Goal: Task Accomplishment & Management: Complete application form

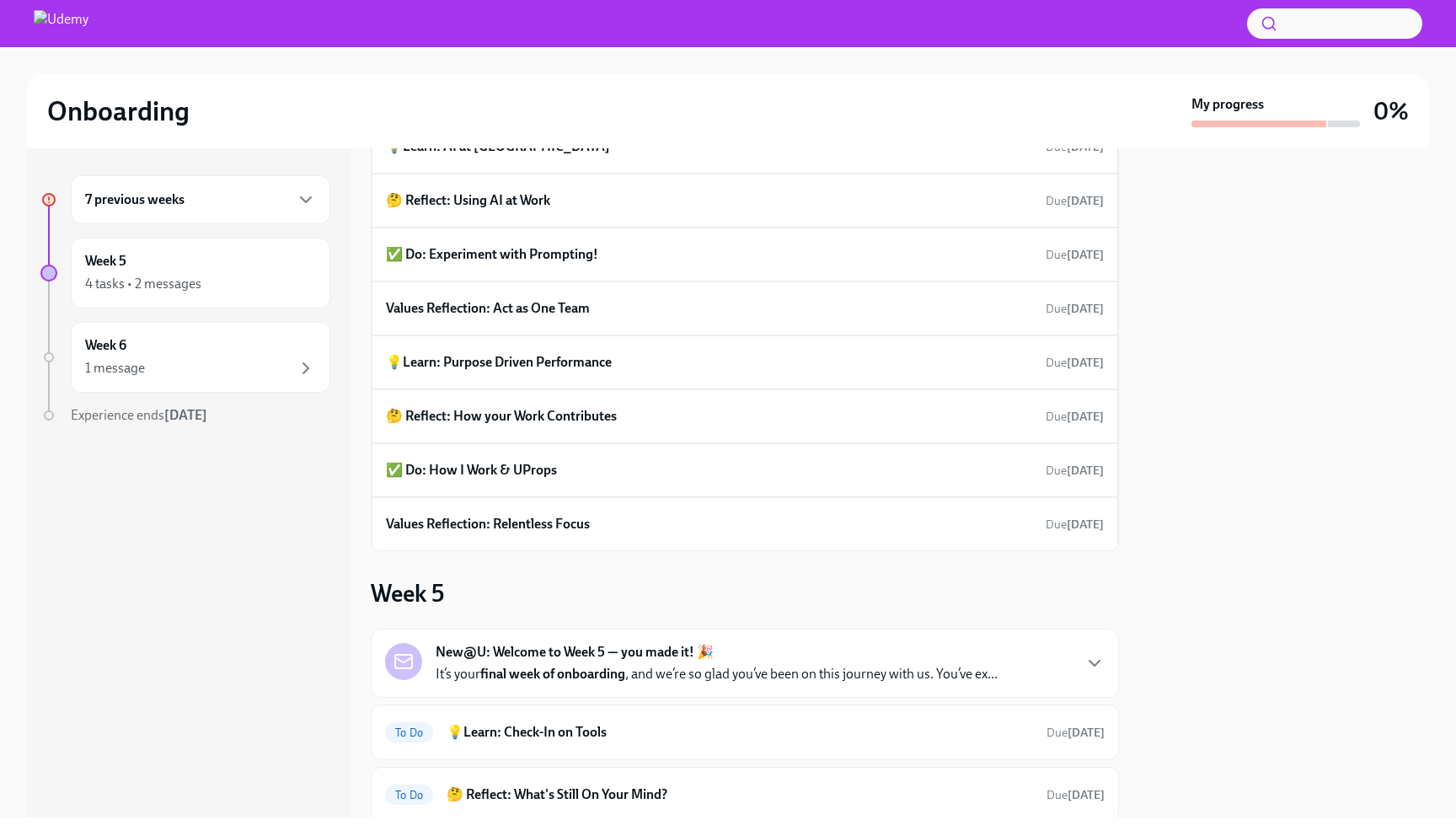
scroll to position [879, 0]
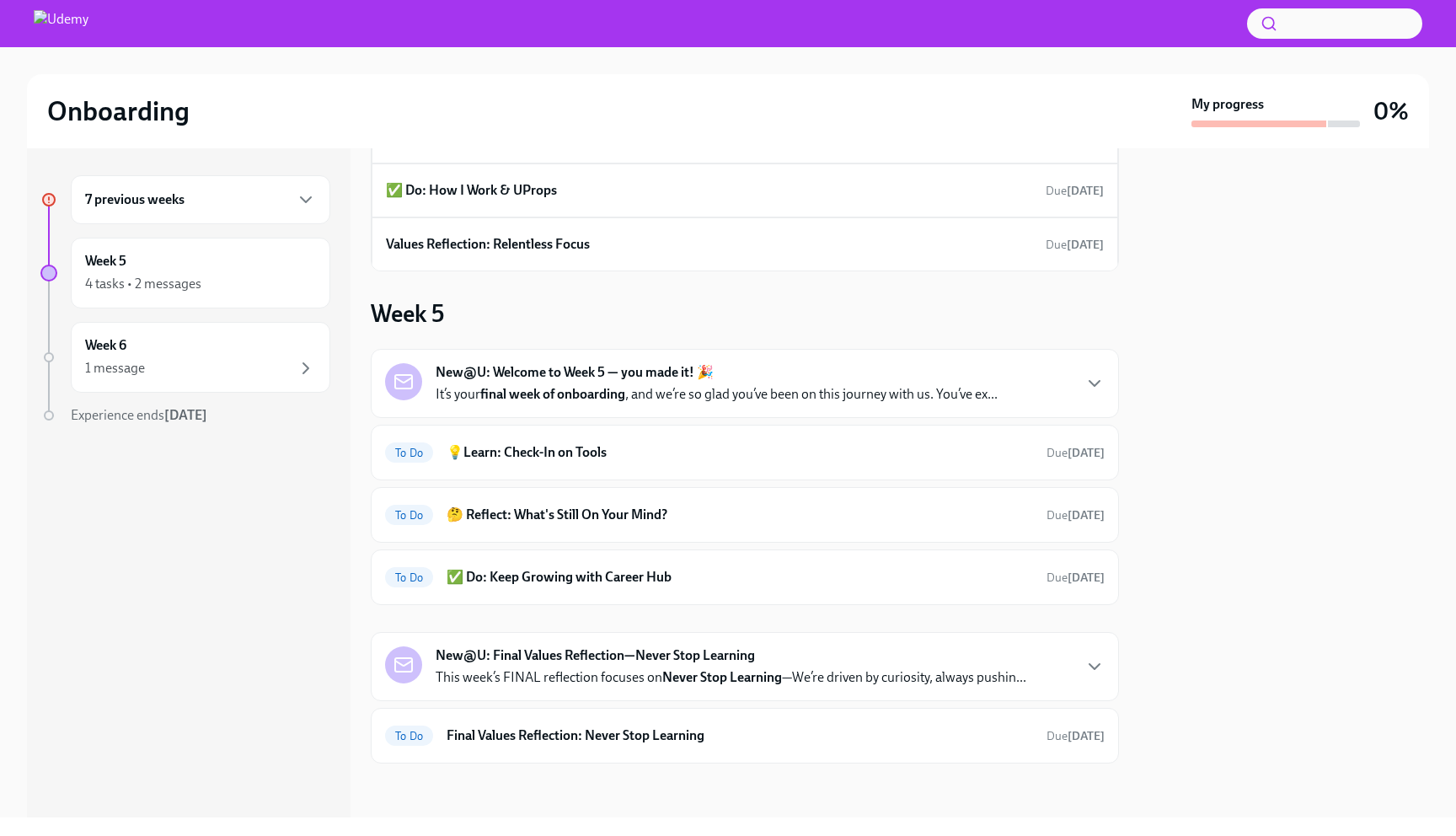
click at [149, 182] on div "7 previous weeks" at bounding box center [201, 200] width 260 height 49
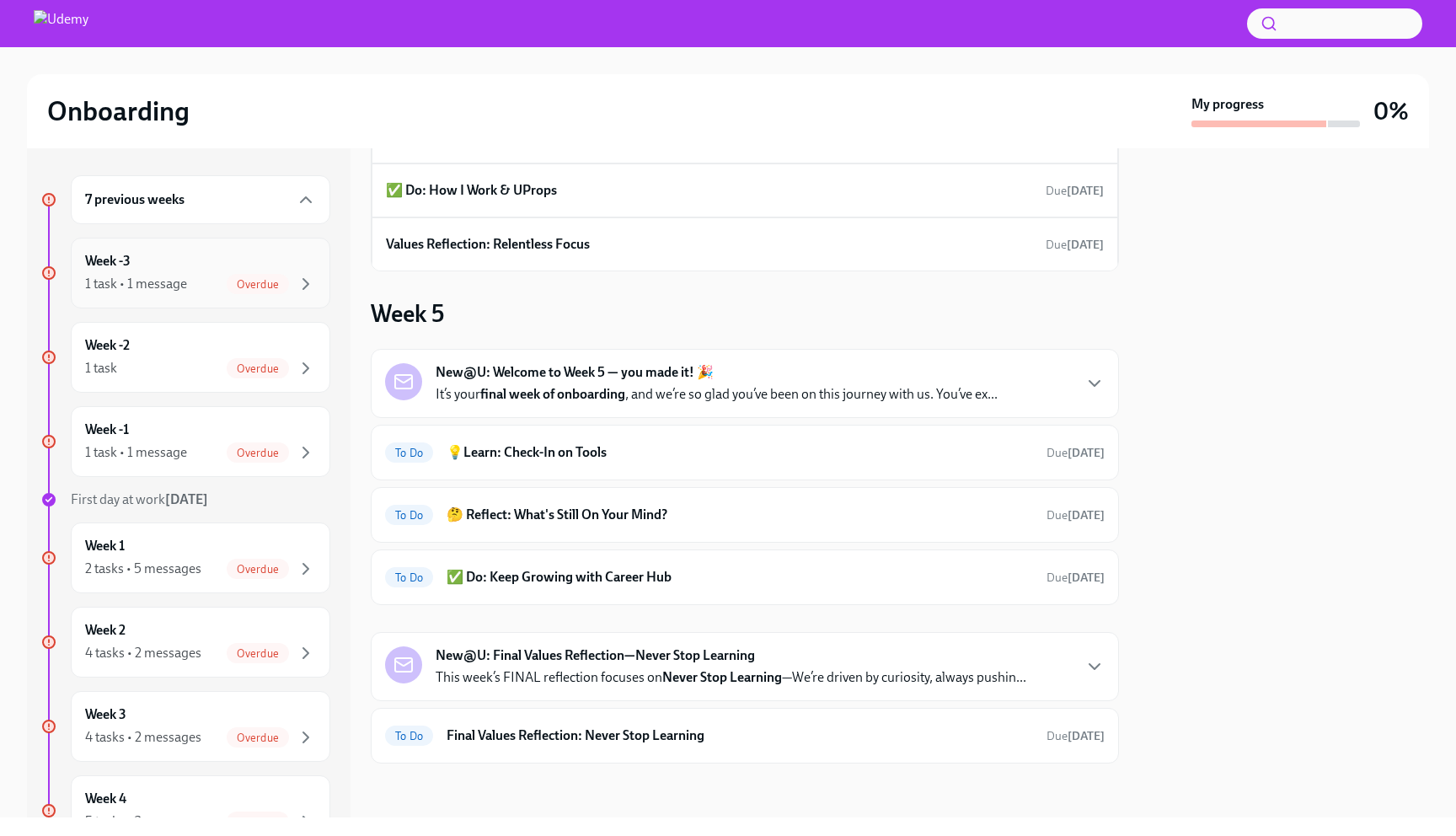
click at [160, 265] on div "Week -3 1 task • 1 message Overdue" at bounding box center [200, 273] width 230 height 42
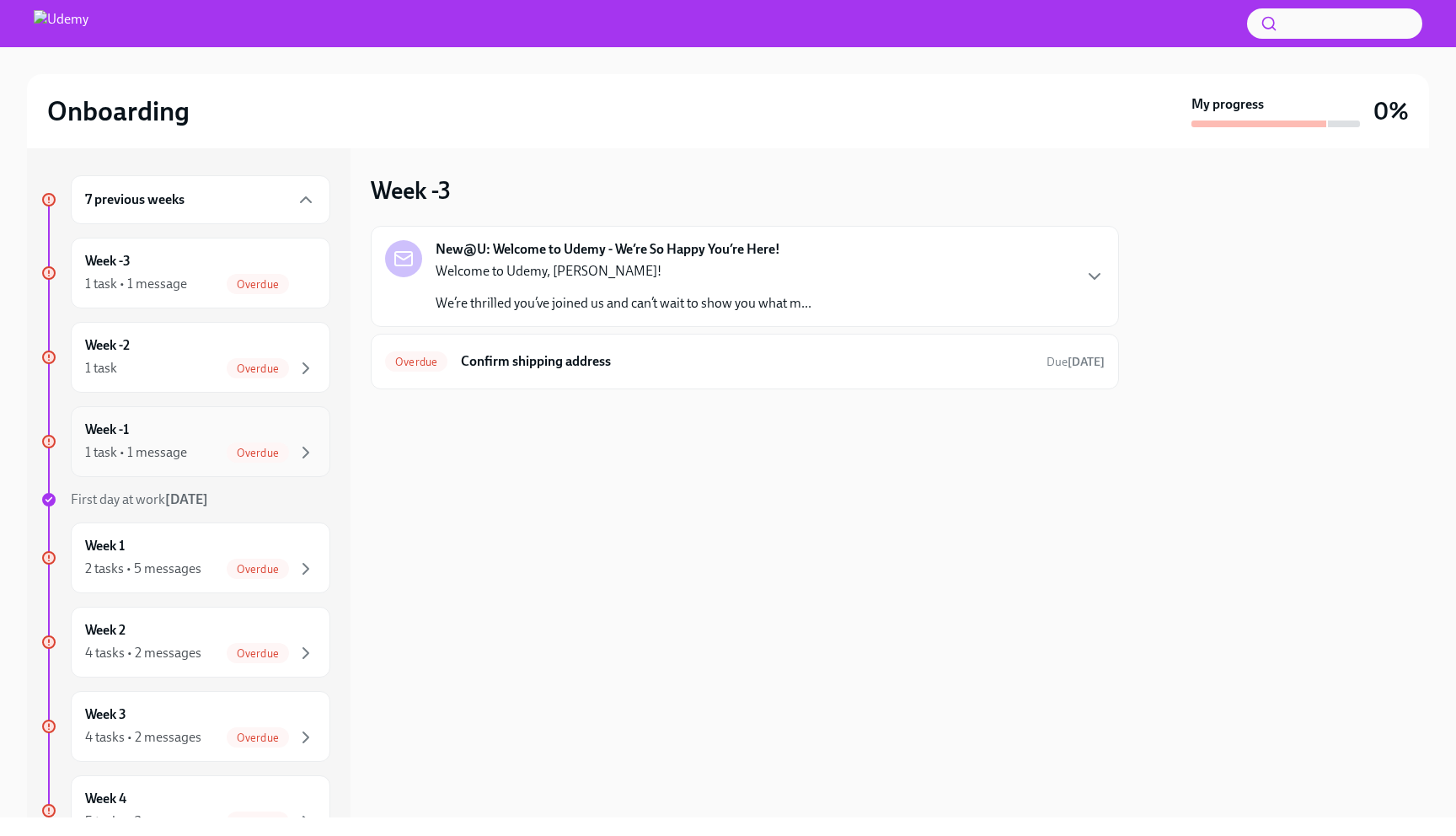
click at [191, 435] on div "Week -1 1 task • 1 message Overdue" at bounding box center [200, 441] width 230 height 42
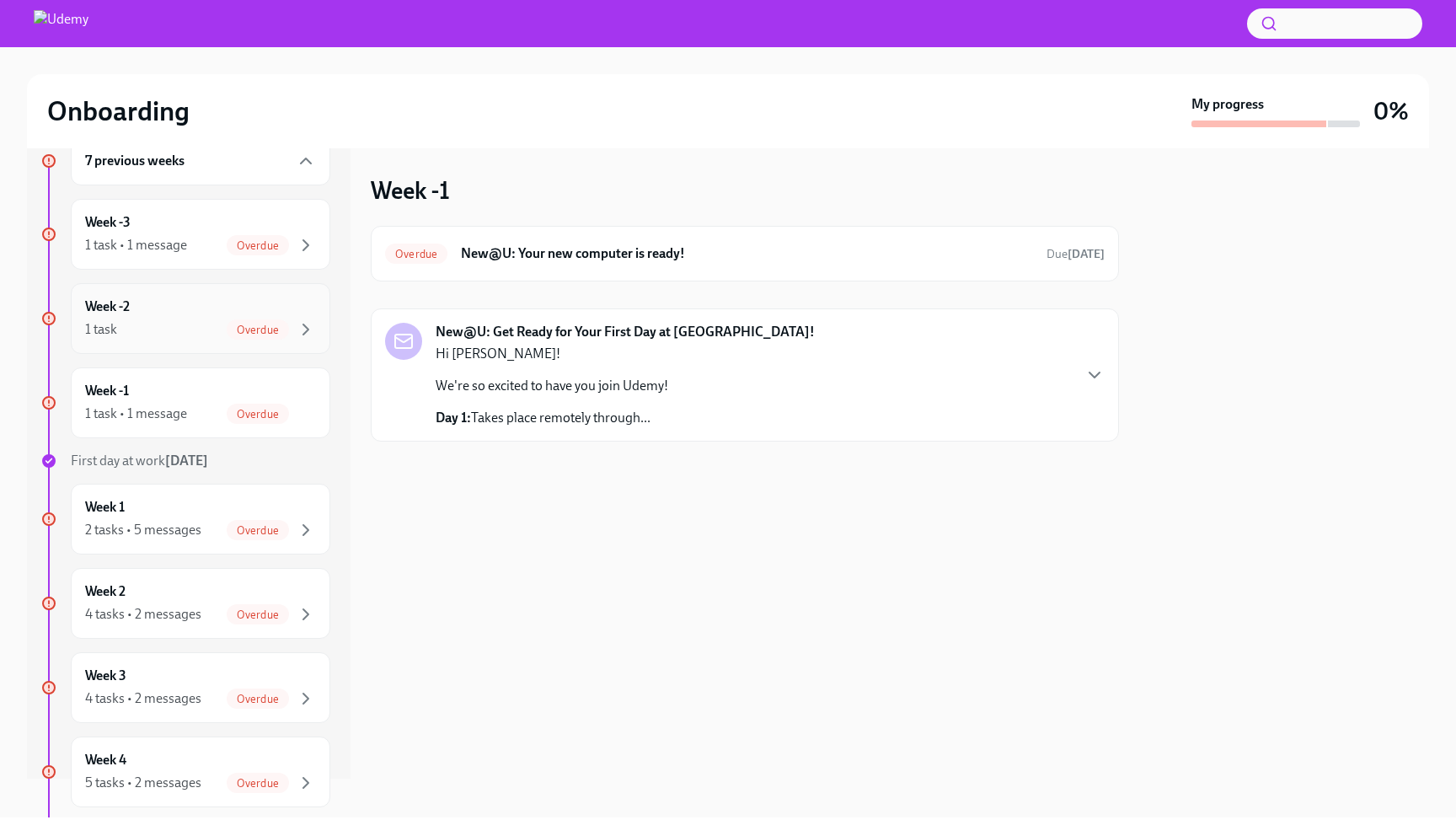
scroll to position [74, 0]
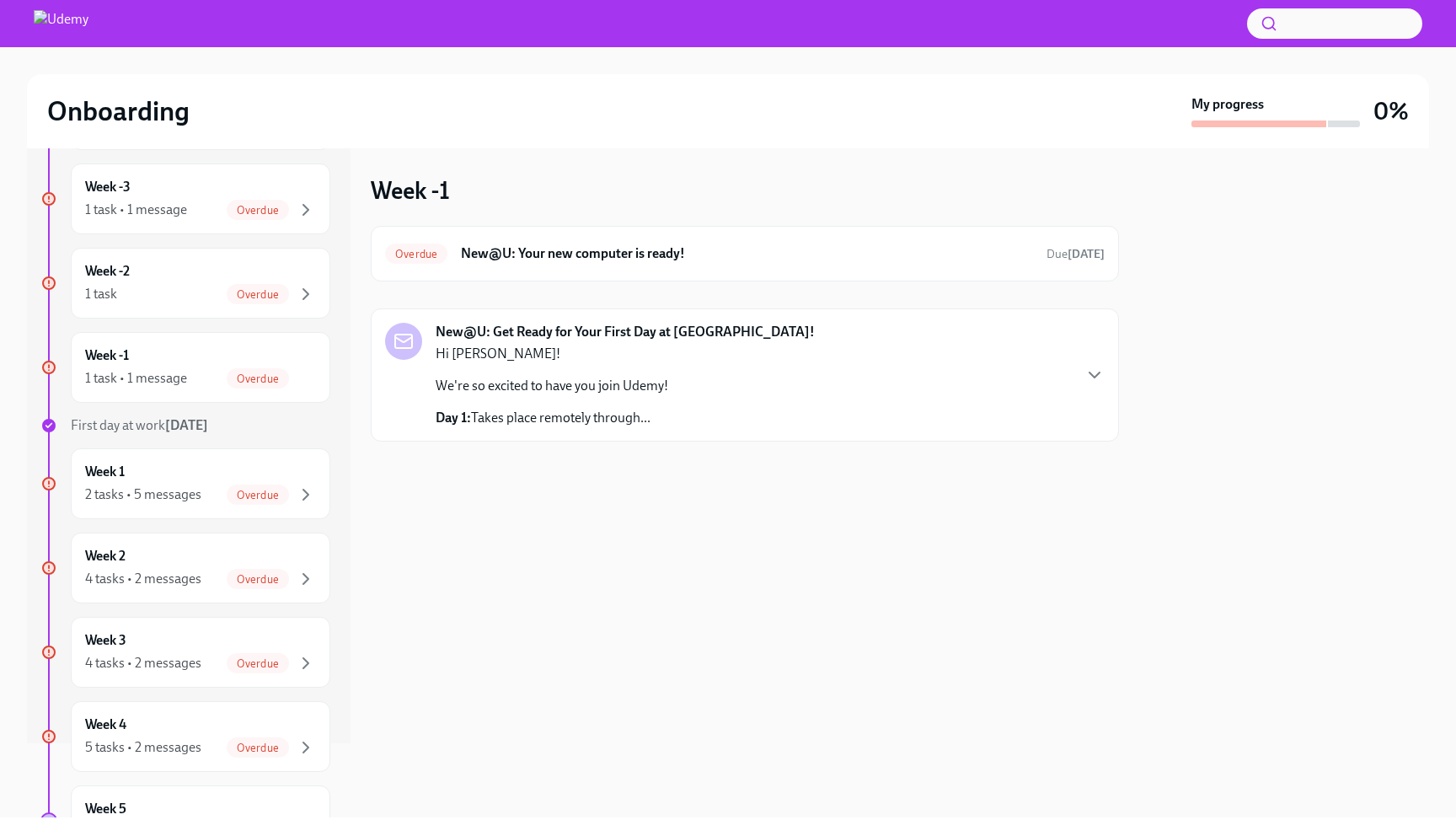
click at [656, 371] on div "Hi [PERSON_NAME]! We're so excited to have you join Udemy! Day 1: Takes place r…" at bounding box center [551, 386] width 232 height 83
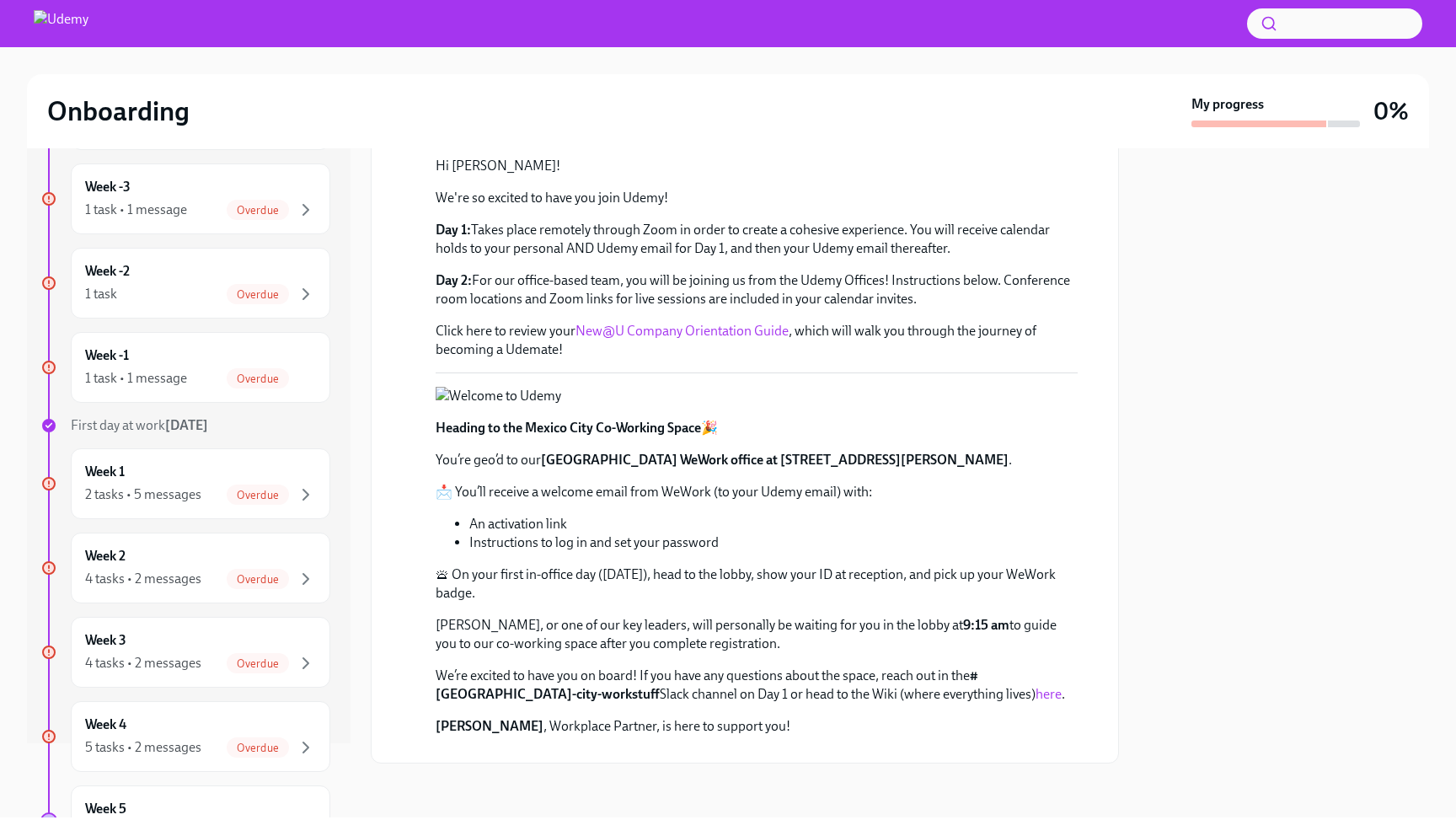
scroll to position [0, 0]
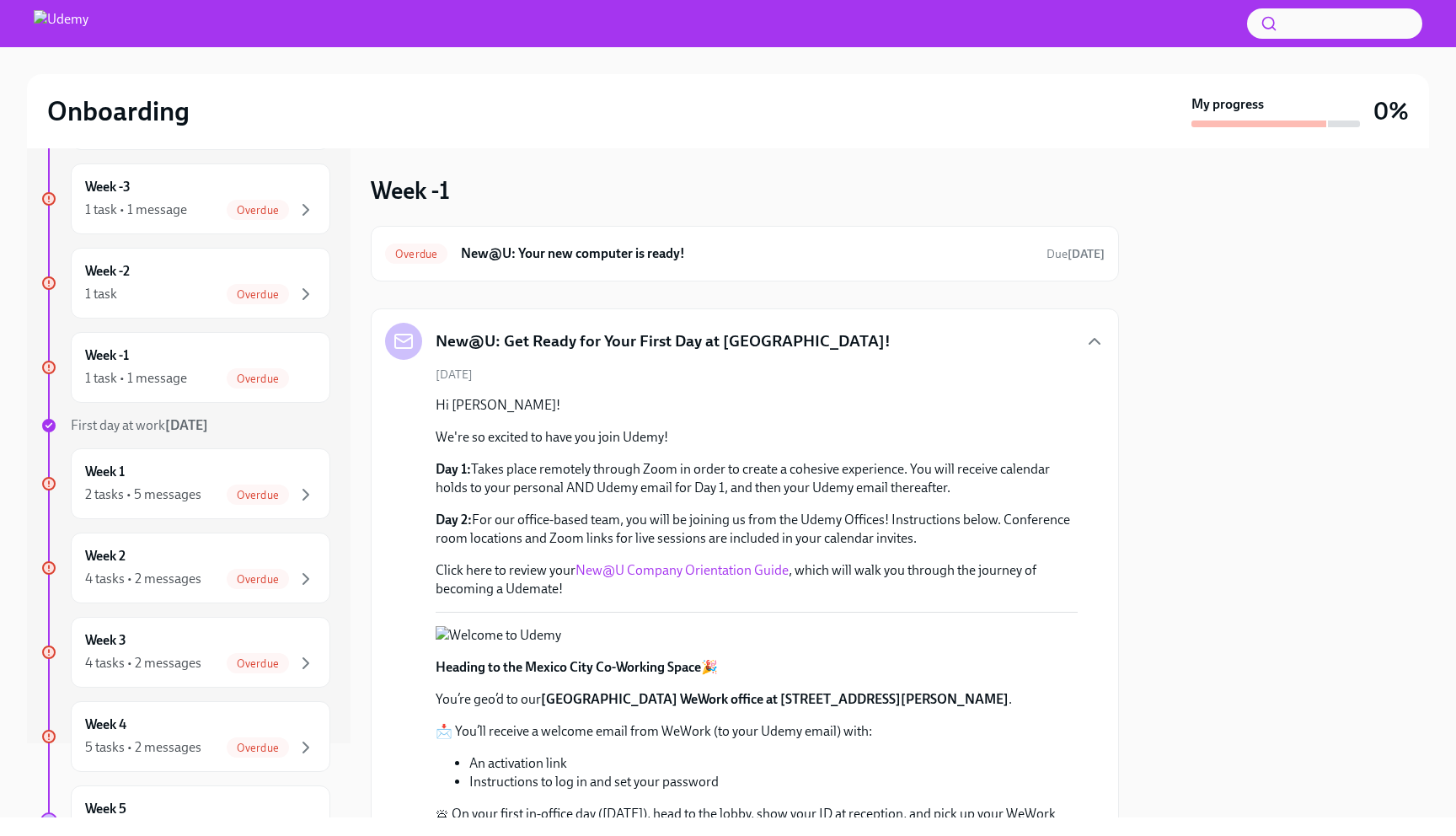
click at [582, 328] on div "New@U: Get Ready for Your First Day at [GEOGRAPHIC_DATA]!" at bounding box center [637, 342] width 505 height 37
click at [582, 279] on div "Overdue New@U: Your new computer is ready! Due [DATE]" at bounding box center [745, 253] width 748 height 55
click at [578, 261] on h6 "New@U: Your new computer is ready!" at bounding box center [746, 253] width 572 height 19
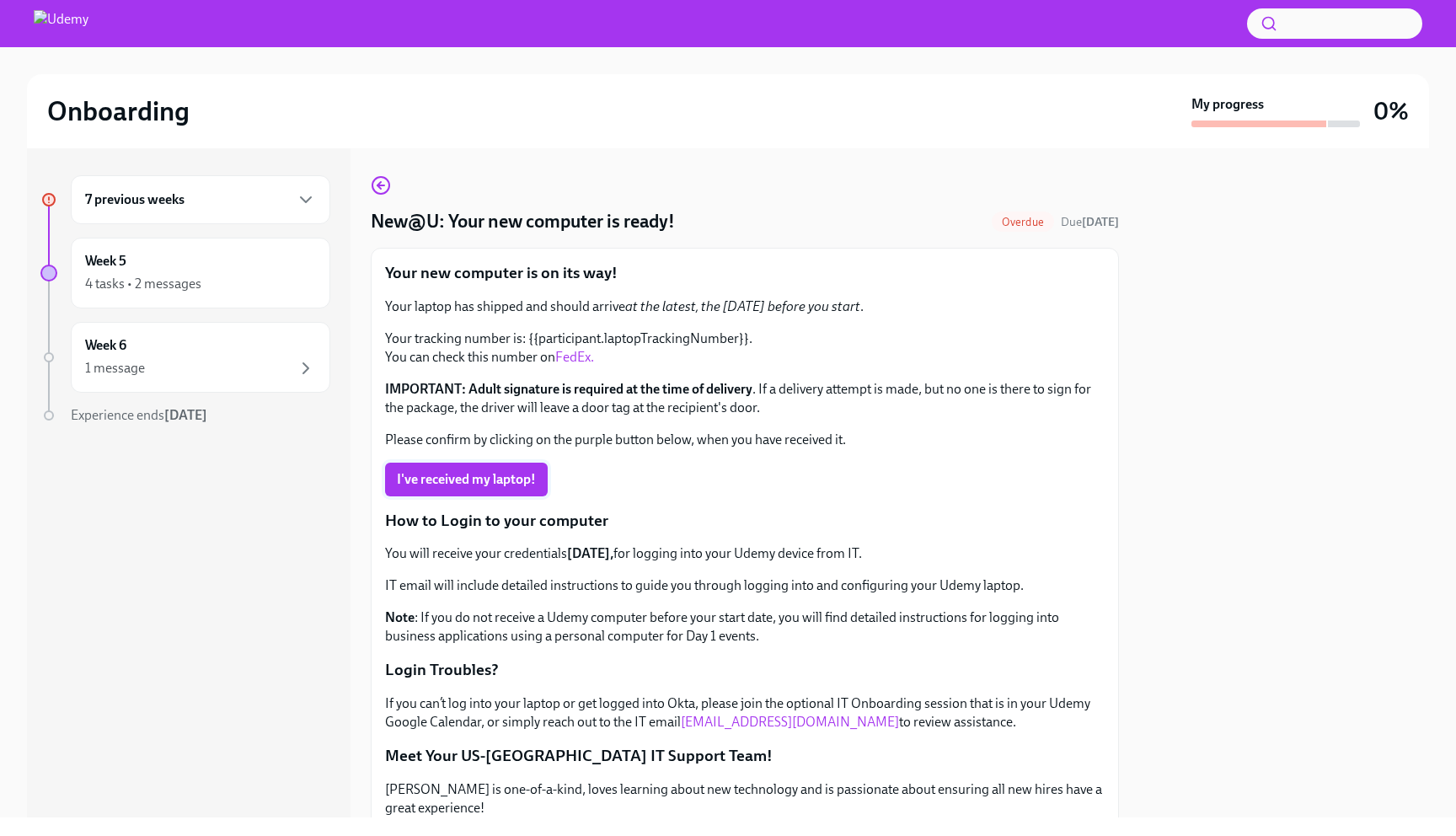
click at [507, 482] on span "I've received my laptop!" at bounding box center [466, 479] width 139 height 17
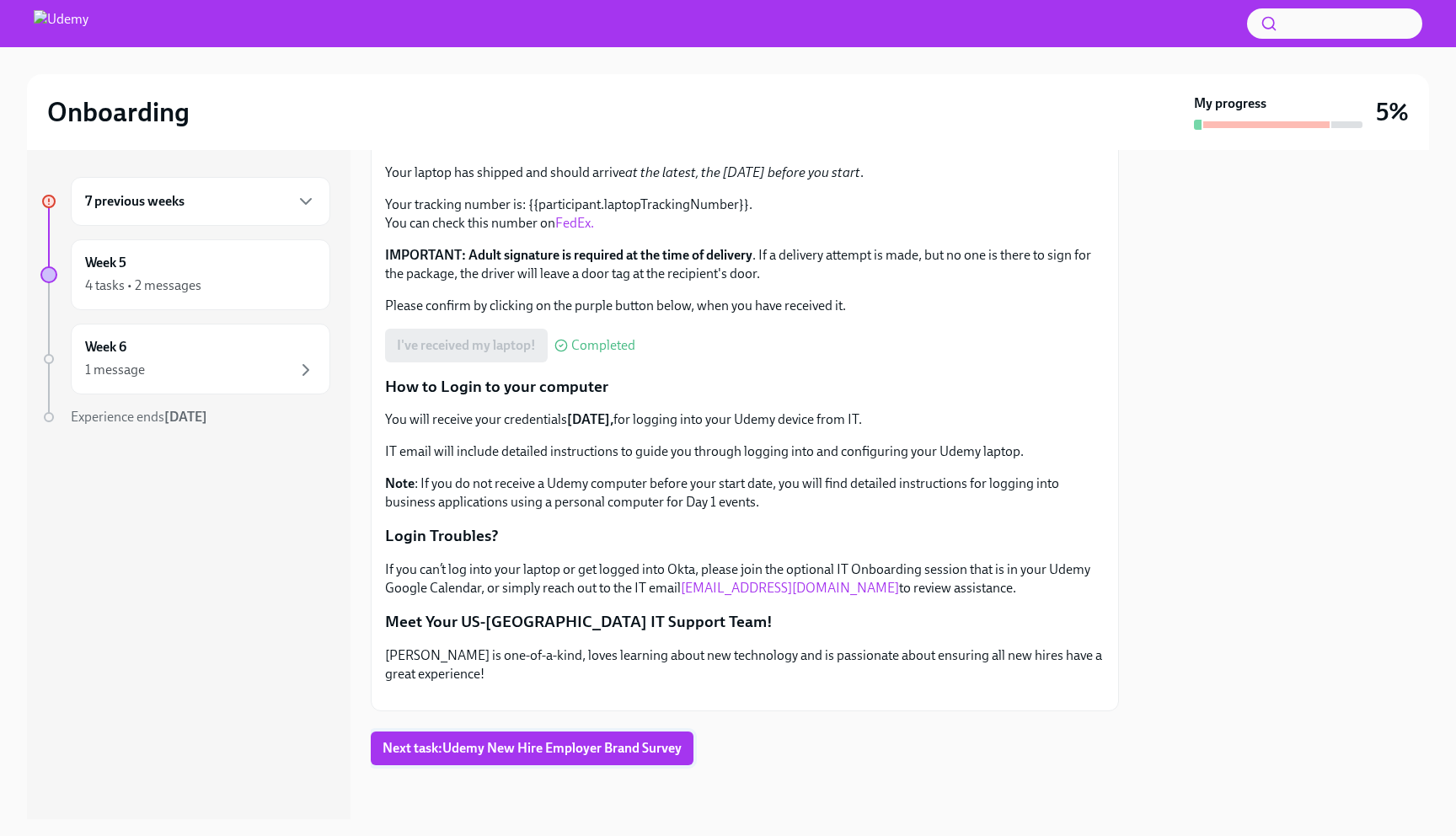
click at [625, 748] on span "Next task : Udemy New Hire Employer Brand Survey" at bounding box center [533, 747] width 299 height 17
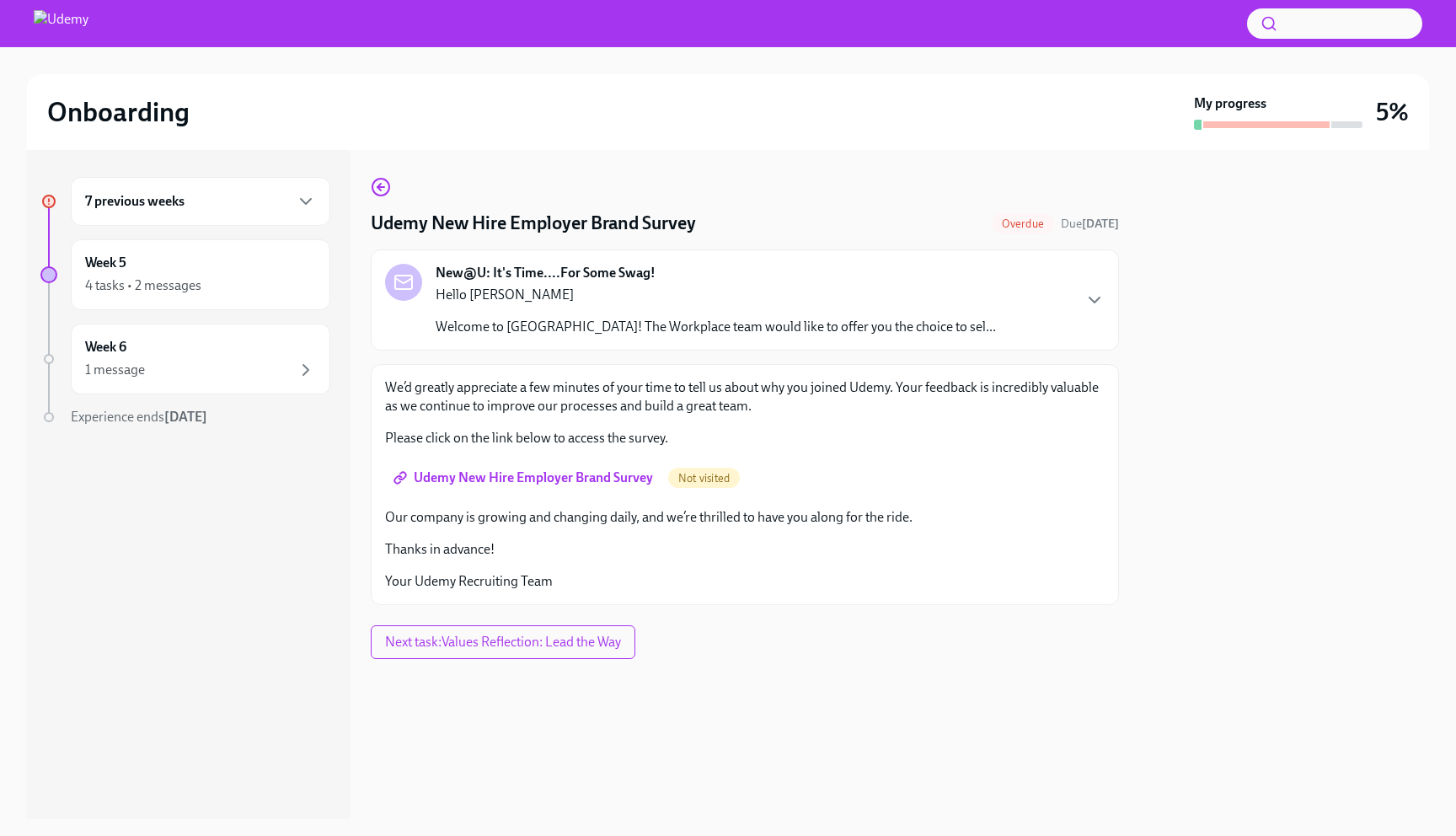
click at [515, 475] on span "Udemy New Hire Employer Brand Survey" at bounding box center [525, 478] width 256 height 17
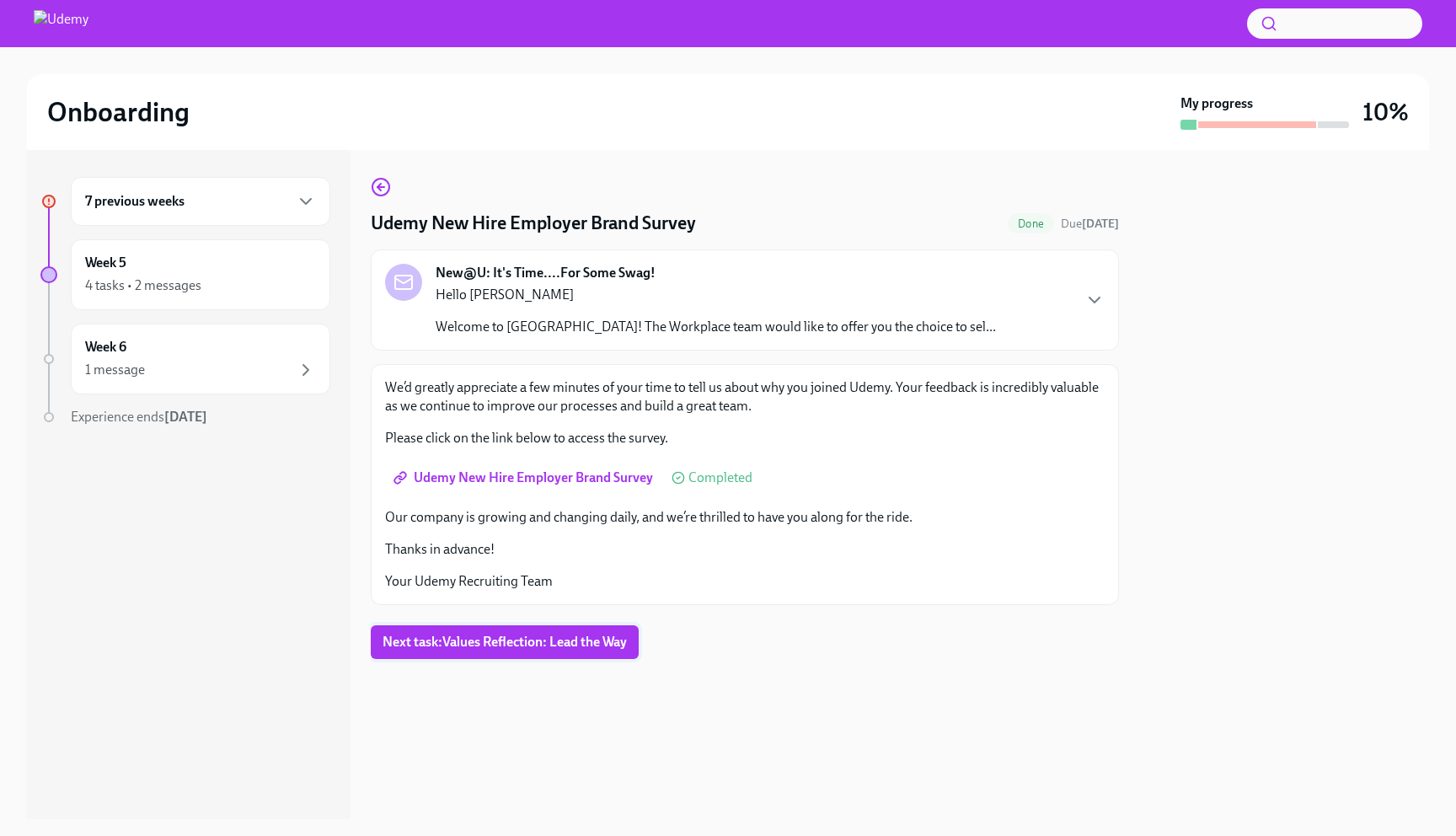
click at [451, 648] on span "Next task : Values Reflection: Lead the Way" at bounding box center [505, 642] width 244 height 17
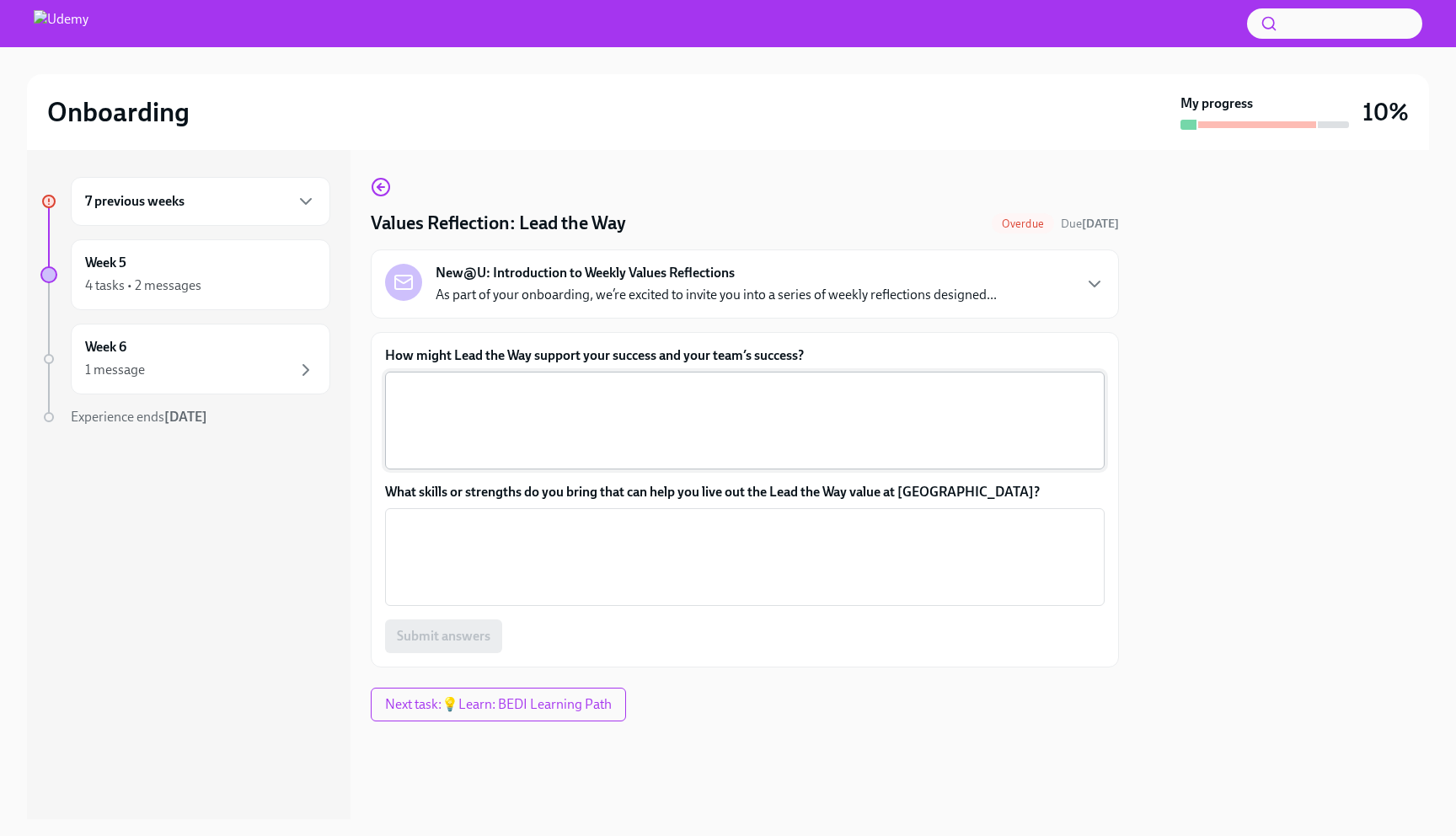
click at [483, 418] on textarea "How might Lead the Way support your success and your team’s success?" at bounding box center [744, 420] width 699 height 81
click at [757, 302] on p "As part of your onboarding, we’re excited to invite you into a series of weekly…" at bounding box center [716, 294] width 561 height 19
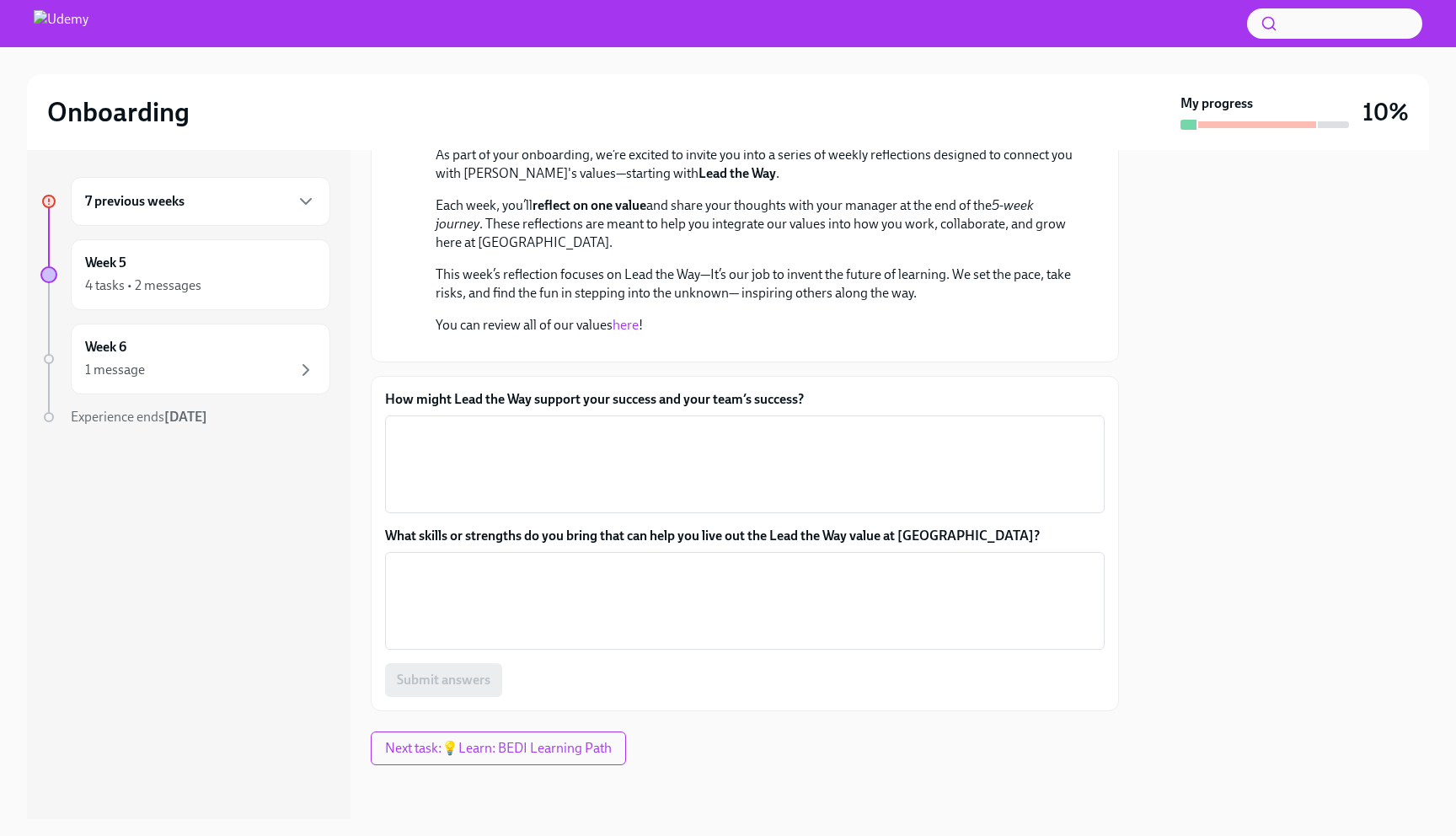
scroll to position [441, 0]
click at [551, 628] on textarea "What skills or strengths do you bring that can help you live out the Lead the W…" at bounding box center [744, 601] width 699 height 81
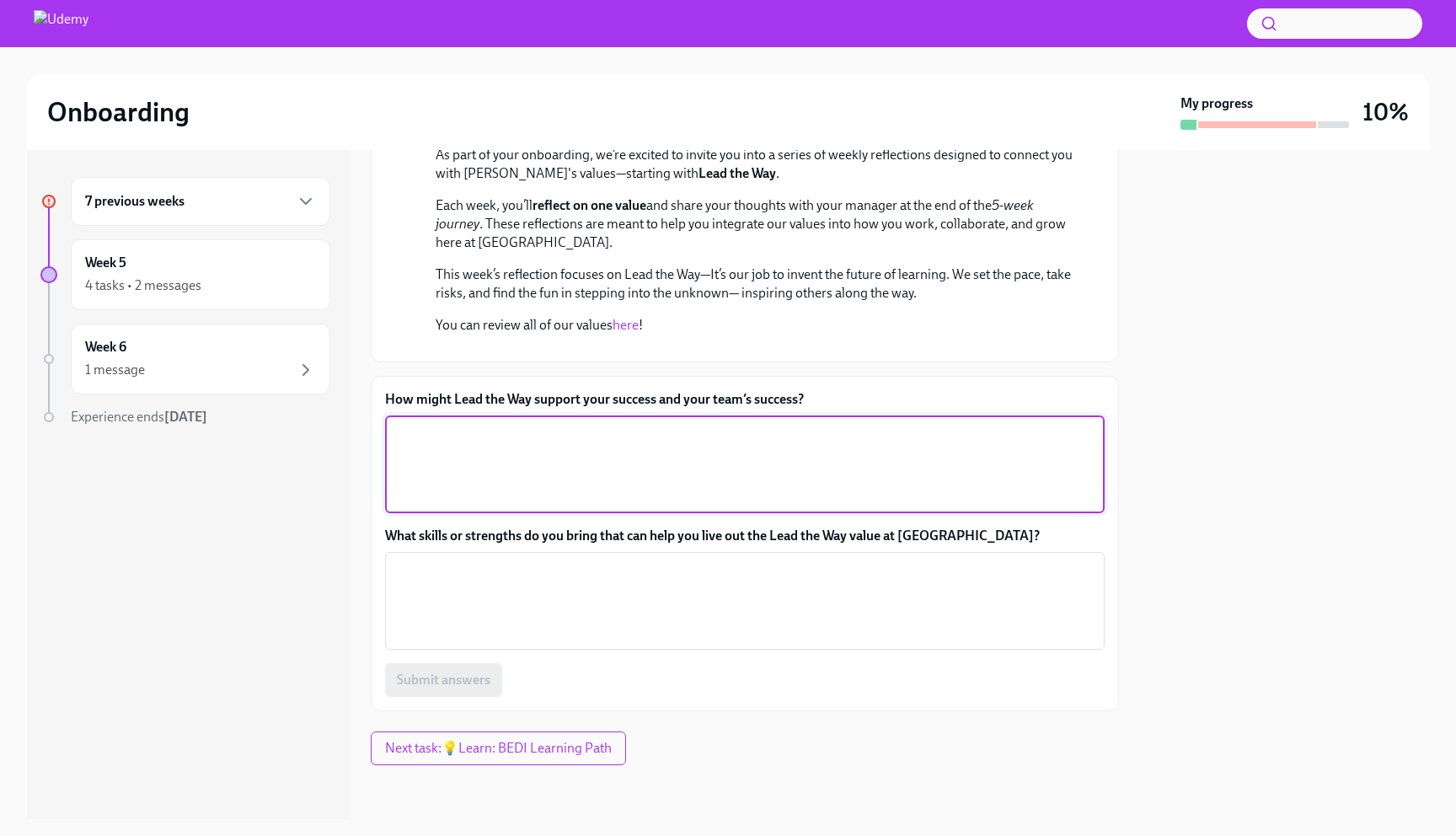
click at [600, 442] on textarea "How might Lead the Way support your success and your team’s success?" at bounding box center [744, 464] width 699 height 81
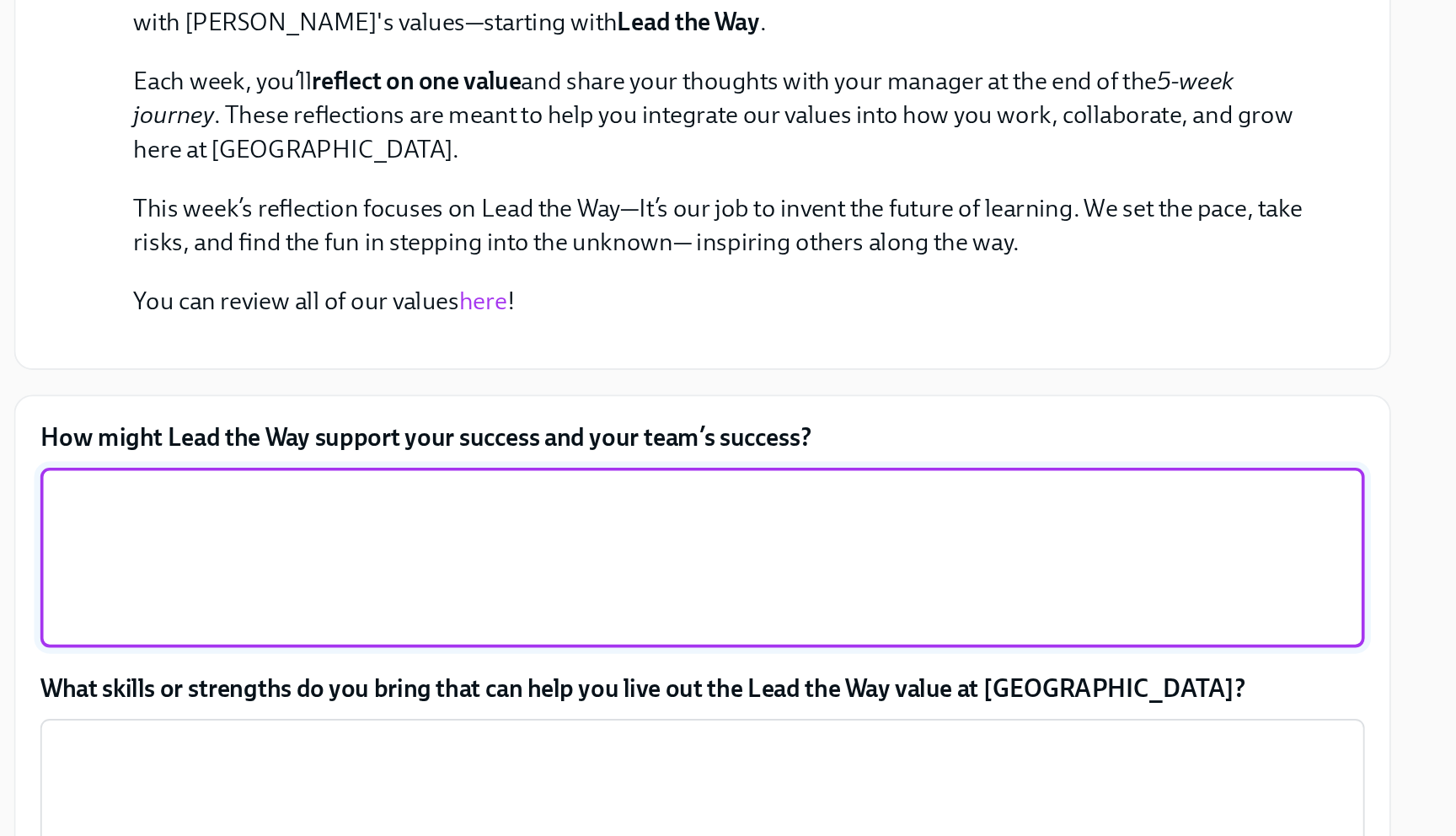
click at [592, 459] on textarea "How might Lead the Way support your success and your team’s success?" at bounding box center [744, 464] width 699 height 81
type textarea "B"
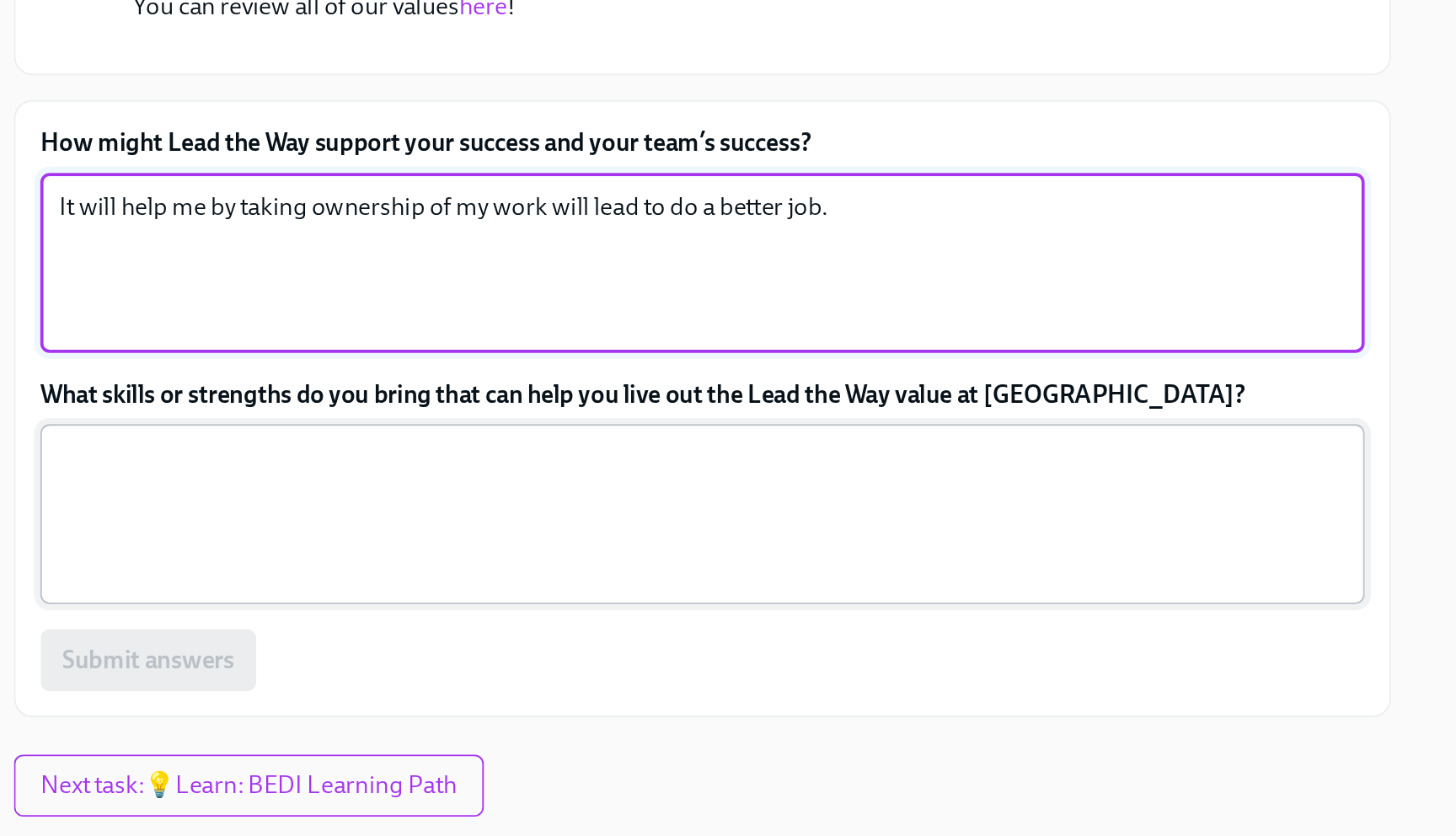
type textarea "It will help me by taking ownership of my work will lead to do a better job."
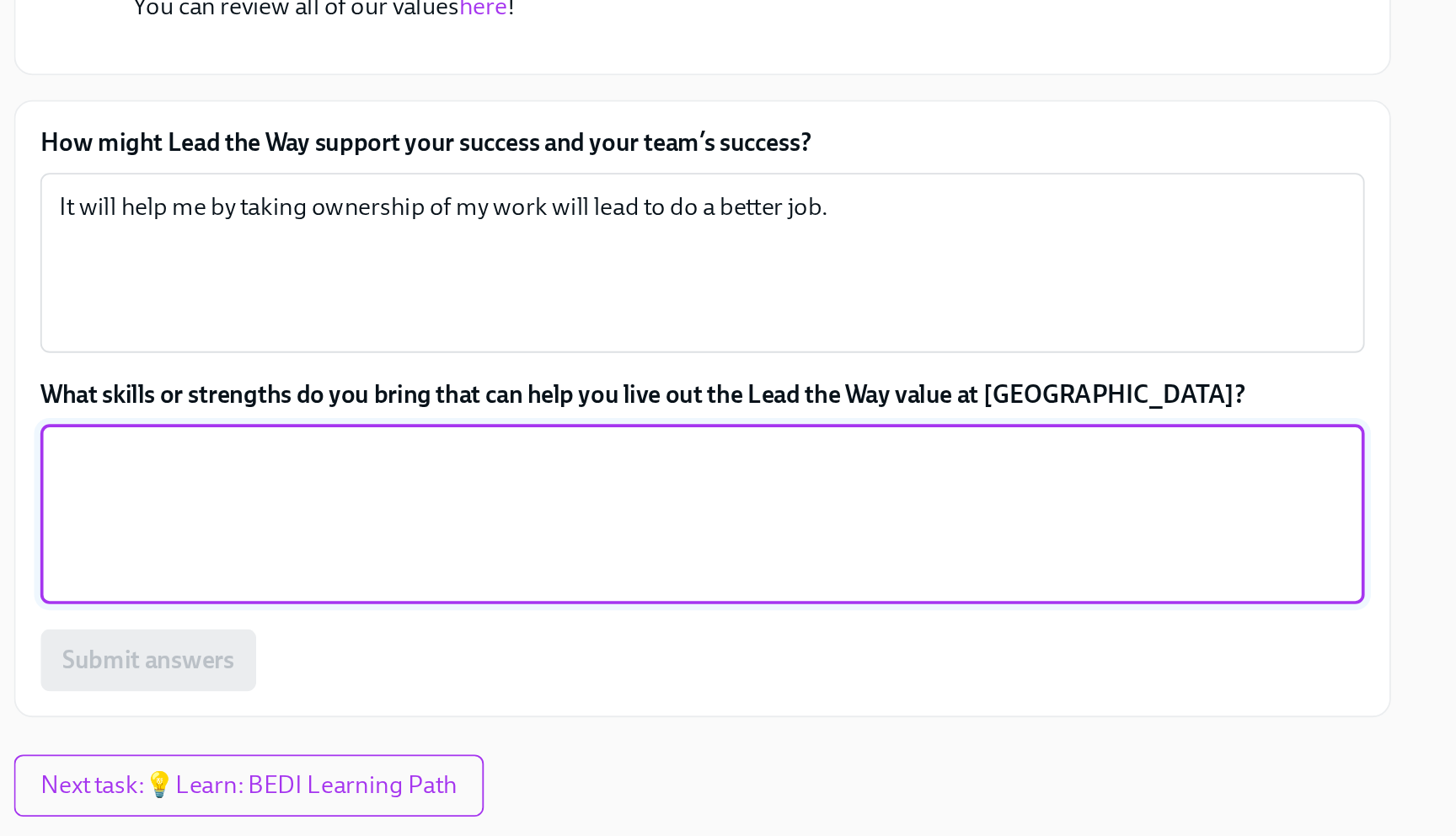
click at [615, 579] on textarea "What skills or strengths do you bring that can help you live out the Lead the W…" at bounding box center [744, 601] width 699 height 81
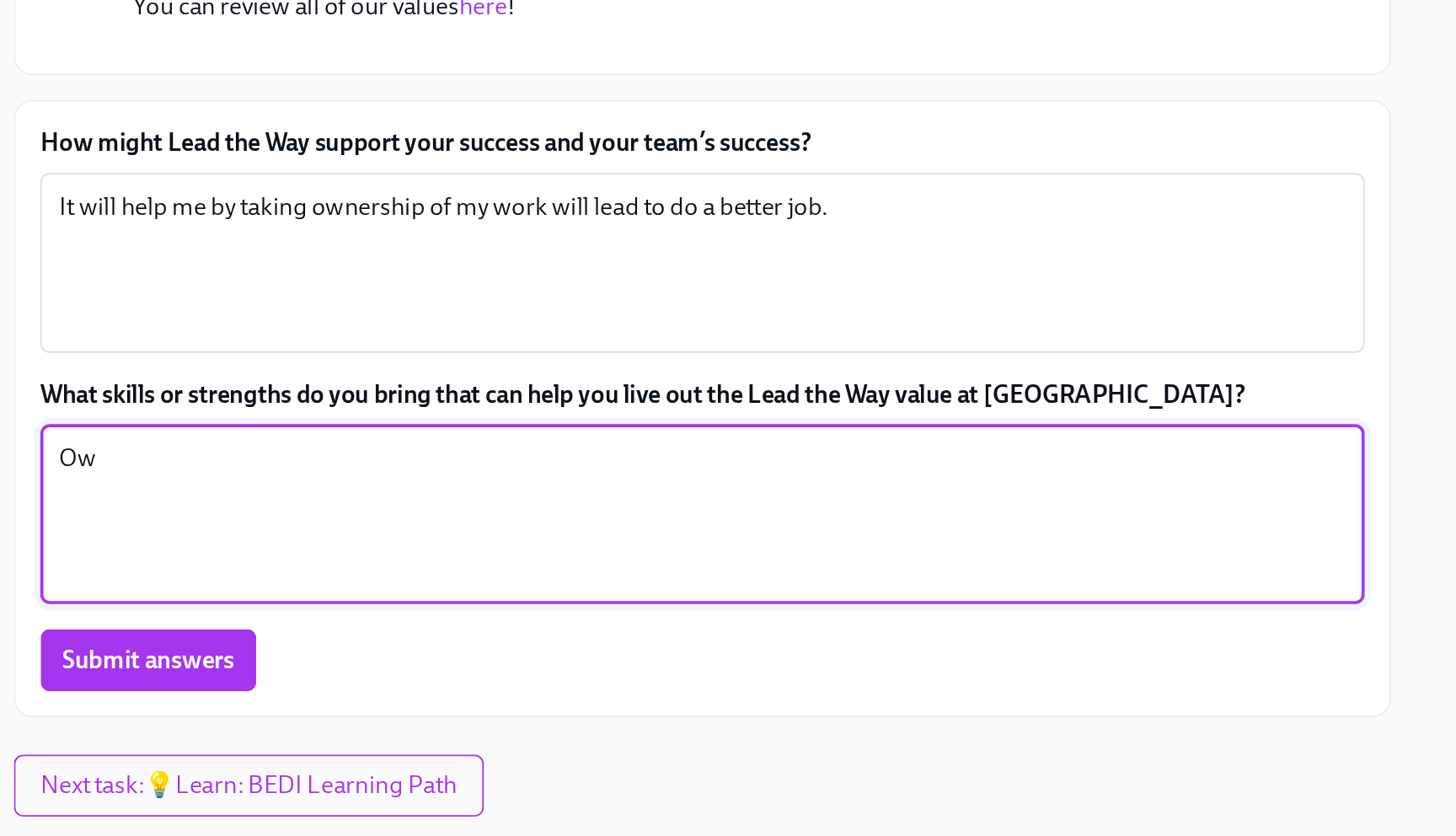
type textarea "O"
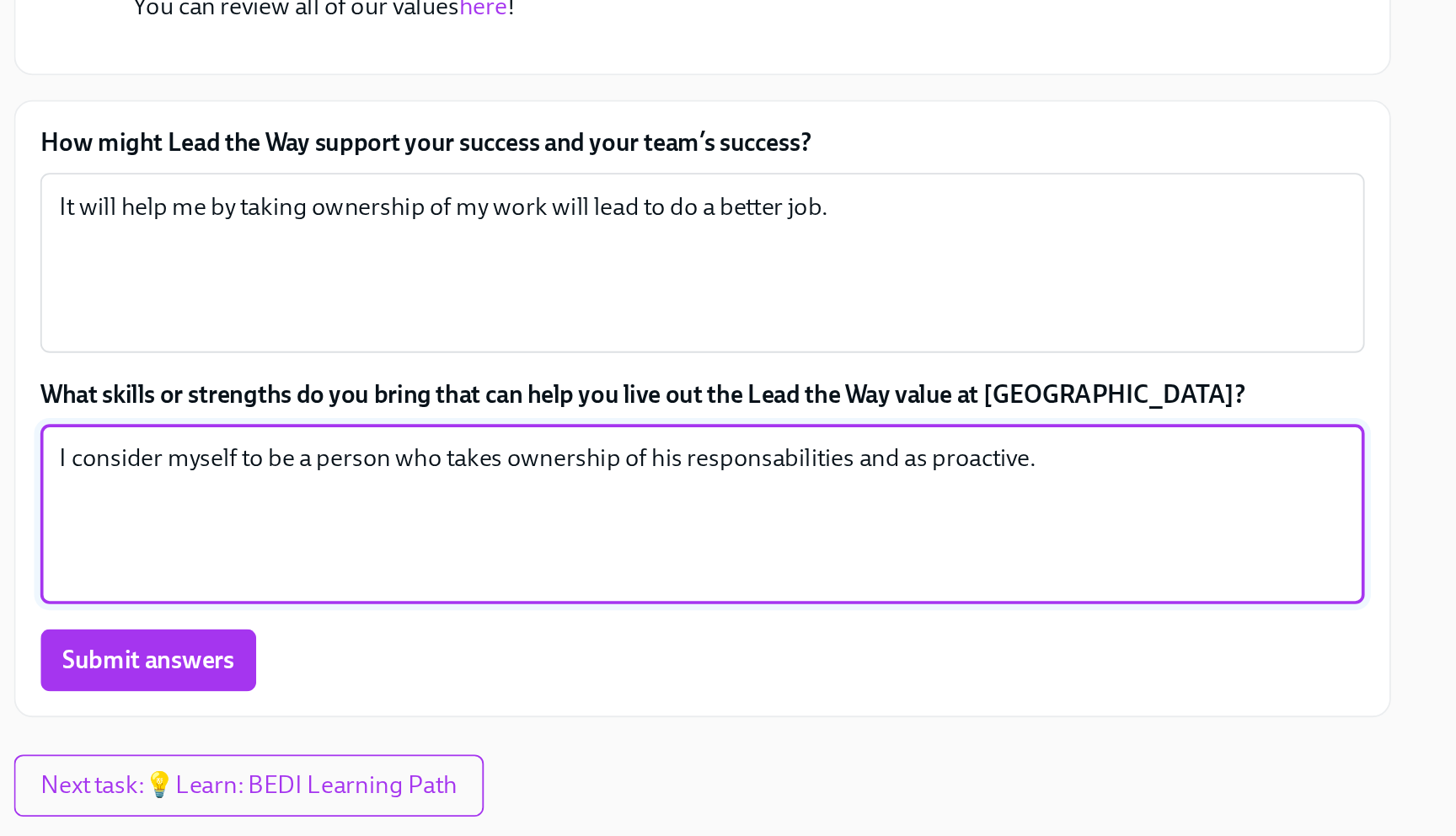
click at [783, 570] on textarea "I consider myself to be a person who takes ownership of his responsabilities an…" at bounding box center [744, 601] width 699 height 81
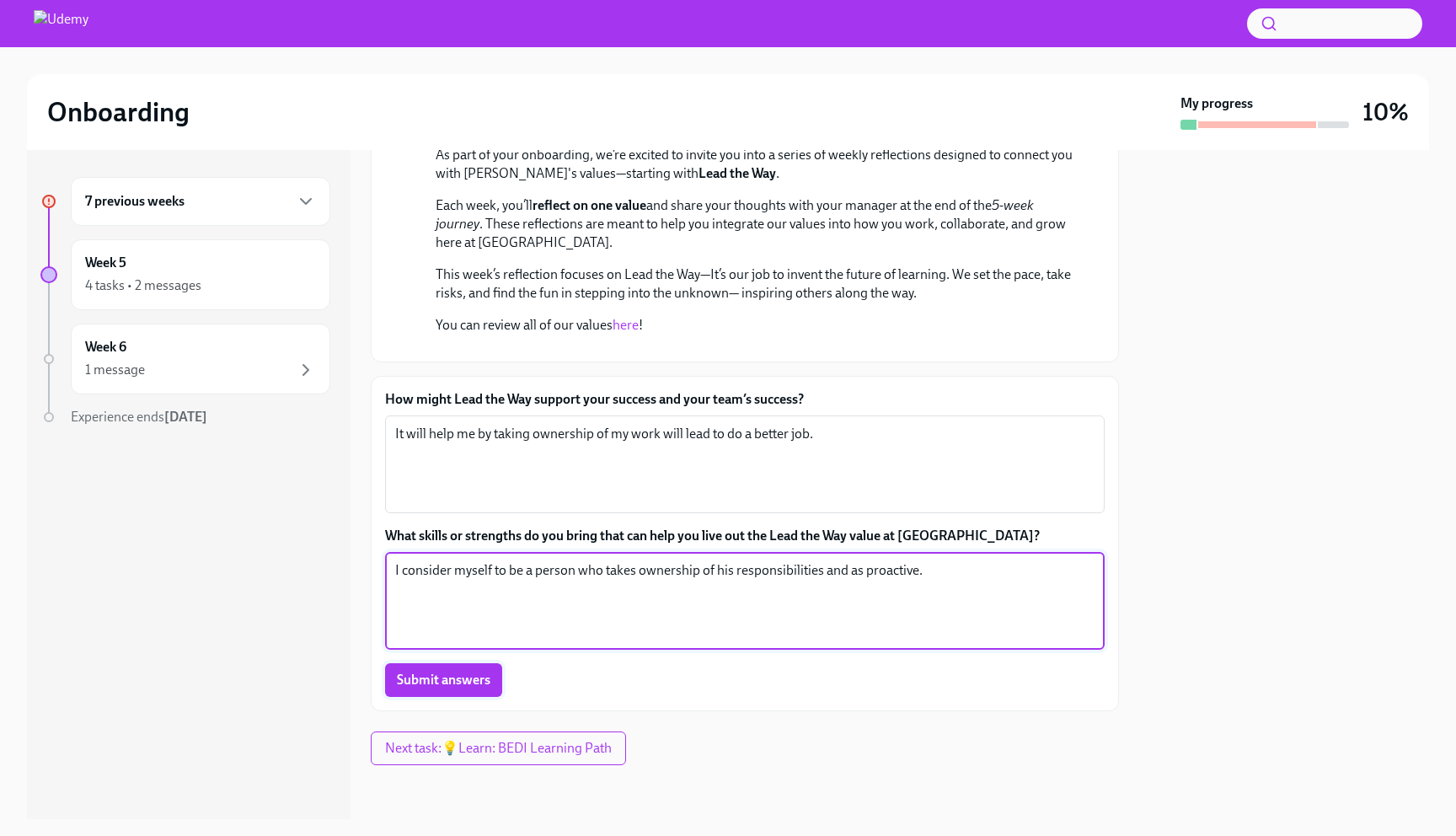
type textarea "I consider myself to be a person who takes ownership of his responsibilities an…"
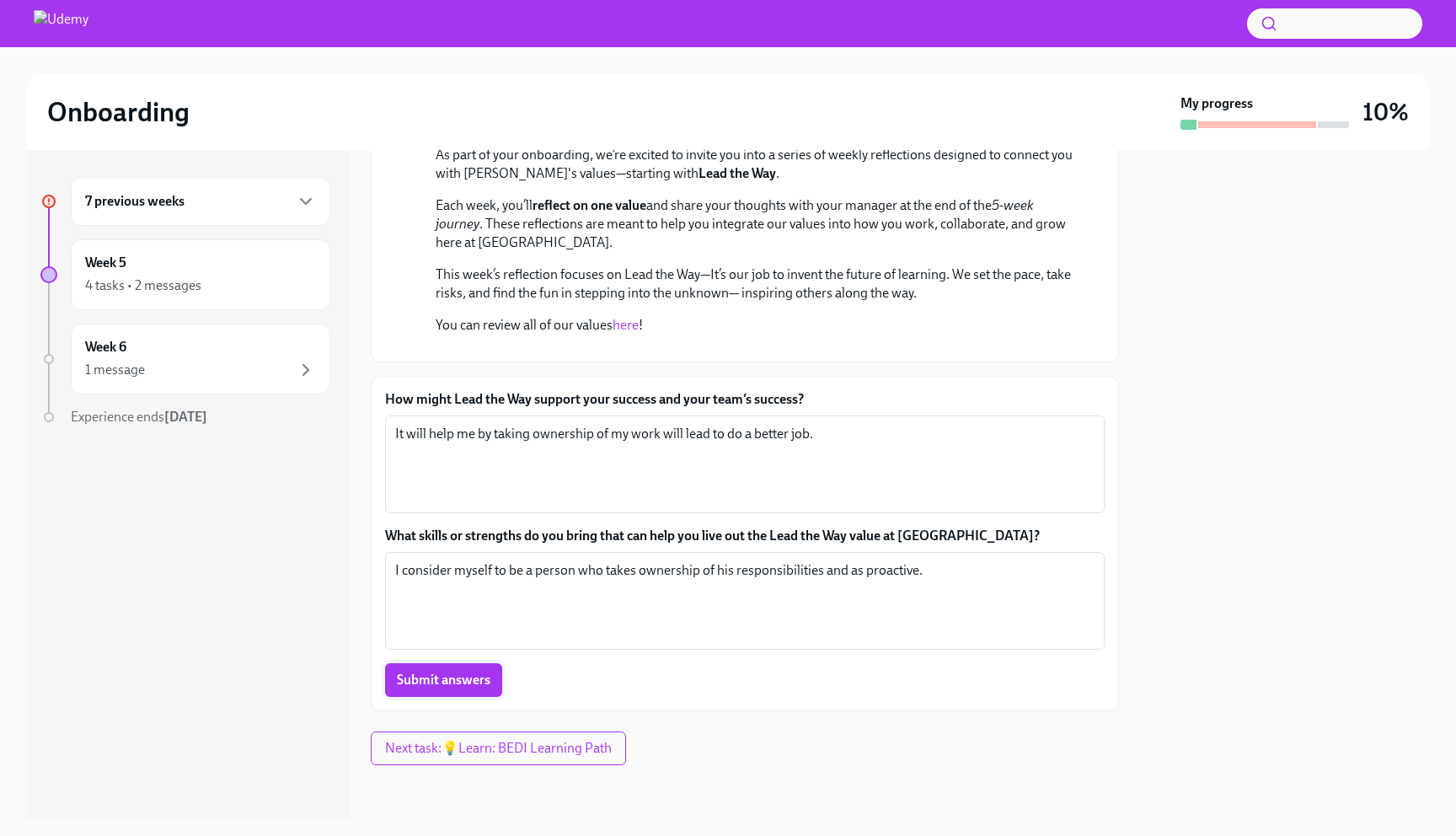
click at [428, 672] on span "Submit answers" at bounding box center [443, 679] width 94 height 17
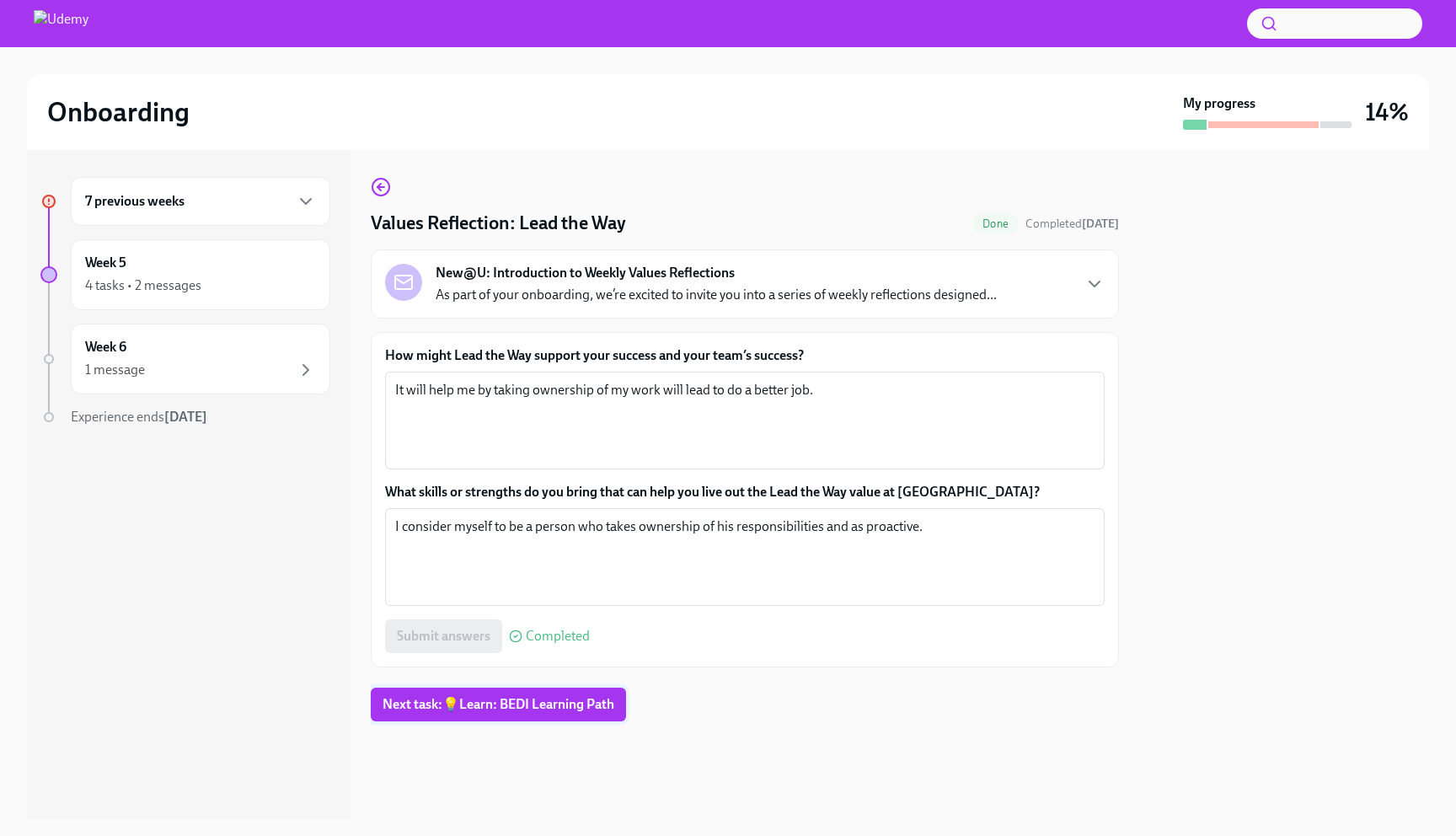
click at [521, 704] on span "Next task : 💡Learn: BEDI Learning Path" at bounding box center [498, 704] width 231 height 17
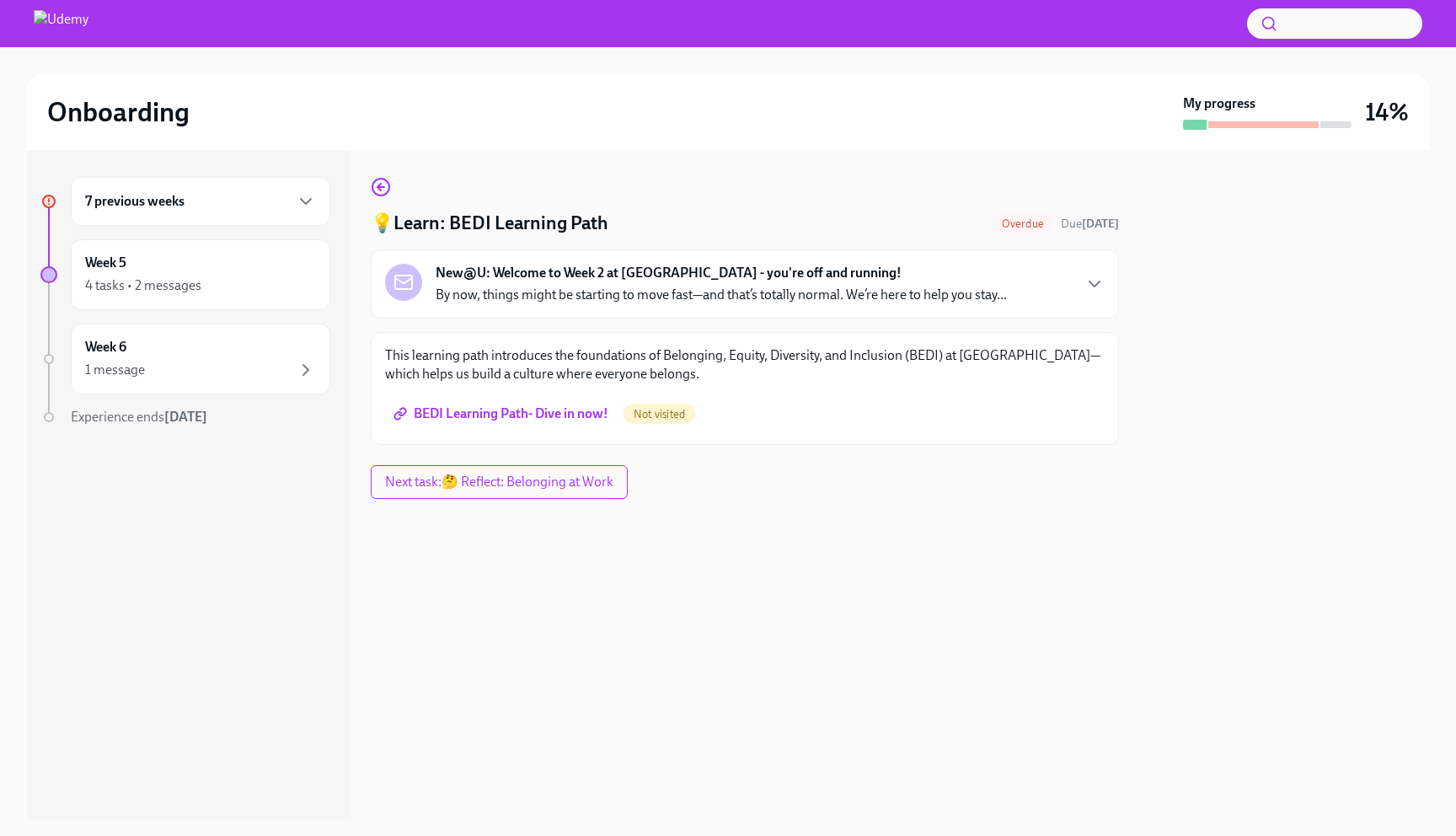
click at [512, 415] on span "BEDI Learning Path- Dive in now!" at bounding box center [502, 414] width 212 height 17
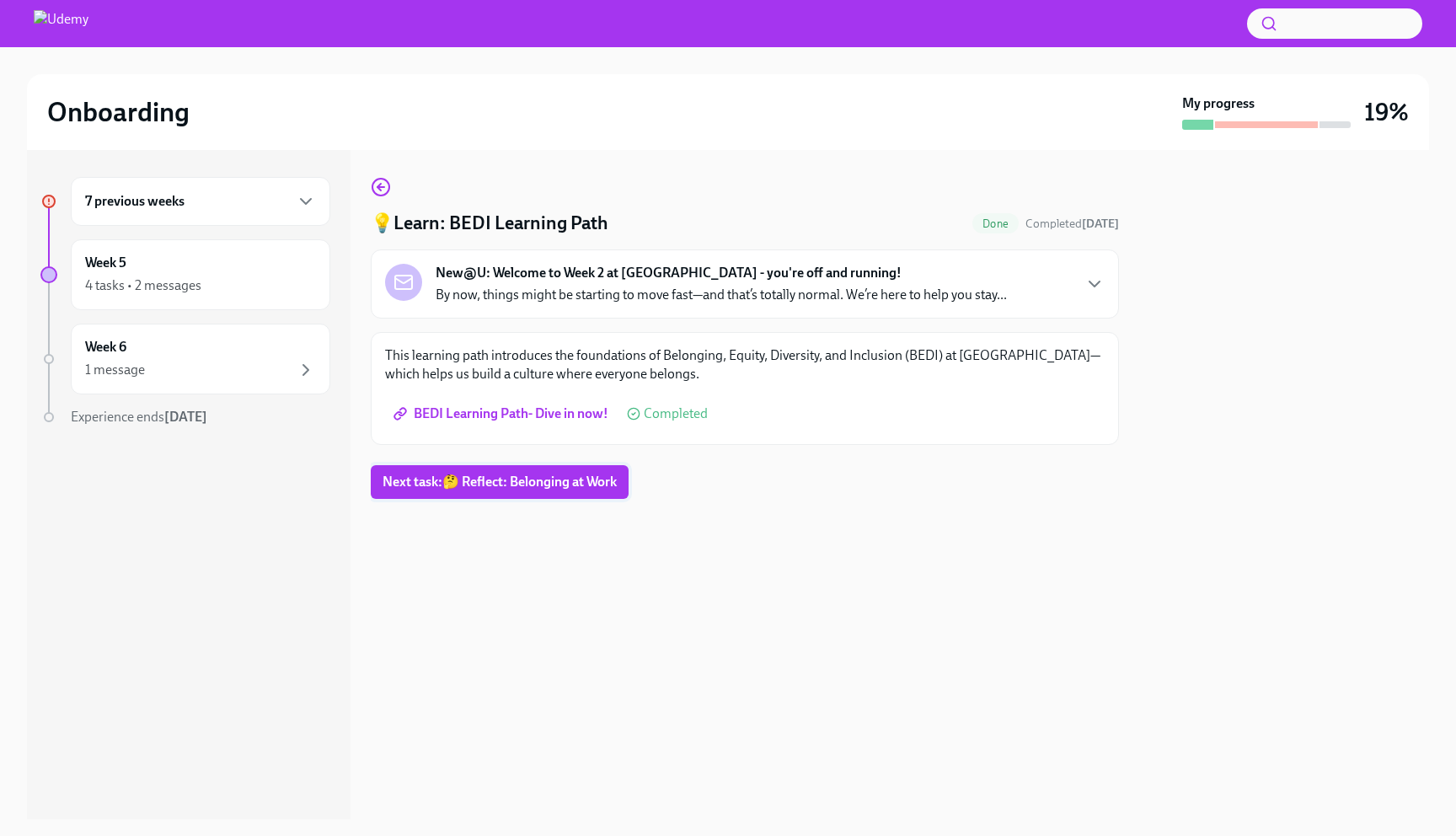
click at [513, 471] on button "Next task : 🤔 Reflect: Belonging at Work" at bounding box center [500, 482] width 258 height 33
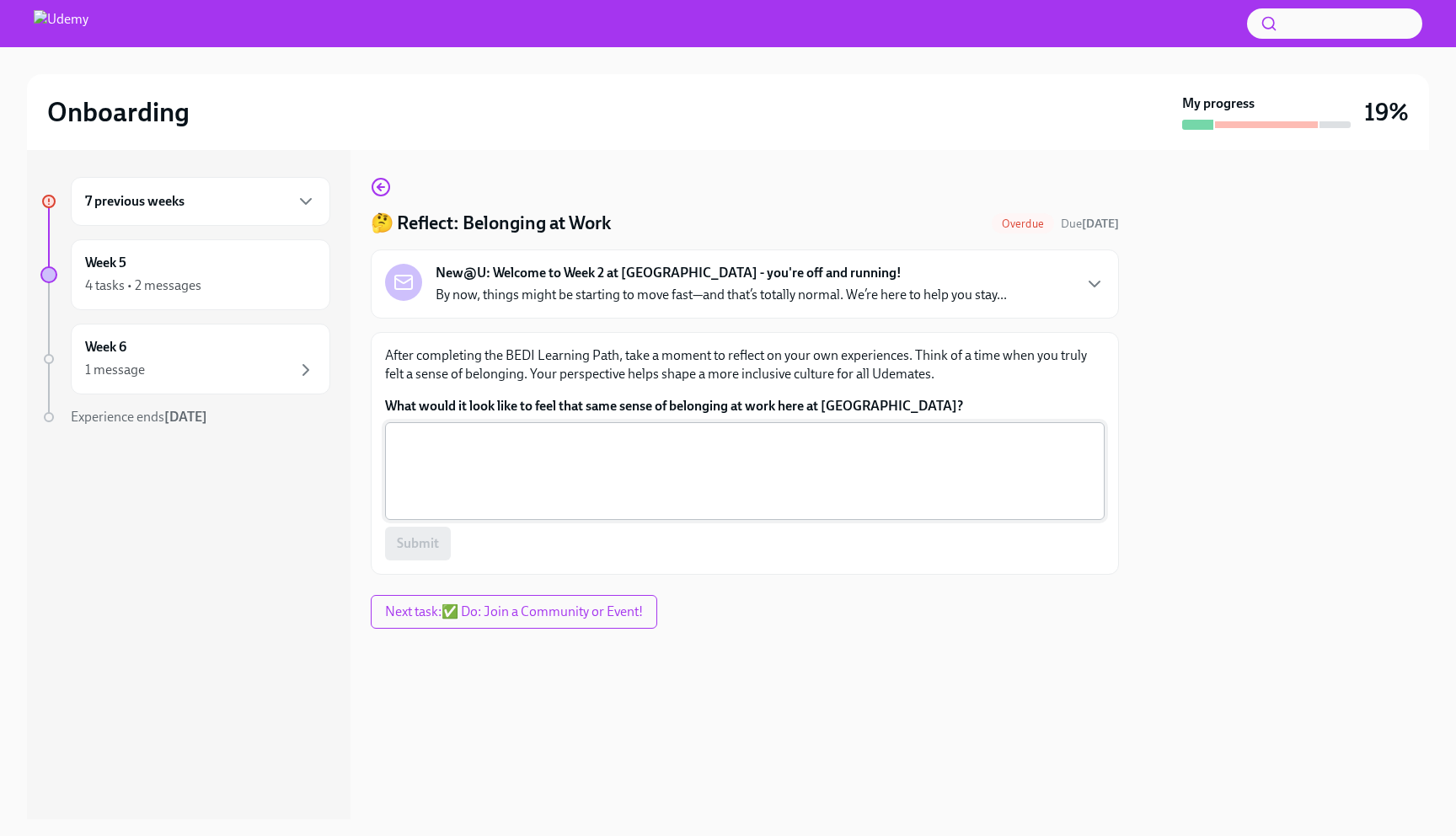
click at [533, 453] on textarea "What would it look like to feel that same sense of belonging at work here at [G…" at bounding box center [744, 471] width 699 height 81
click at [667, 296] on p "By now, things might be starting to move fast—and that’s totally normal. We’re …" at bounding box center [721, 294] width 571 height 19
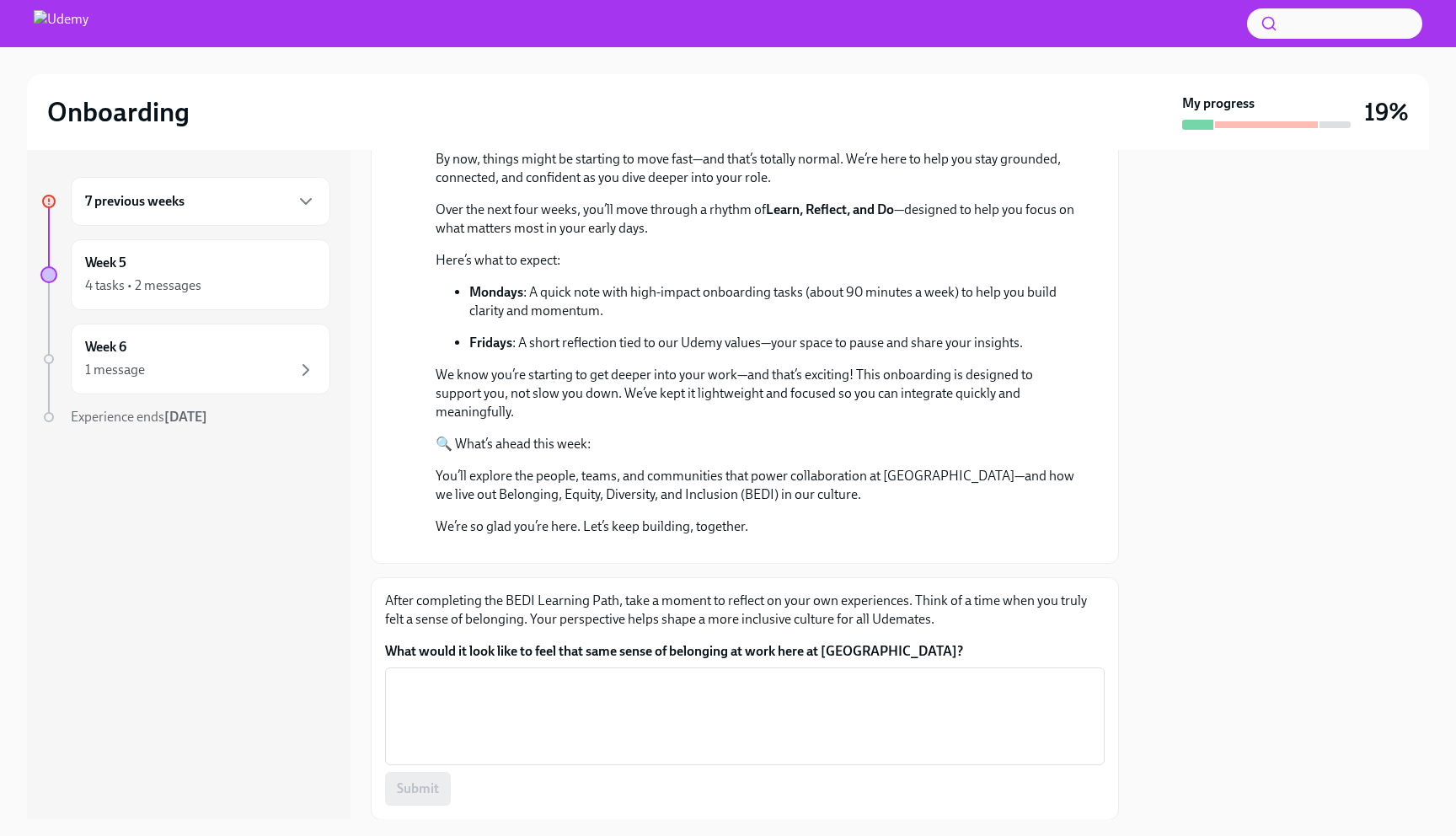
scroll to position [552, 0]
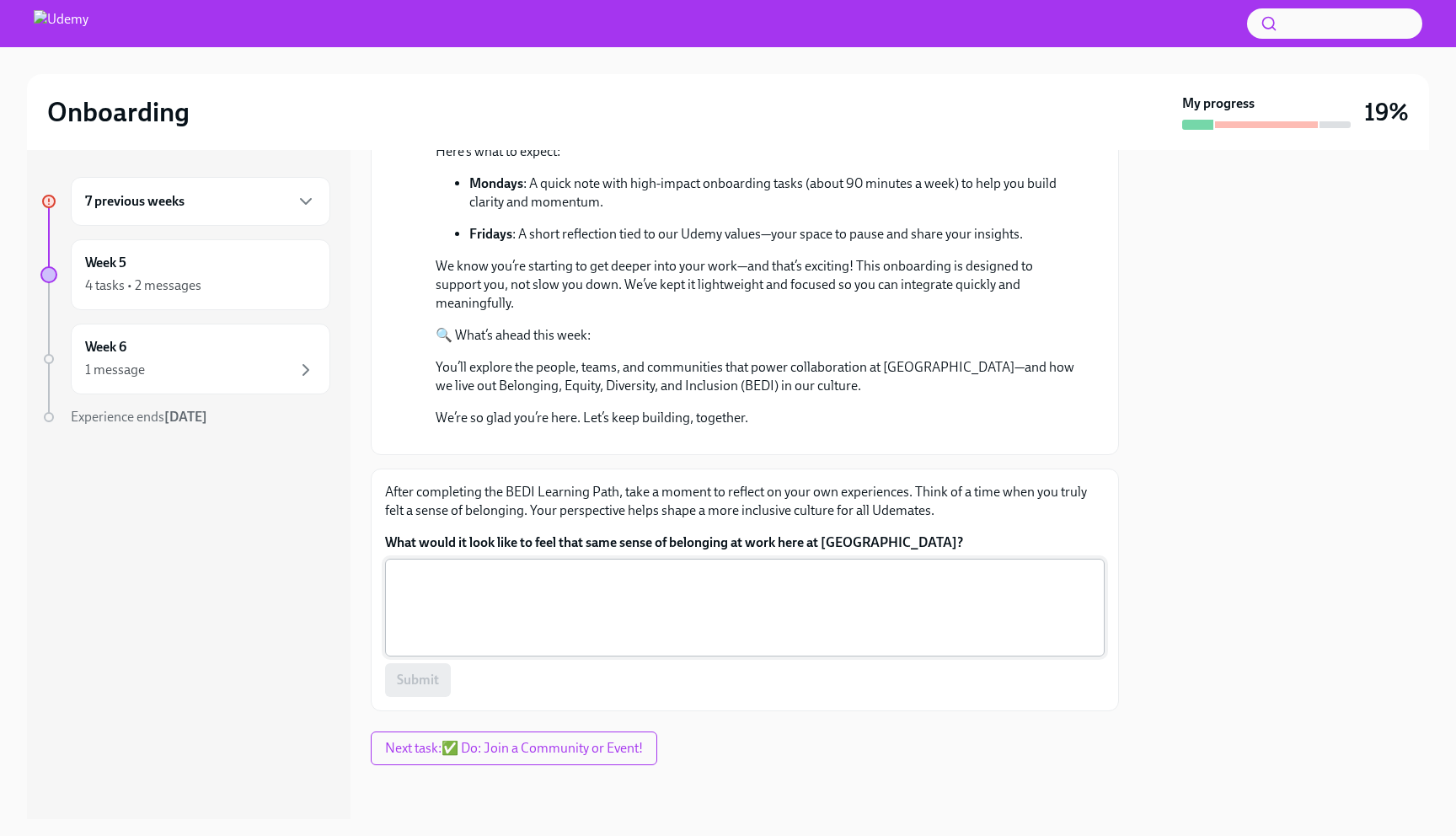
click at [546, 615] on textarea "What would it look like to feel that same sense of belonging at work here at [G…" at bounding box center [744, 608] width 699 height 81
click at [198, 209] on div "7 previous weeks" at bounding box center [200, 201] width 230 height 21
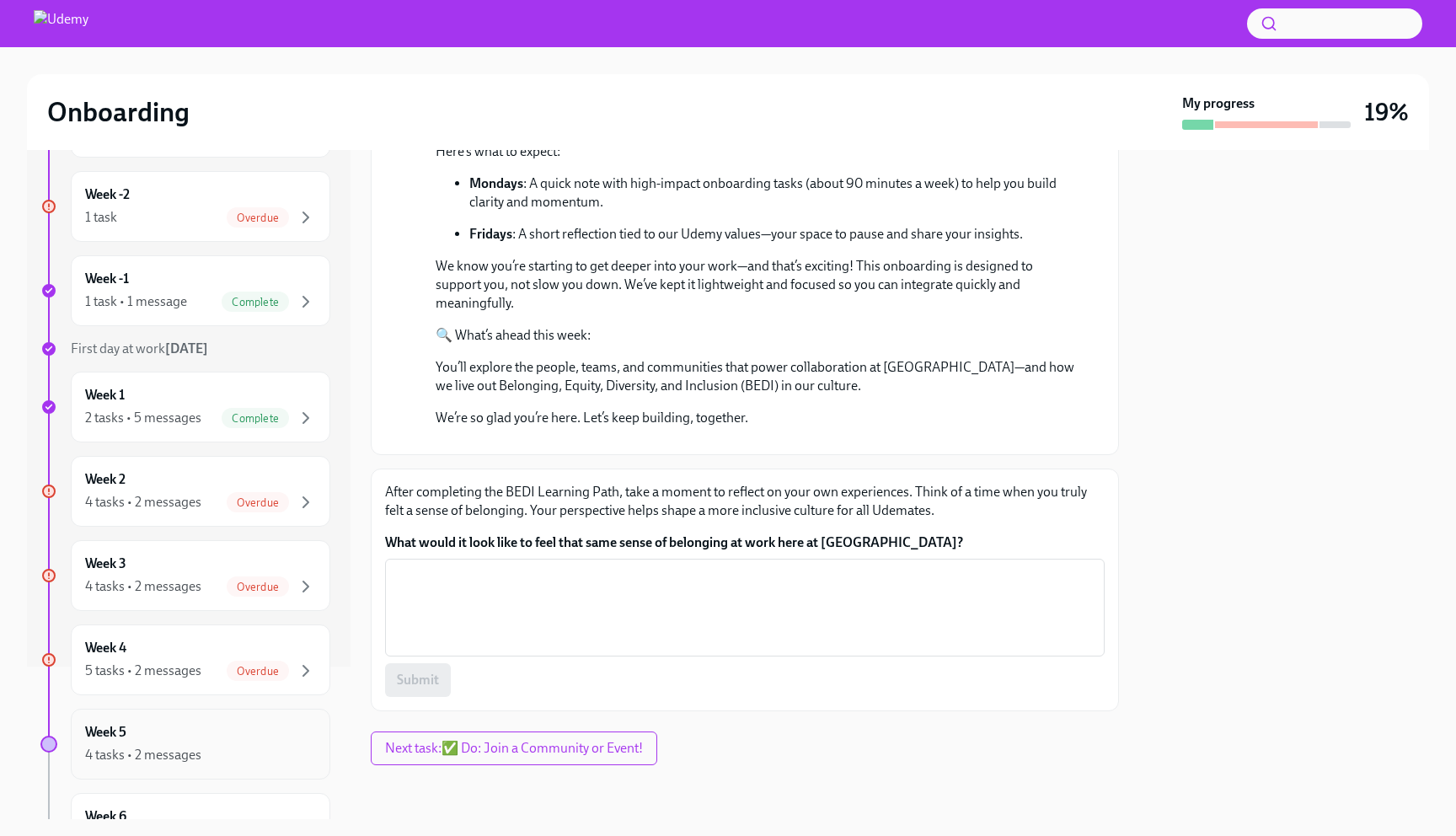
scroll to position [151, 0]
click at [143, 418] on div "2 tasks • 5 messages" at bounding box center [143, 419] width 116 height 19
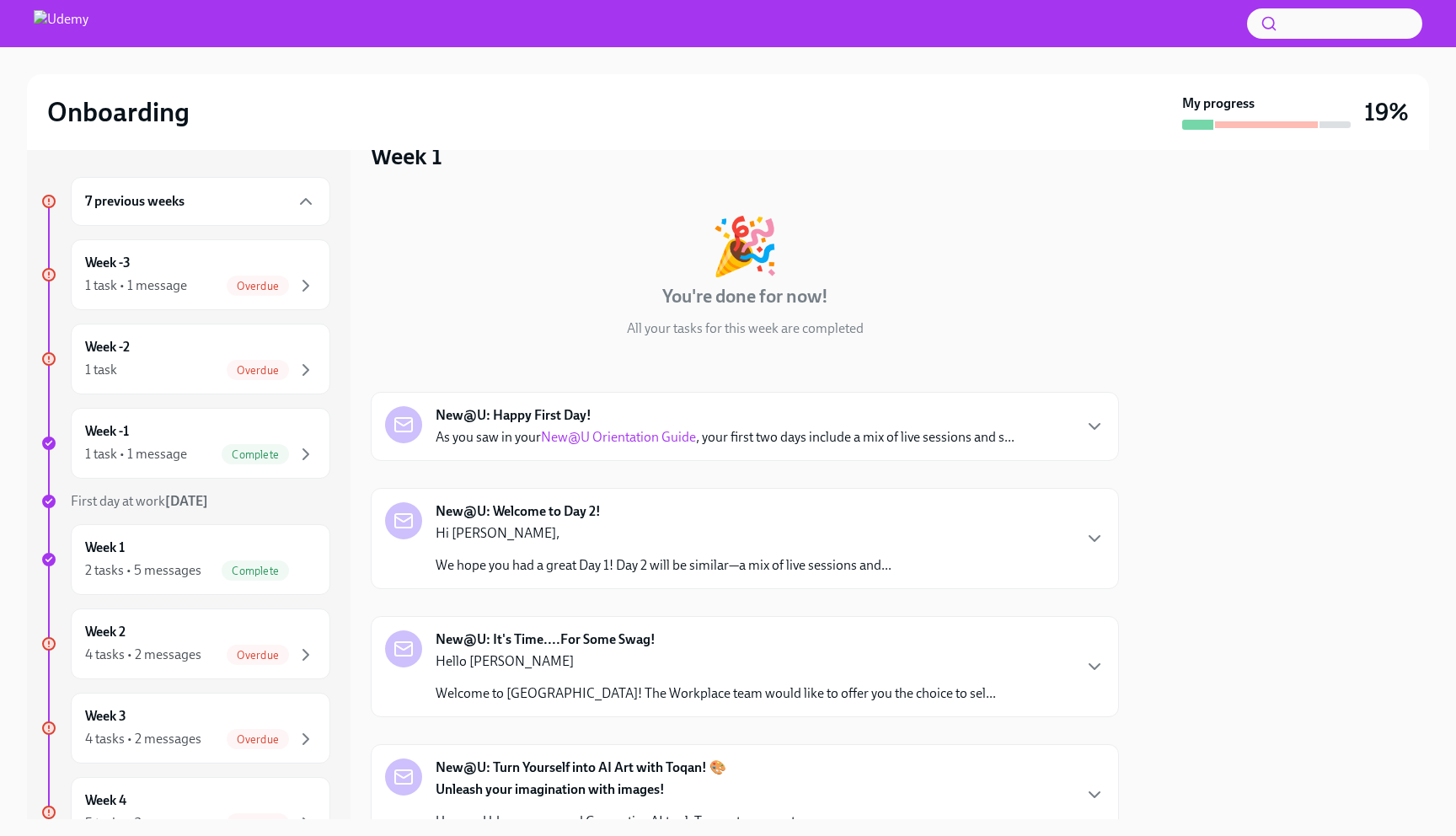
scroll to position [38, 0]
click at [704, 656] on p "Hello [PERSON_NAME]" at bounding box center [715, 660] width 560 height 19
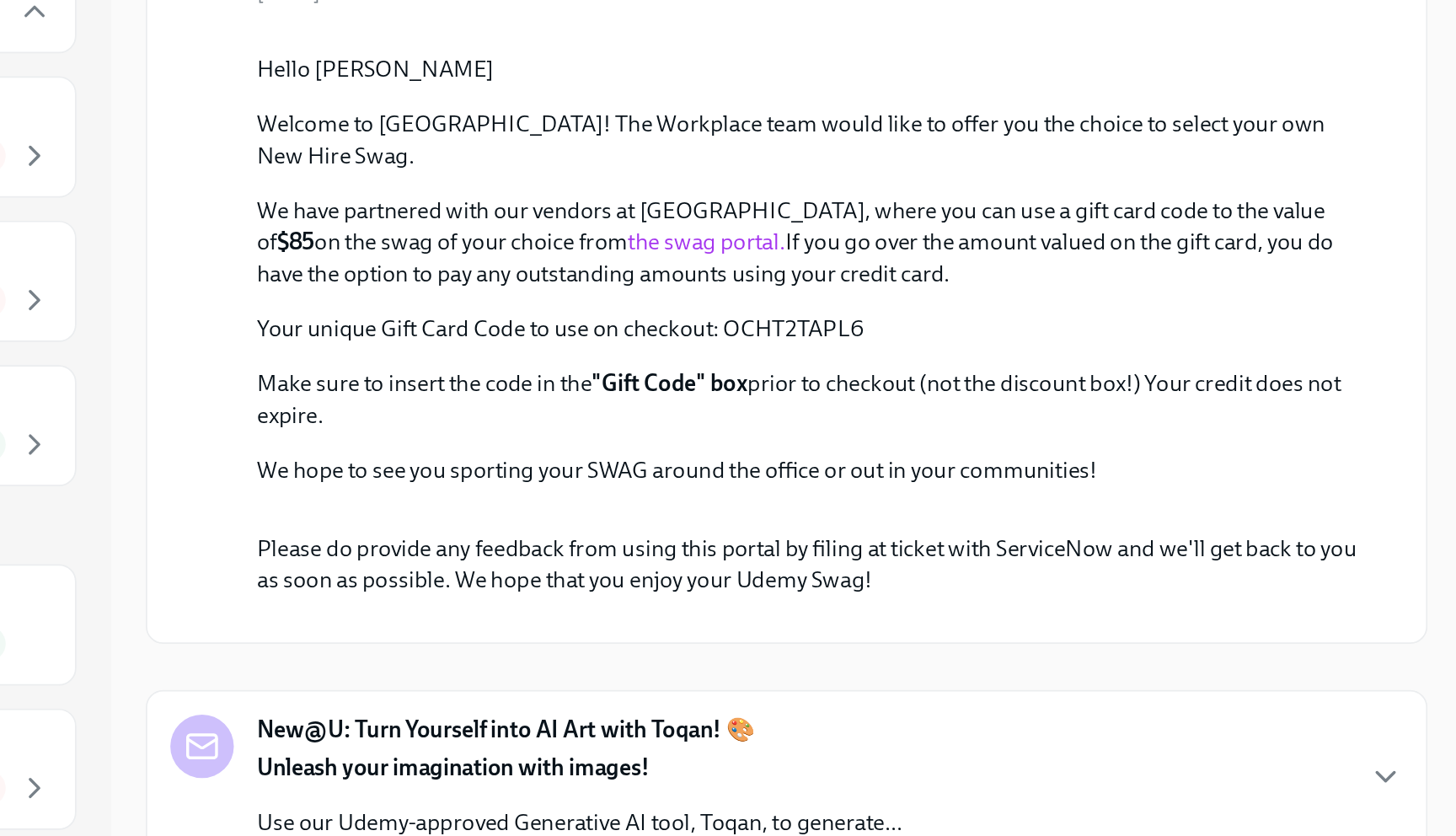
scroll to position [531, 0]
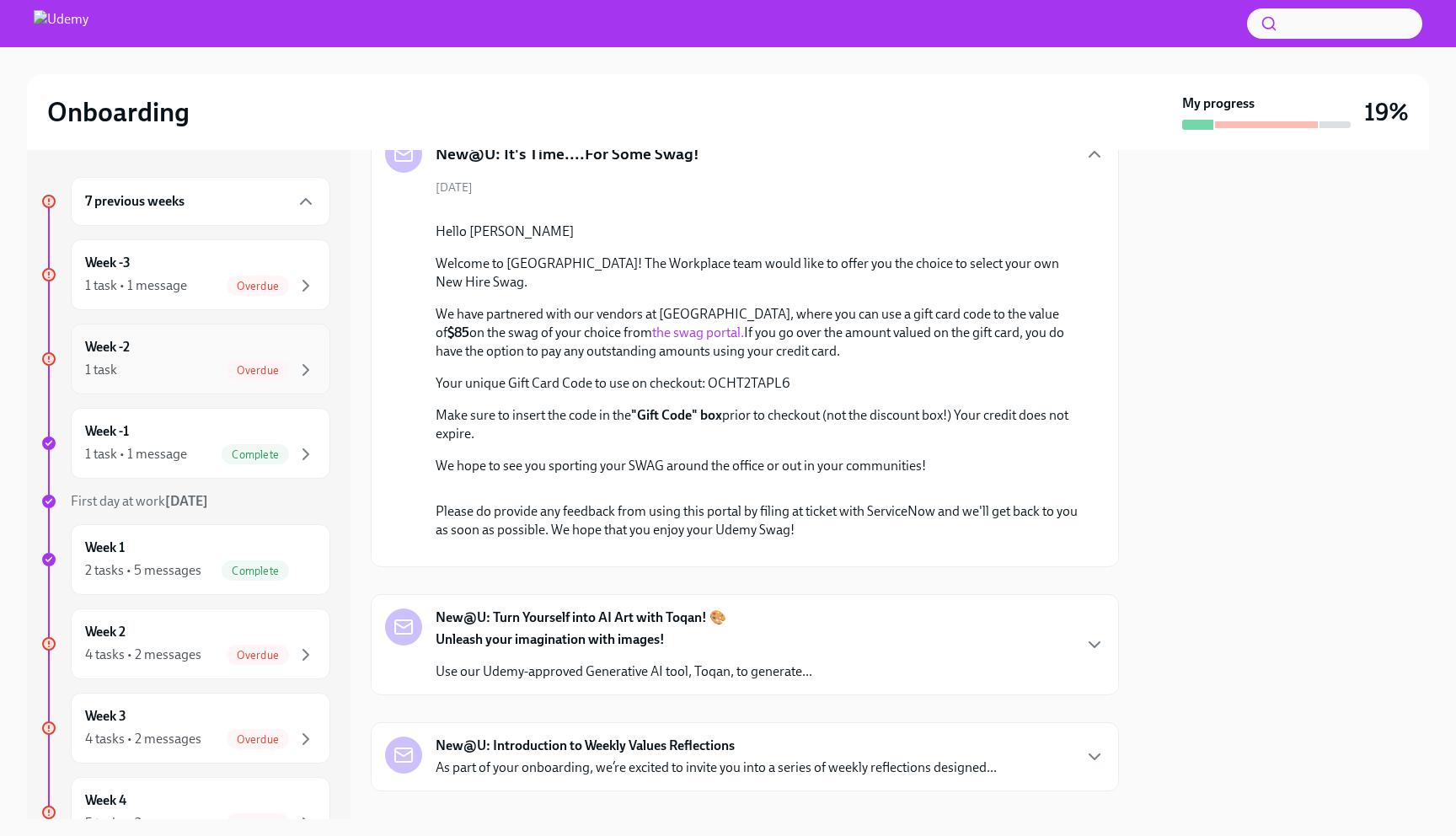
click at [162, 373] on div "1 task Overdue" at bounding box center [200, 369] width 230 height 21
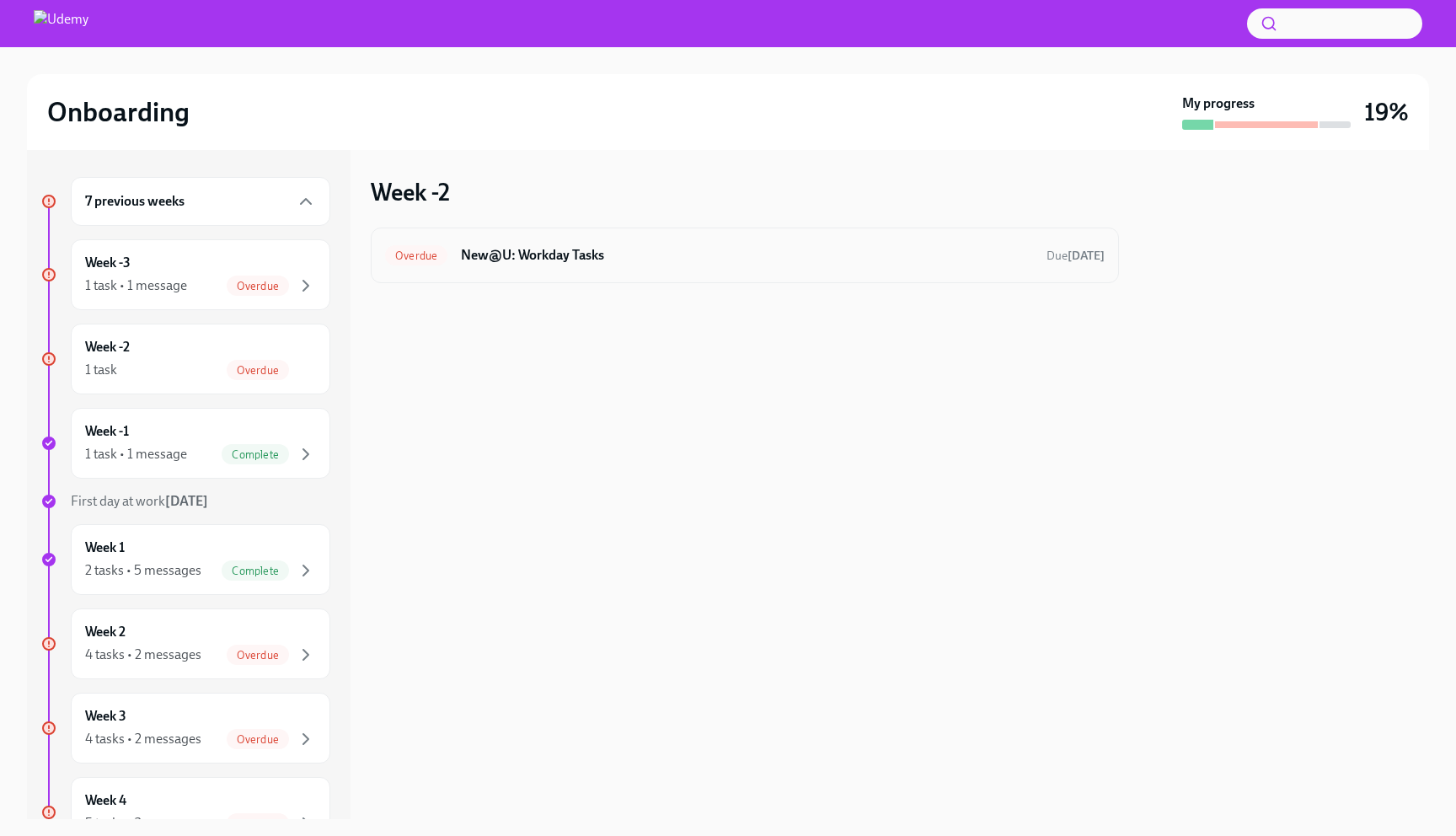
click at [503, 258] on h6 "New@U: Workday Tasks" at bounding box center [746, 255] width 572 height 19
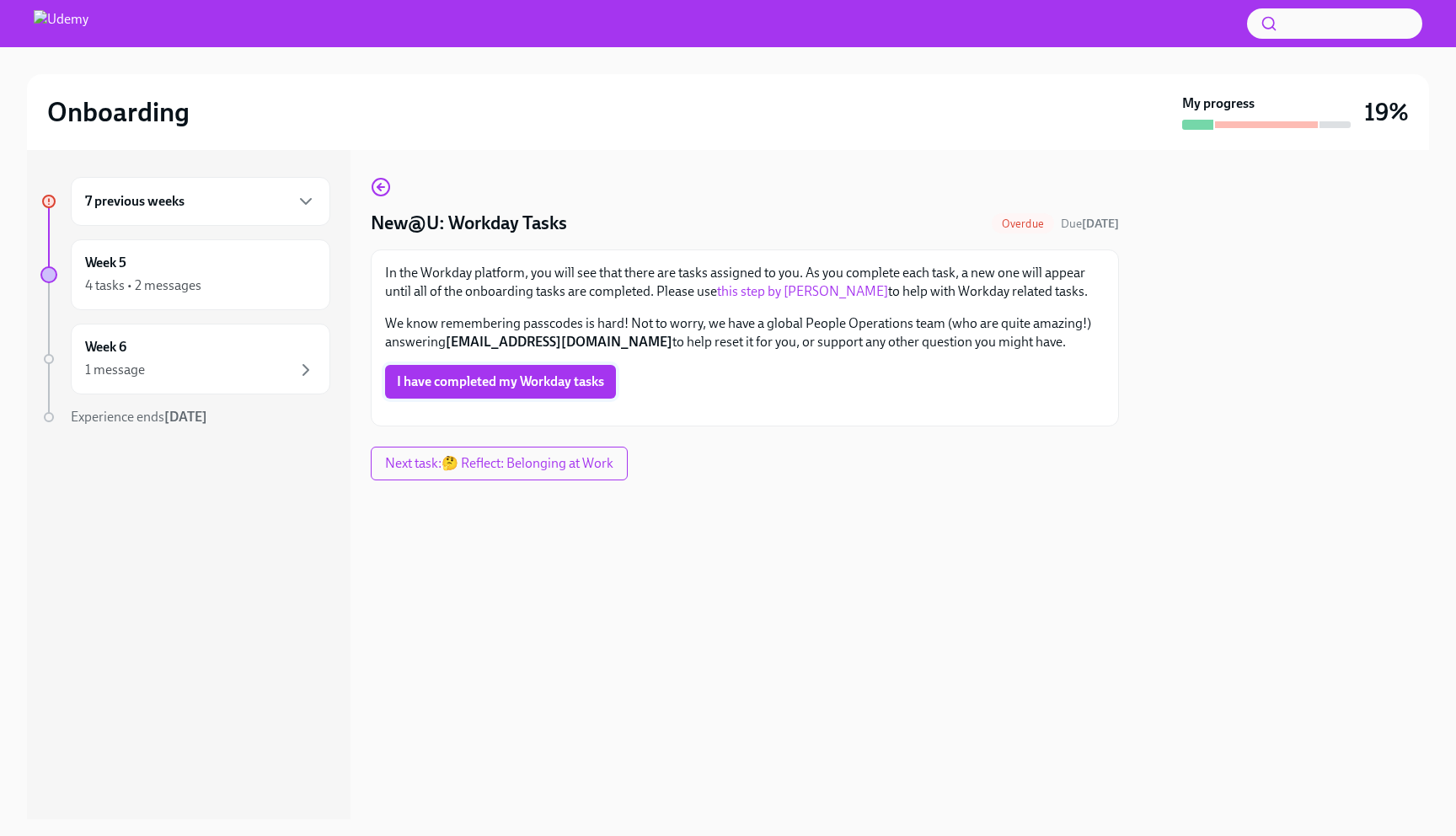
click at [490, 383] on span "I have completed my Workday tasks" at bounding box center [500, 381] width 208 height 17
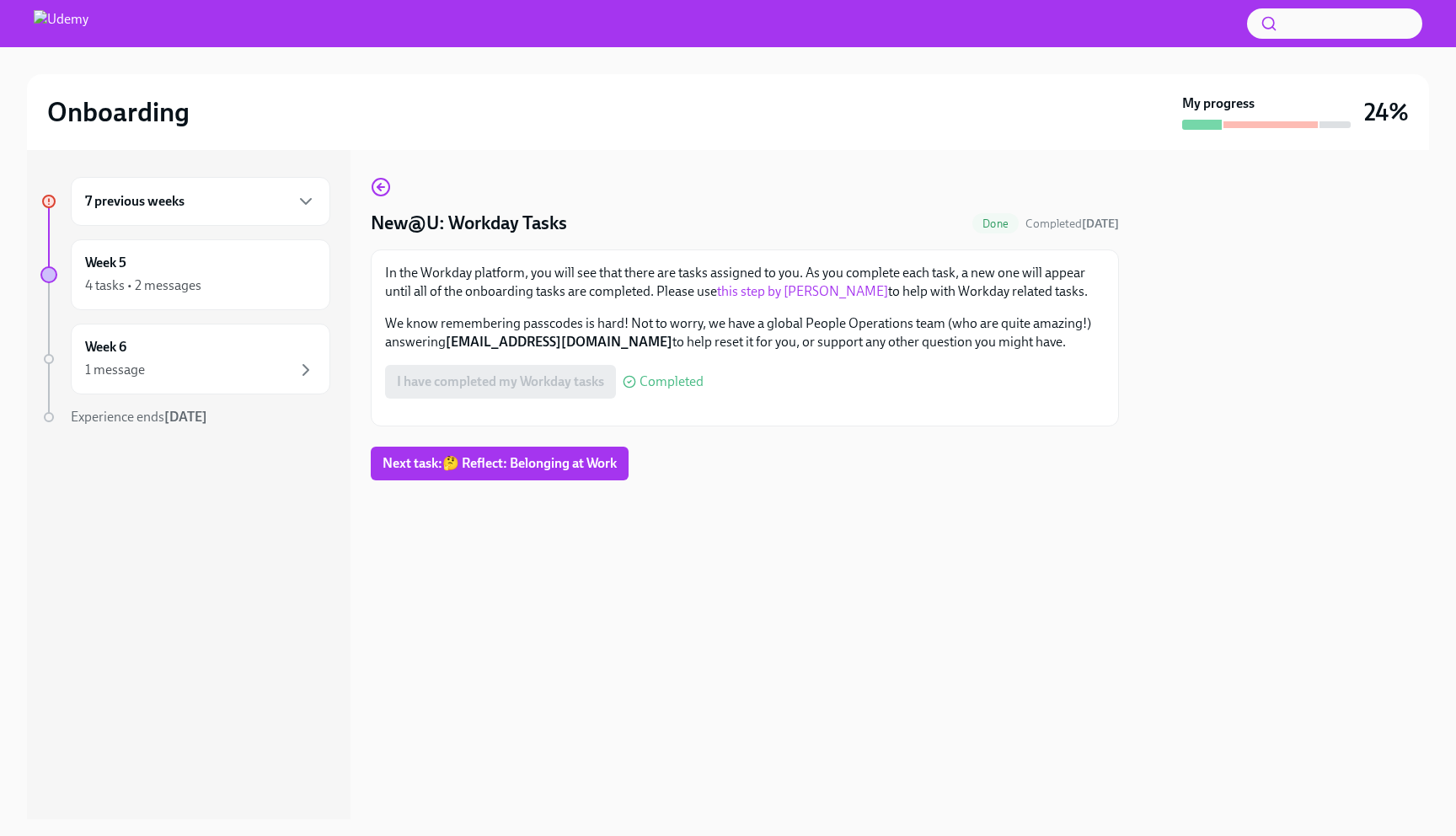
click at [197, 210] on div "7 previous weeks" at bounding box center [200, 201] width 230 height 21
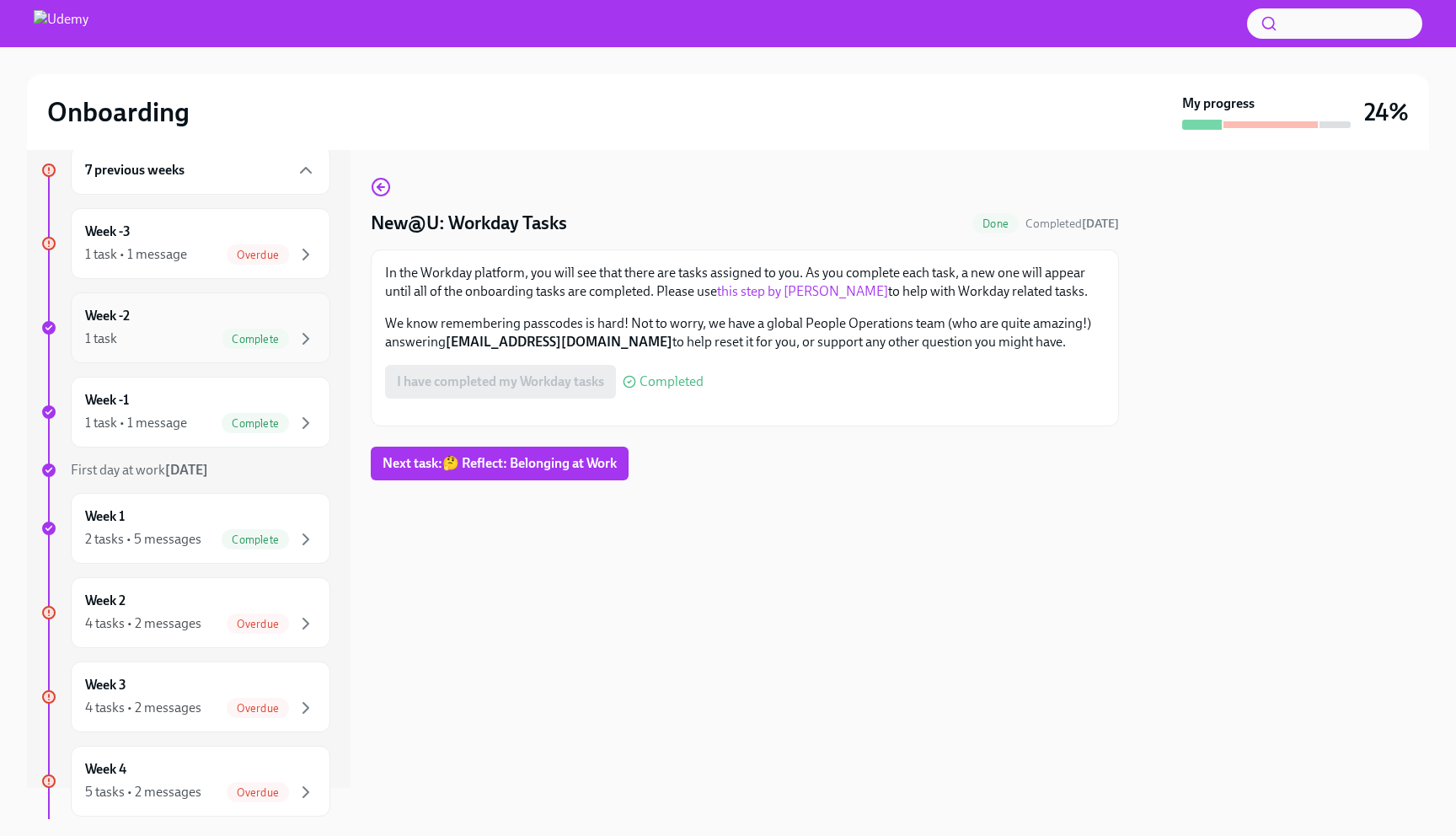
scroll to position [26, 0]
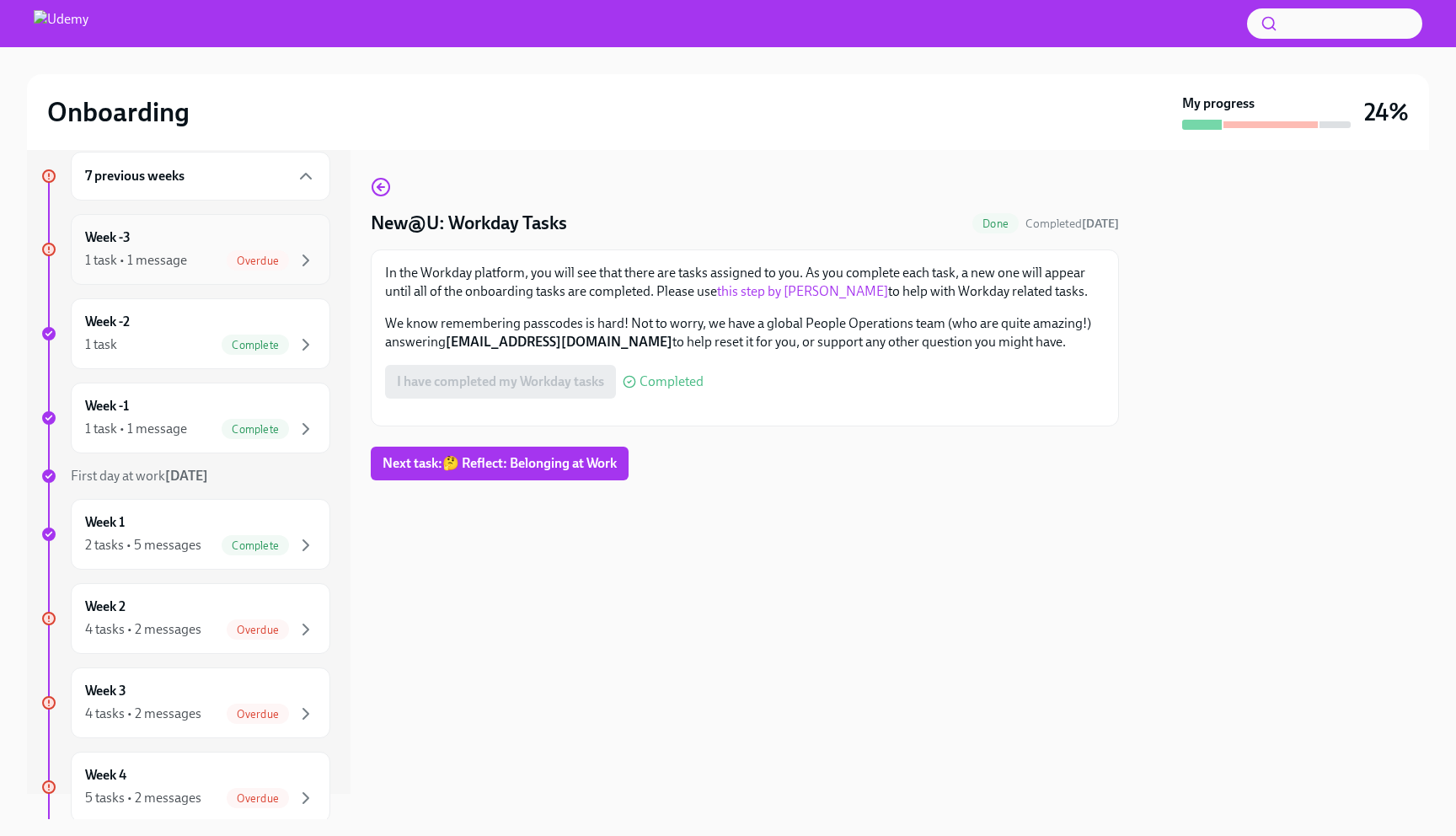
click at [155, 254] on div "1 task • 1 message" at bounding box center [136, 260] width 102 height 19
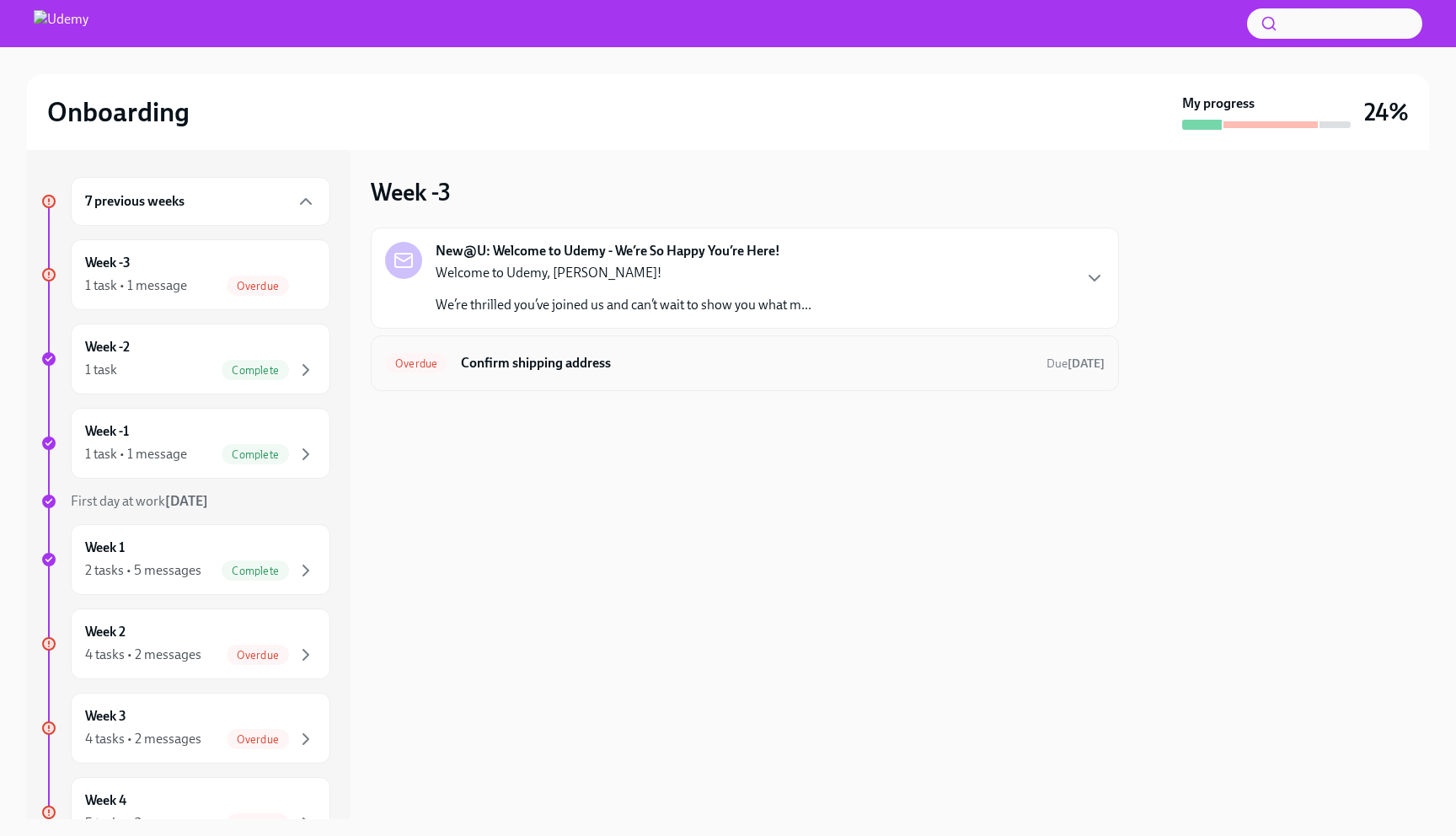
click at [523, 375] on div "Overdue Confirm shipping address Due [DATE]" at bounding box center [744, 362] width 720 height 27
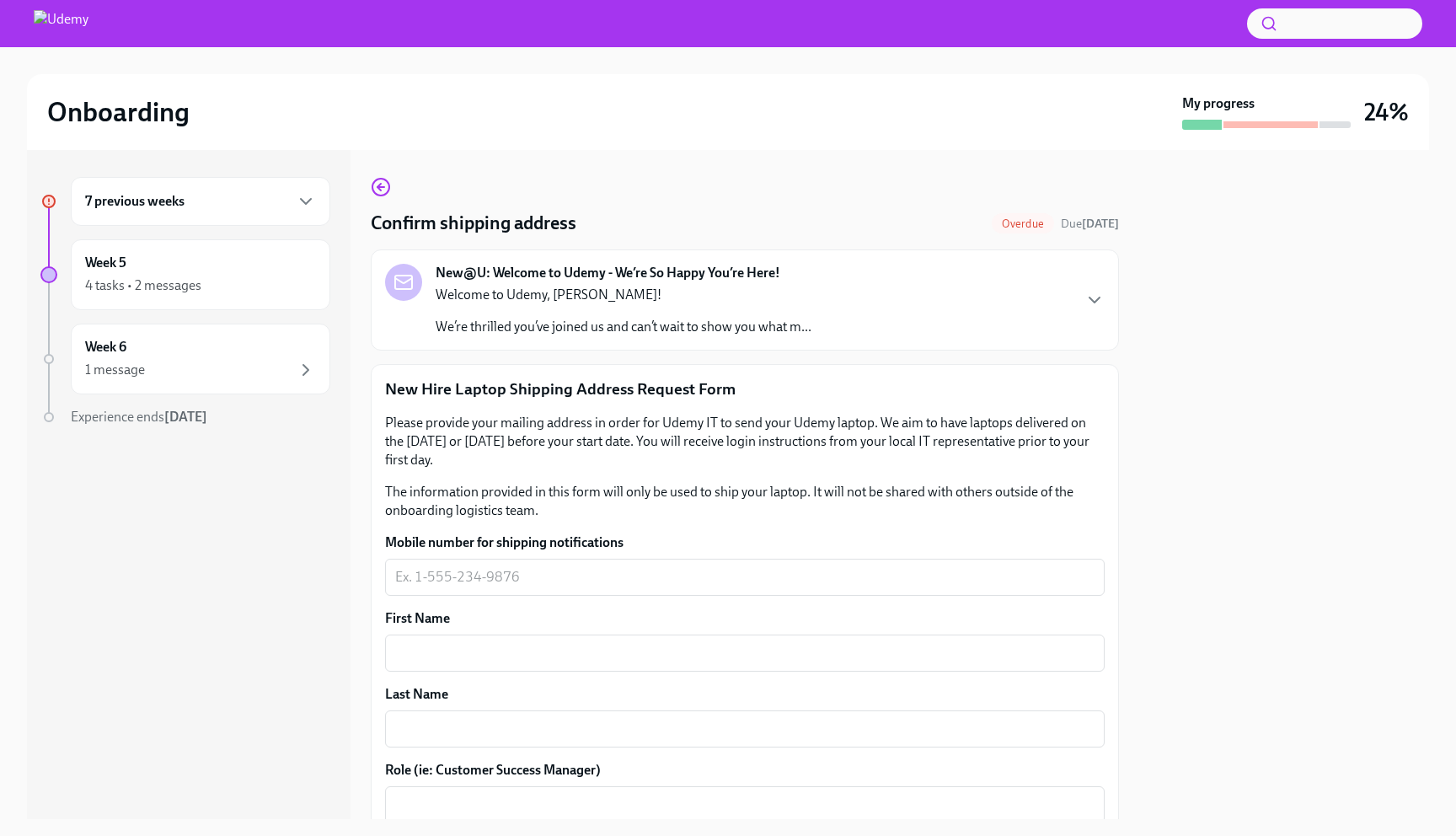
click at [679, 394] on p "New Hire Laptop Shipping Address Request Form" at bounding box center [744, 389] width 720 height 22
click at [951, 353] on div "Confirm shipping address Overdue Due [DATE] New@U: Welcome to [GEOGRAPHIC_DATA]…" at bounding box center [745, 775] width 748 height 1195
click at [939, 330] on div "New@U: Welcome to Udemy - We’re So Happy You’re Here! Welcome to [GEOGRAPHIC_DA…" at bounding box center [744, 300] width 720 height 73
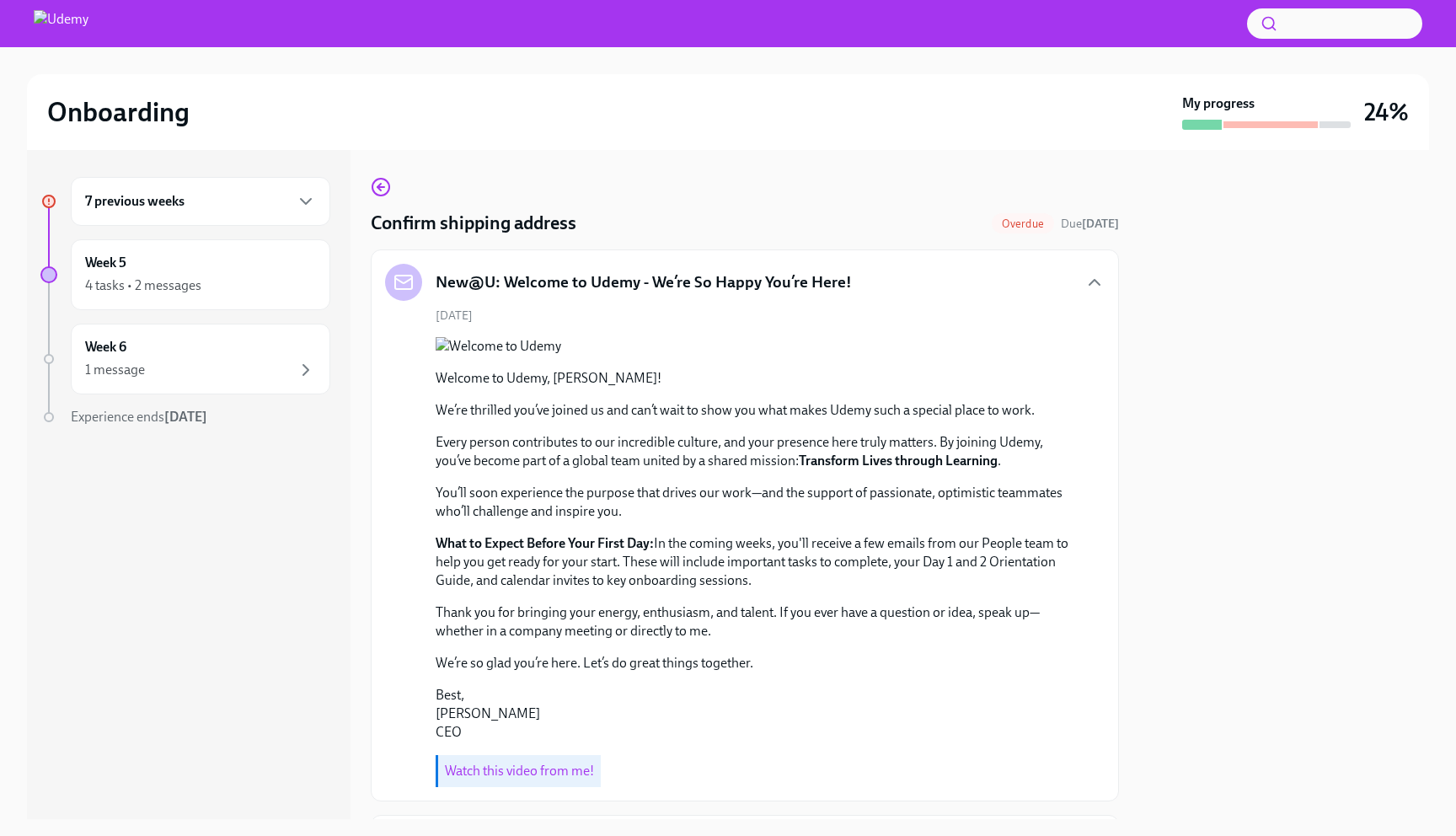
click at [939, 329] on div "[DATE] Welcome to [GEOGRAPHIC_DATA], [PERSON_NAME]! We’re thrilled you’ve joine…" at bounding box center [744, 547] width 720 height 480
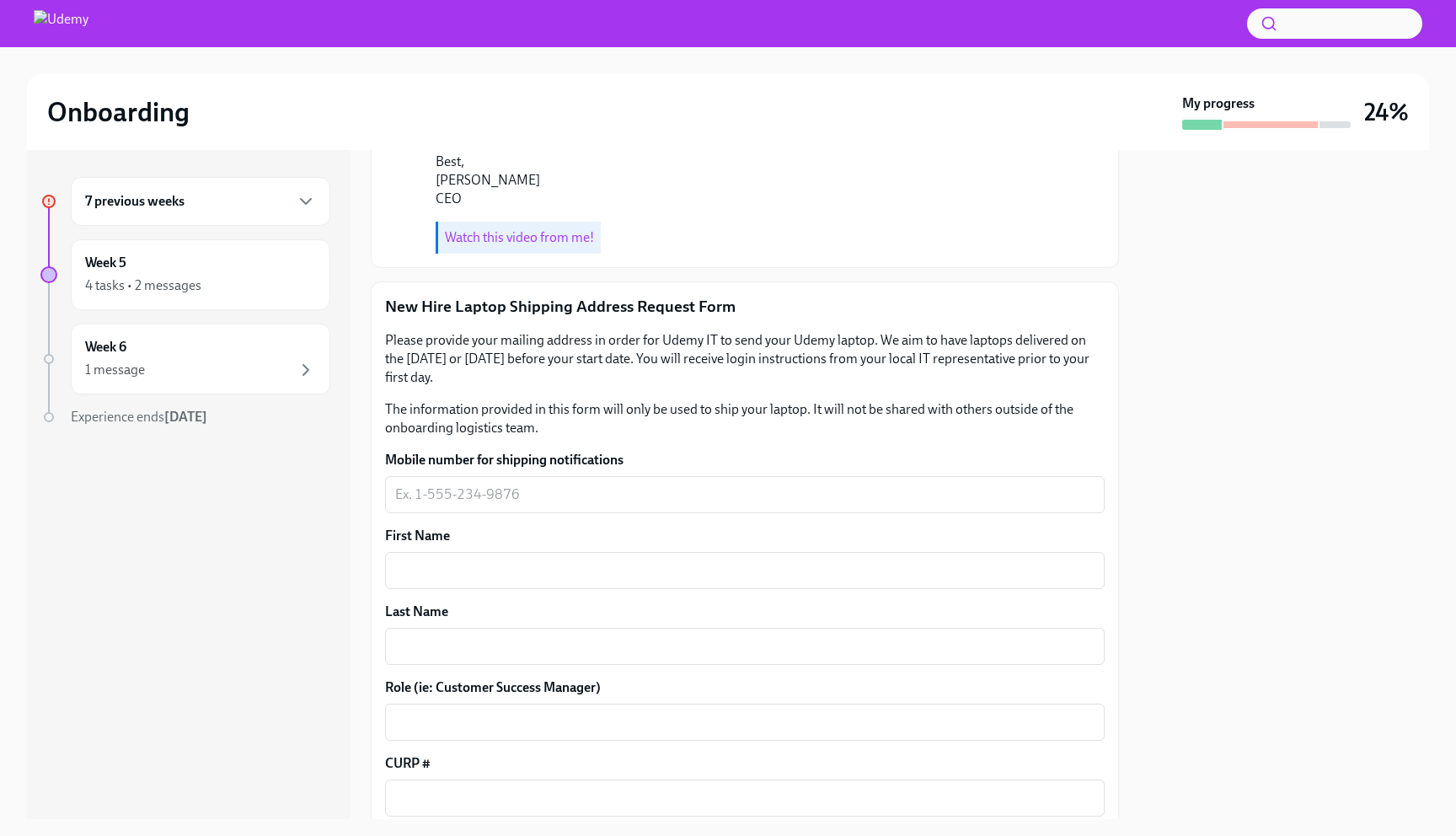
scroll to position [1254, 0]
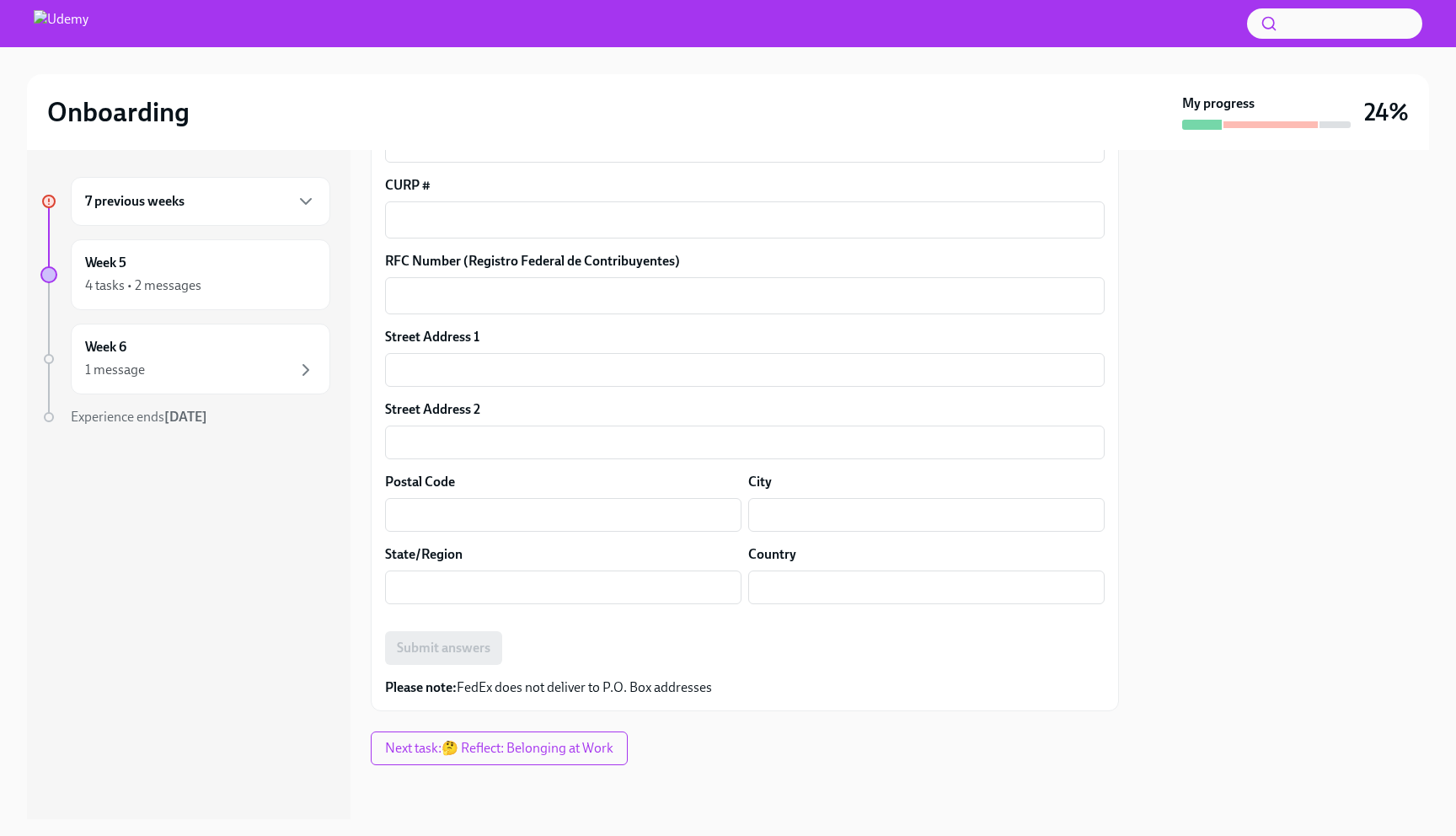
click at [190, 212] on div "7 previous weeks" at bounding box center [201, 202] width 260 height 49
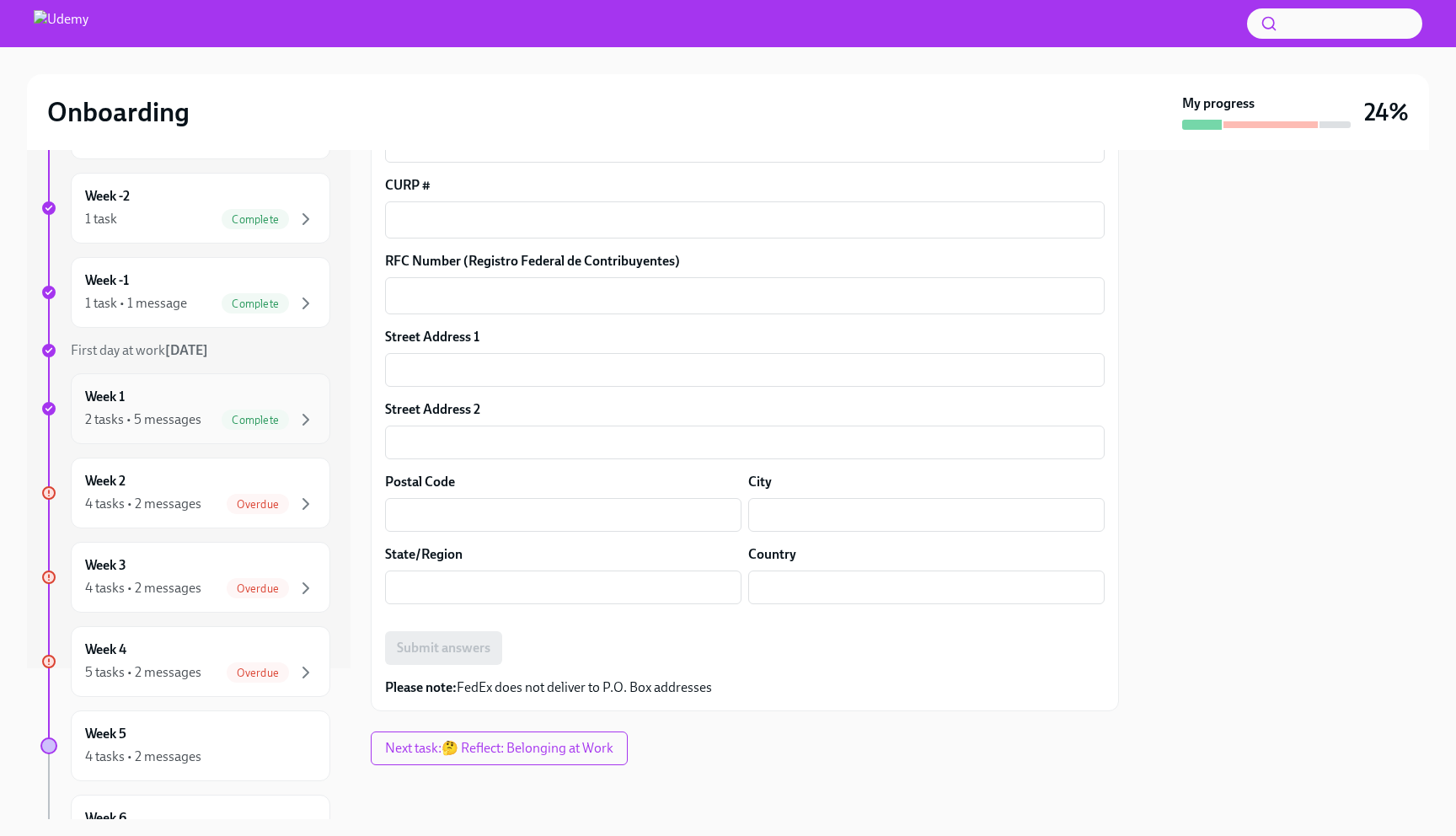
scroll to position [150, 0]
click at [145, 489] on div "Week 2 4 tasks • 2 messages Overdue" at bounding box center [200, 493] width 230 height 42
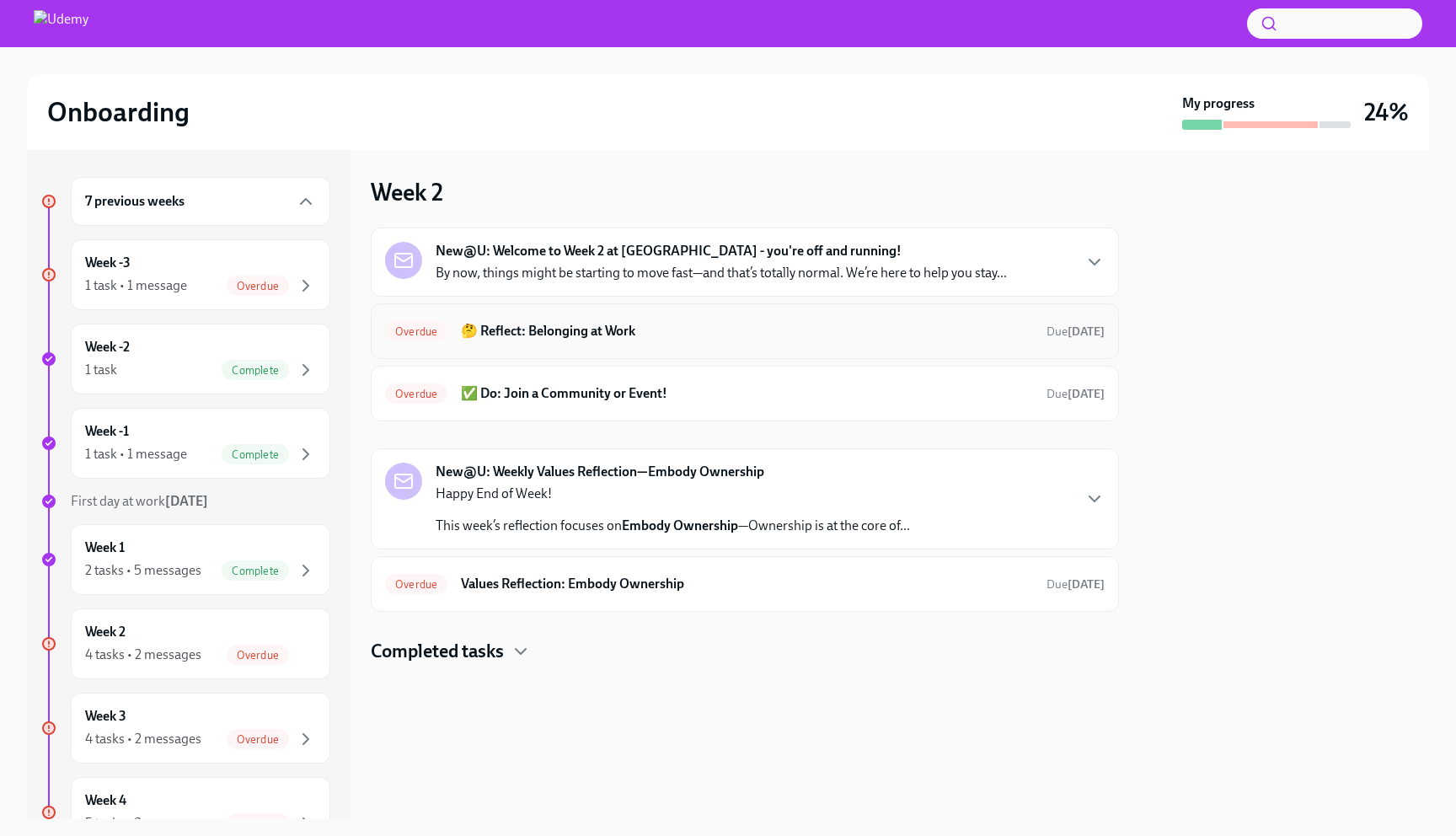
click at [545, 354] on div "Overdue 🤔 Reflect: Belonging at Work Due [DATE]" at bounding box center [745, 331] width 748 height 55
click at [534, 400] on h6 "✅ Do: Join a Community or Event!" at bounding box center [746, 393] width 572 height 19
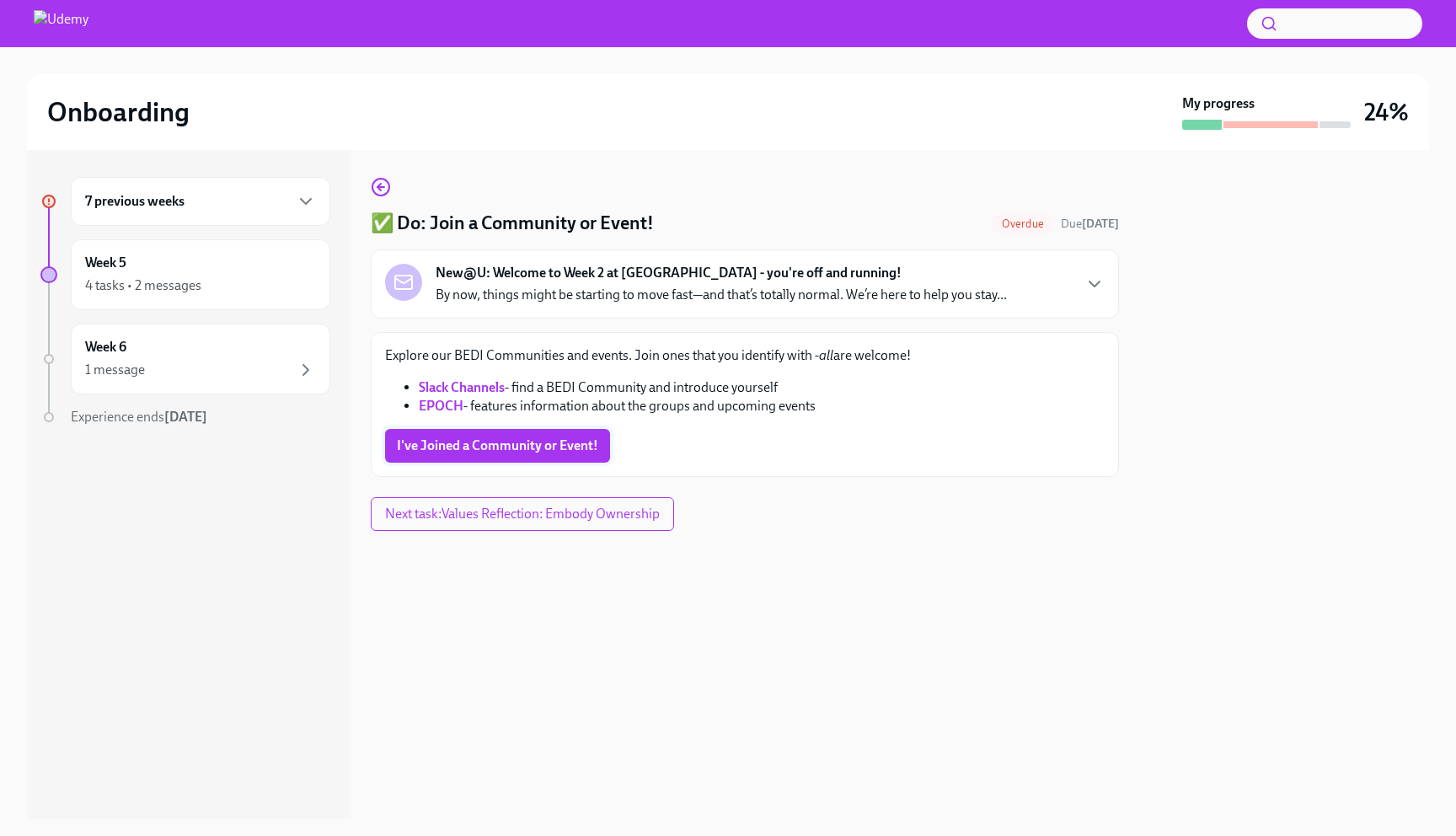
click at [525, 452] on span "I've Joined a Community or Event!" at bounding box center [497, 445] width 202 height 17
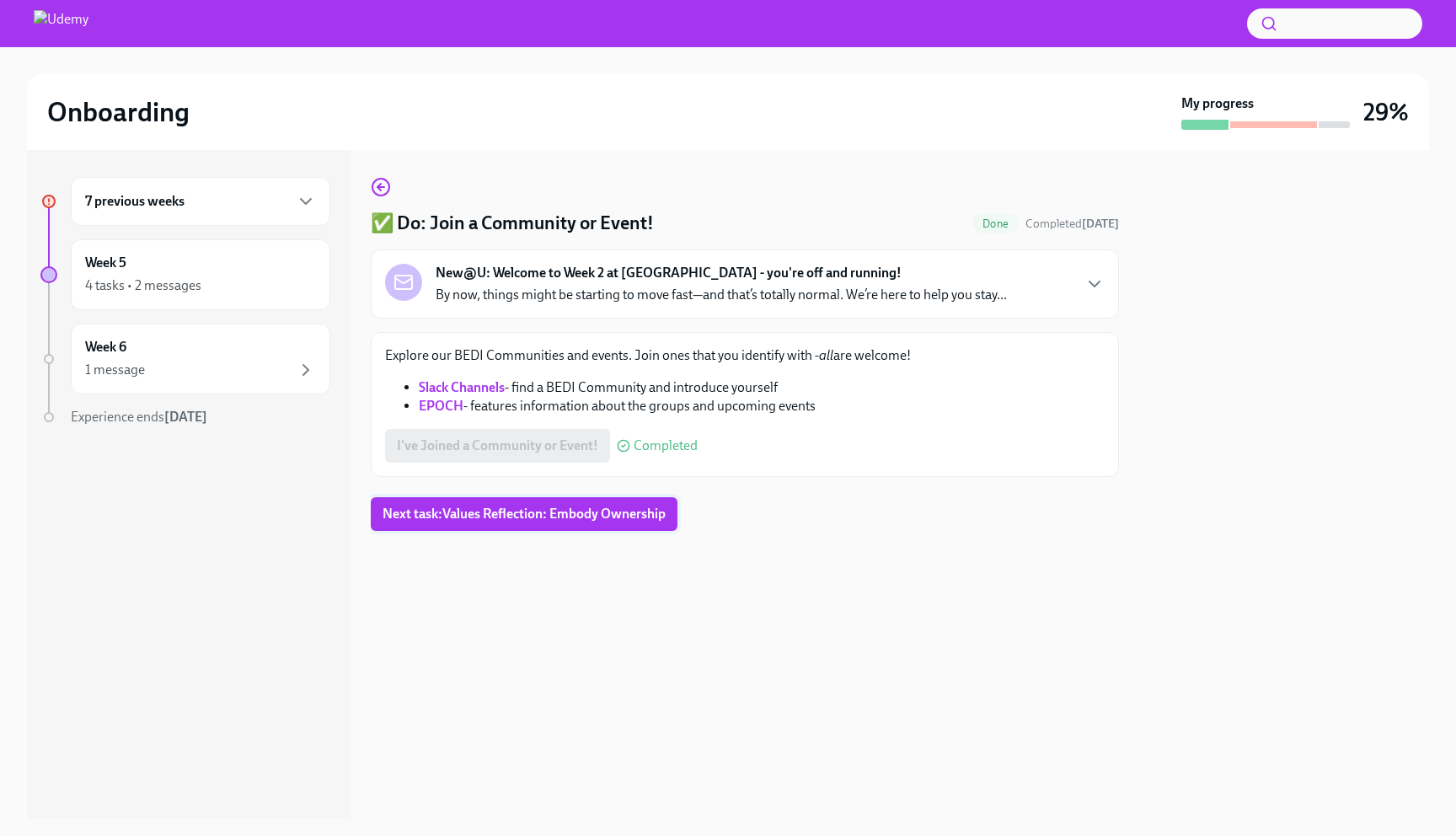
click at [444, 519] on span "Next task : Values Reflection: Embody Ownership" at bounding box center [525, 513] width 284 height 17
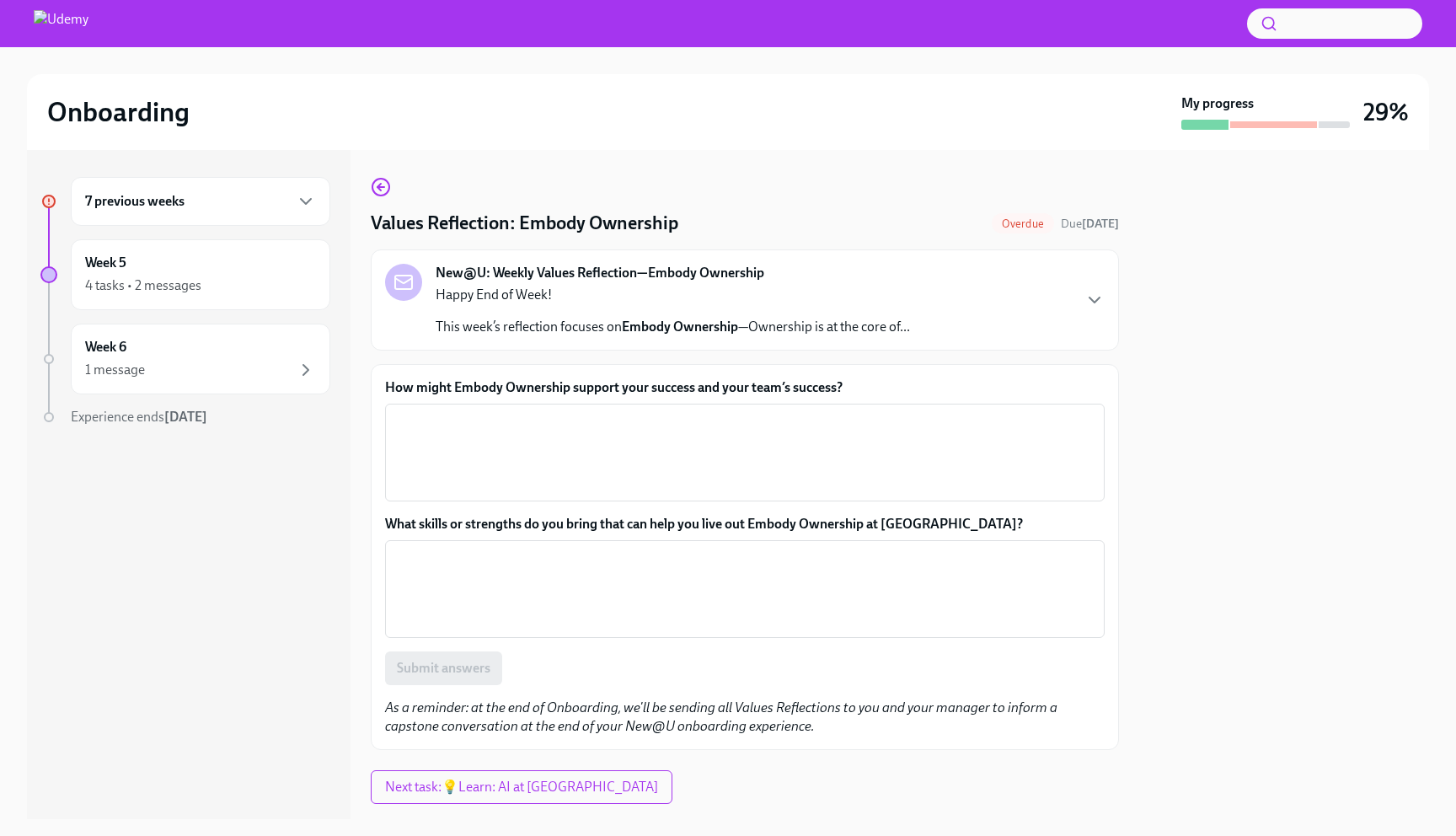
click at [184, 196] on h6 "7 previous weeks" at bounding box center [134, 201] width 99 height 19
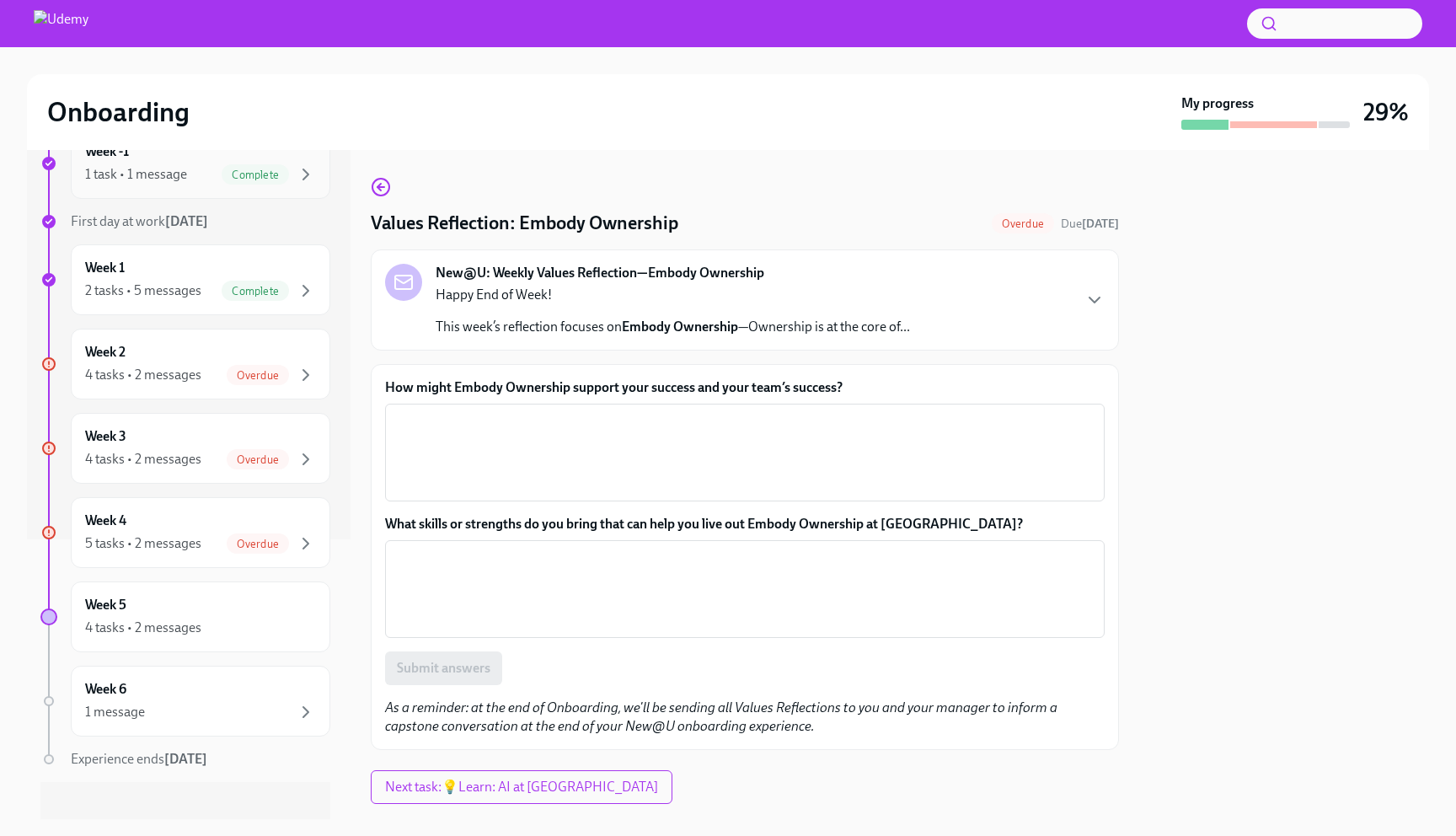
scroll to position [296, 0]
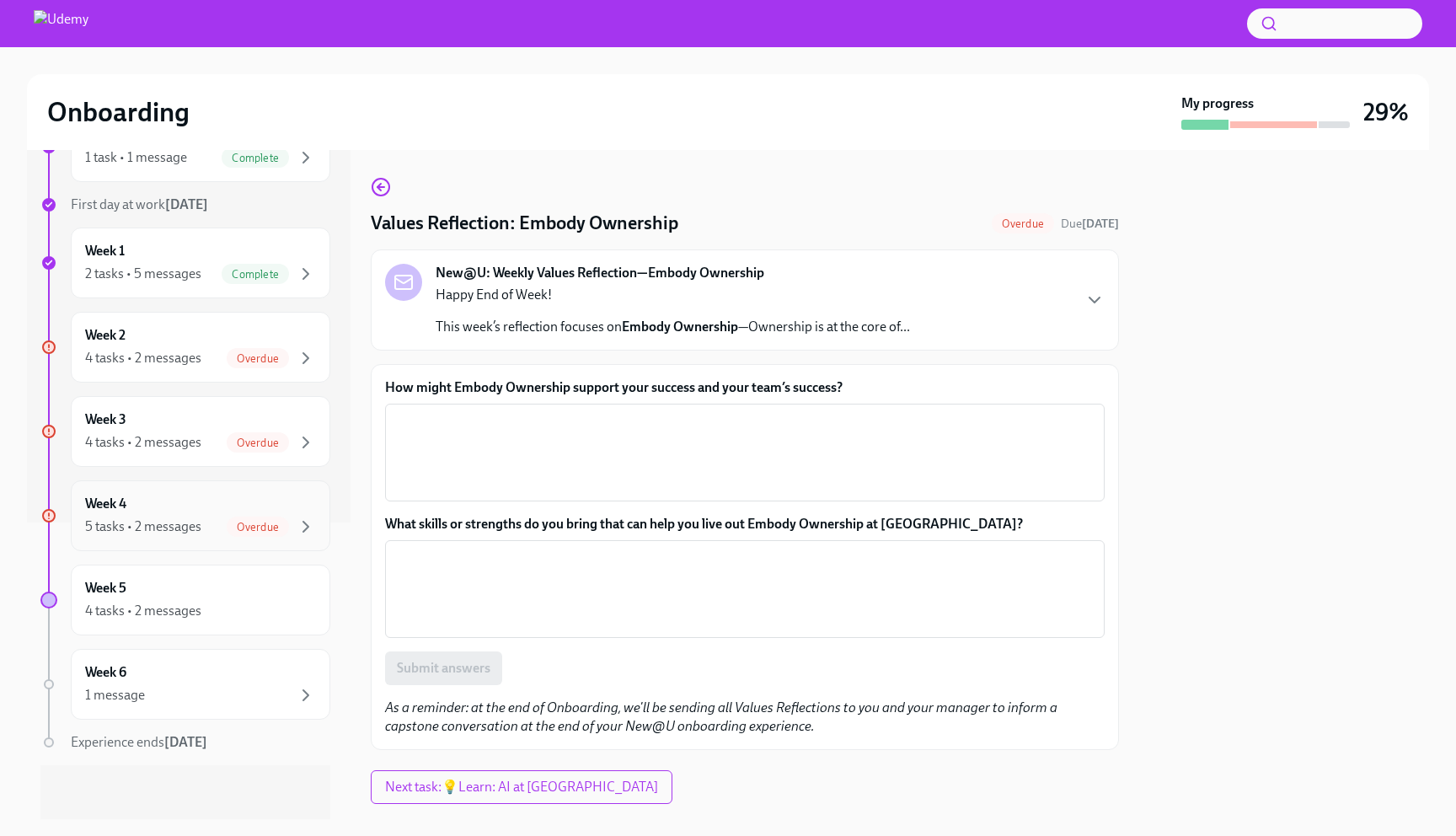
click at [168, 531] on div "5 tasks • 2 messages" at bounding box center [143, 526] width 116 height 19
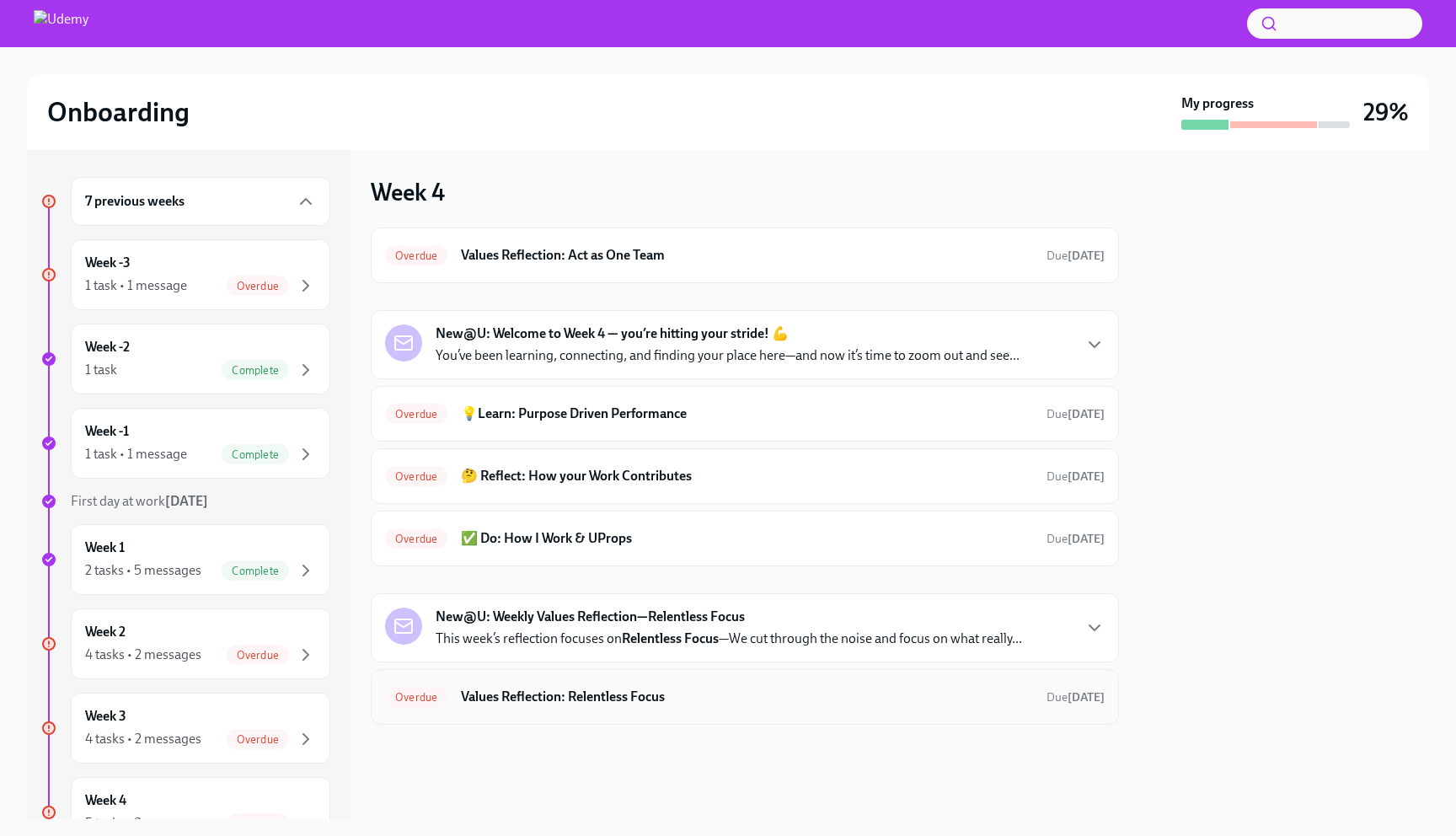
click at [659, 703] on h6 "Values Reflection: Relentless Focus" at bounding box center [746, 696] width 572 height 19
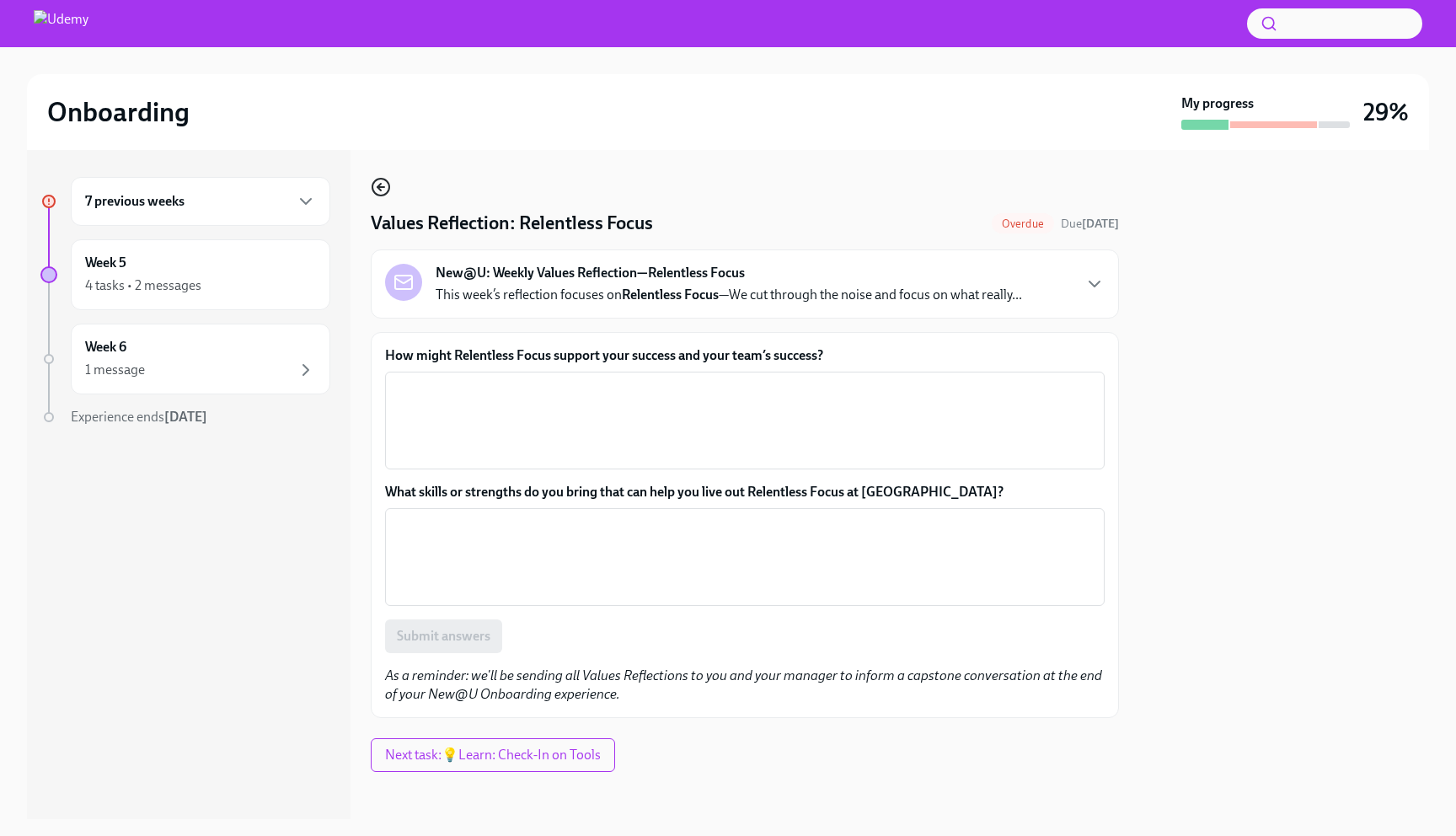
click at [387, 186] on icon "button" at bounding box center [381, 187] width 21 height 21
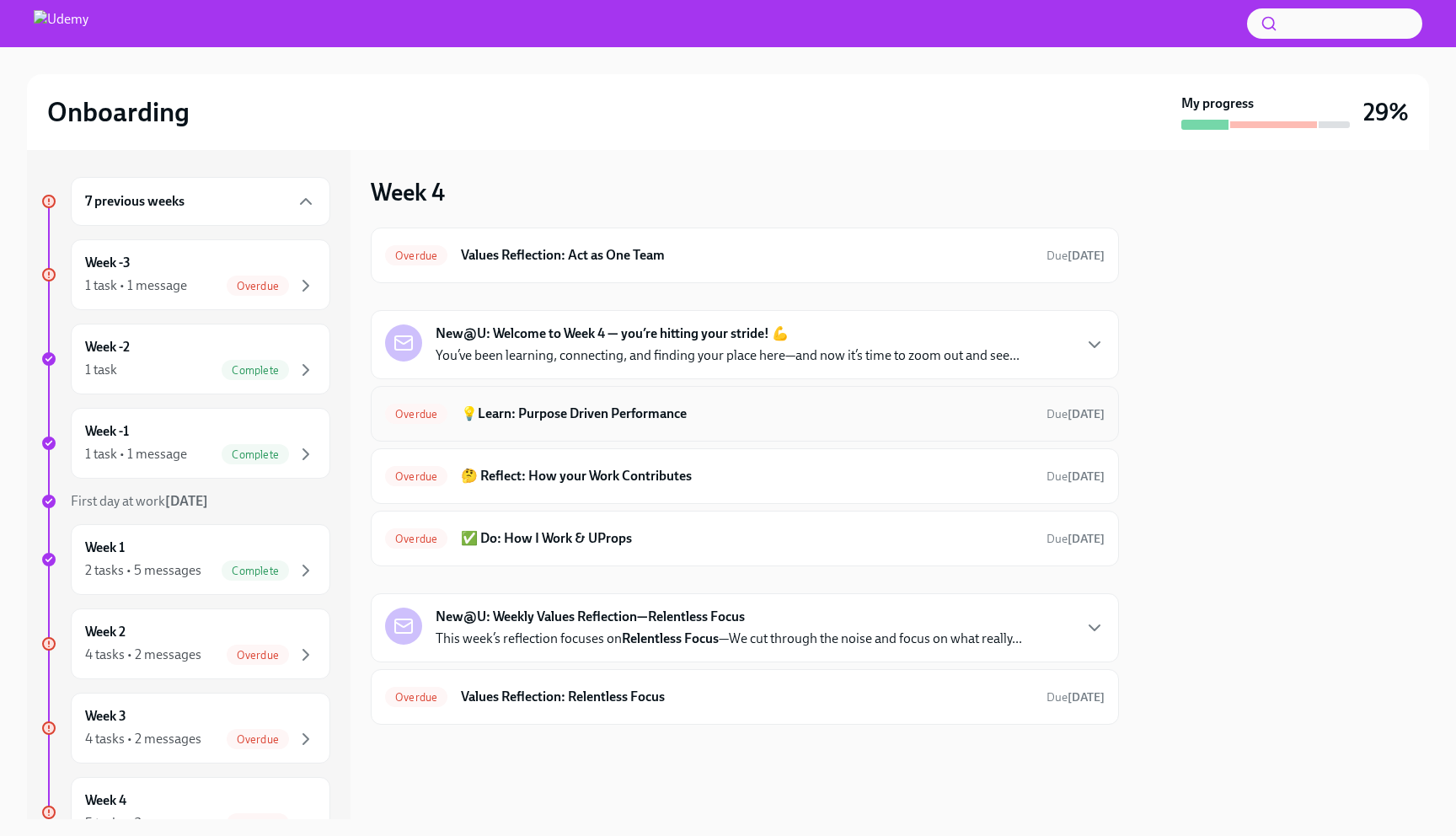
click at [537, 411] on h6 "💡Learn: Purpose Driven Performance" at bounding box center [746, 414] width 572 height 19
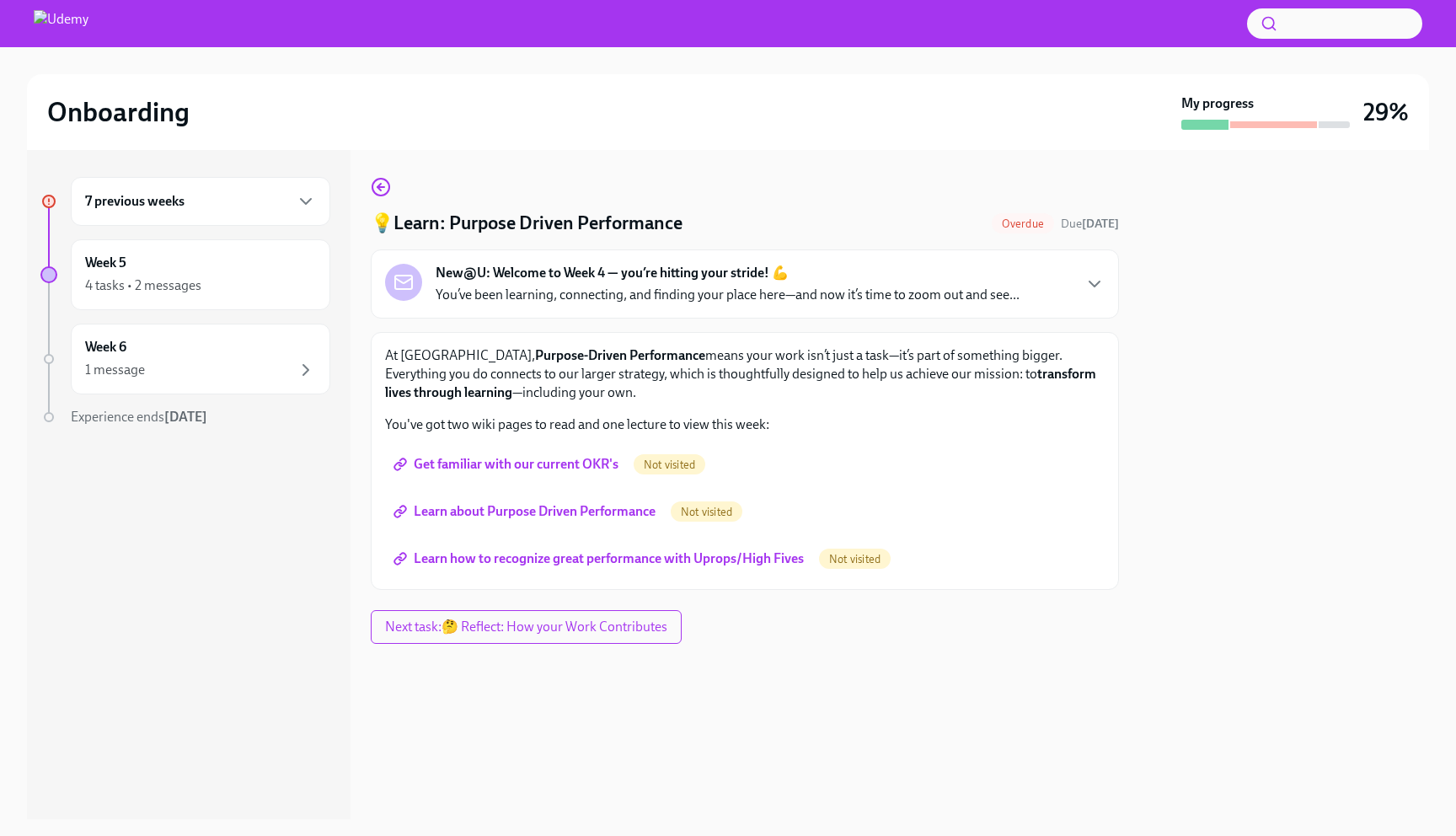
click at [557, 461] on span "Get familiar with our current OKR's" at bounding box center [507, 464] width 222 height 17
click at [544, 514] on span "Learn about Purpose Driven Performance" at bounding box center [526, 511] width 259 height 17
click at [495, 173] on div "💡Learn: Purpose Driven Performance Overdue Due [DATE] New@U: Welcome to Week 4 …" at bounding box center [745, 484] width 748 height 670
click at [678, 552] on span "Learn how to recognize great performance with Uprops/High Fives" at bounding box center [600, 558] width 407 height 17
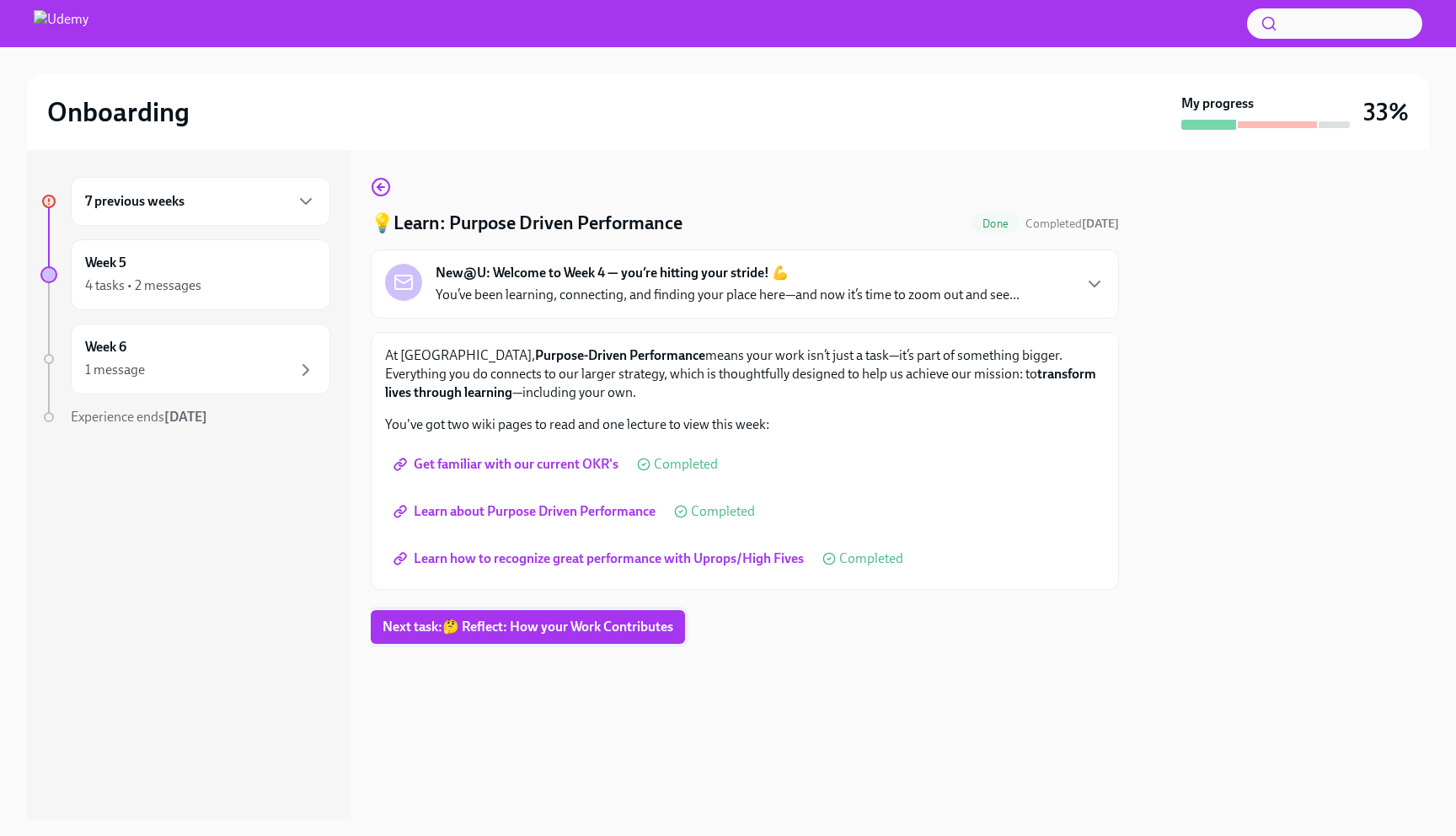
click at [499, 631] on span "Next task : 🤔 Reflect: How your Work Contributes" at bounding box center [528, 626] width 290 height 17
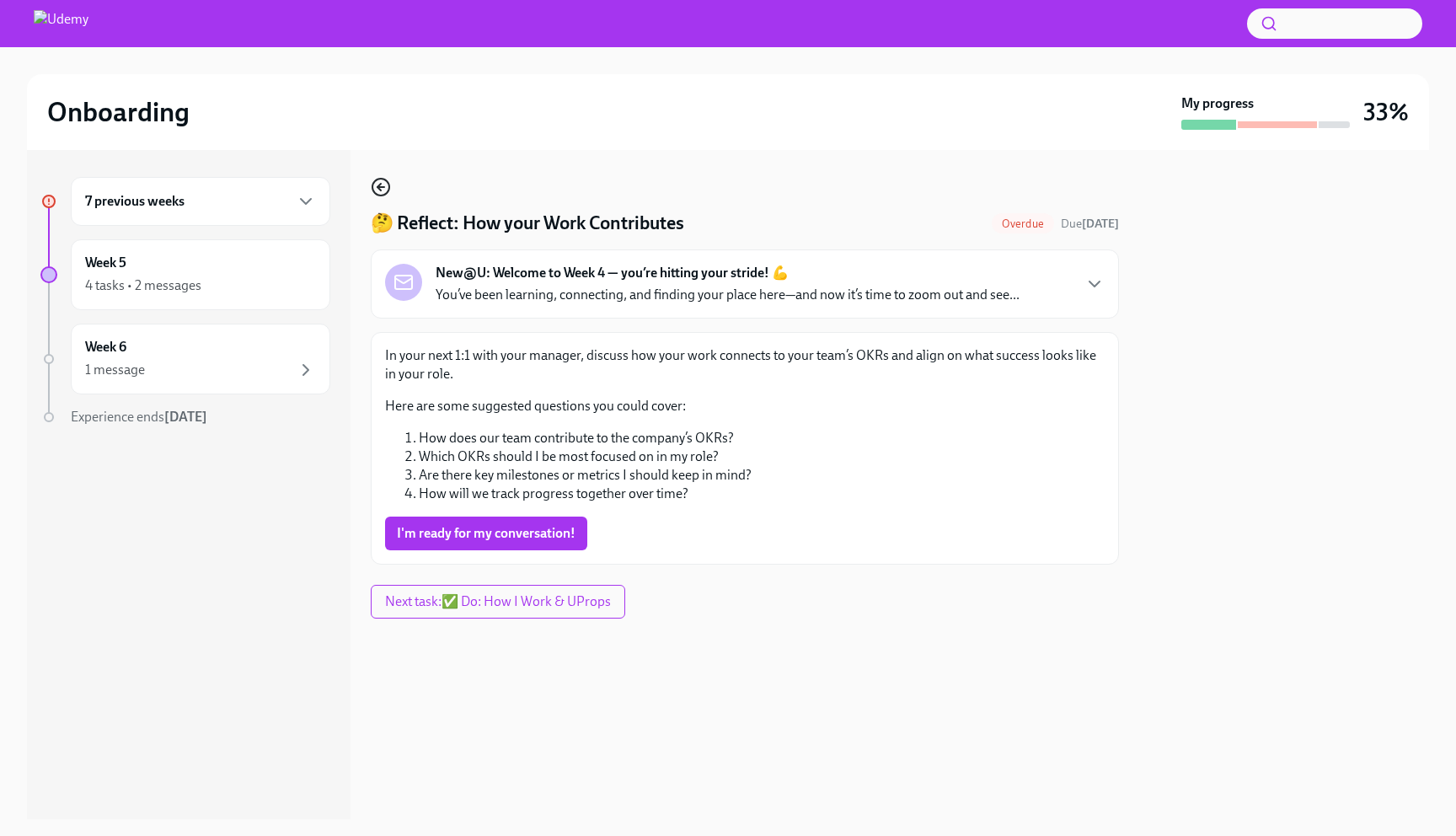
click at [381, 180] on icon "button" at bounding box center [381, 187] width 21 height 21
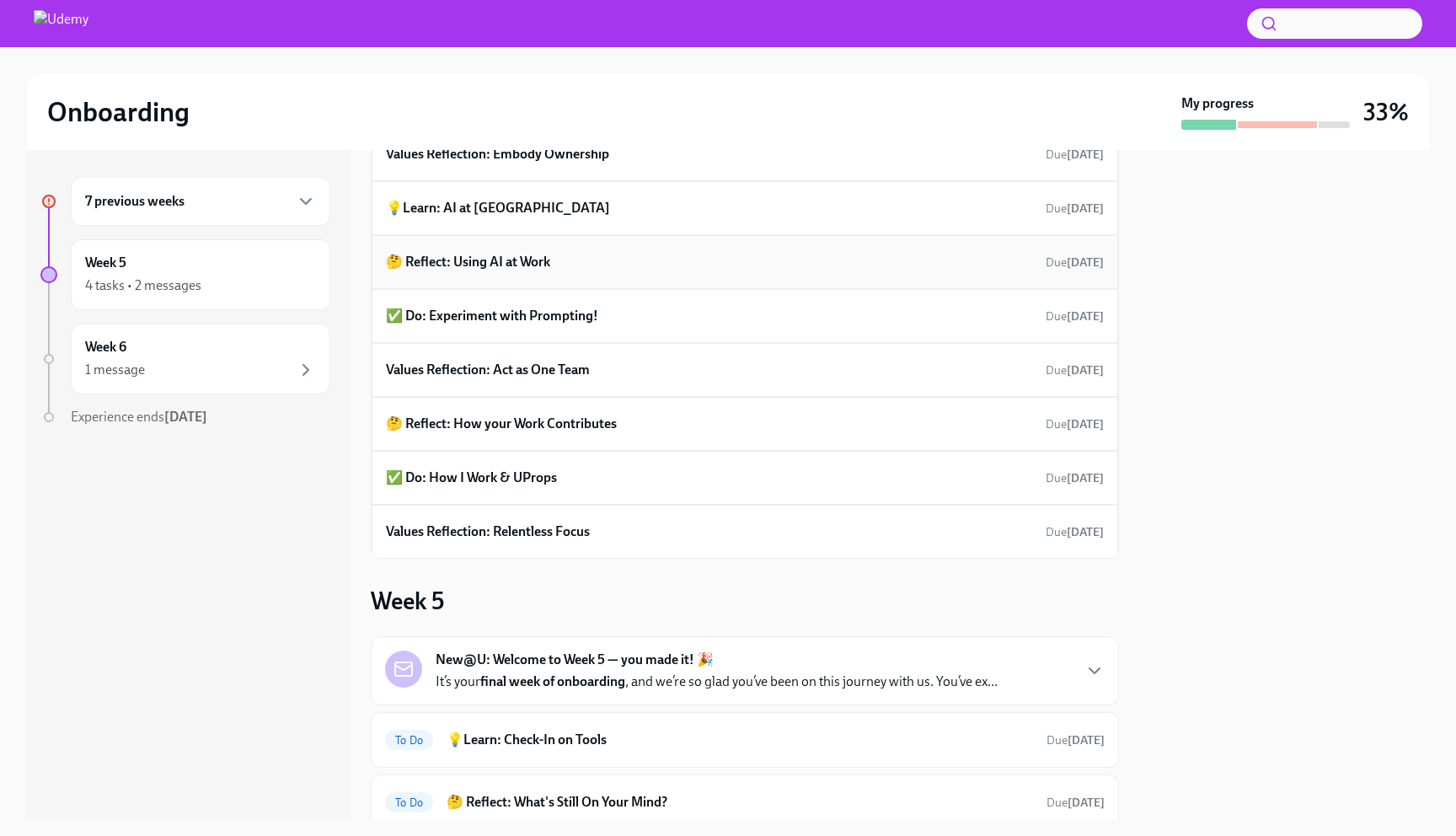
scroll to position [258, 0]
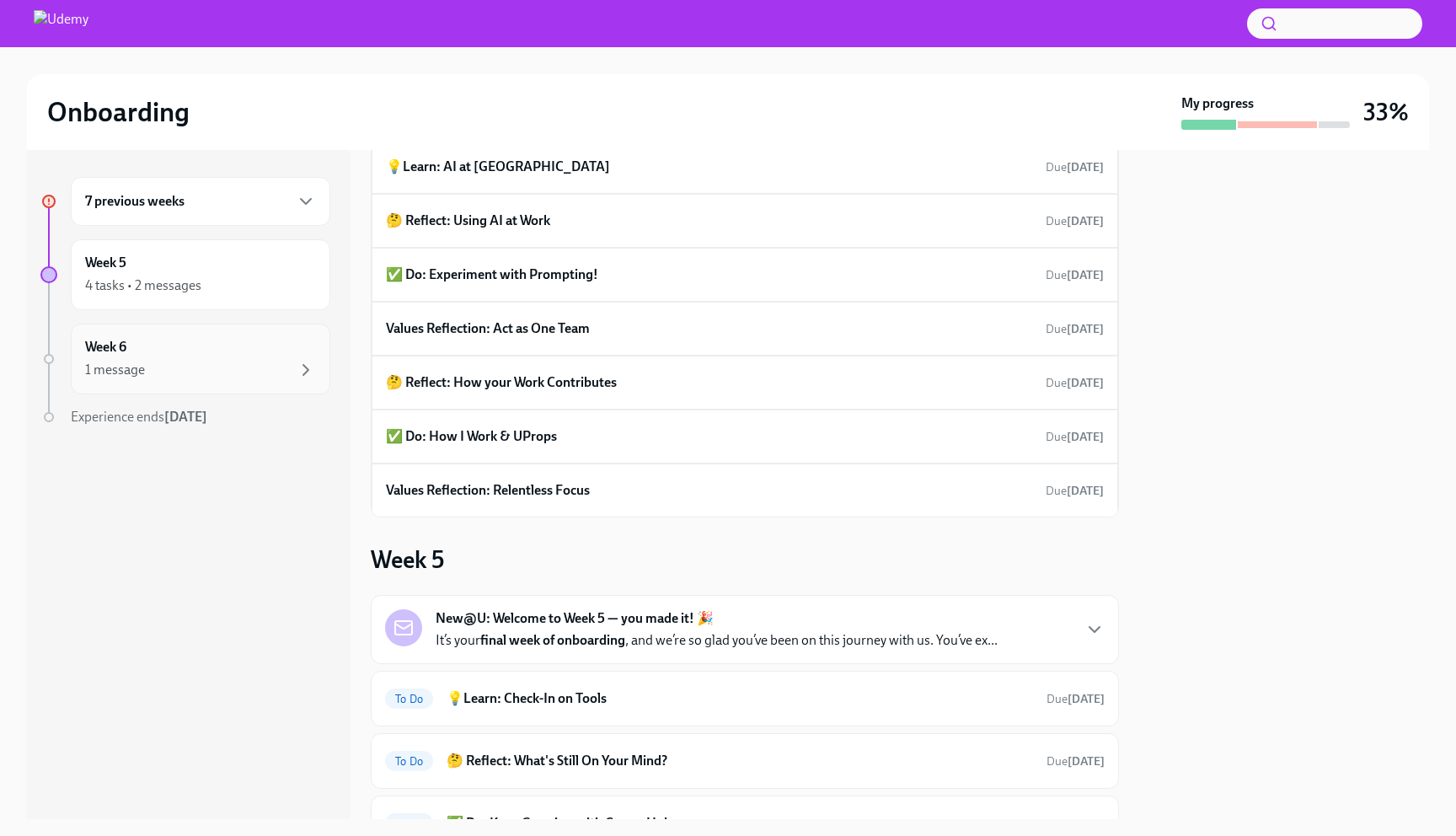
click at [179, 361] on div "1 message" at bounding box center [200, 369] width 230 height 21
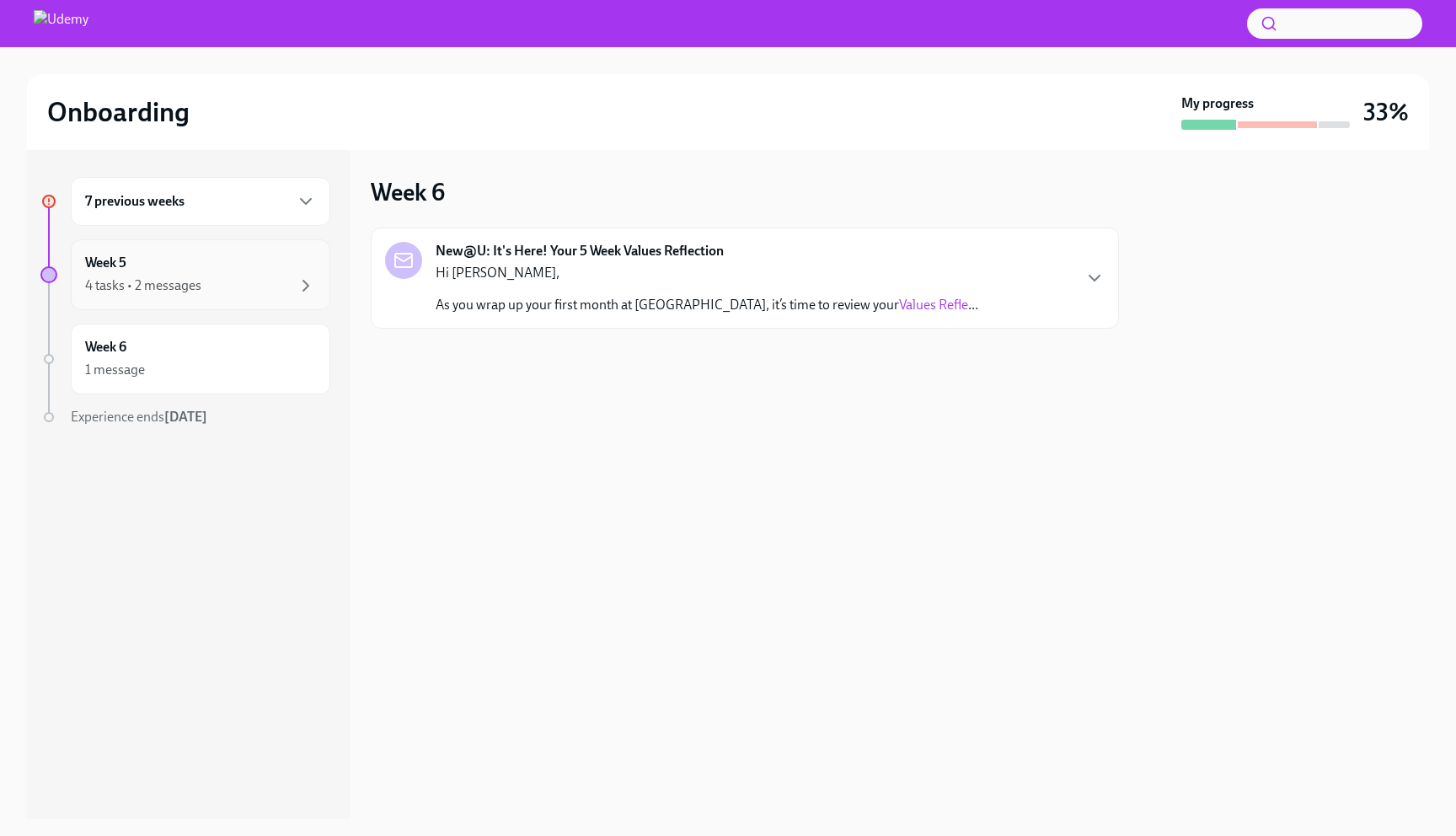
click at [178, 271] on div "Week 5 4 tasks • 2 messages" at bounding box center [200, 275] width 230 height 42
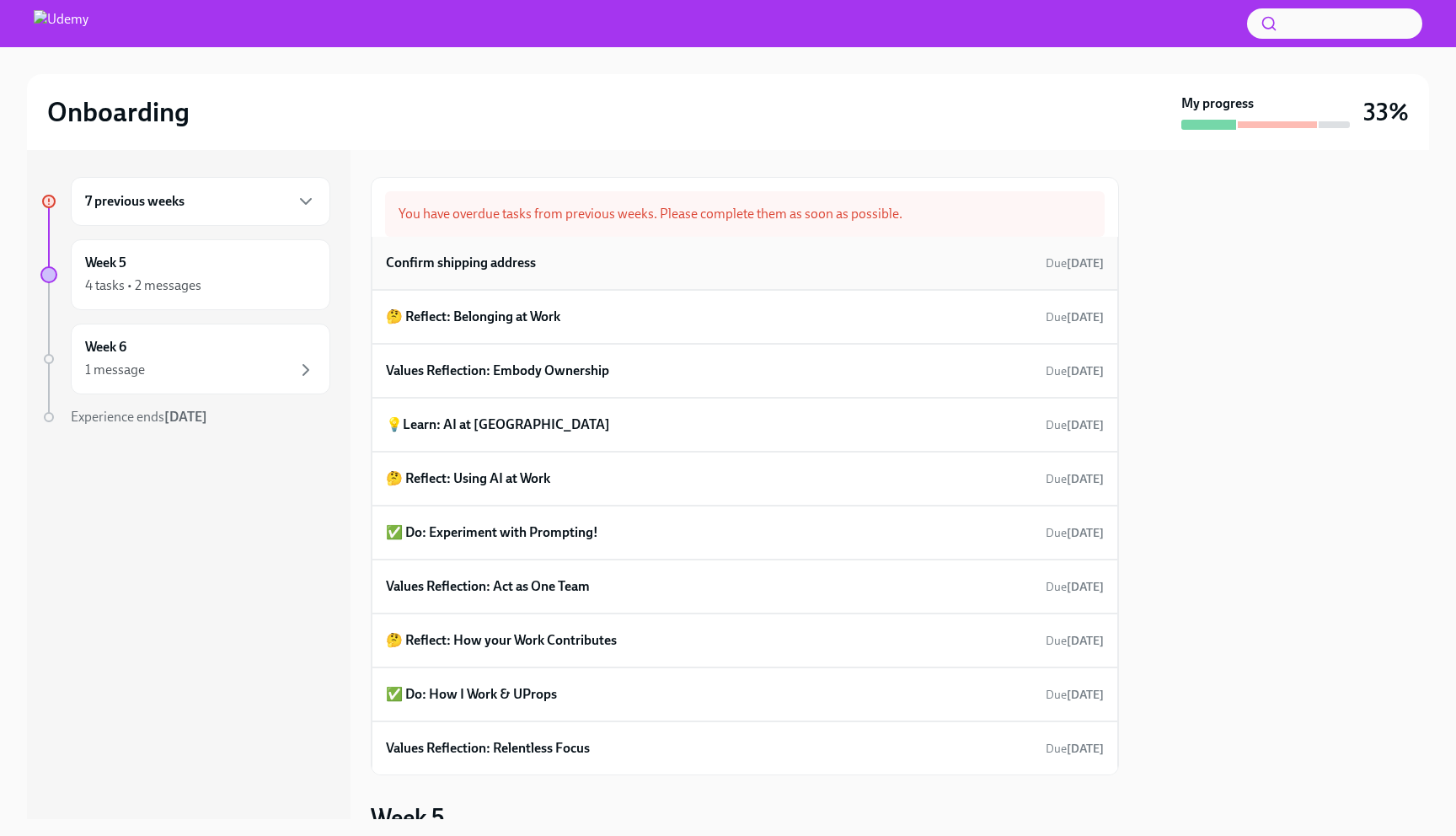
click at [486, 261] on h6 "Confirm shipping address" at bounding box center [461, 263] width 150 height 19
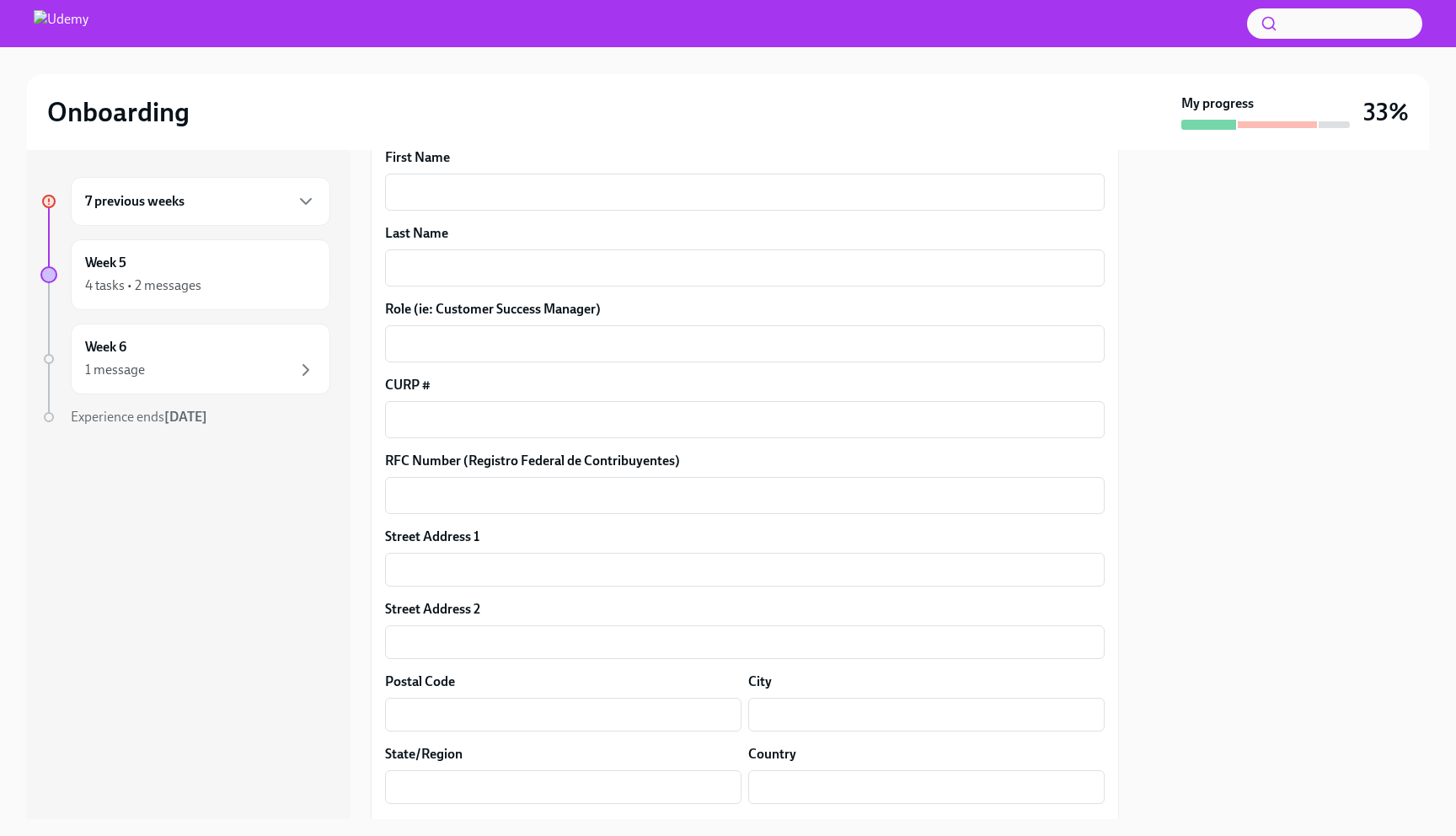
scroll to position [661, 0]
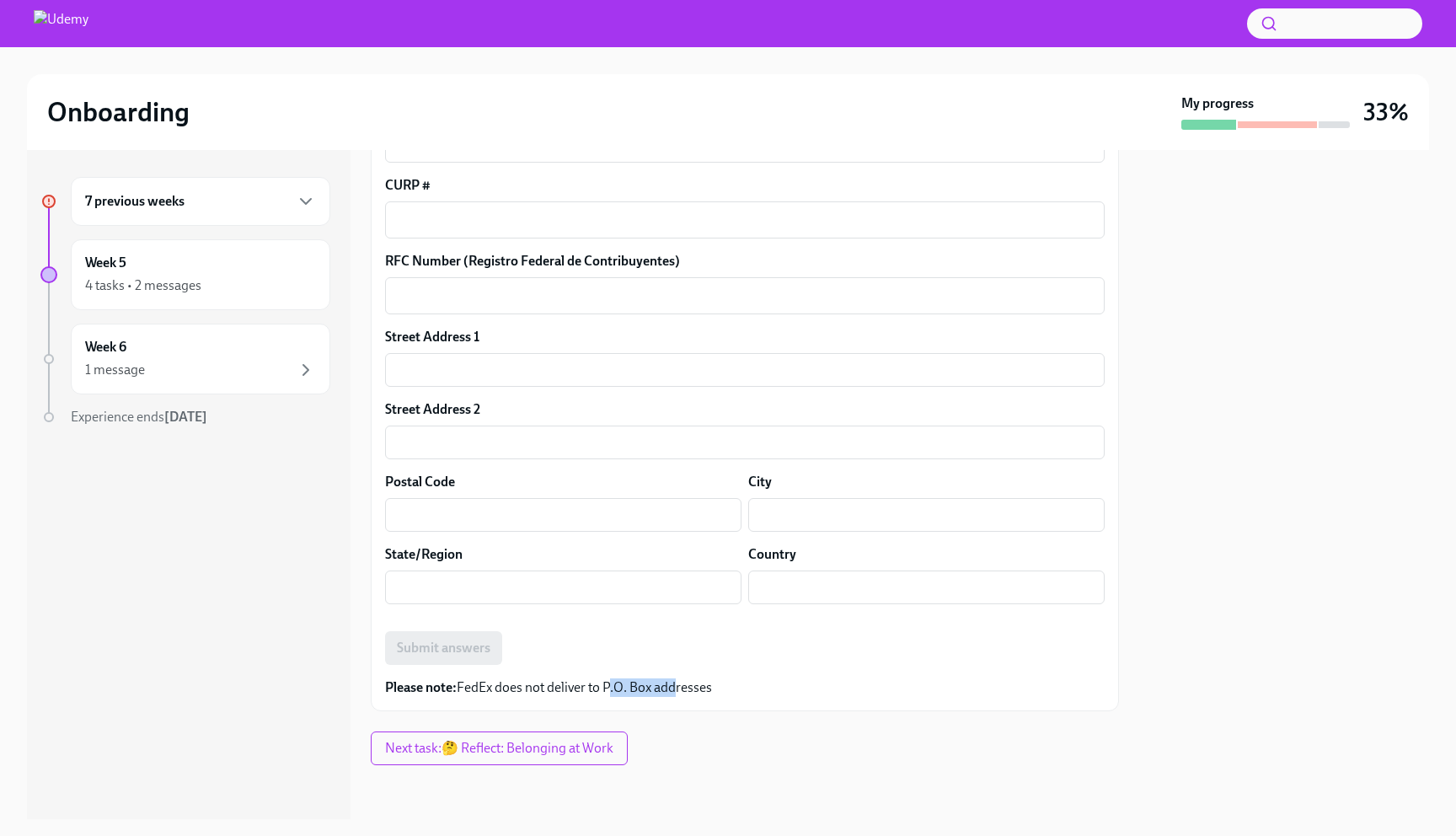
drag, startPoint x: 604, startPoint y: 684, endPoint x: 669, endPoint y: 685, distance: 65.0
click at [669, 685] on p "Please note: FedEx does not deliver to P.O. Box addresses" at bounding box center [744, 687] width 720 height 19
click at [418, 757] on button "Next task : 🤔 Reflect: Belonging at Work" at bounding box center [499, 748] width 257 height 33
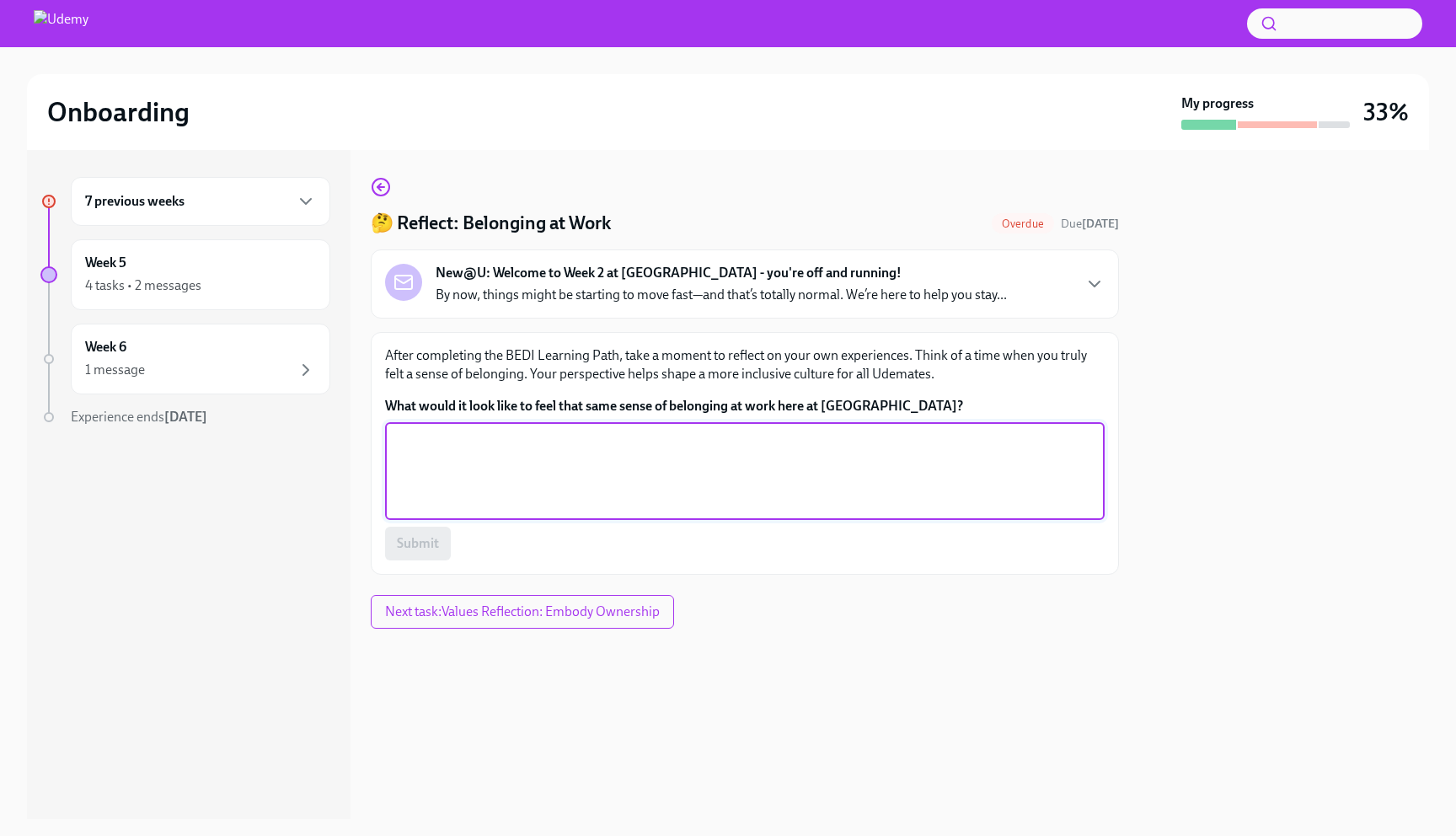
click at [544, 486] on textarea "What would it look like to feel that same sense of belonging at work here at [G…" at bounding box center [744, 471] width 699 height 81
type textarea "Knowing that my opinions are being heard"
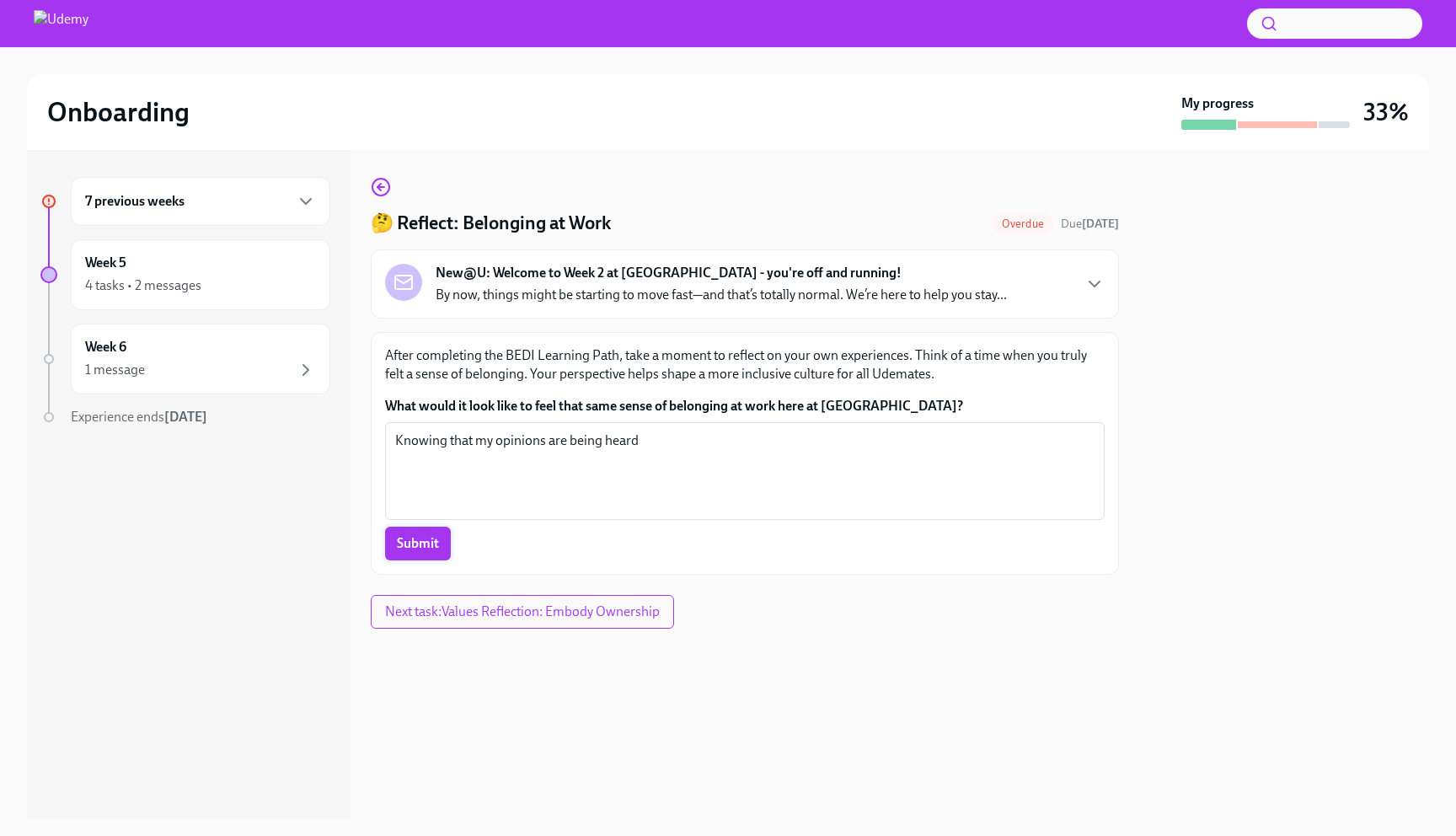
click at [422, 548] on span "Submit" at bounding box center [417, 543] width 42 height 17
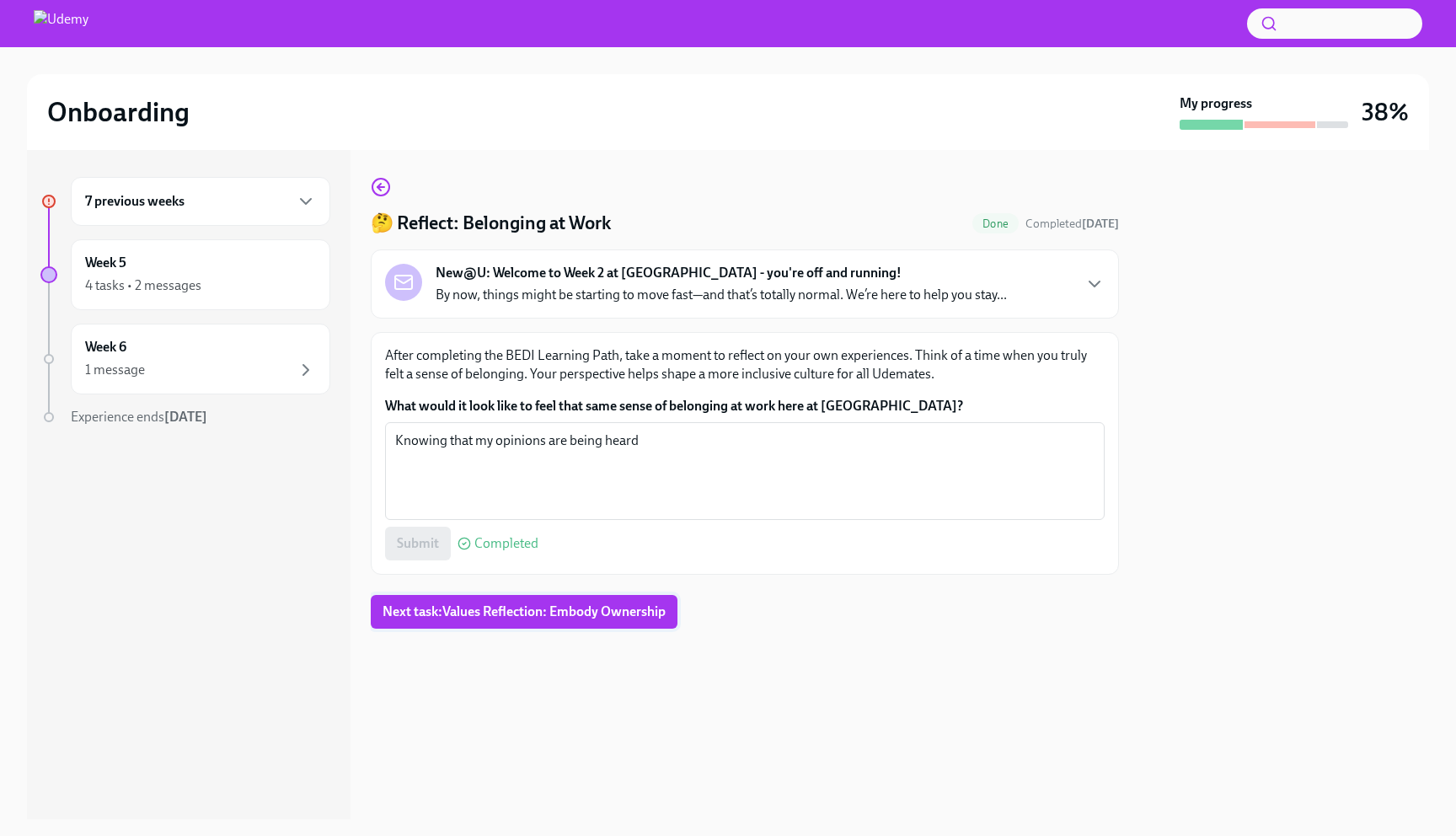
click at [538, 606] on span "Next task : Values Reflection: Embody Ownership" at bounding box center [525, 611] width 284 height 17
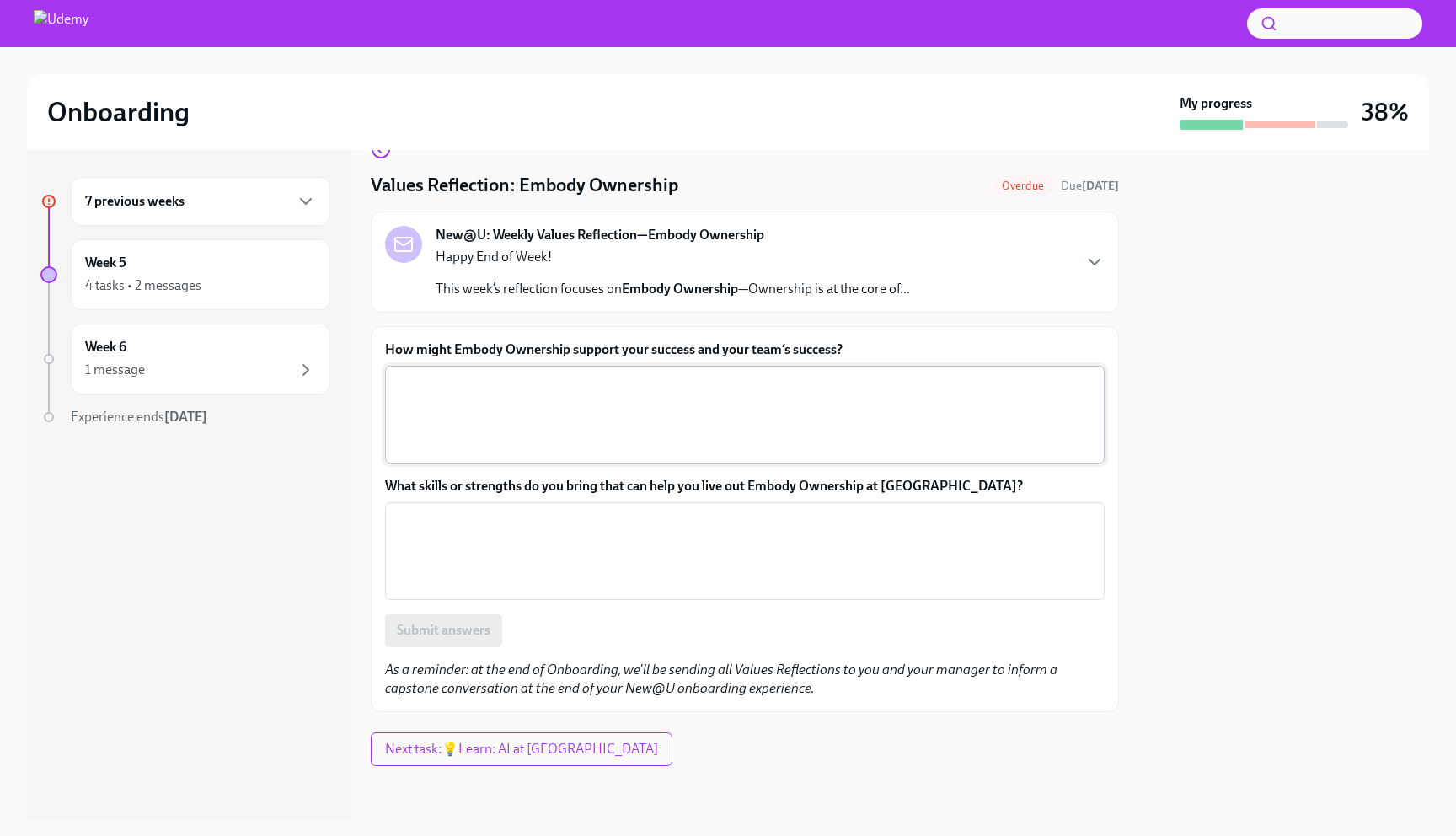
scroll to position [38, 0]
click at [279, 207] on div "7 previous weeks" at bounding box center [200, 201] width 230 height 21
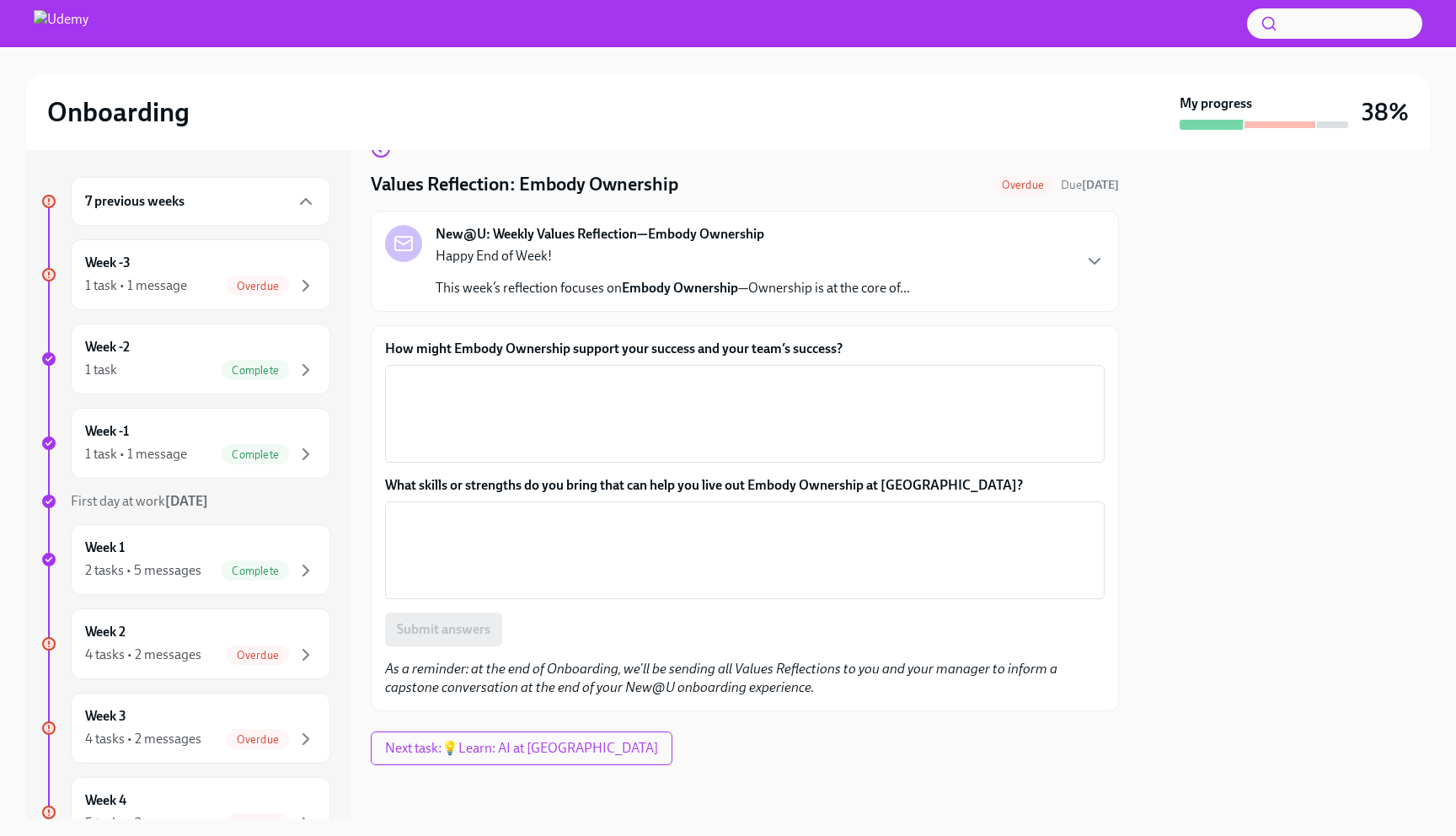
click at [279, 207] on div "7 previous weeks" at bounding box center [200, 201] width 230 height 21
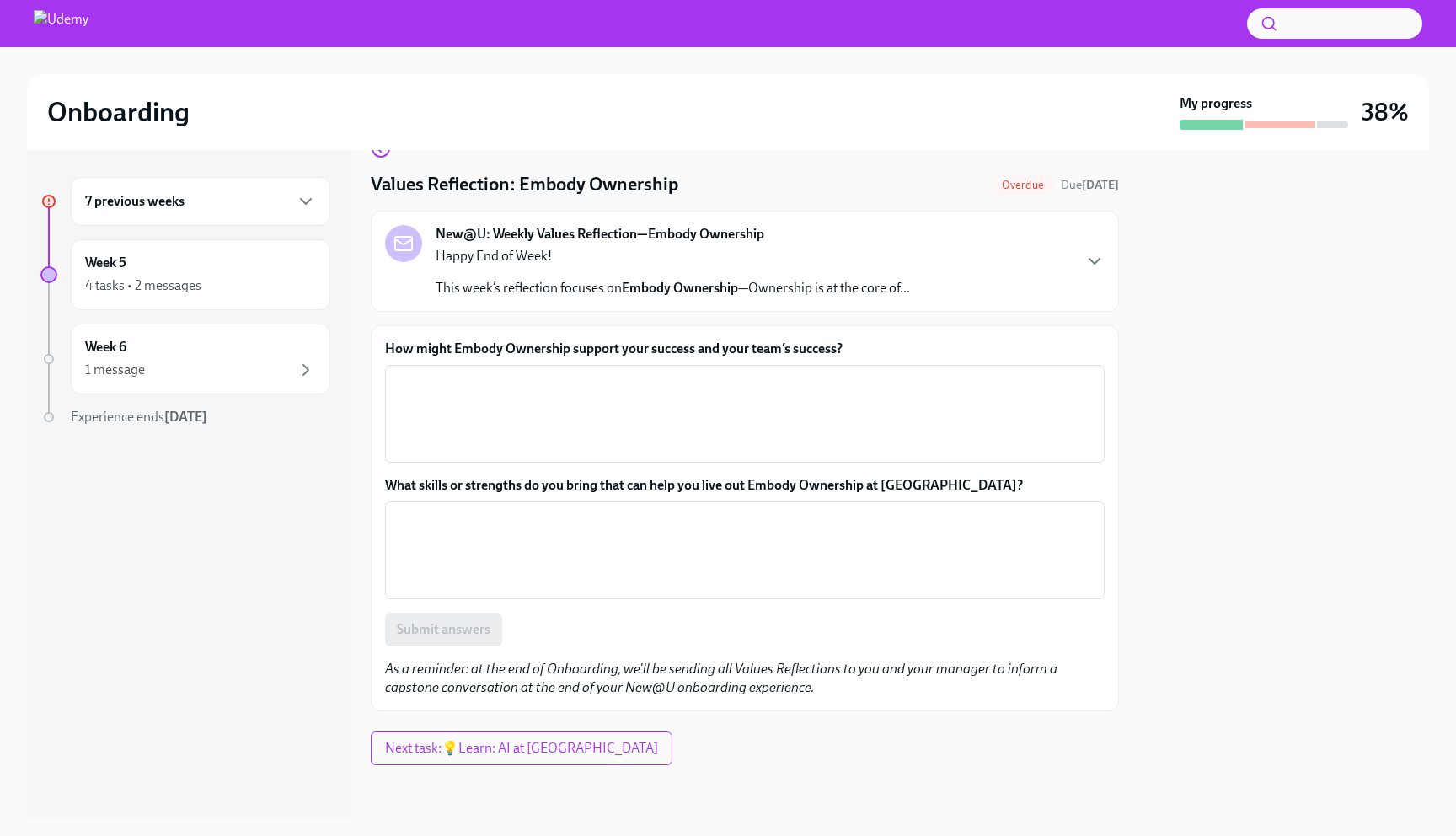
click at [279, 207] on div "7 previous weeks" at bounding box center [200, 201] width 230 height 21
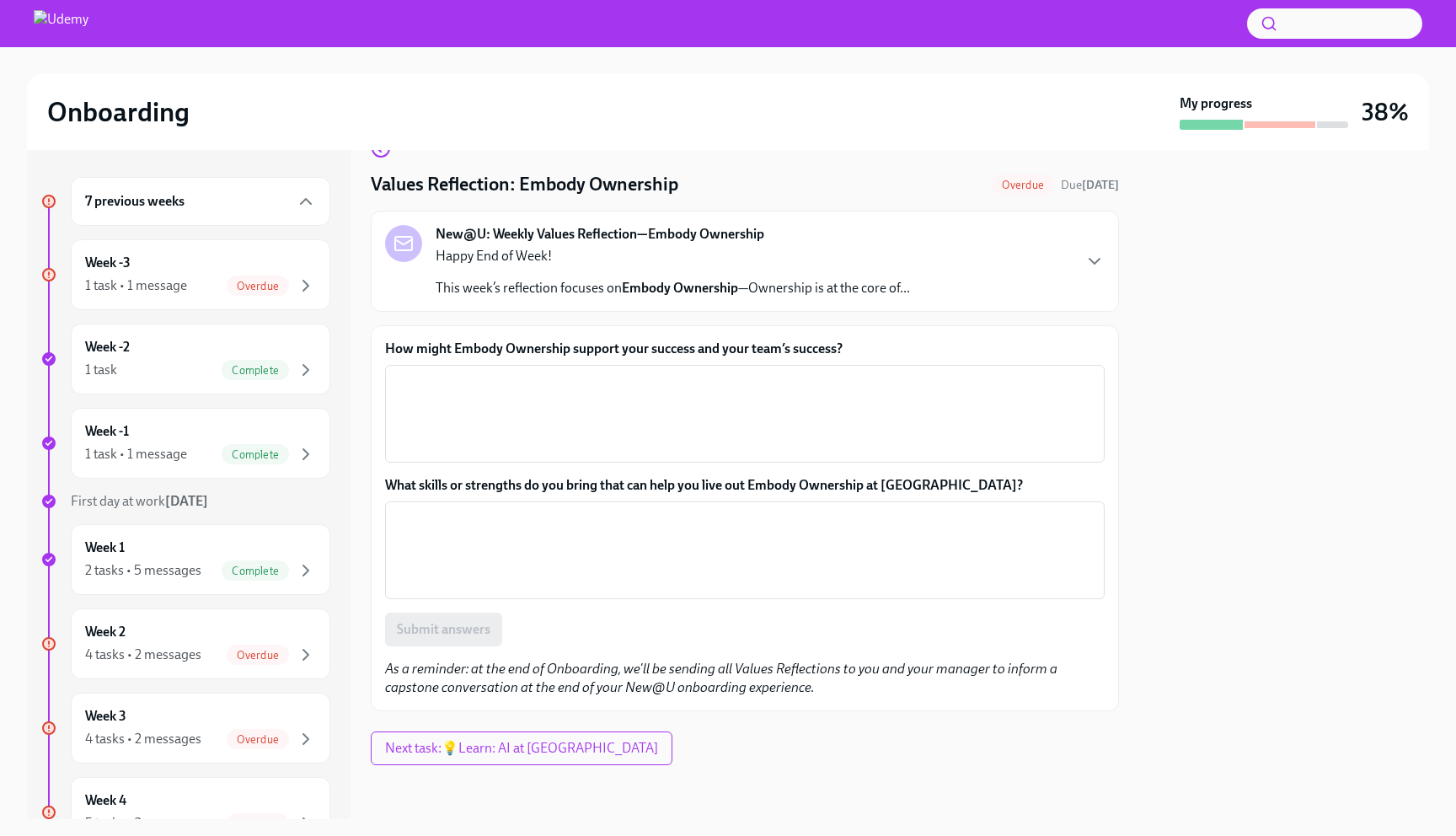
click at [348, 396] on div "7 previous weeks Week -3 1 task • 1 message Overdue Week -2 1 task Complete Wee…" at bounding box center [188, 484] width 324 height 670
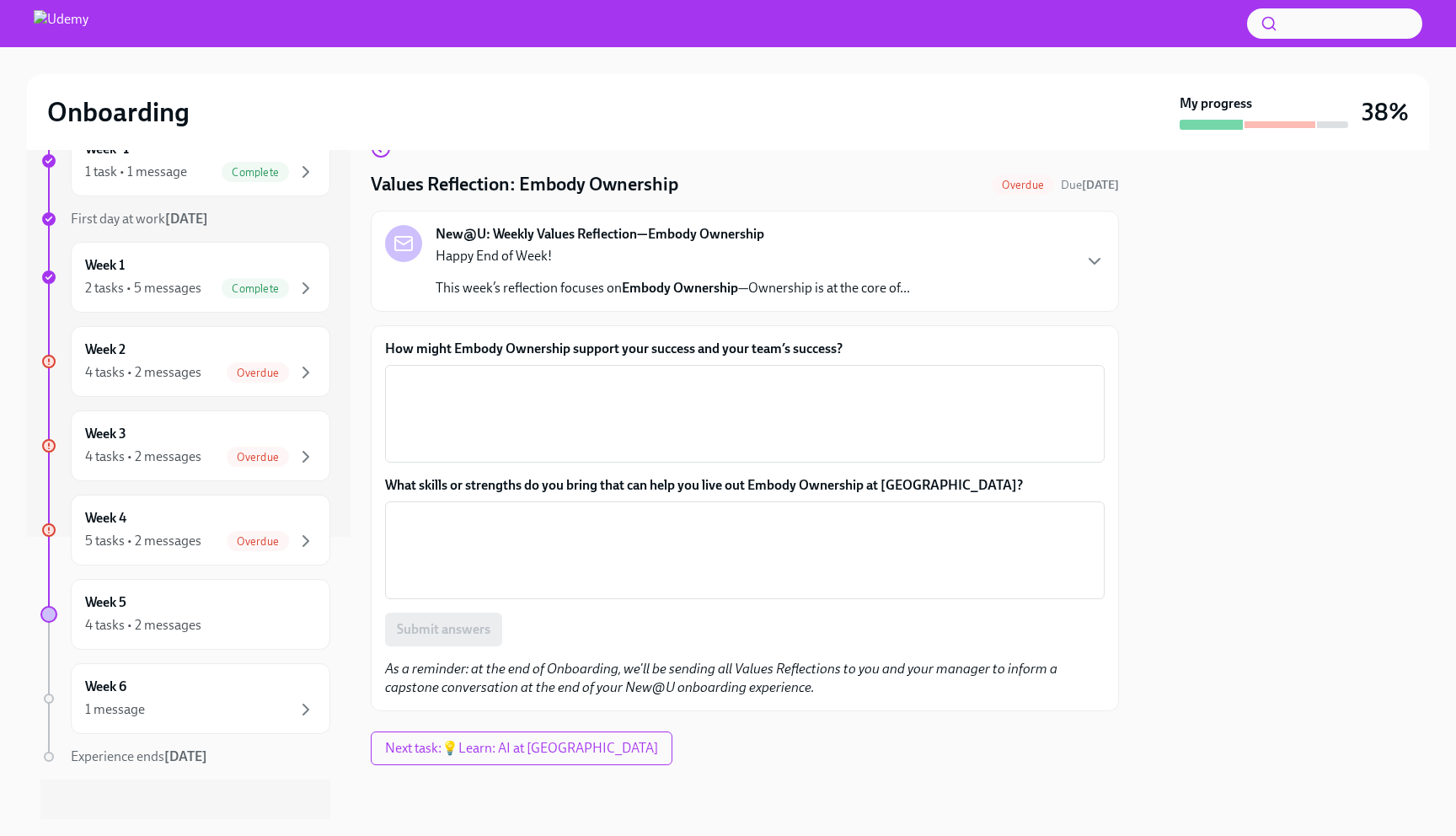
scroll to position [296, 0]
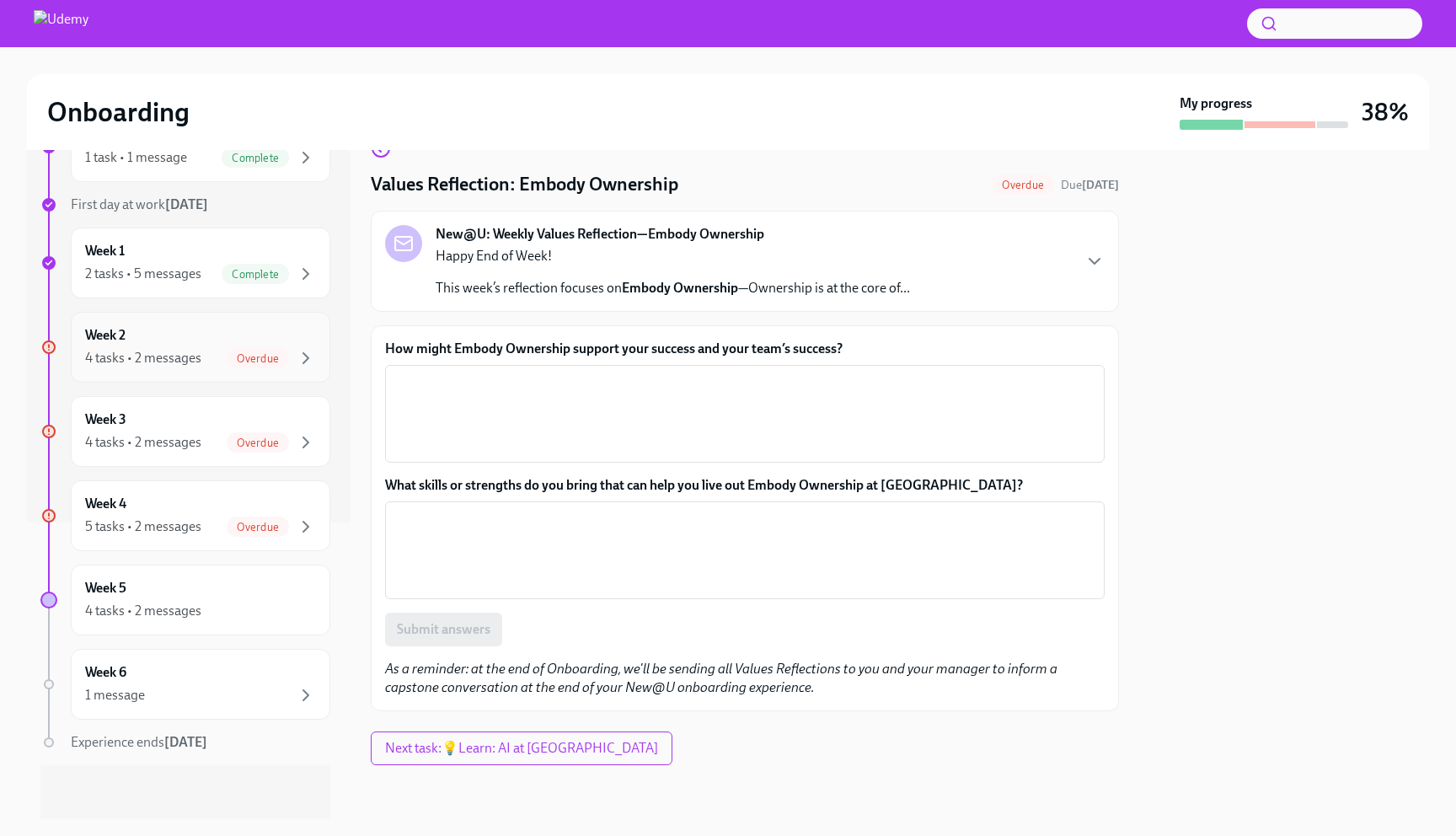
click at [194, 364] on div "4 tasks • 2 messages" at bounding box center [143, 357] width 116 height 19
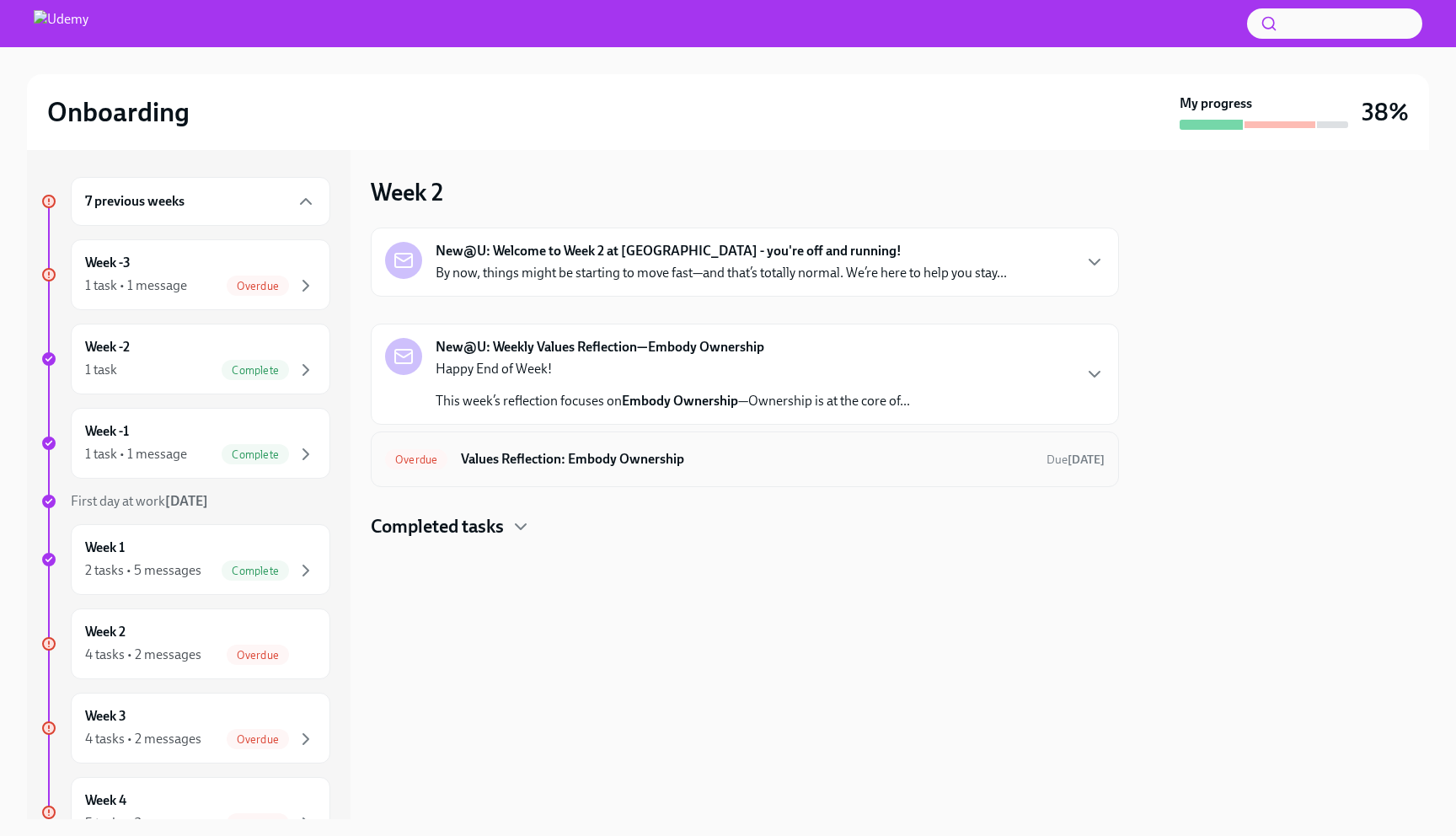
click at [520, 458] on h6 "Values Reflection: Embody Ownership" at bounding box center [746, 459] width 572 height 19
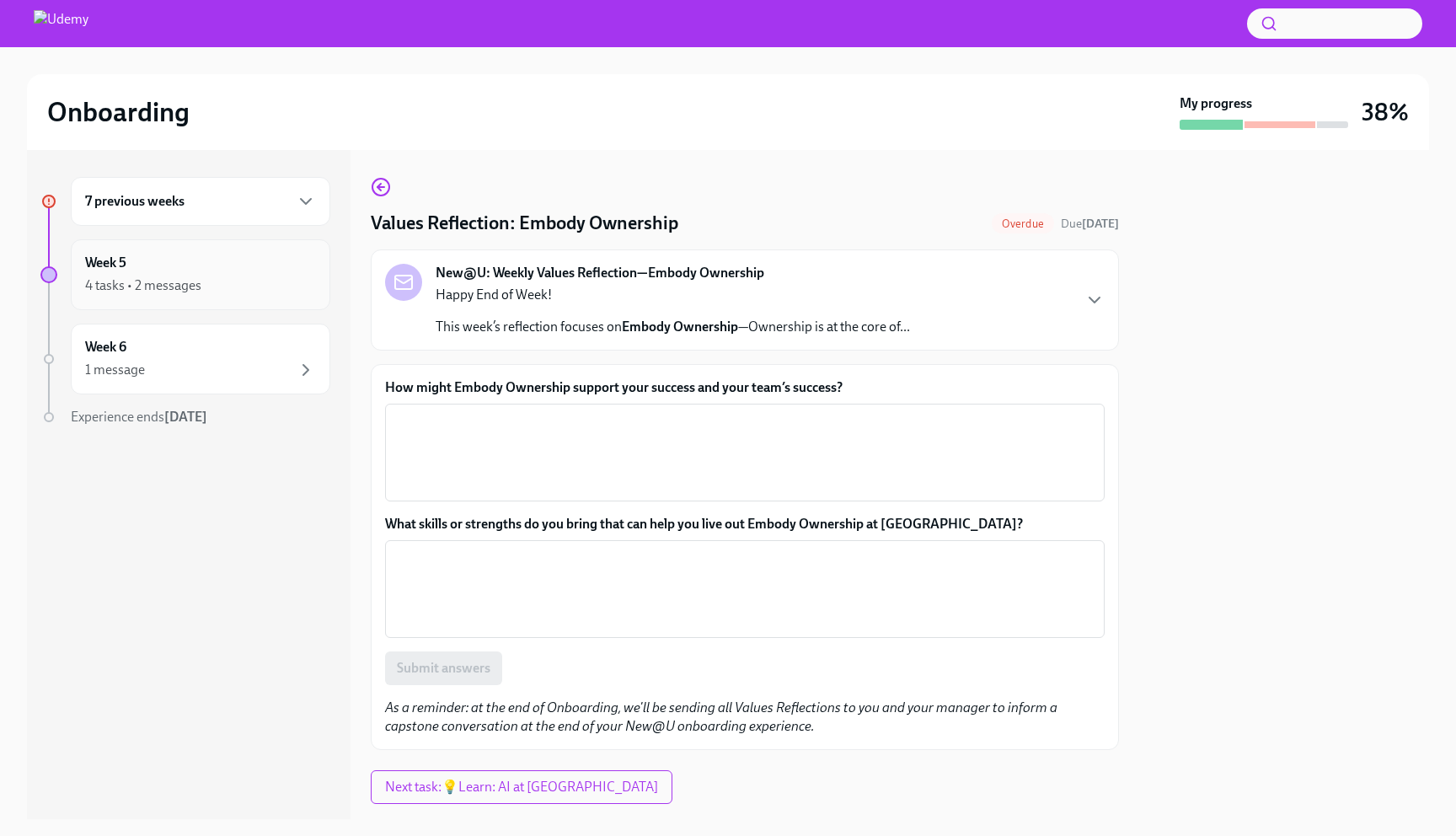
click at [214, 289] on div "4 tasks • 2 messages" at bounding box center [200, 286] width 230 height 21
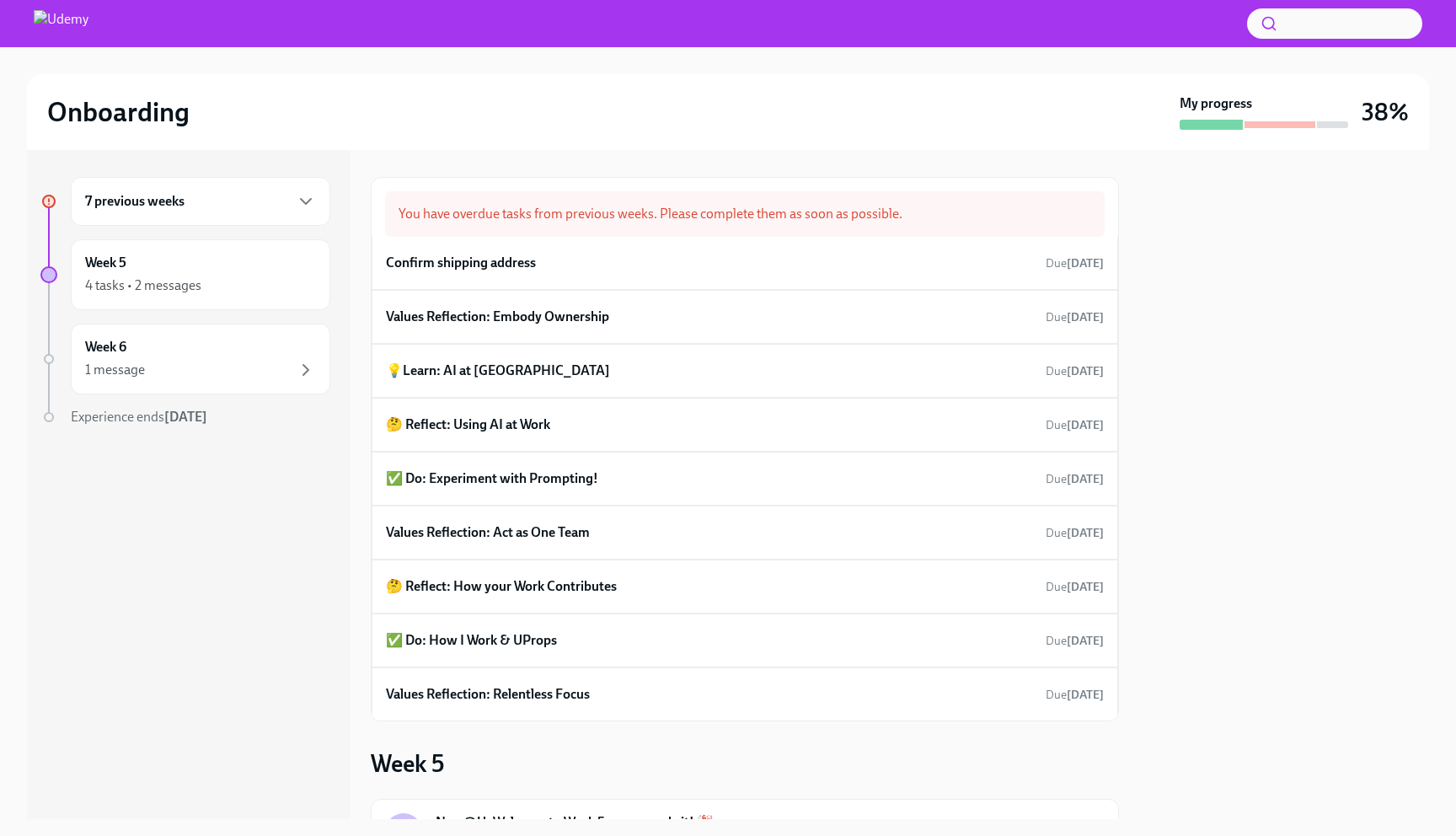
click at [184, 207] on h6 "7 previous weeks" at bounding box center [134, 201] width 99 height 19
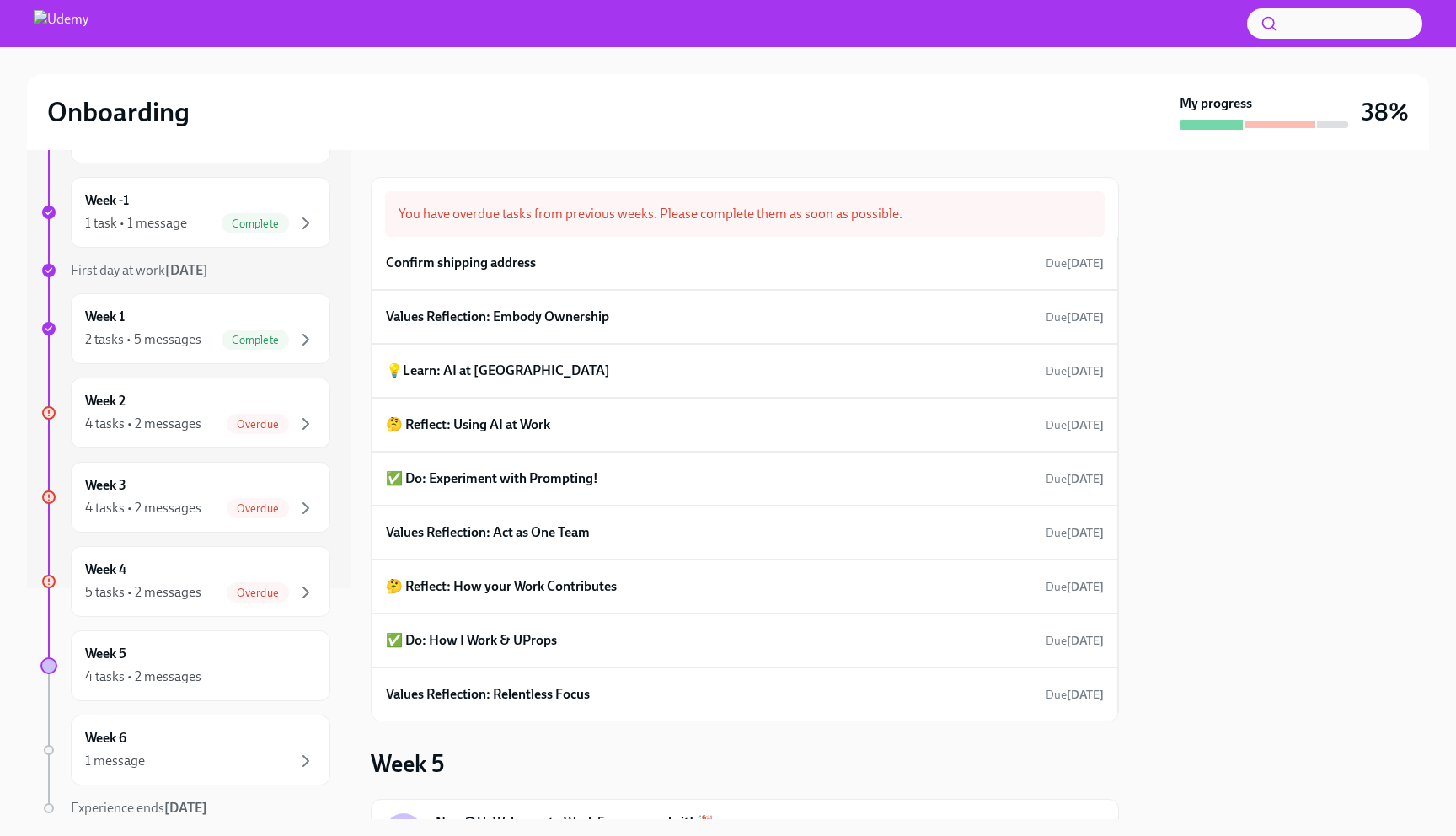
scroll to position [232, 0]
click at [178, 413] on div "4 tasks • 2 messages" at bounding box center [143, 421] width 116 height 19
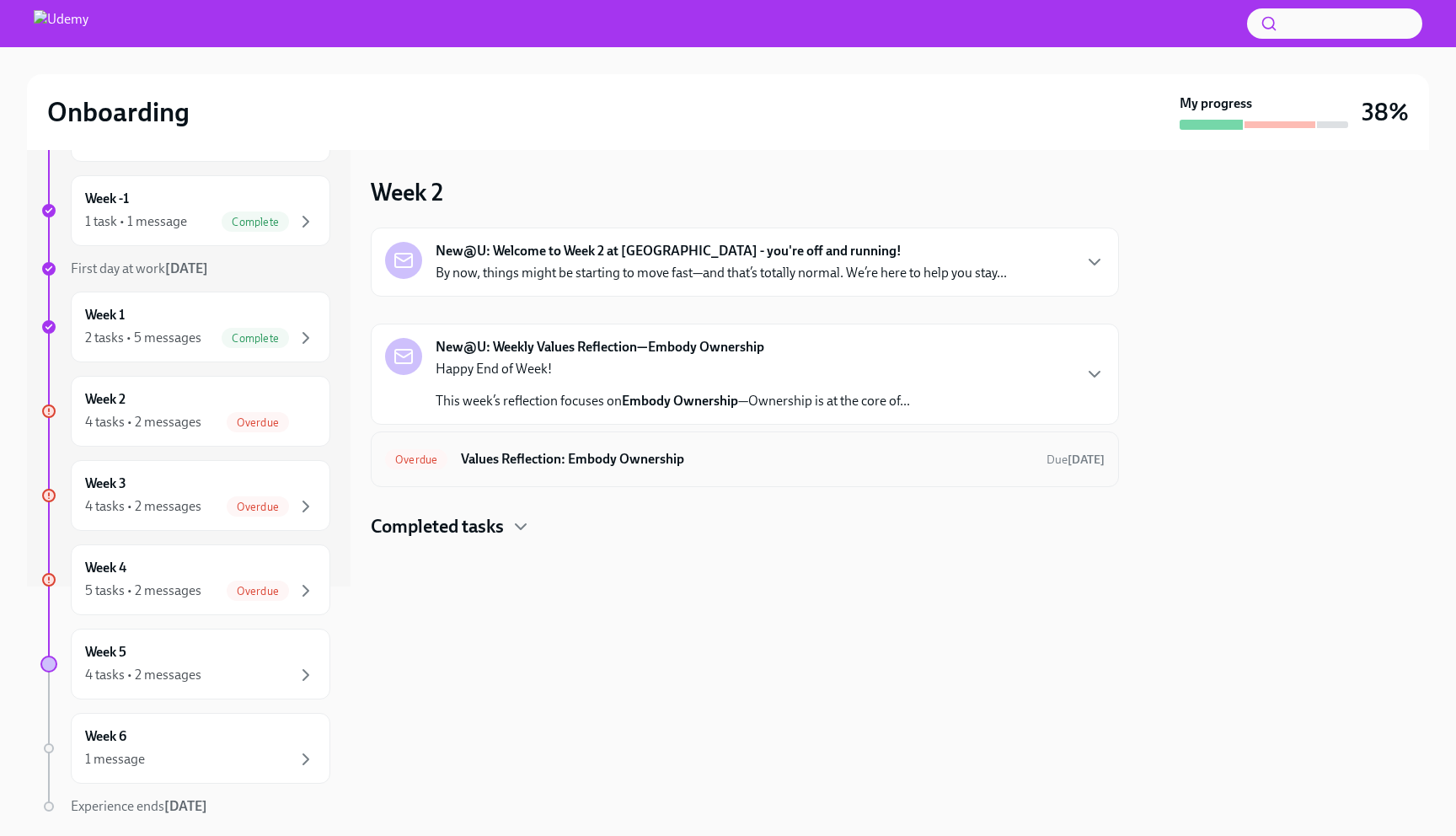
click at [554, 459] on h6 "Values Reflection: Embody Ownership" at bounding box center [746, 459] width 572 height 19
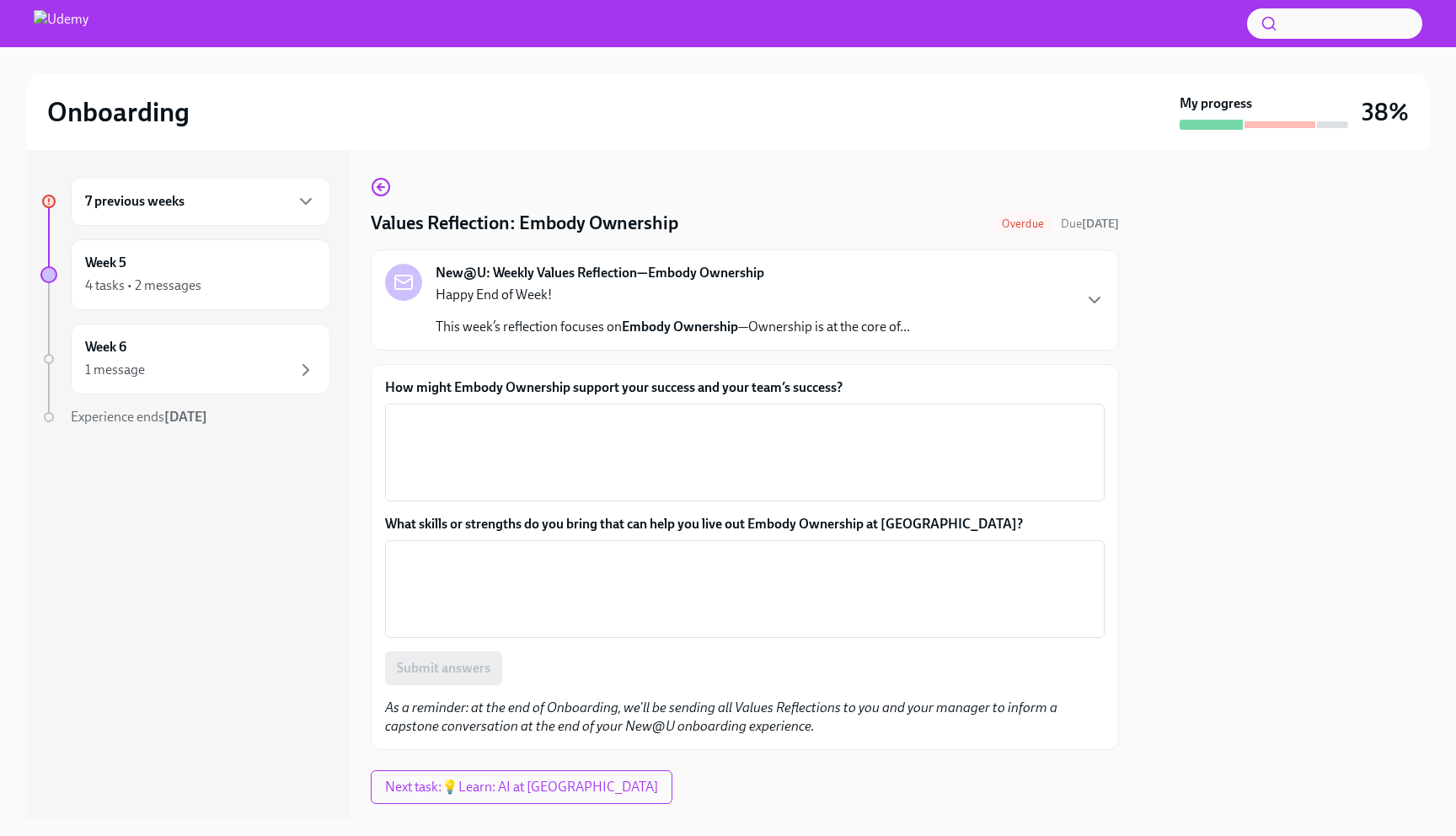
click at [192, 209] on div "7 previous weeks" at bounding box center [200, 201] width 230 height 21
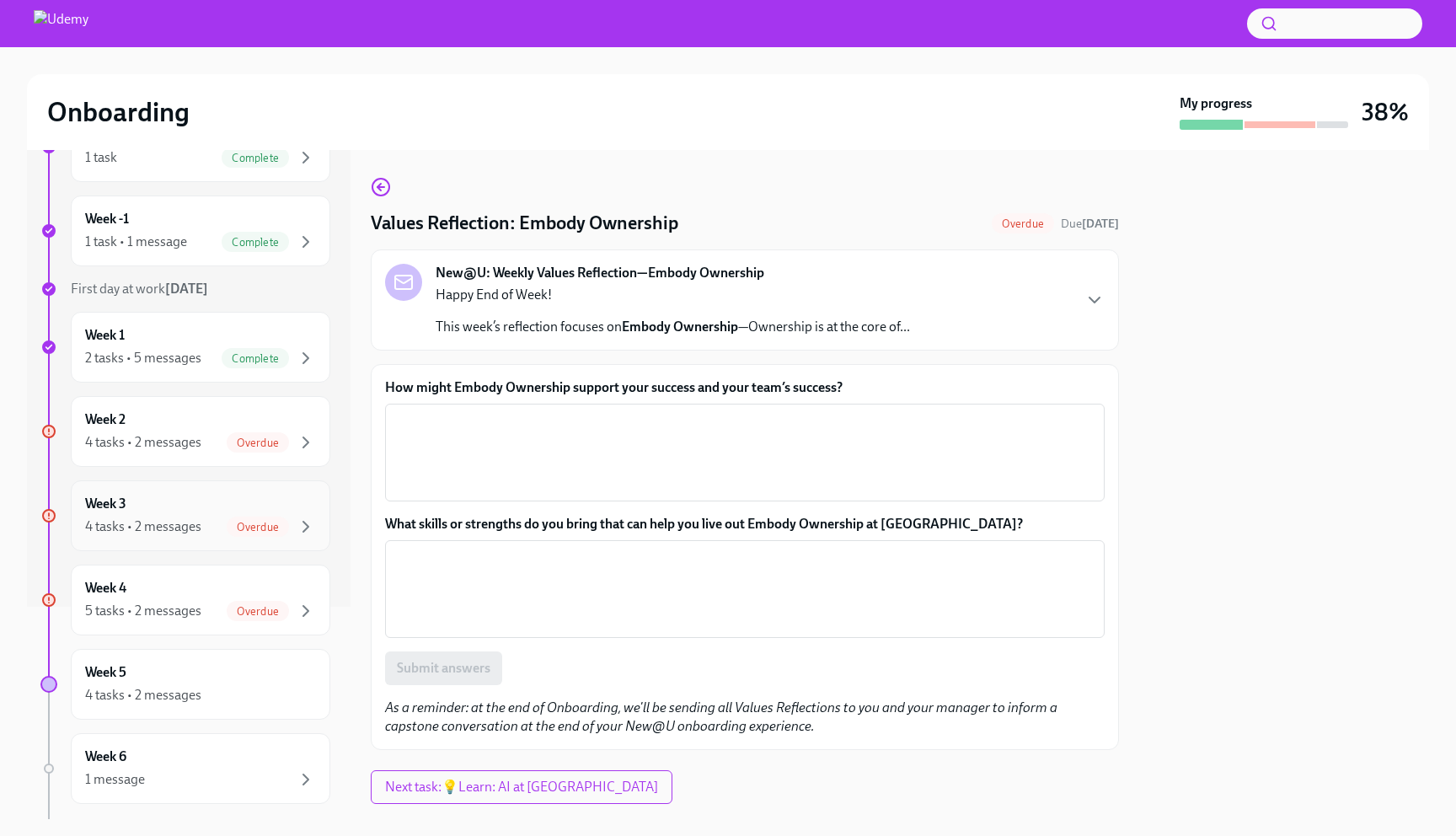
scroll to position [296, 0]
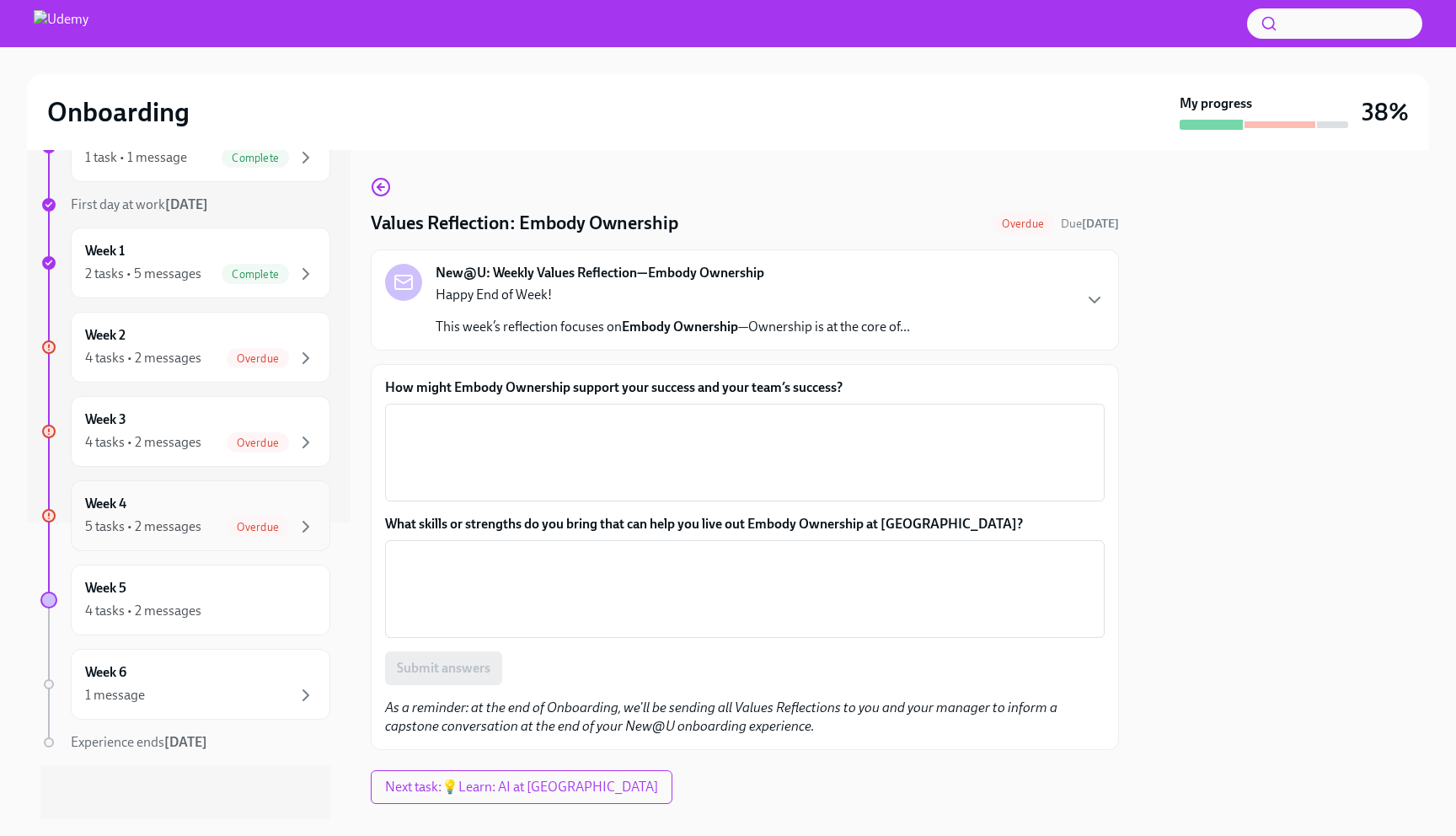
click at [230, 517] on div "Overdue" at bounding box center [271, 527] width 90 height 21
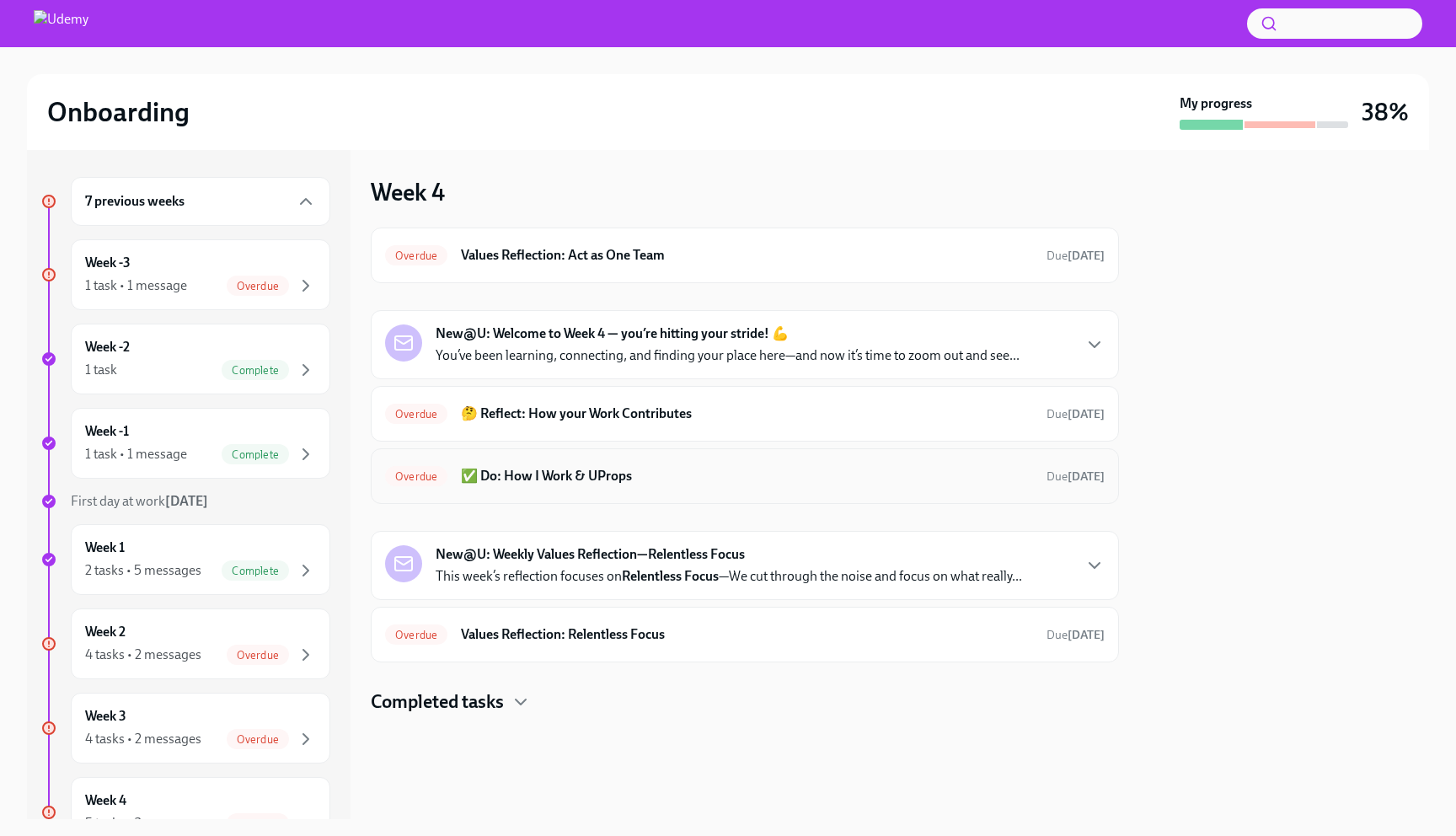
click at [536, 477] on h6 "✅ Do: How I Work & UProps" at bounding box center [746, 476] width 572 height 19
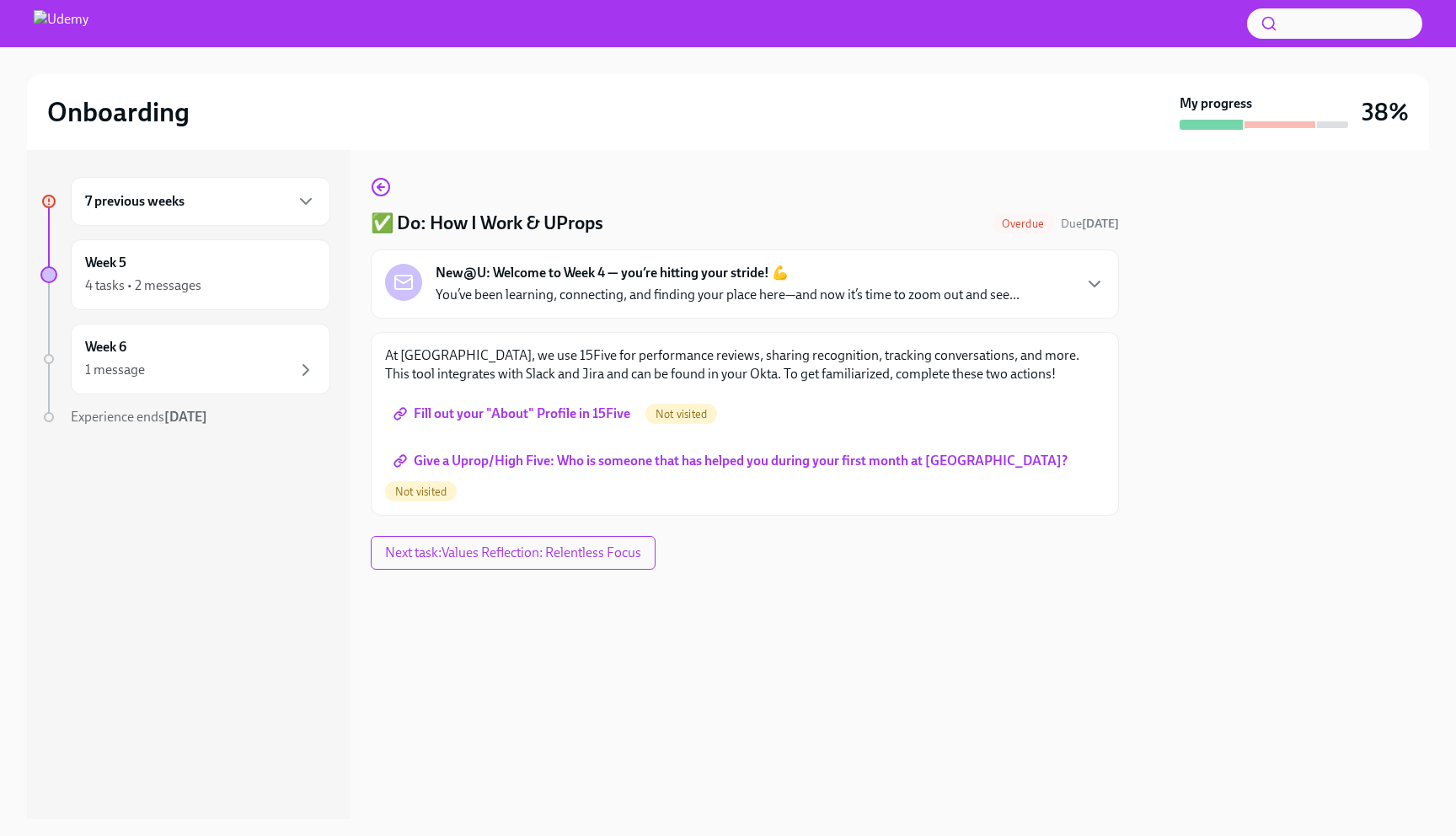
click at [522, 413] on span "Fill out your "About" Profile in 15Five" at bounding box center [513, 414] width 233 height 17
click at [639, 469] on span "Give a Uprop/High Five: Who is someone that has helped you during your first mo…" at bounding box center [731, 461] width 670 height 17
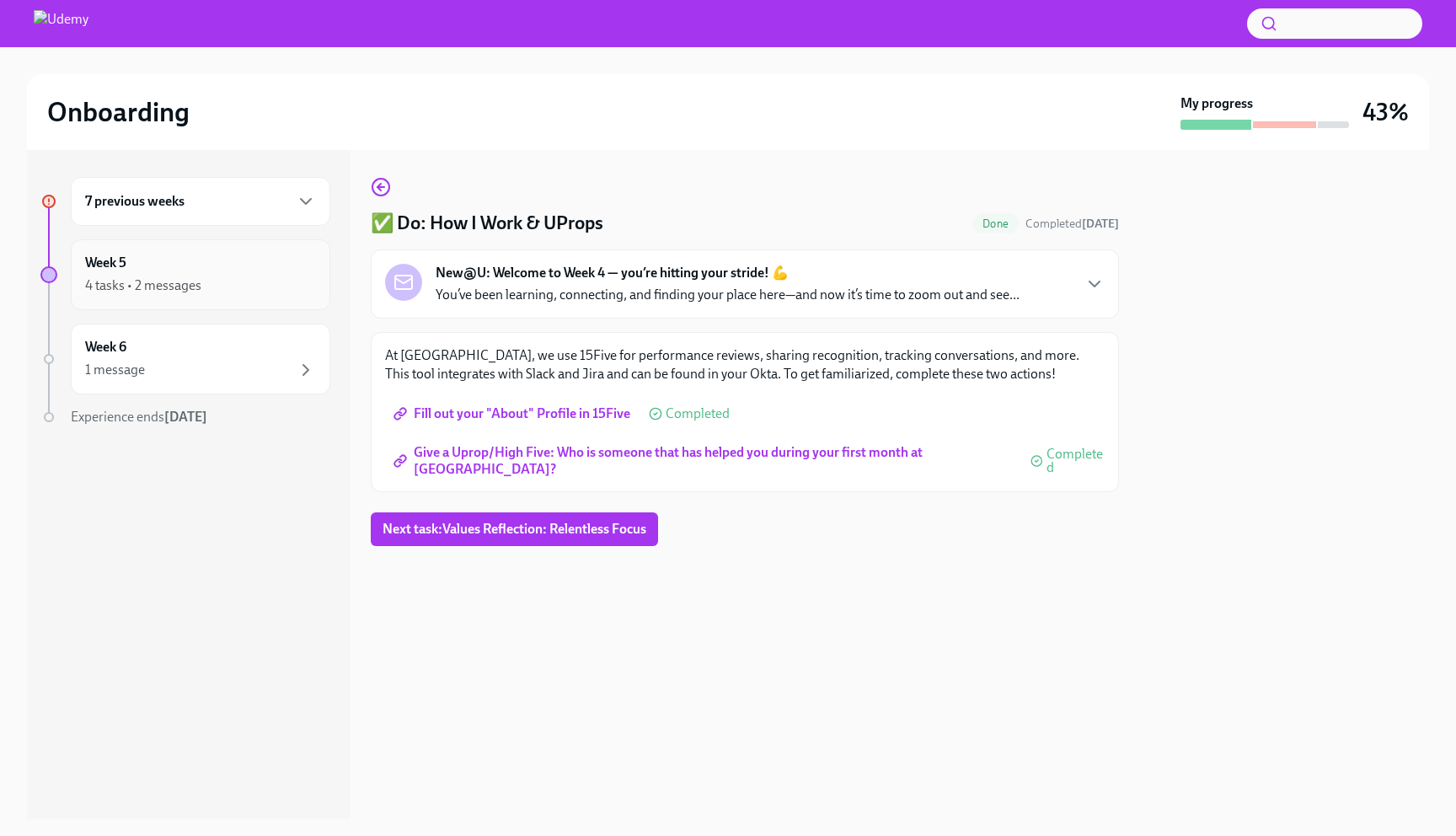
click at [200, 272] on div "Week 5 4 tasks • 2 messages" at bounding box center [200, 275] width 230 height 42
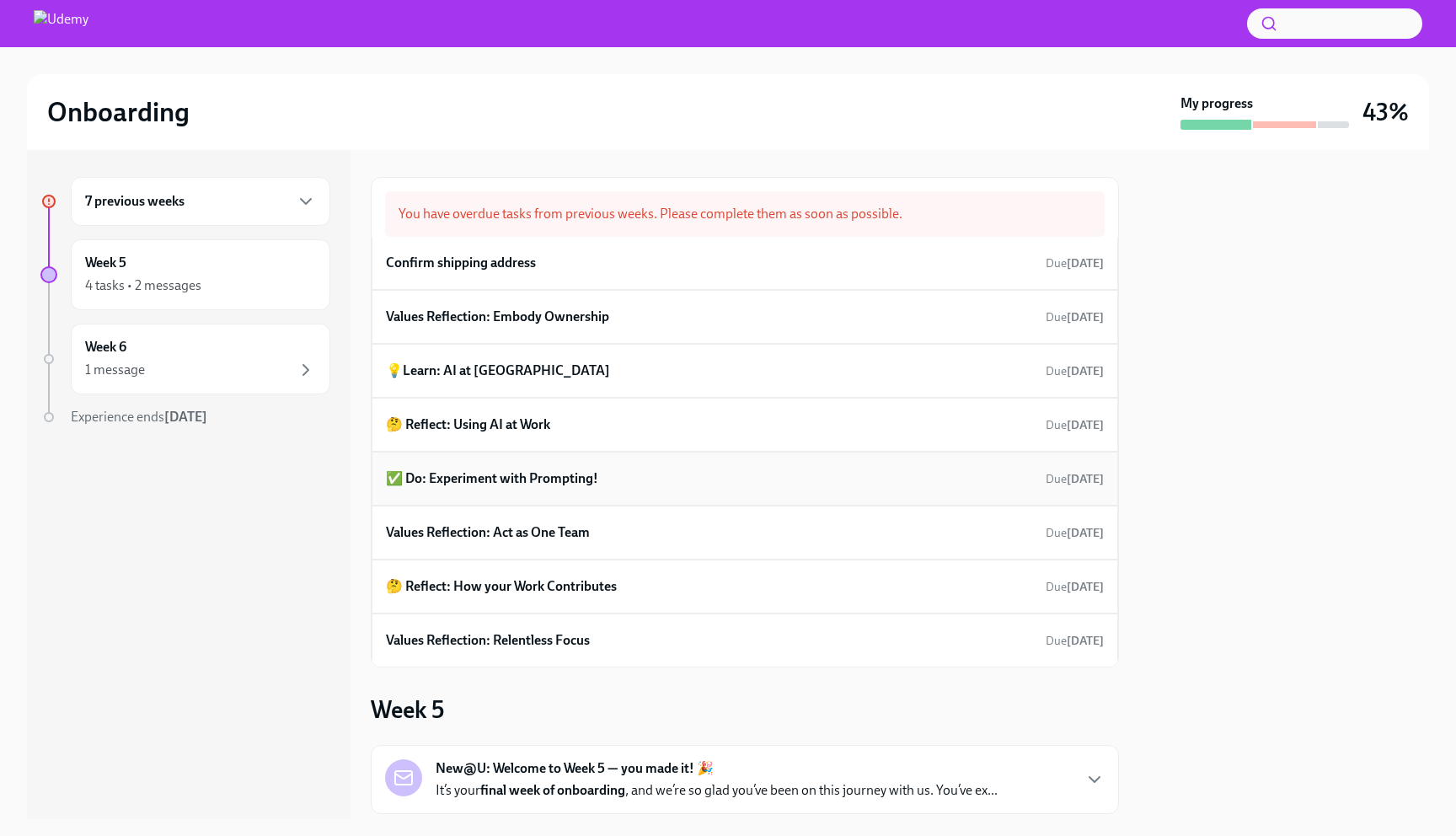
click at [474, 487] on h6 "✅ Do: Experiment with Prompting!" at bounding box center [492, 479] width 213 height 19
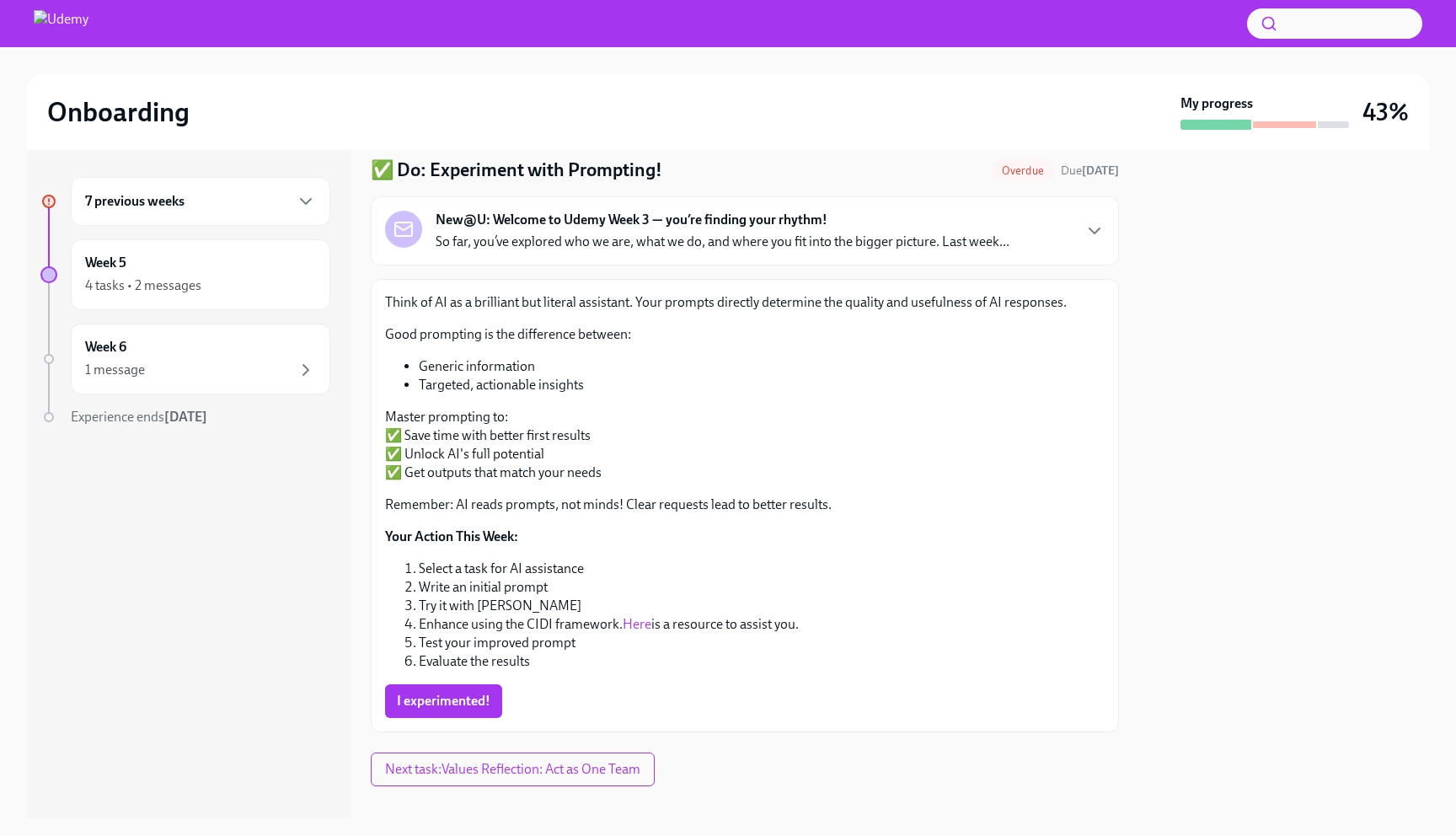
scroll to position [74, 0]
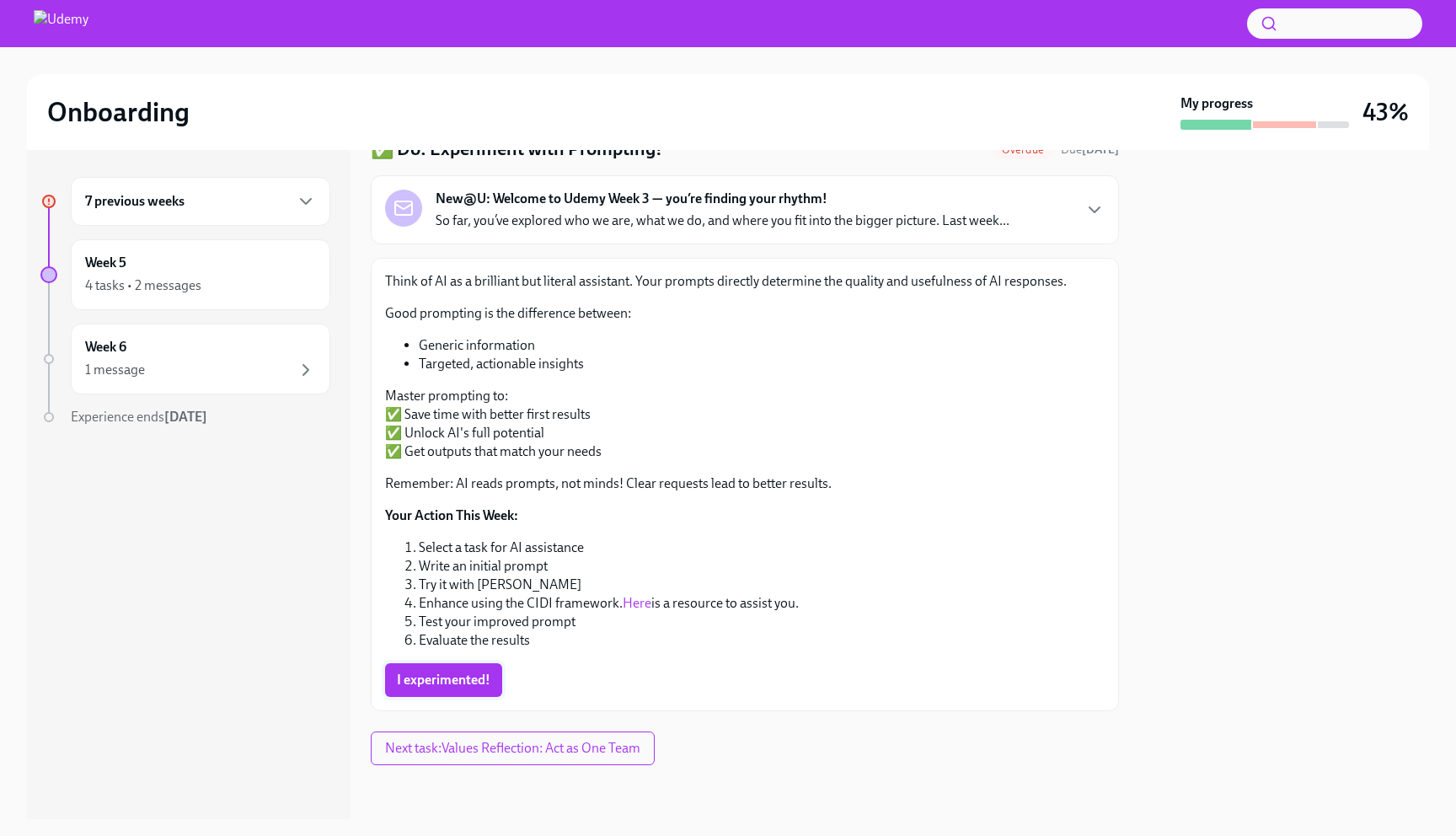
click at [457, 677] on span "I experimented!" at bounding box center [443, 679] width 94 height 17
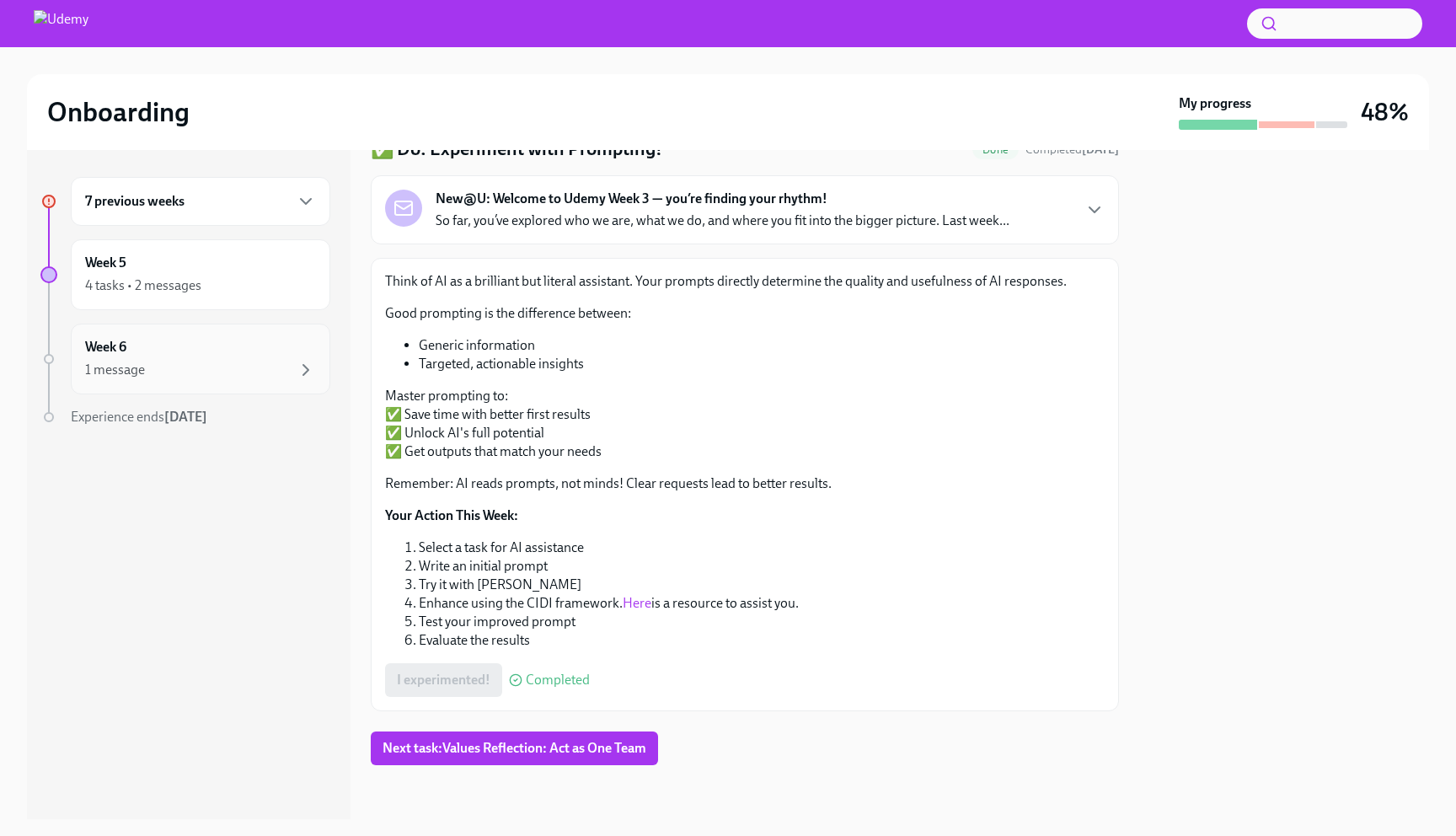
click at [170, 355] on div "Week 6 1 message" at bounding box center [200, 358] width 230 height 42
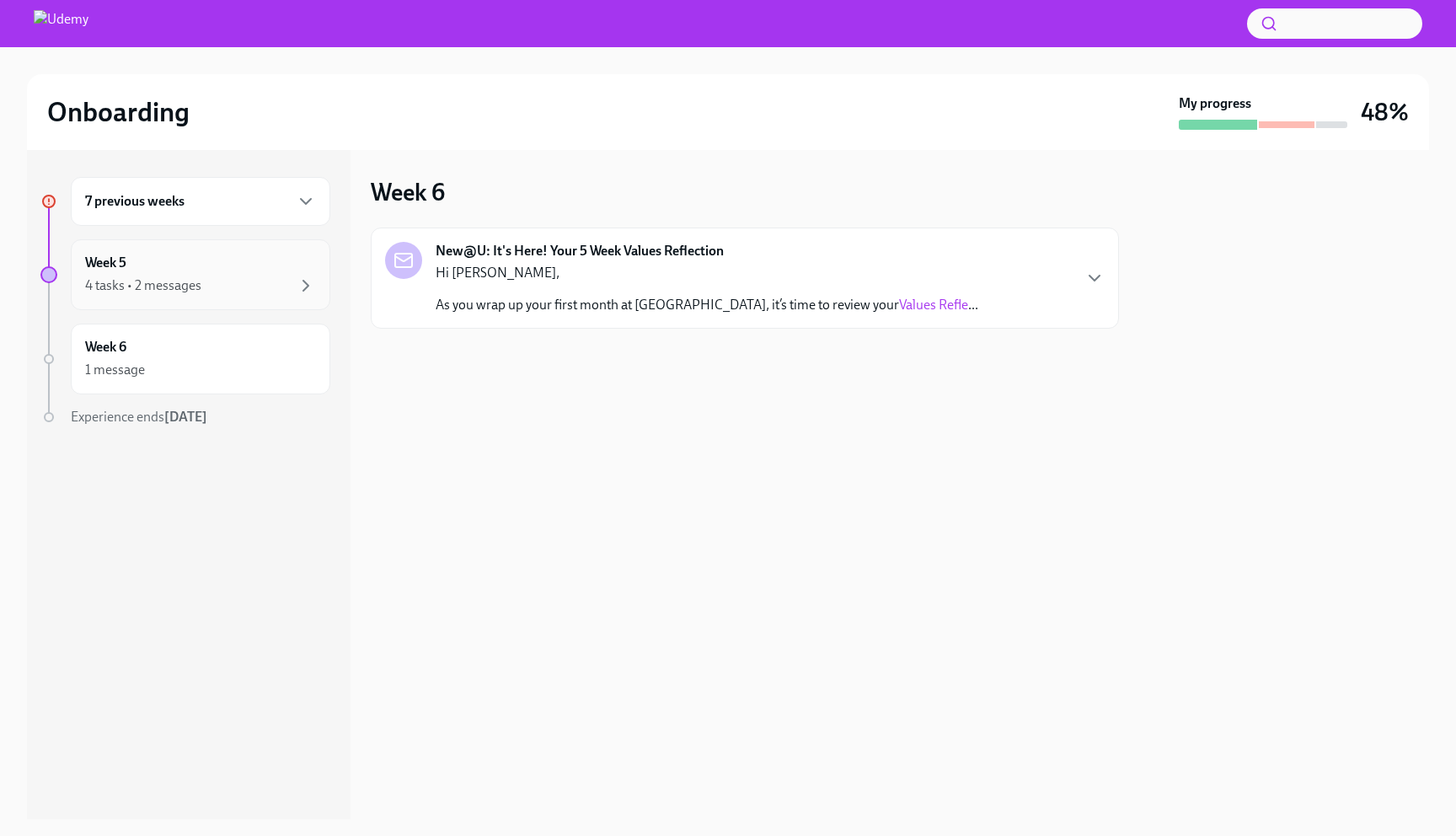
click at [164, 272] on div "Week 5 4 tasks • 2 messages" at bounding box center [200, 275] width 230 height 42
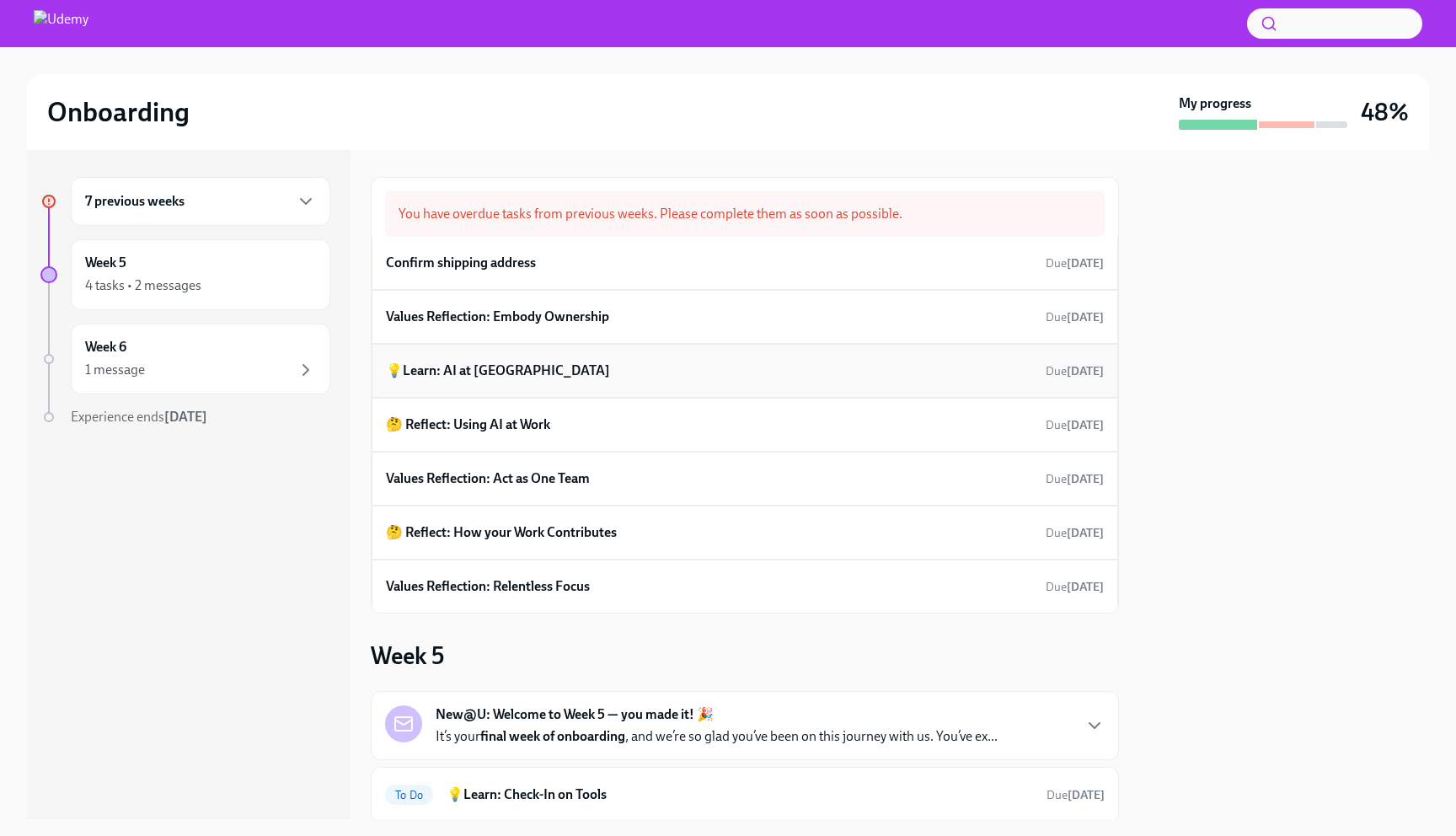
click at [483, 371] on h6 "💡Learn: AI at [GEOGRAPHIC_DATA]" at bounding box center [498, 370] width 224 height 19
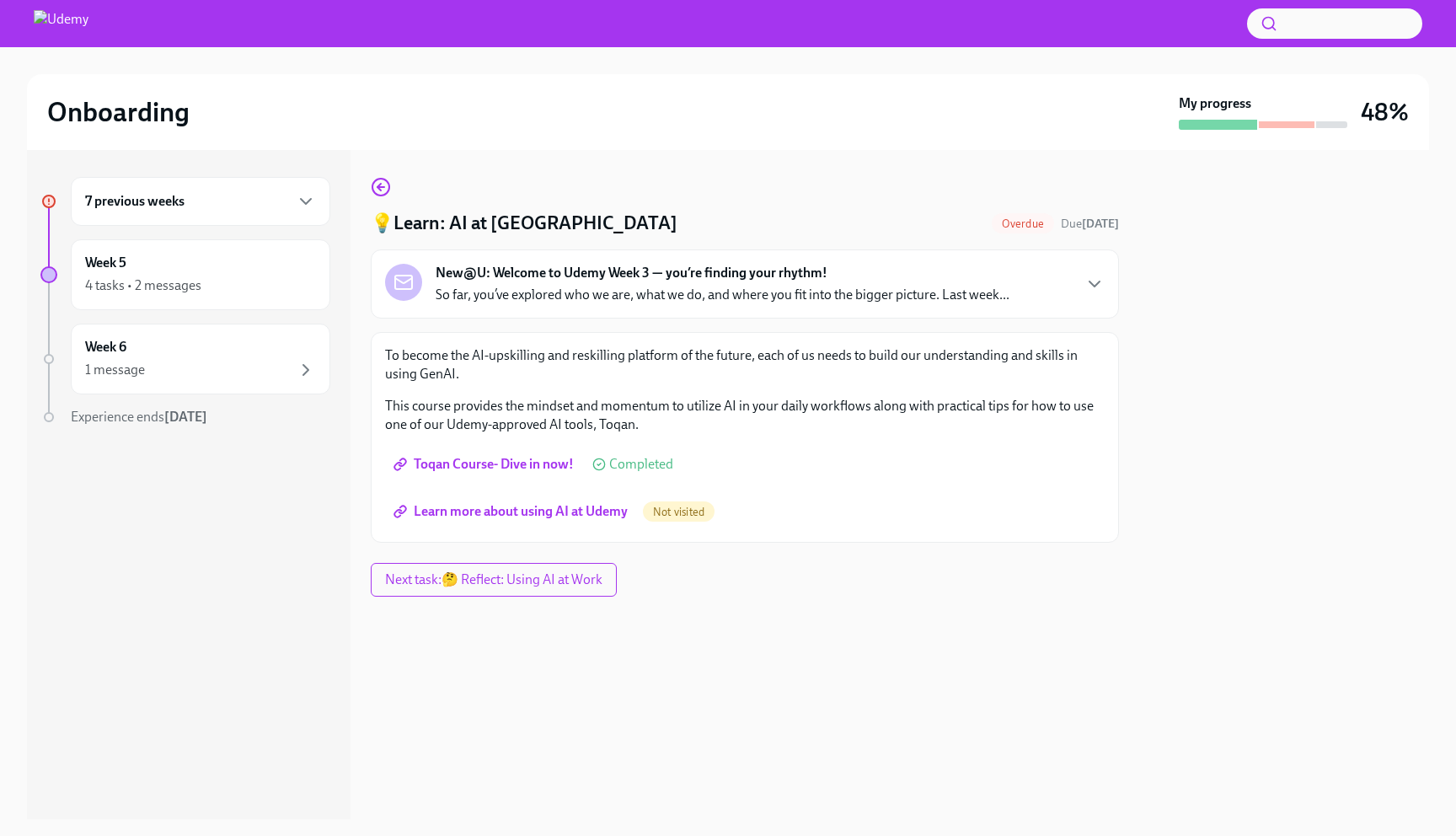
click at [531, 510] on span "Learn more about using AI at Udemy" at bounding box center [512, 511] width 230 height 17
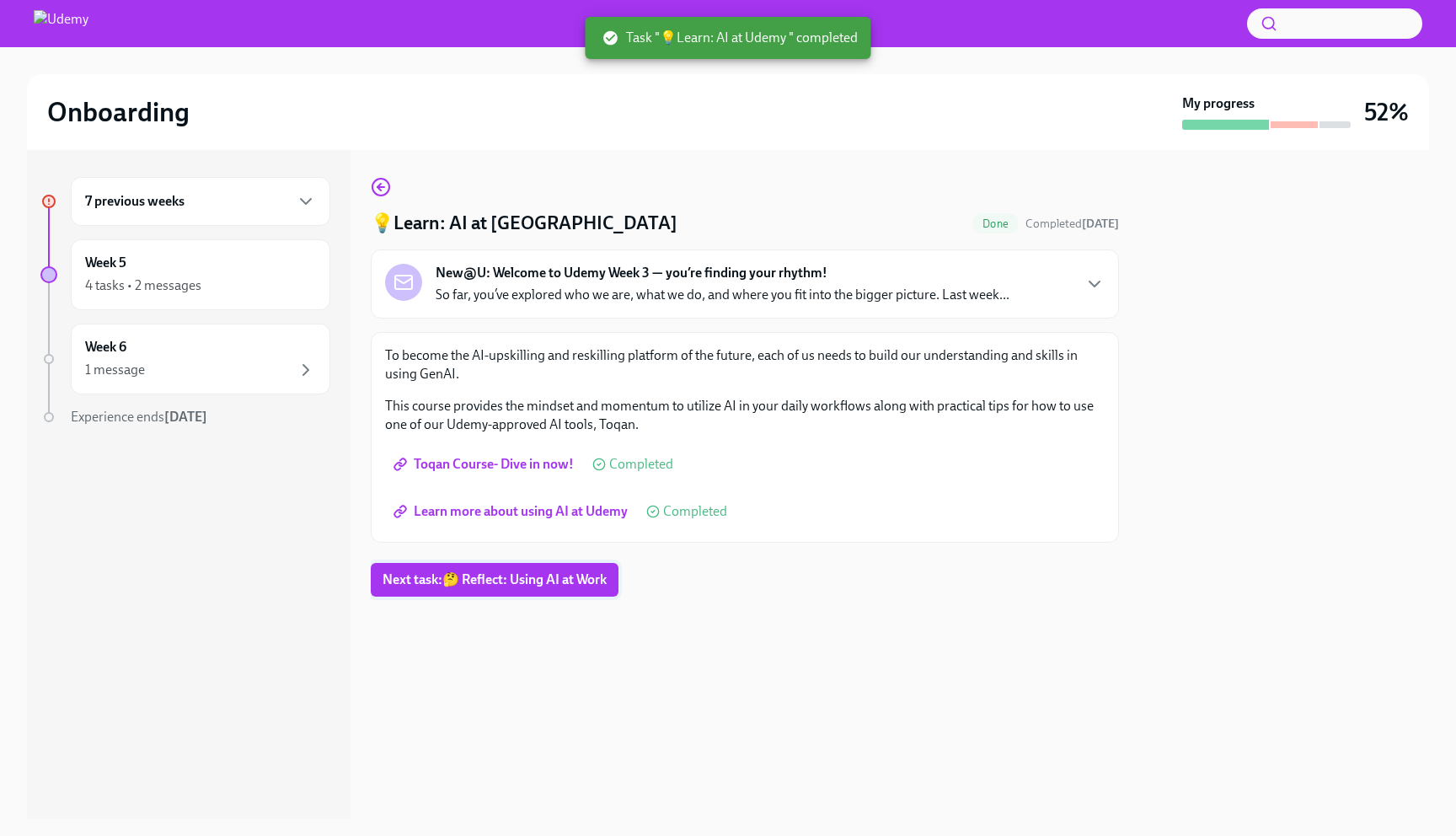
click at [511, 587] on span "Next task : 🤔 Reflect: Using AI at Work" at bounding box center [495, 579] width 224 height 17
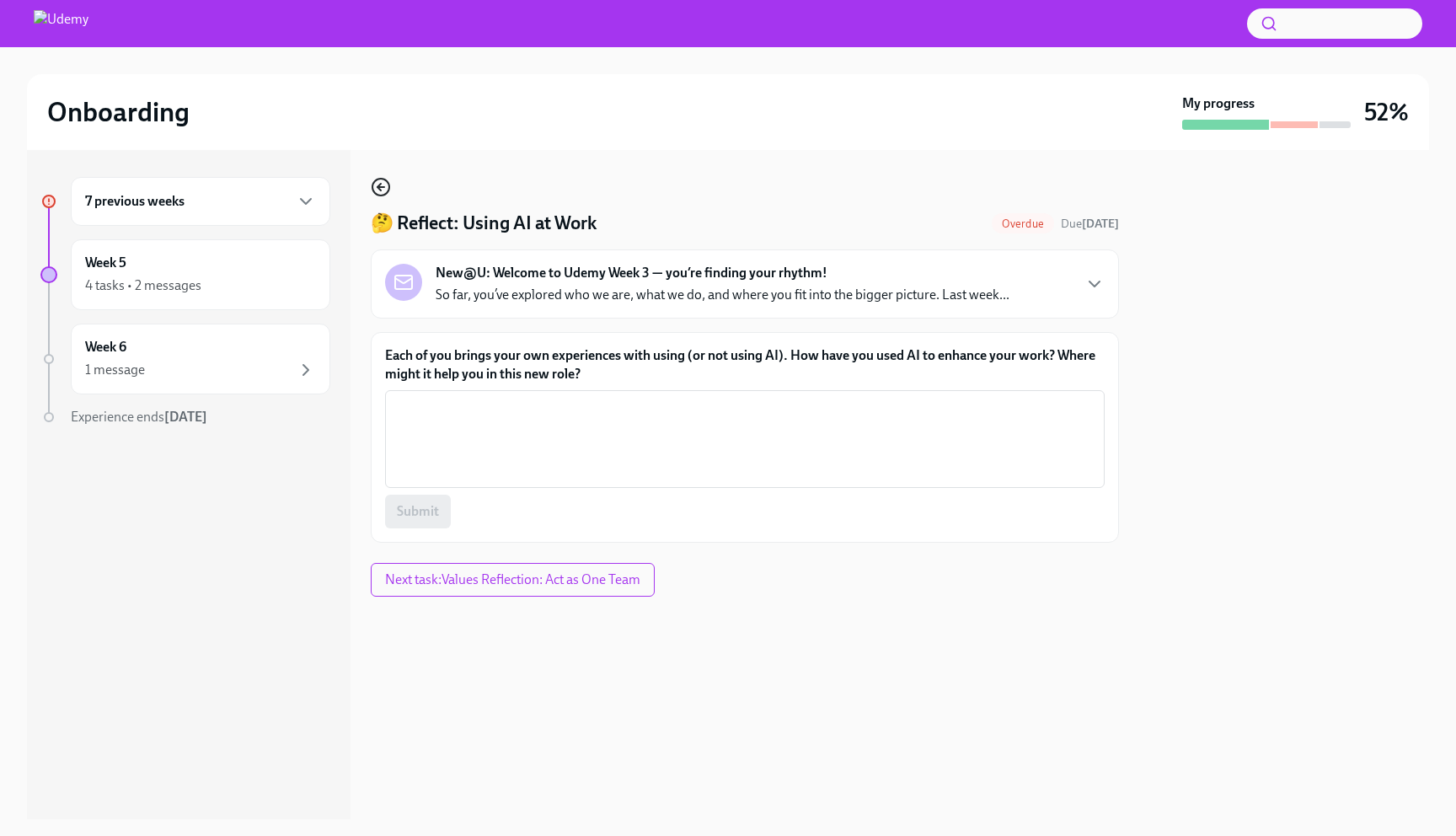
click at [386, 185] on icon "button" at bounding box center [381, 187] width 21 height 21
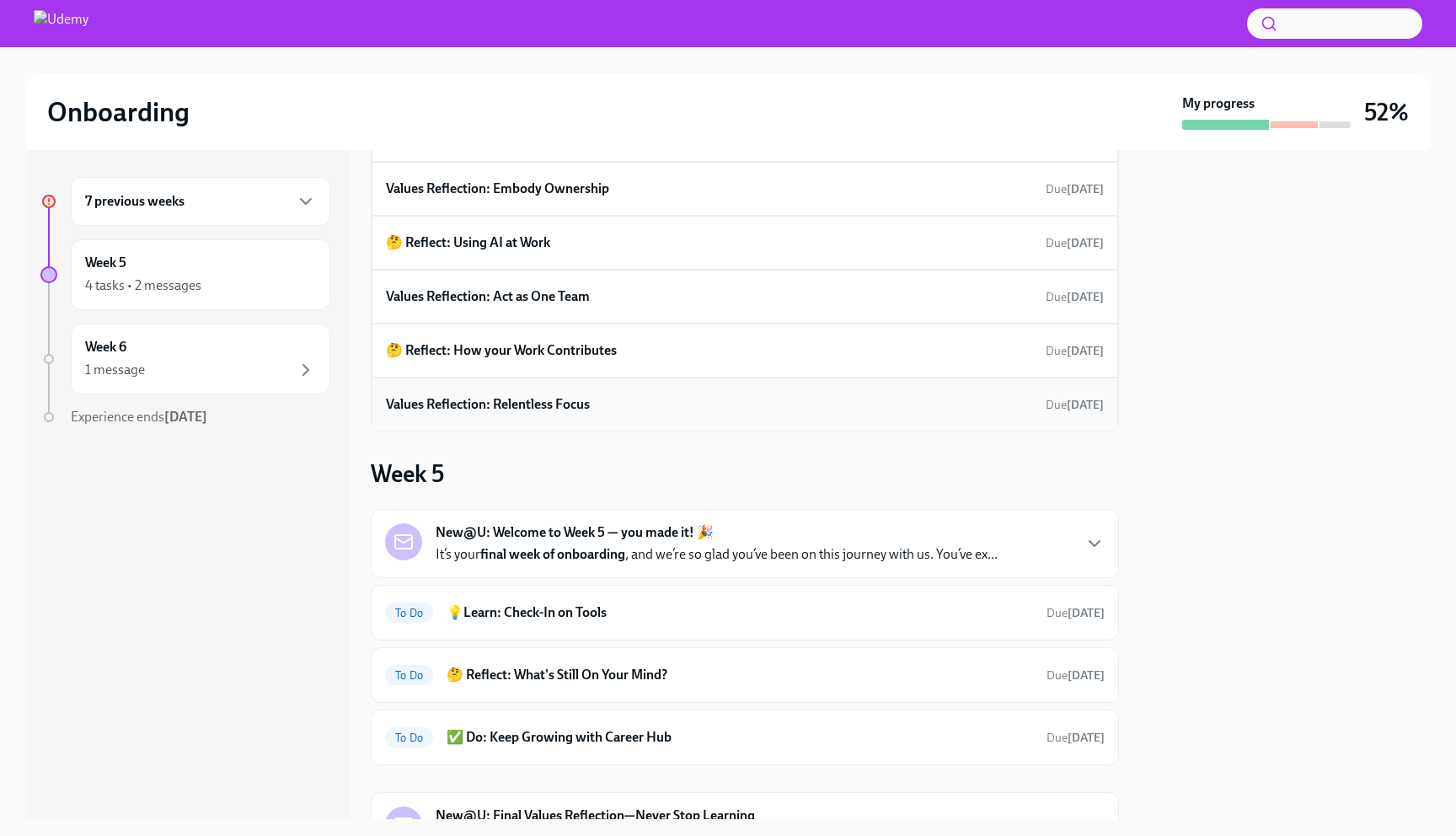
scroll to position [137, 0]
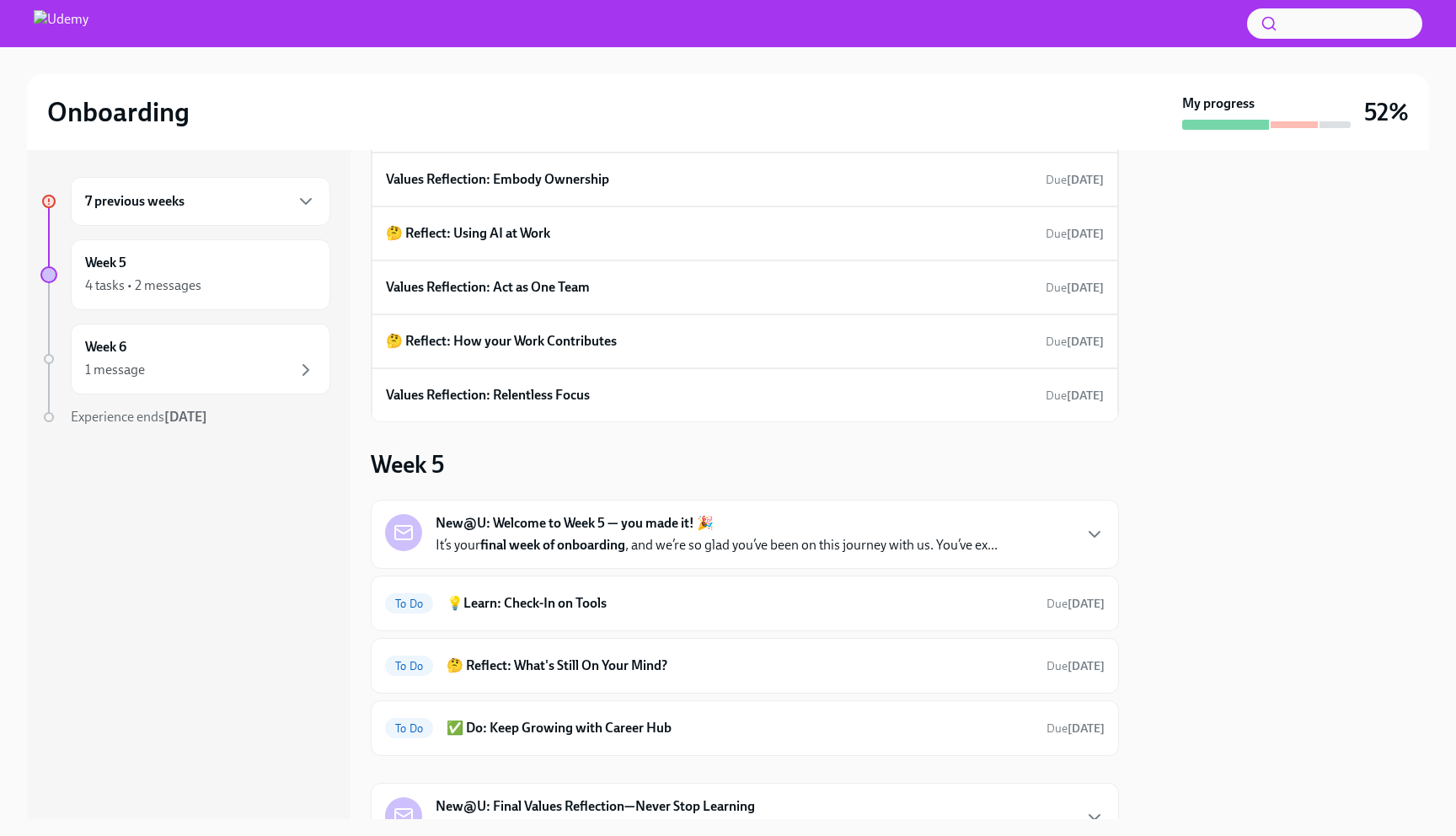
click at [171, 215] on div "7 previous weeks" at bounding box center [201, 202] width 260 height 49
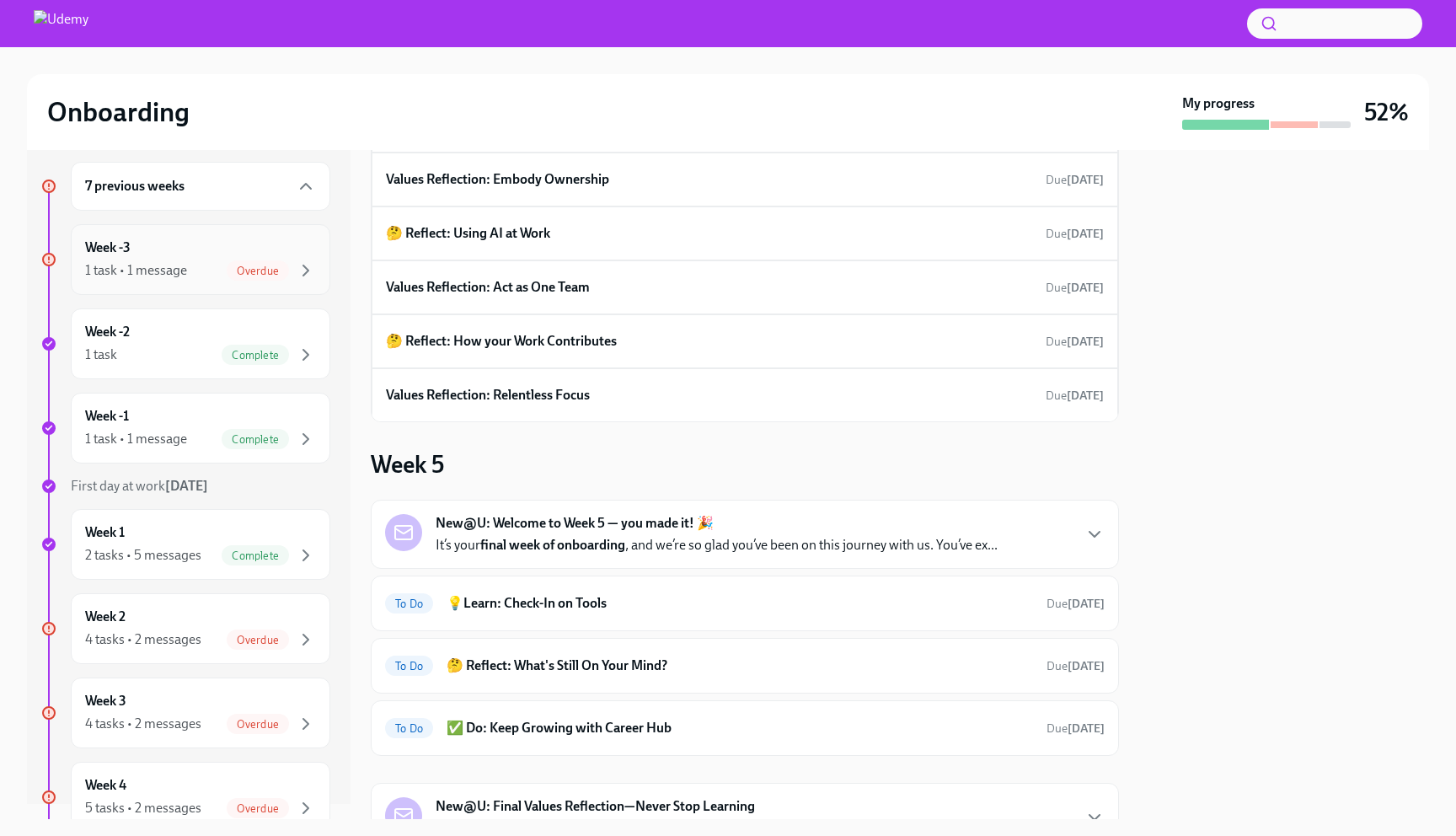
scroll to position [0, 0]
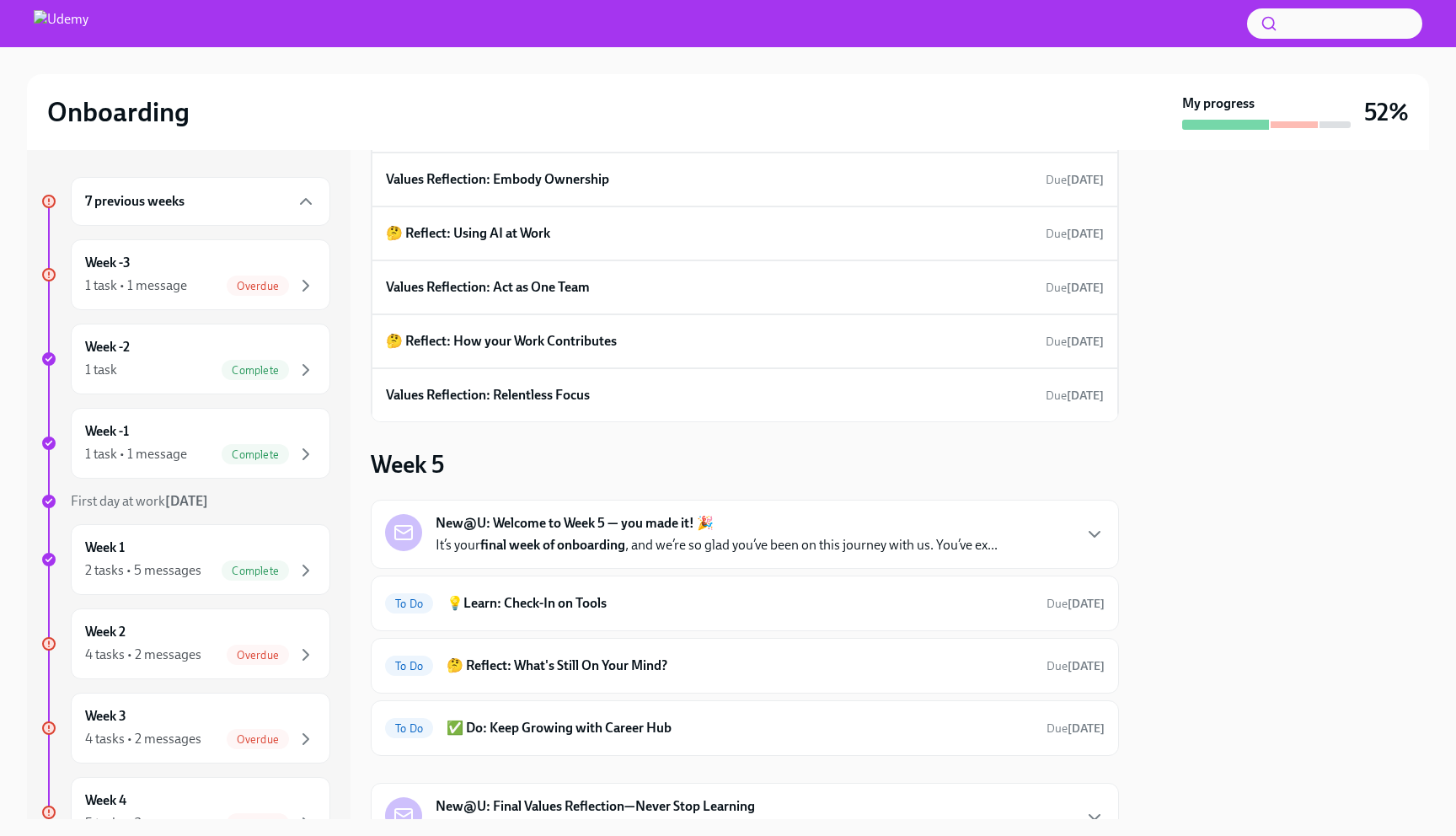
click at [188, 206] on div "7 previous weeks" at bounding box center [200, 201] width 230 height 21
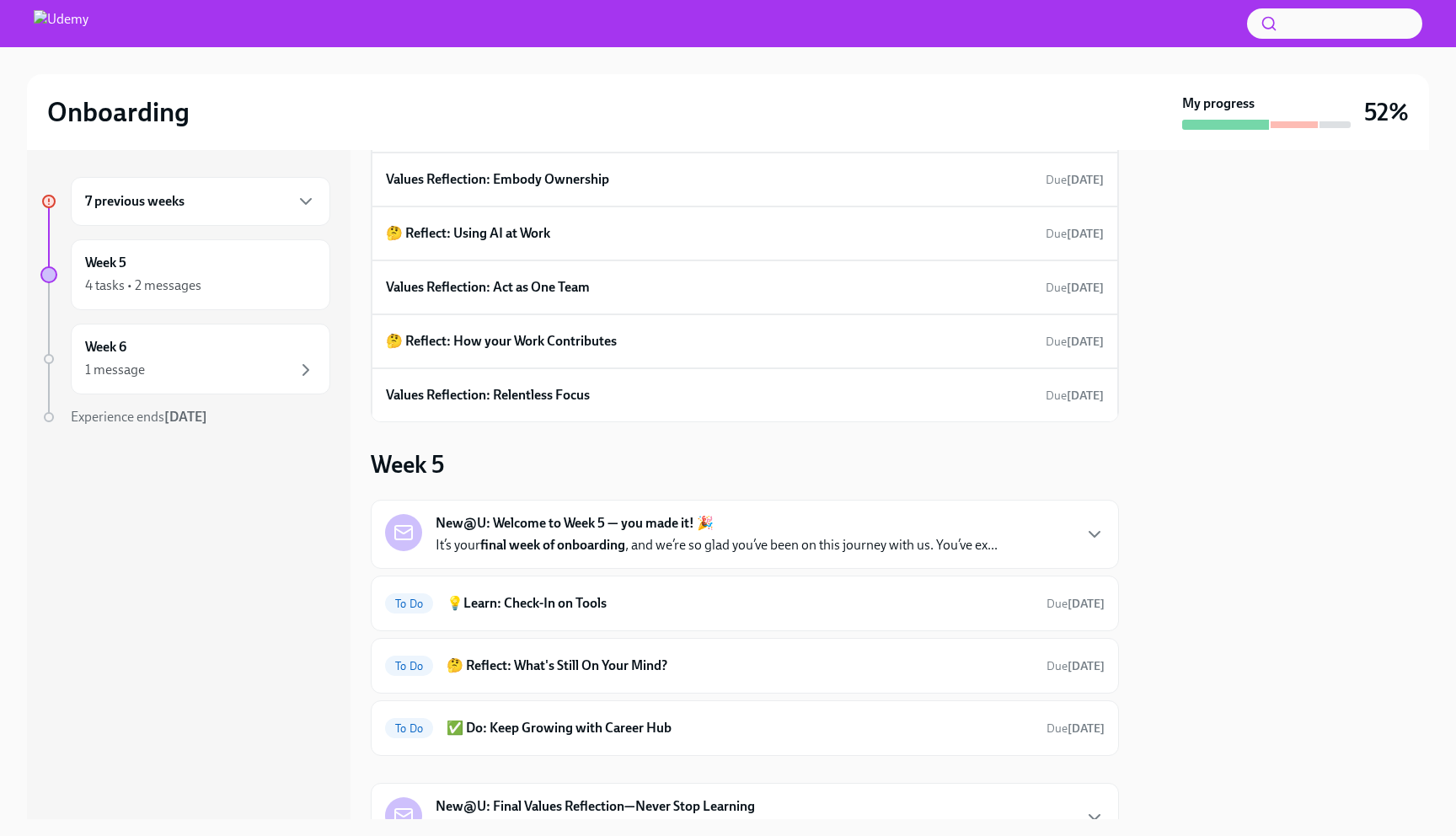
click at [188, 206] on div "7 previous weeks" at bounding box center [200, 201] width 230 height 21
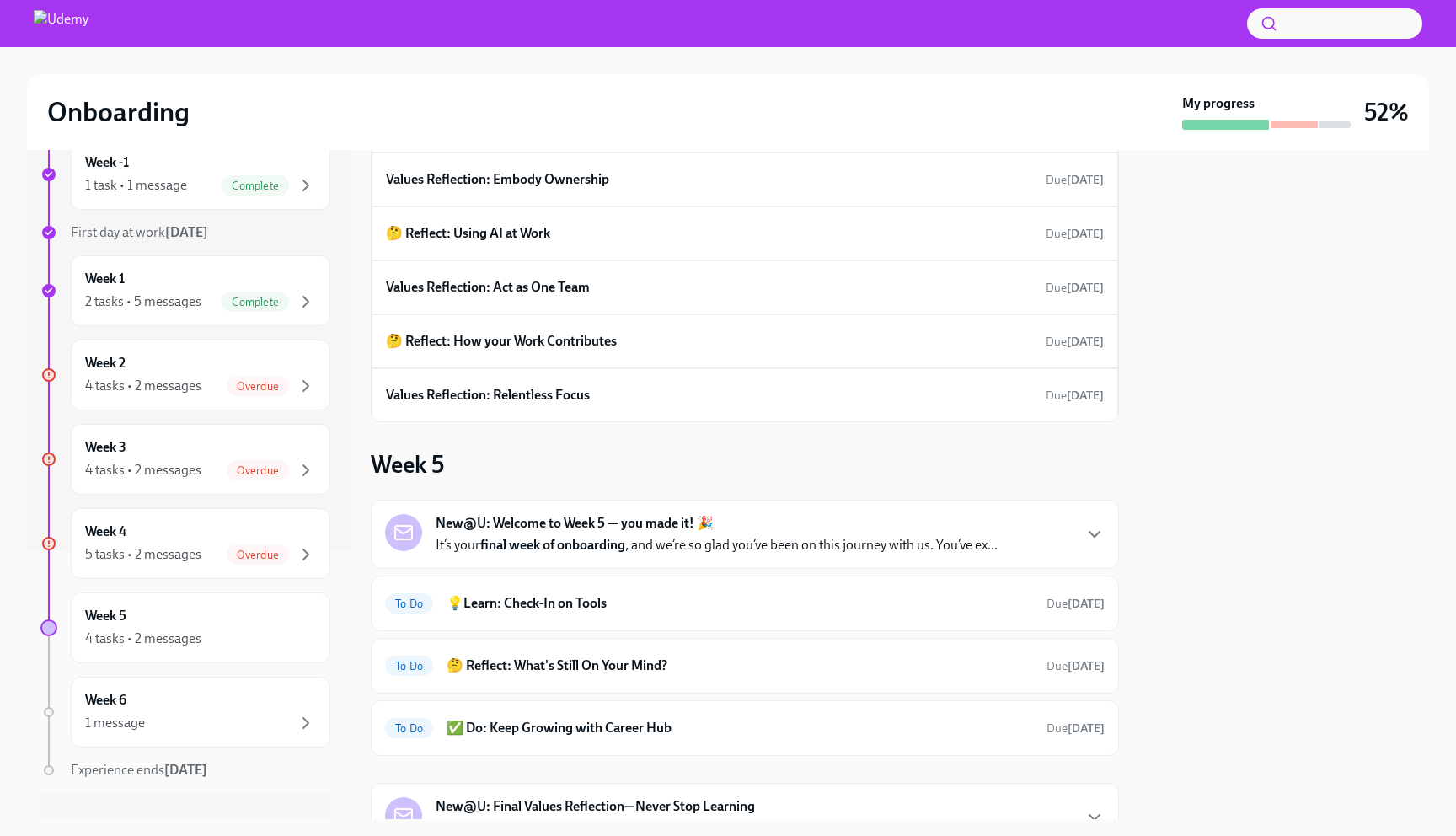
scroll to position [296, 0]
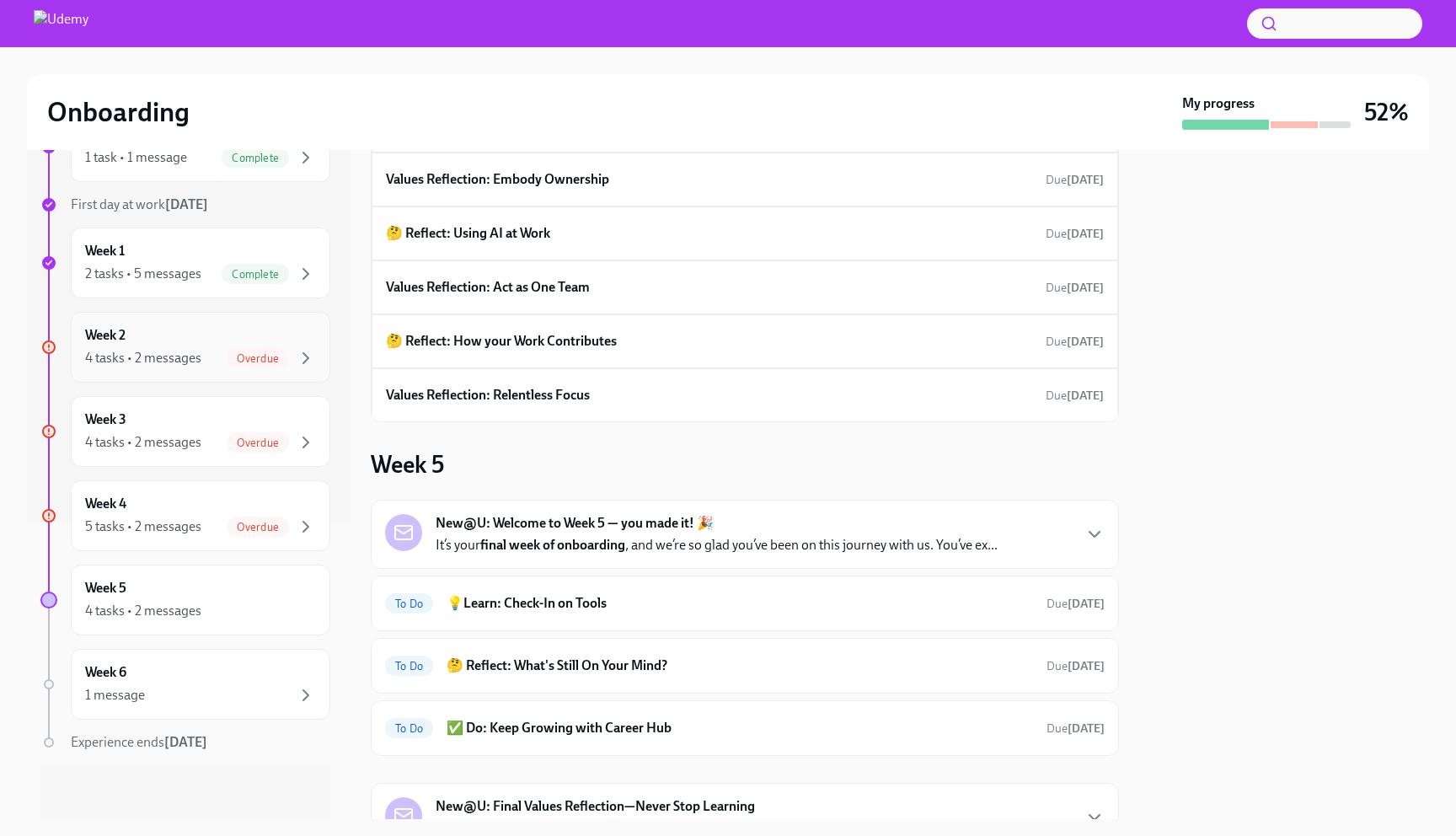
click at [152, 370] on div "Week 2 4 tasks • 2 messages Overdue" at bounding box center [201, 348] width 260 height 71
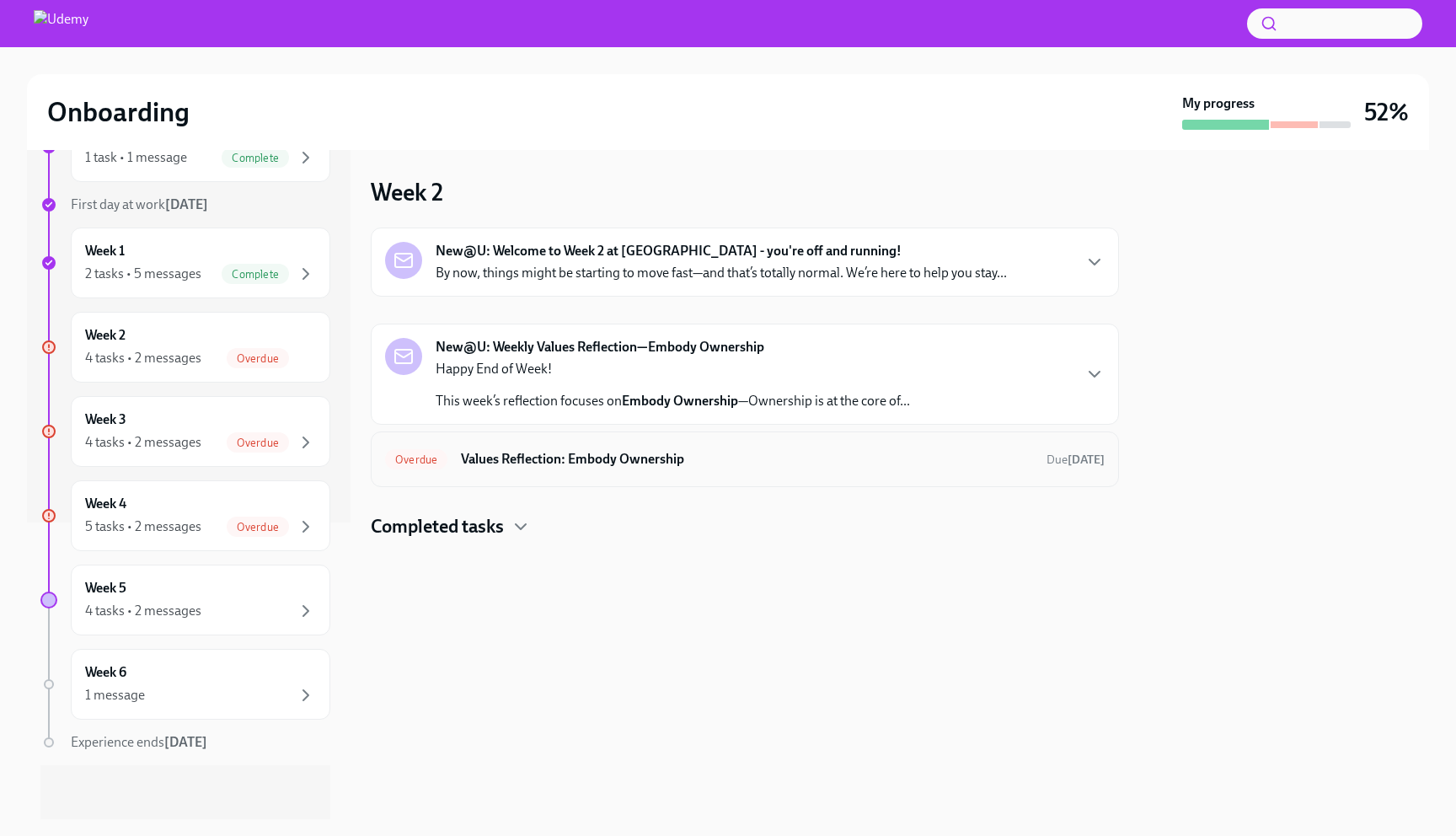
click at [604, 464] on h6 "Values Reflection: Embody Ownership" at bounding box center [746, 459] width 572 height 19
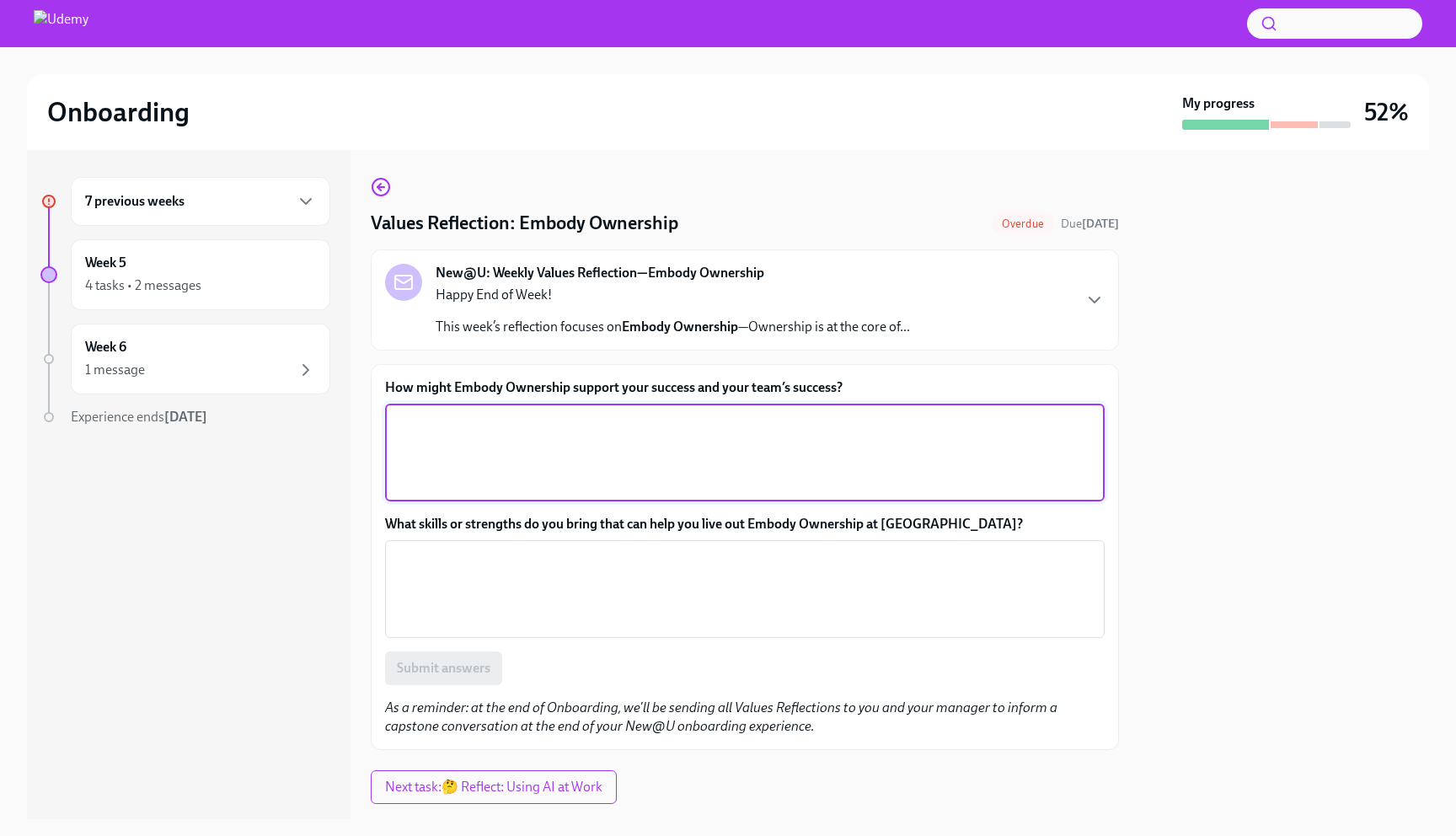
click at [613, 457] on textarea "How might Embody Ownership support your success and your team’s success?" at bounding box center [744, 452] width 699 height 81
click at [553, 309] on div "Happy End of Week! This week’s reflection focuses on Embody Ownership —Ownershi…" at bounding box center [672, 310] width 475 height 50
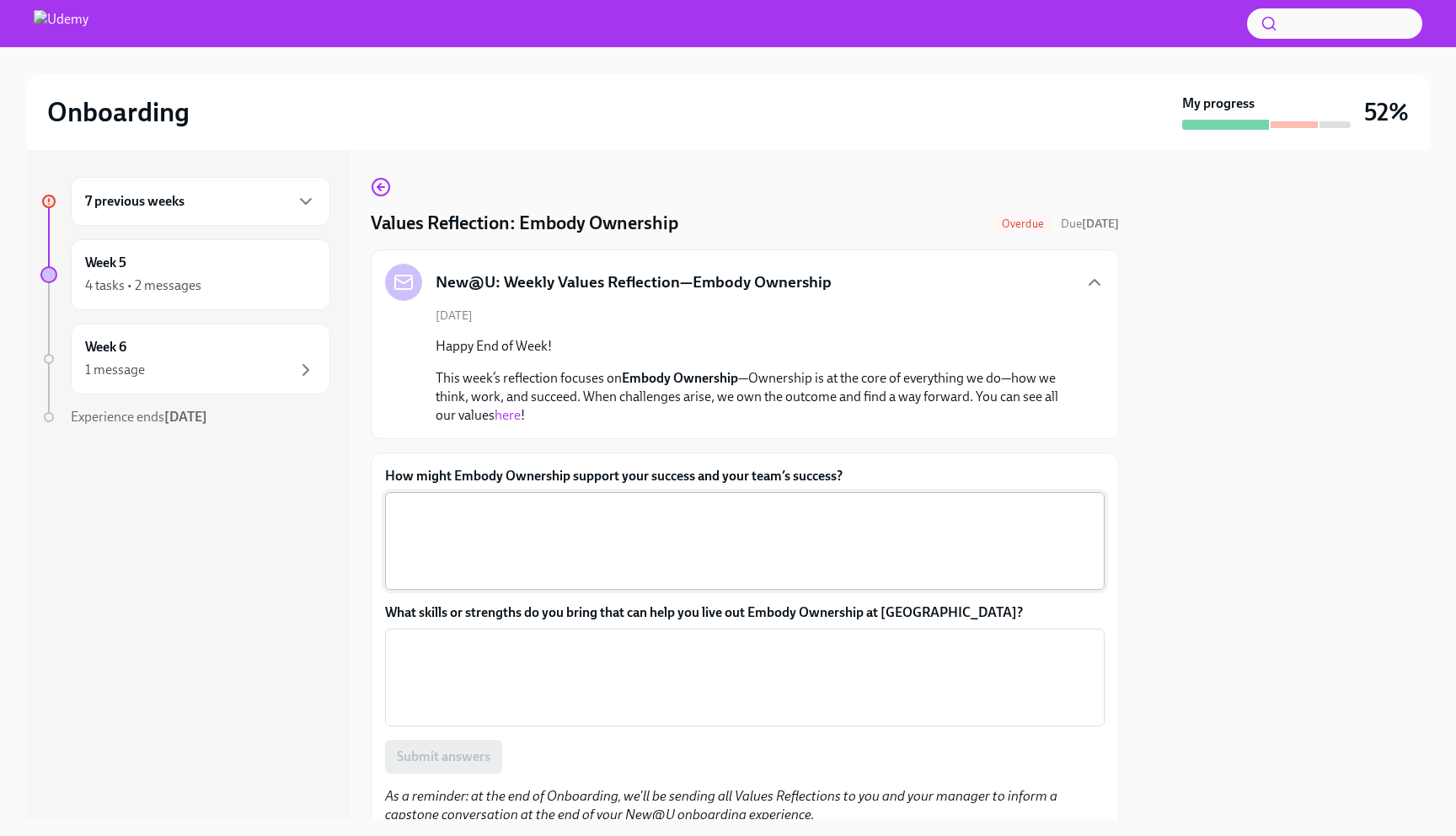
click at [482, 530] on textarea "How might Embody Ownership support your success and your team’s success?" at bounding box center [744, 541] width 699 height 81
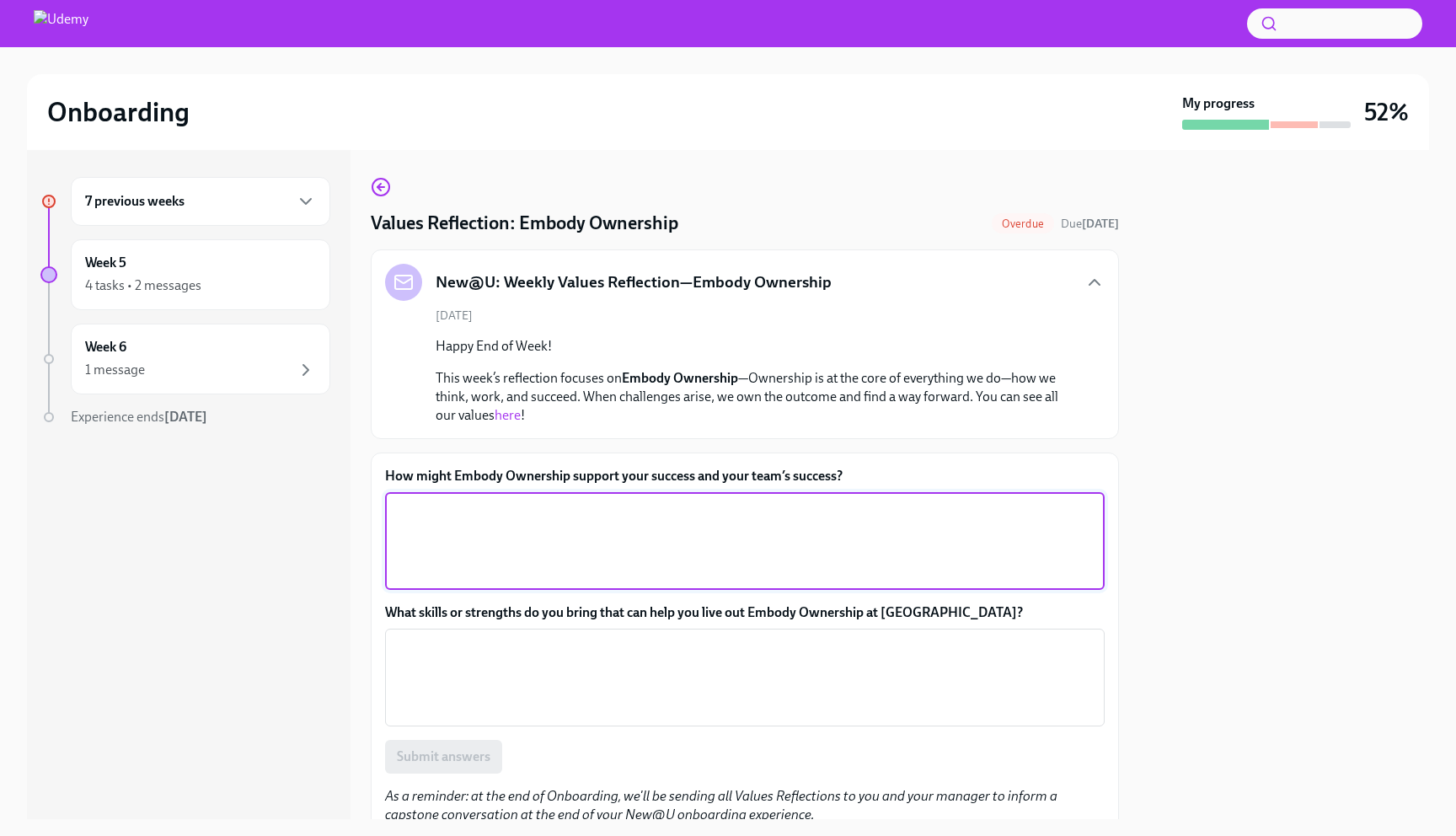
type textarea "I"
type textarea "M"
type textarea "By making sure that Im proud of the work Im doing and I know how its helping ot…"
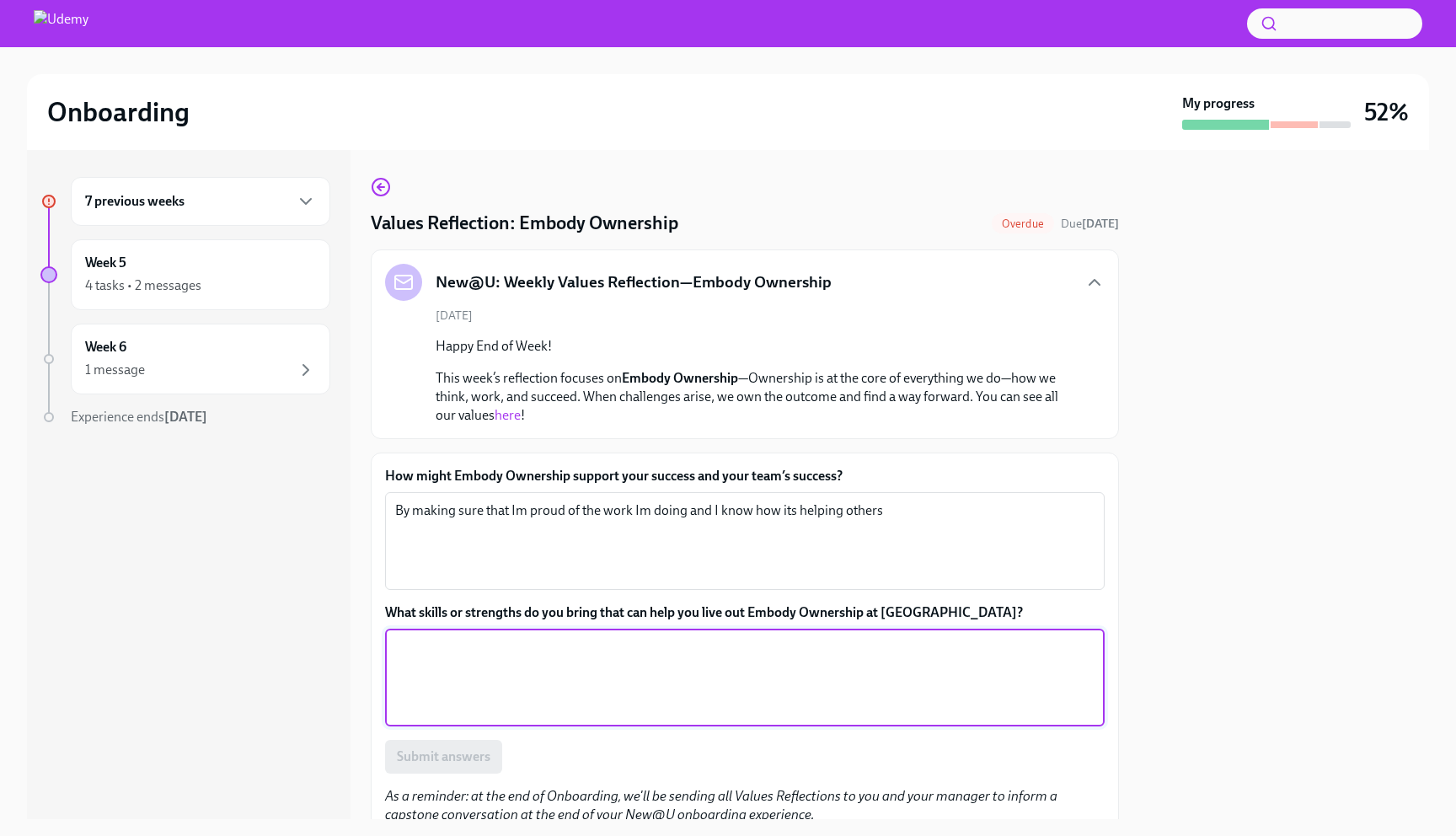
click at [502, 690] on textarea "What skills or strengths do you bring that can help you live out Embody Ownersh…" at bounding box center [744, 677] width 699 height 81
click at [653, 657] on textarea "I think that when I take ownership of my responsabilitis" at bounding box center [744, 677] width 699 height 81
paste textarea "enthusiasm"
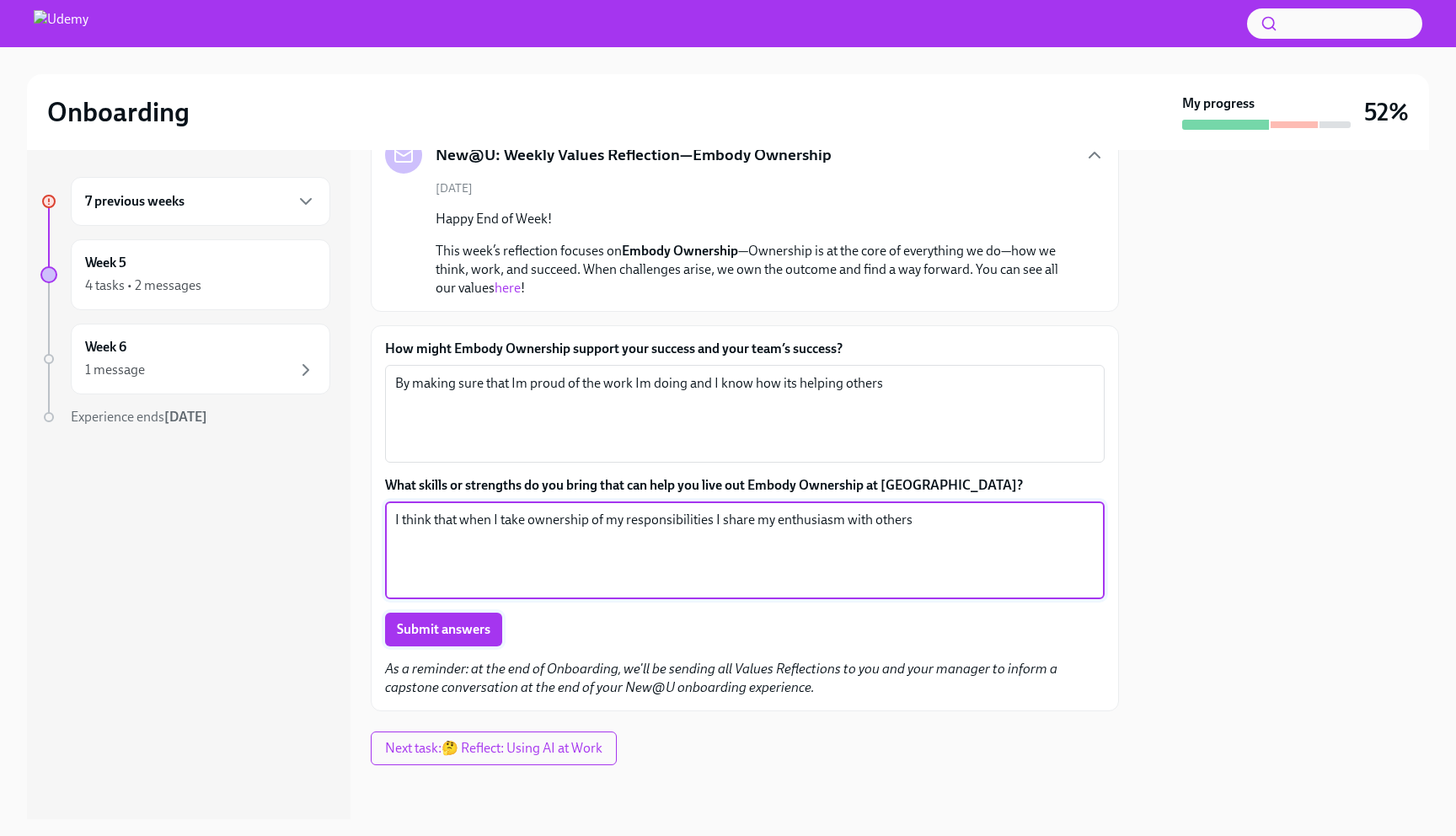
type textarea "I think that when I take ownership of my responsibilities I share my enthusiasm…"
click at [439, 622] on span "Submit answers" at bounding box center [443, 629] width 94 height 17
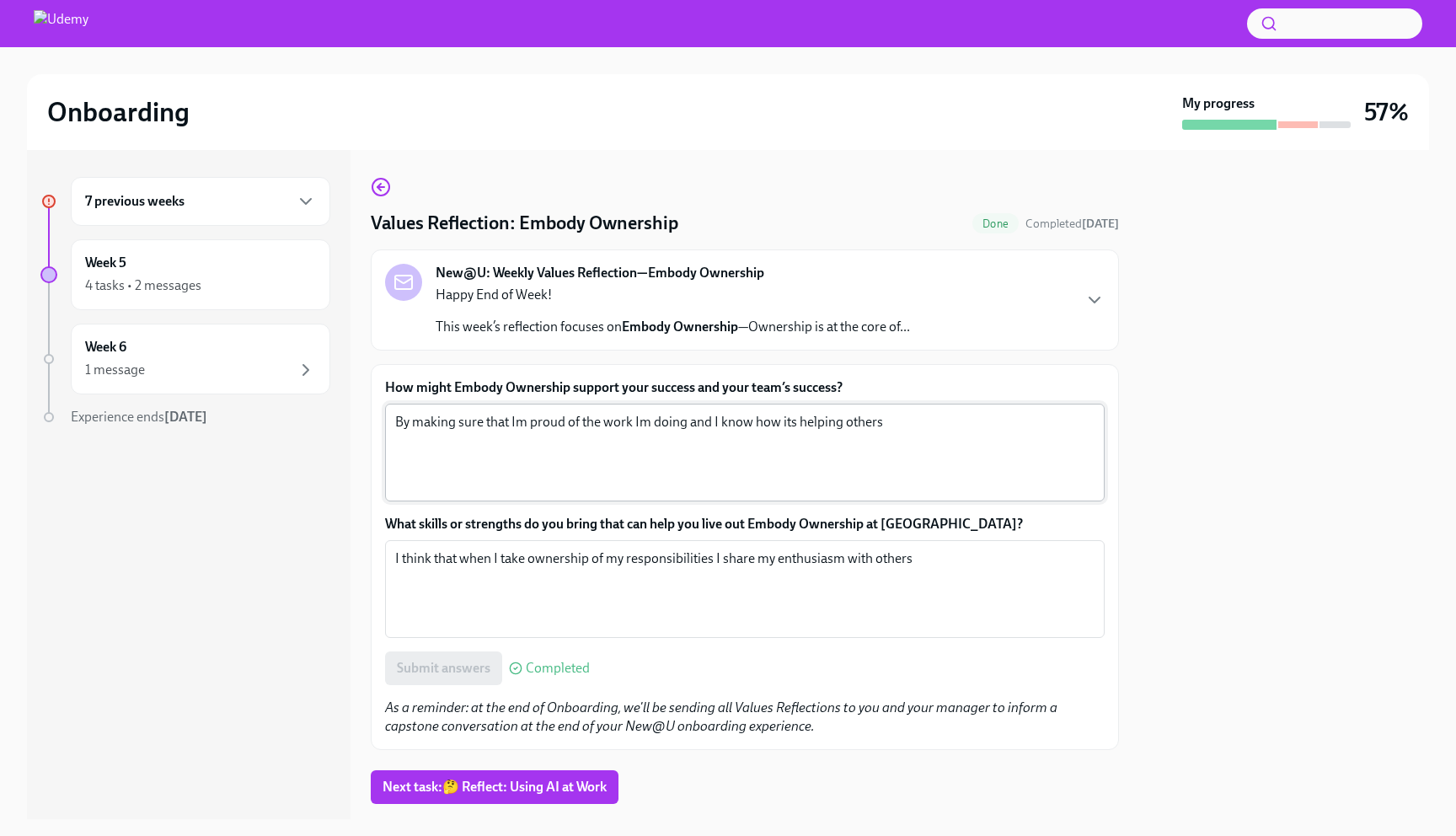
scroll to position [38, 0]
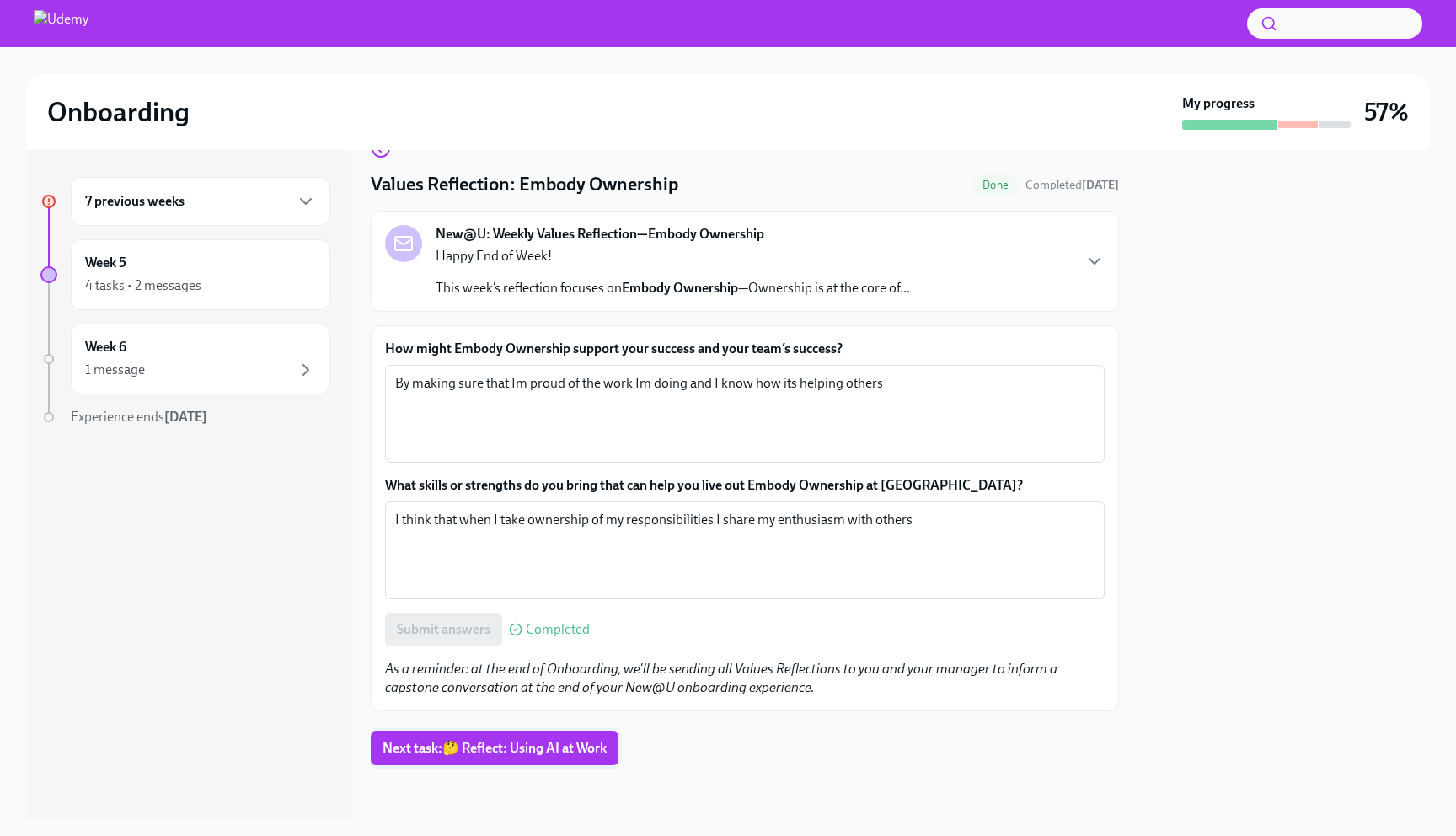
click at [479, 744] on span "Next task : 🤔 Reflect: Using AI at Work" at bounding box center [495, 747] width 224 height 17
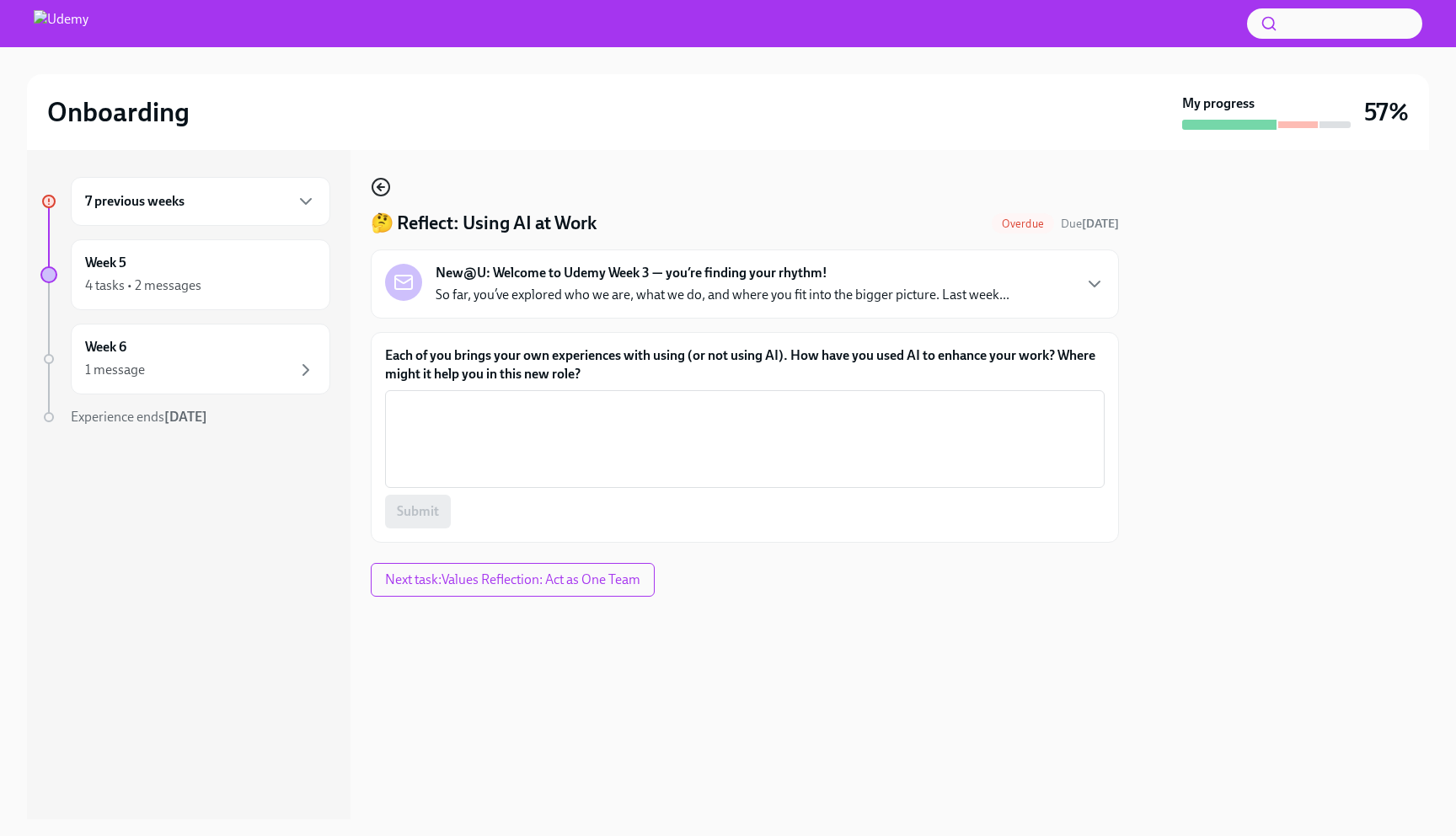
click at [378, 188] on icon "button" at bounding box center [378, 187] width 3 height 7
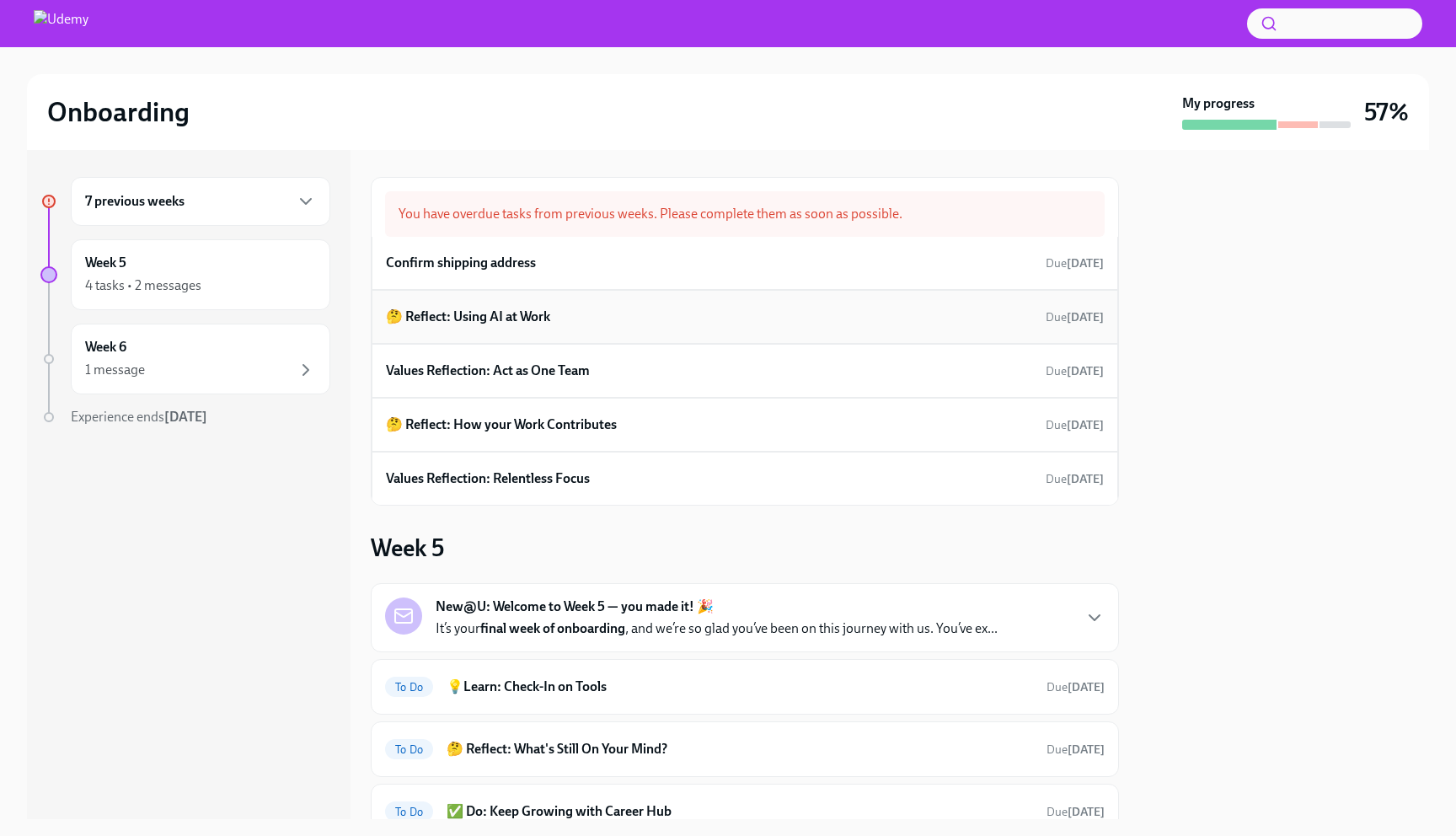
click at [534, 313] on h6 "🤔 Reflect: Using AI at Work" at bounding box center [468, 316] width 164 height 19
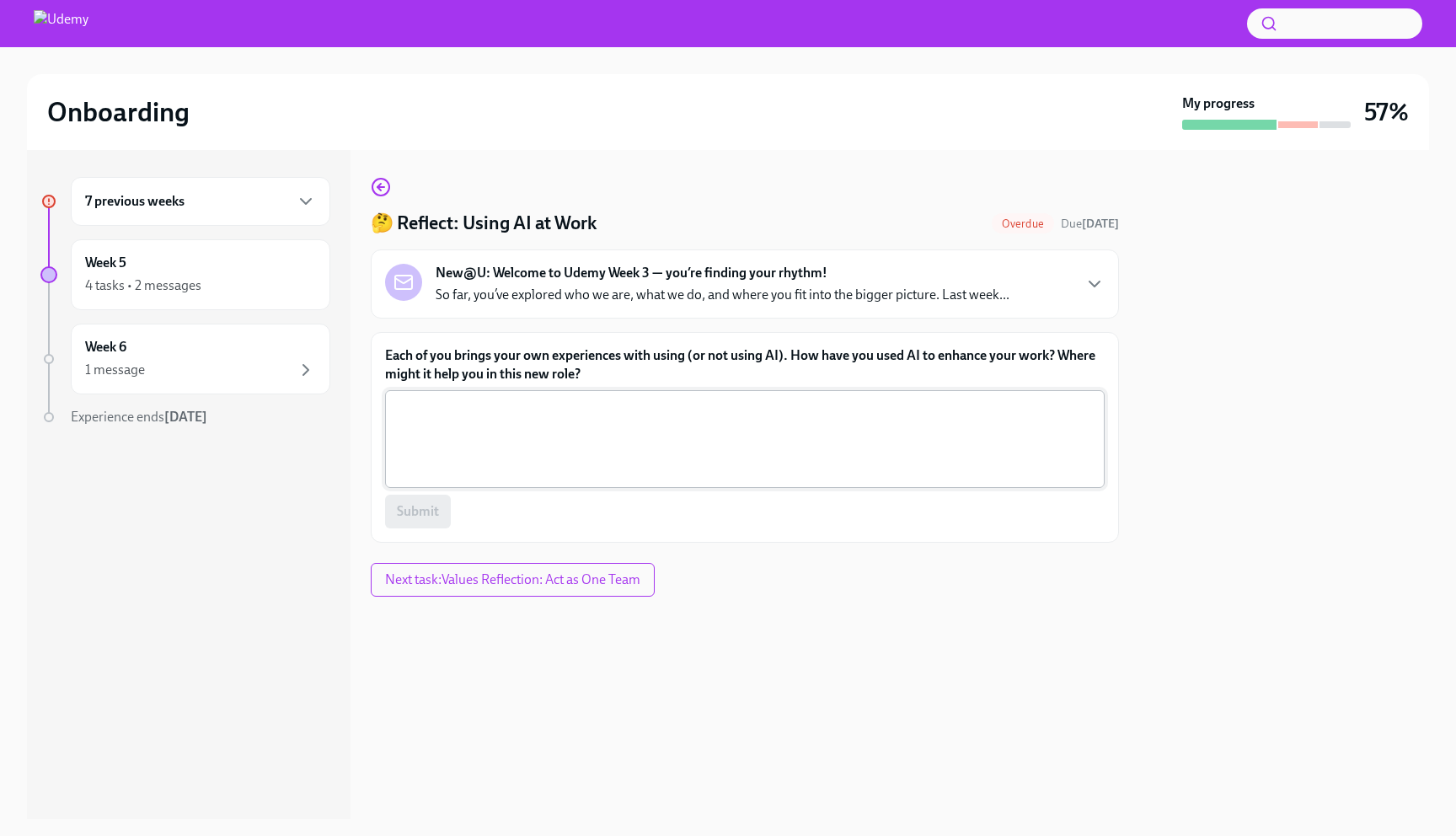
click at [552, 444] on textarea "Each of you brings your own experiences with using (or not using AI). How have …" at bounding box center [744, 439] width 699 height 81
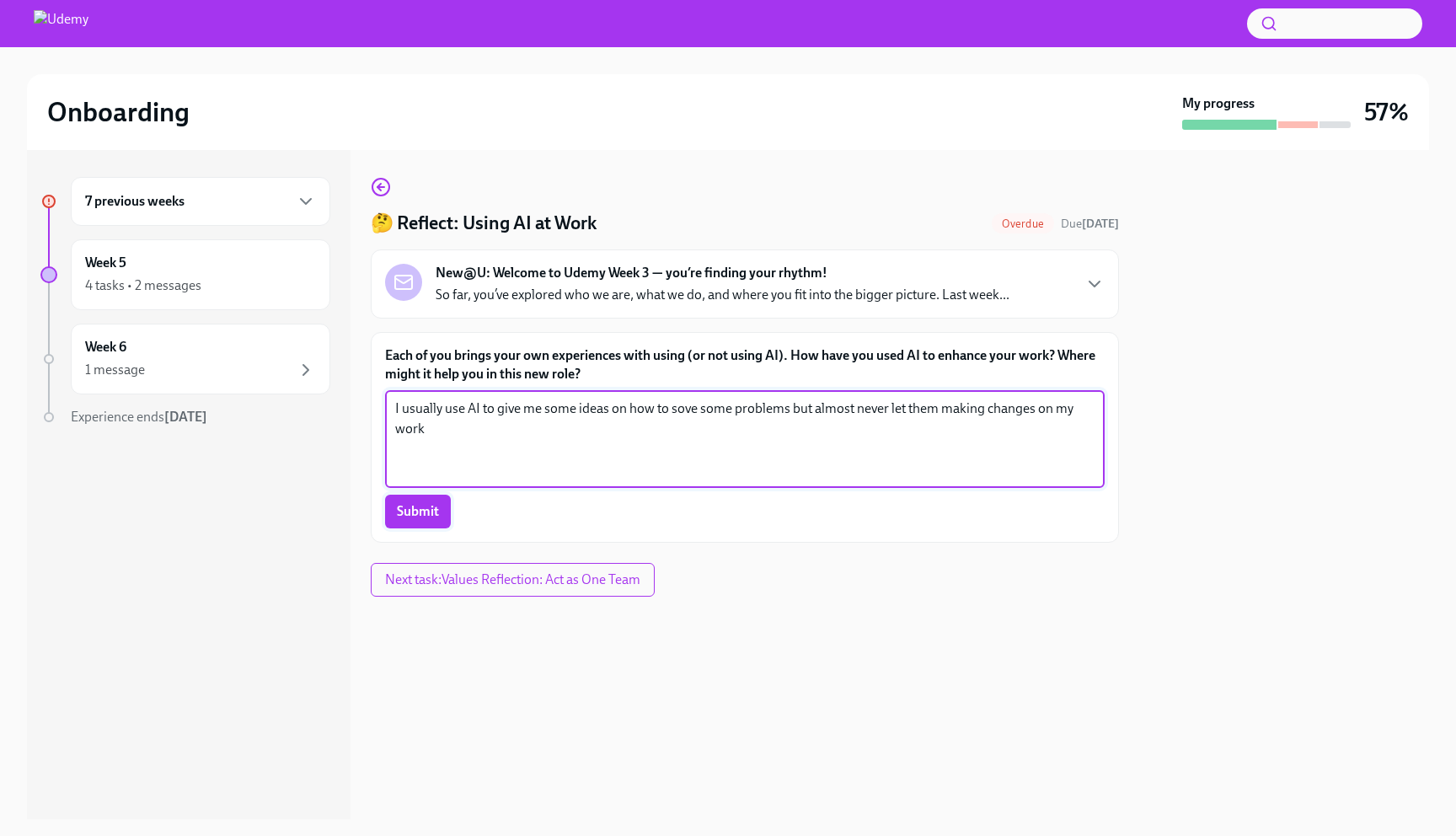
type textarea "I usually use AI to give me some ideas on how to sove some problems but almost …"
click at [429, 501] on button "Submit" at bounding box center [417, 511] width 66 height 33
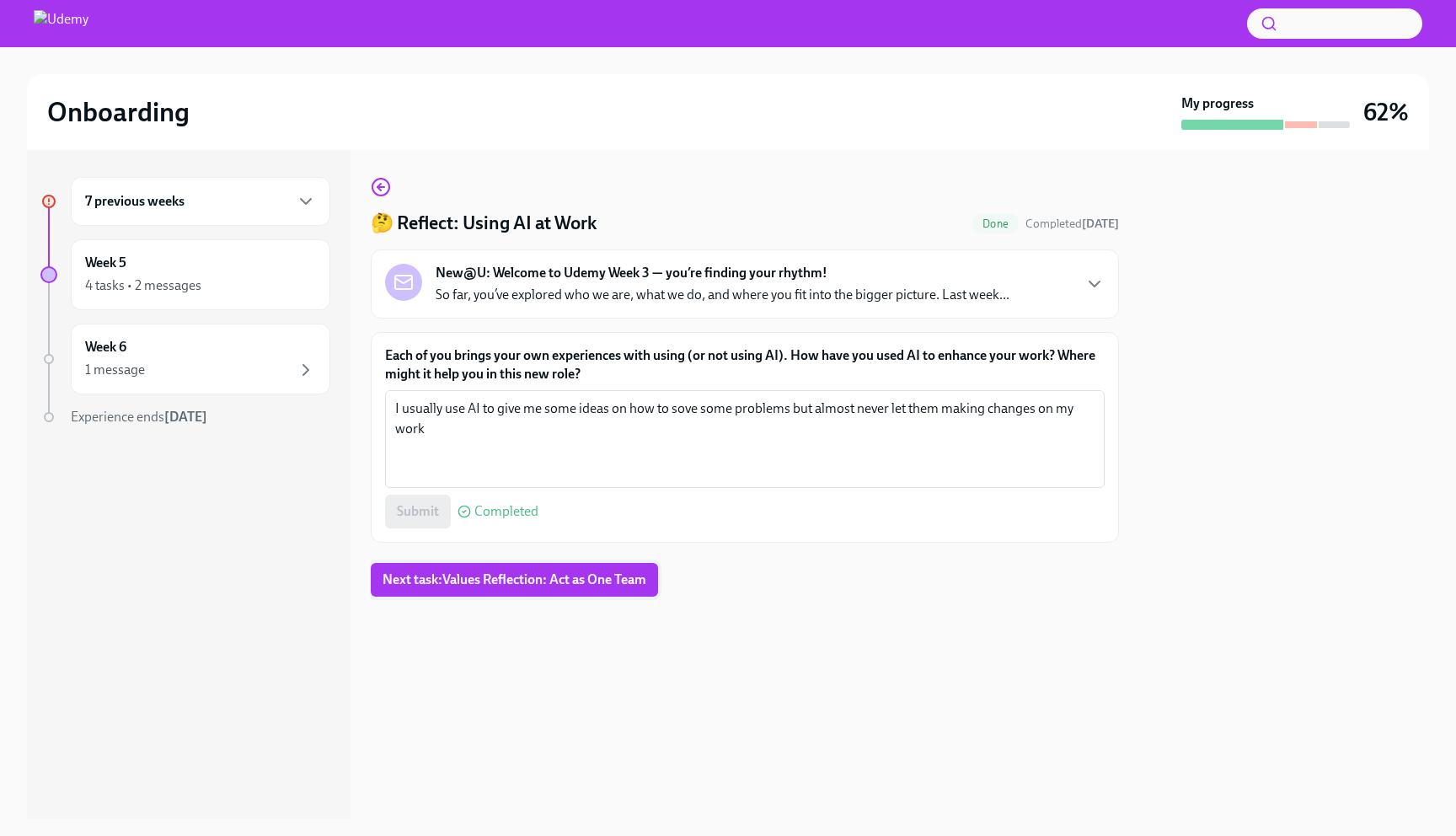
click at [538, 589] on button "Next task : Values Reflection: Act as One Team" at bounding box center [515, 580] width 287 height 33
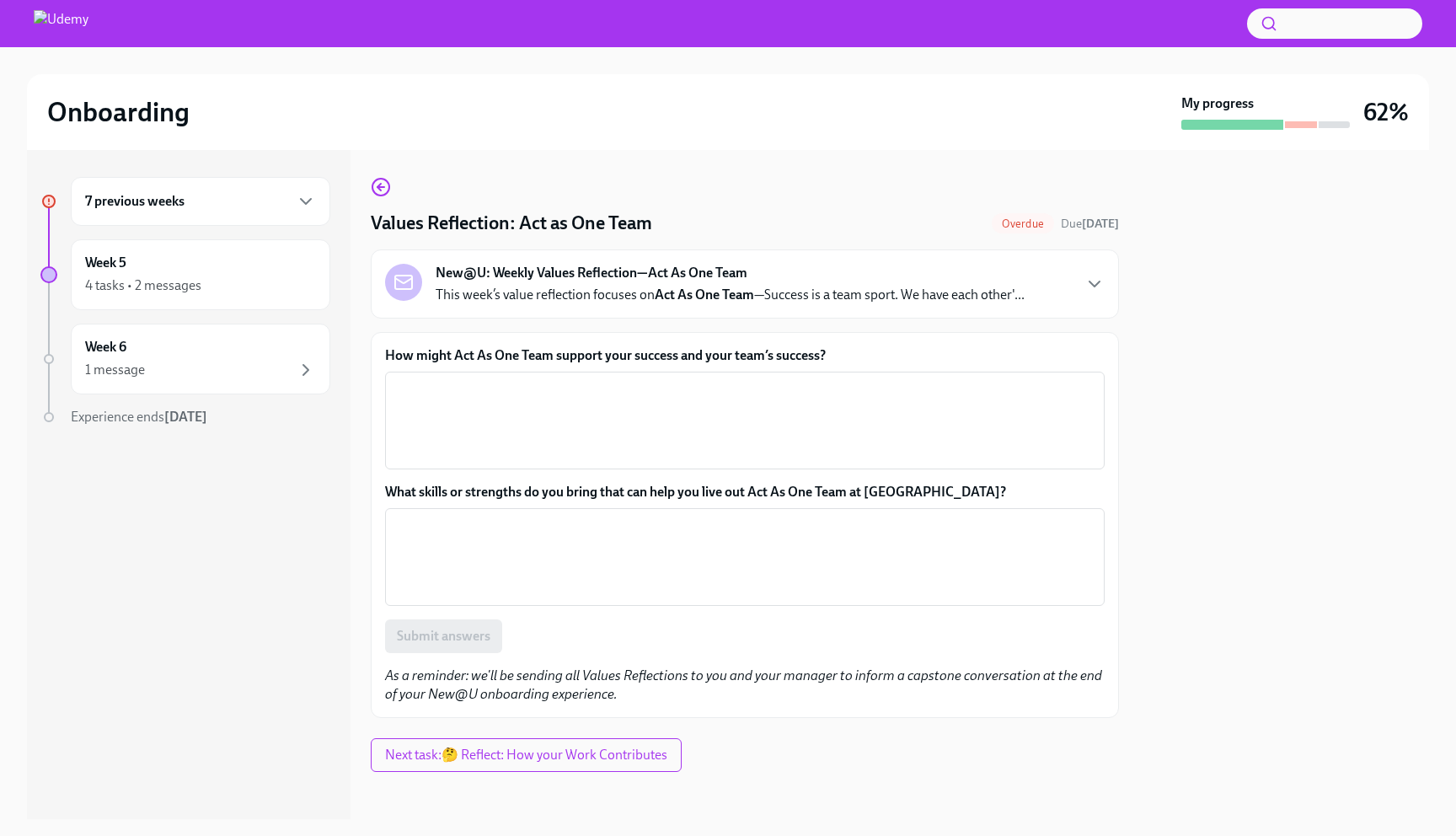
click at [394, 184] on div "Values Reflection: Act as One Team Overdue Due [DATE] New@U: Weekly Values Refl…" at bounding box center [745, 447] width 748 height 541
click at [381, 185] on icon "button" at bounding box center [381, 187] width 21 height 21
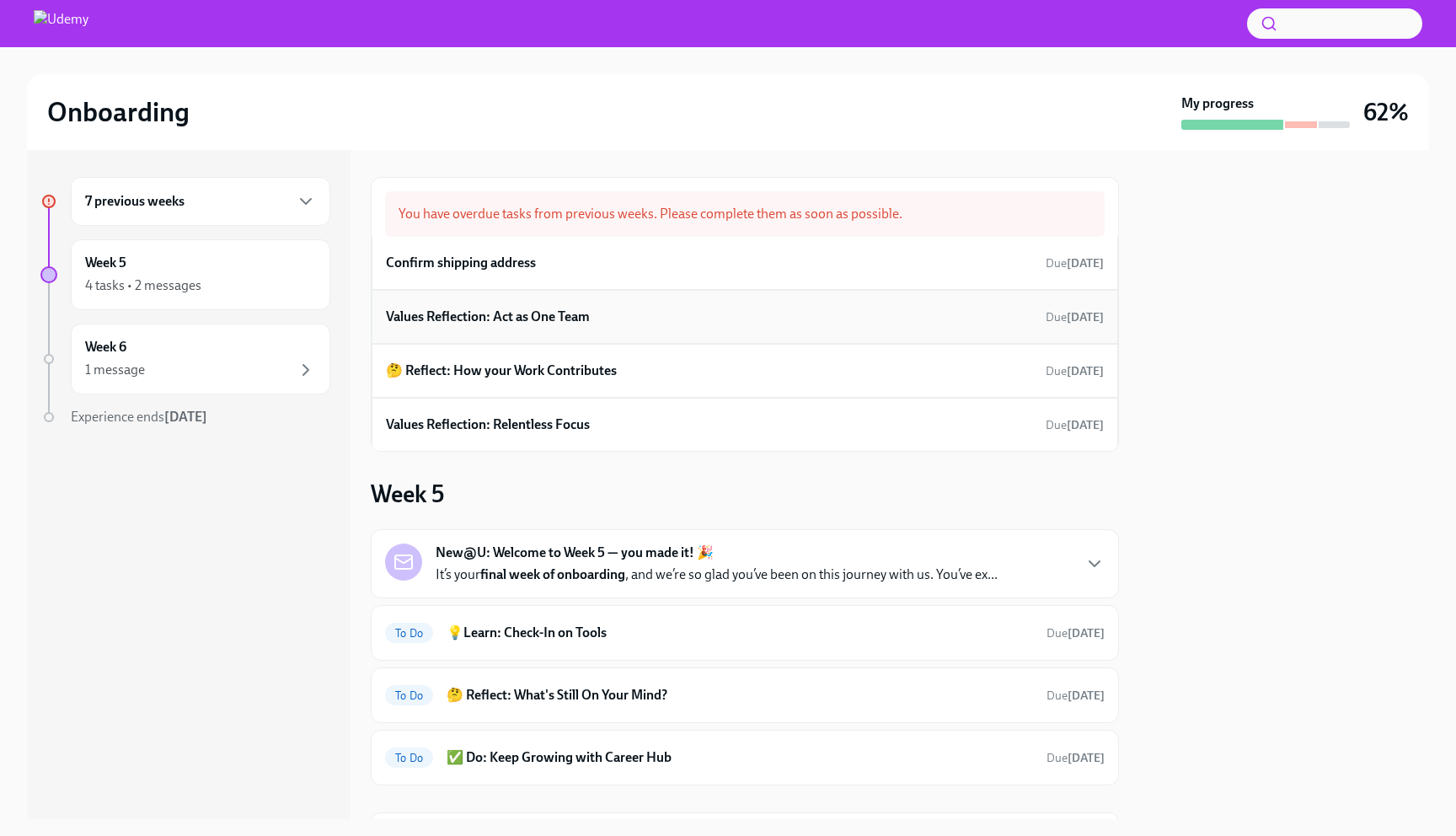
click at [492, 309] on h6 "Values Reflection: Act as One Team" at bounding box center [487, 316] width 204 height 19
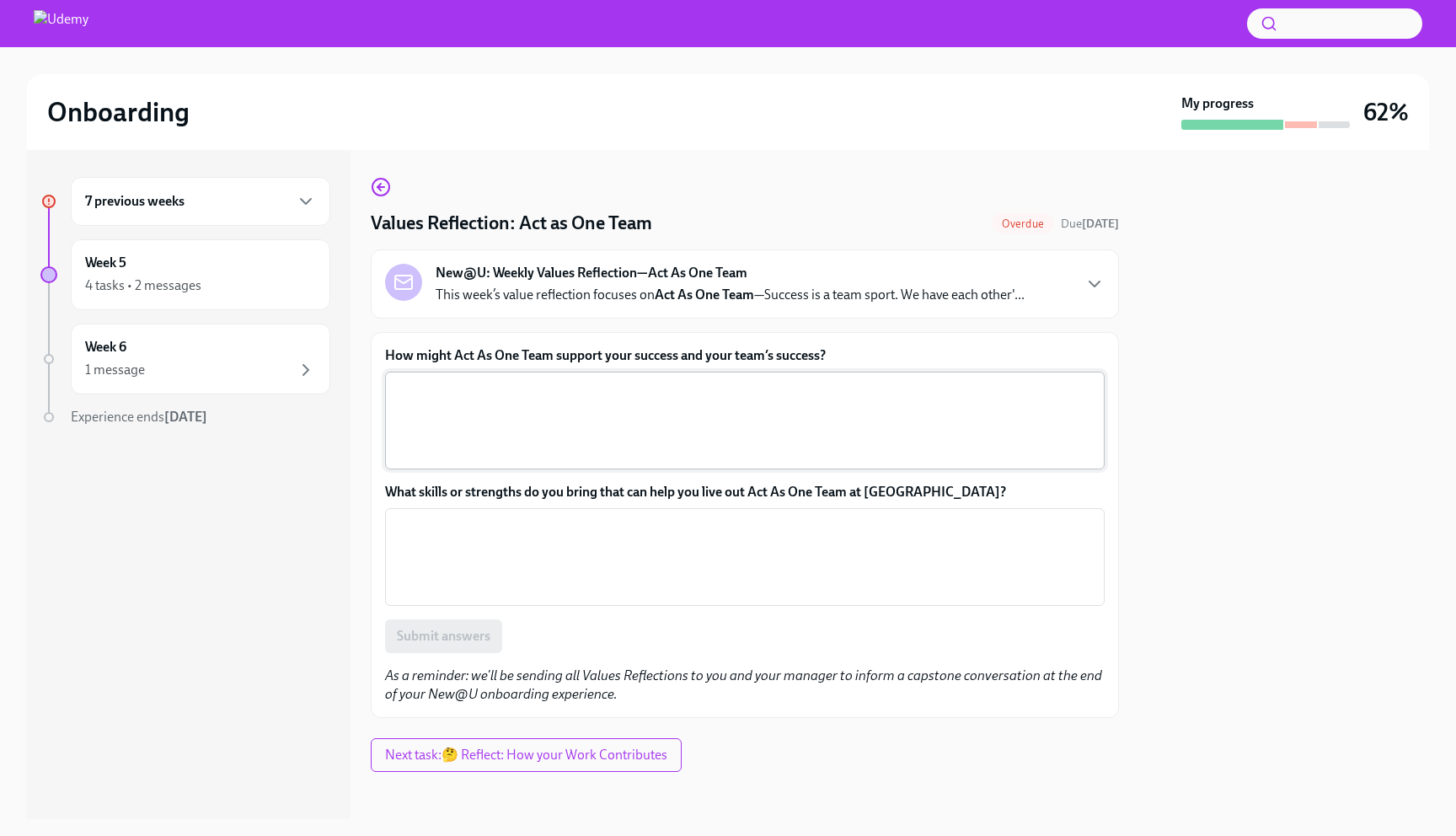
click at [564, 428] on textarea "How might Act As One Team support your success and your team’s success?" at bounding box center [744, 420] width 699 height 81
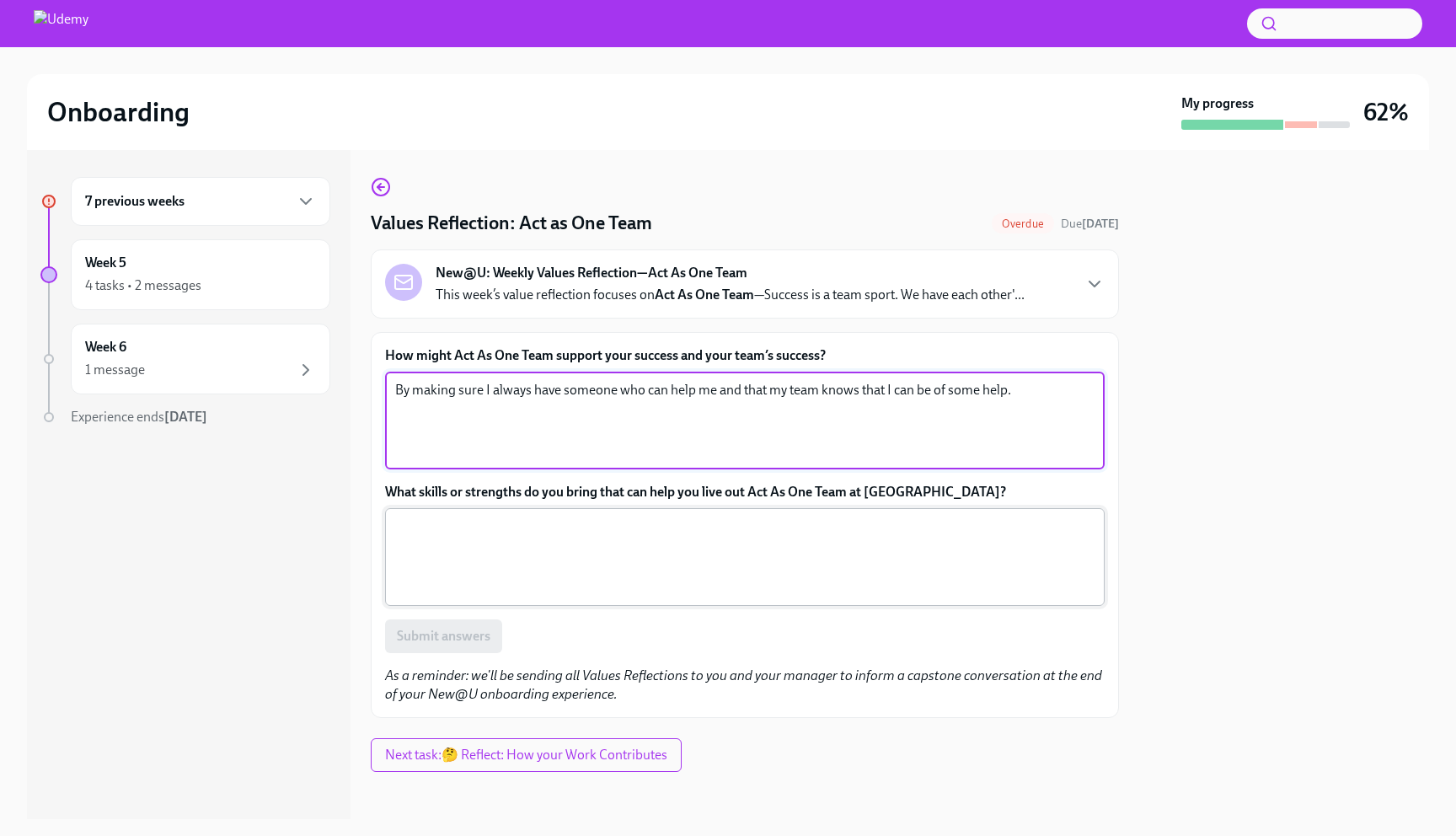
scroll to position [7, 0]
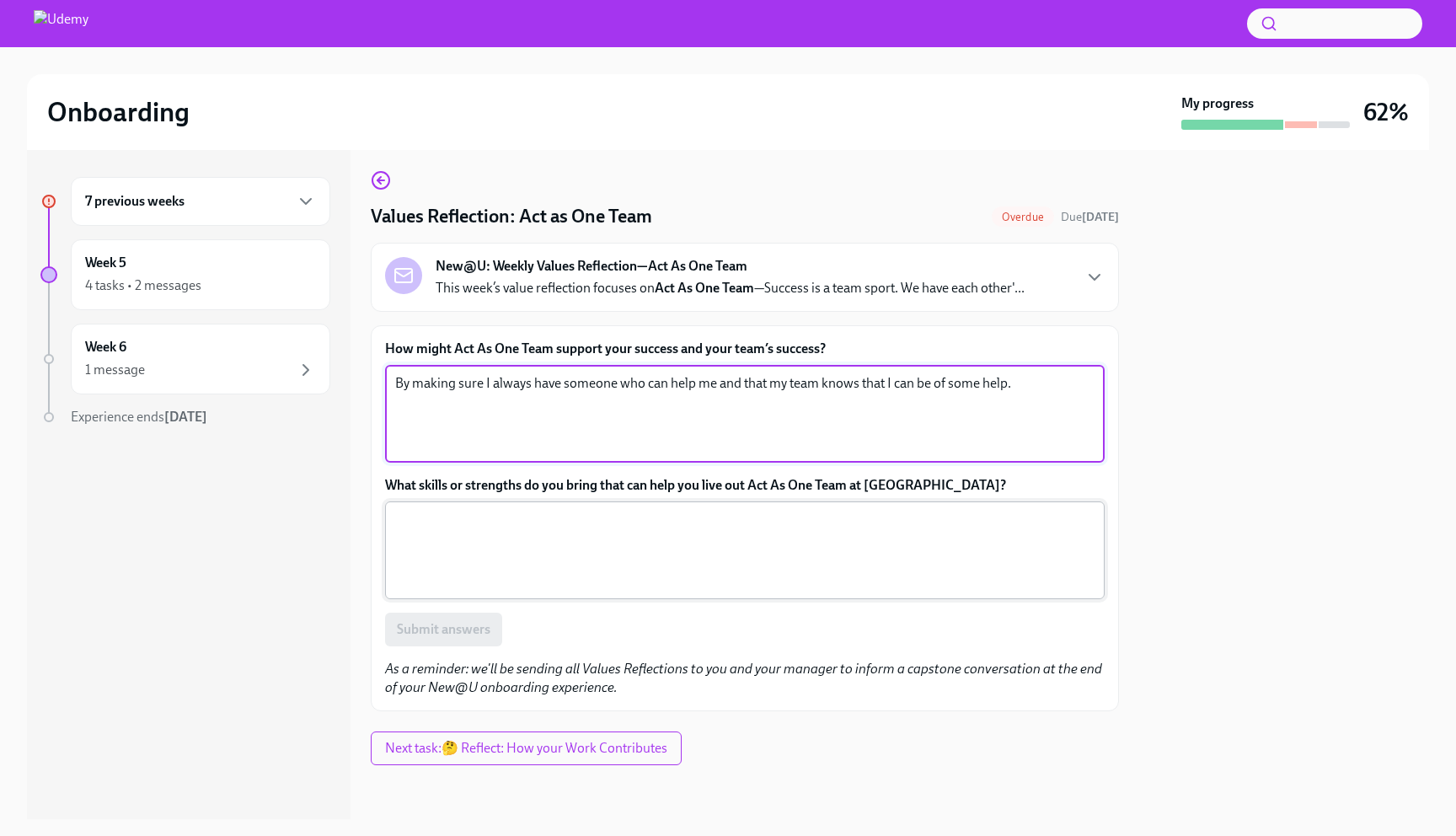
type textarea "By making sure I always have someone who can help me and that my team knows tha…"
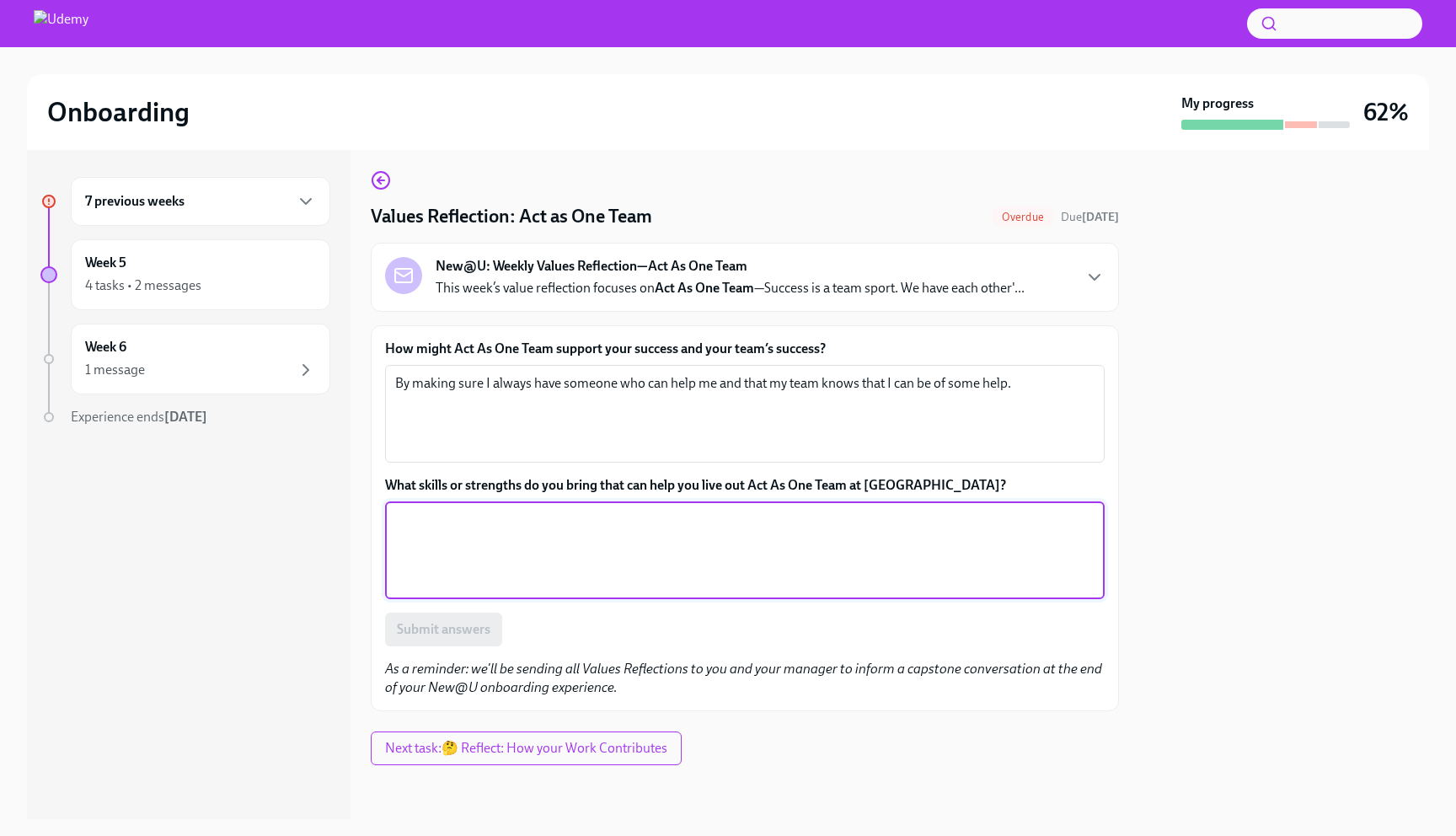
click at [425, 541] on textarea "What skills or strengths do you bring that can help you live out Act As One Tea…" at bounding box center [744, 550] width 699 height 81
type textarea "I consider myself to be a good communicator"
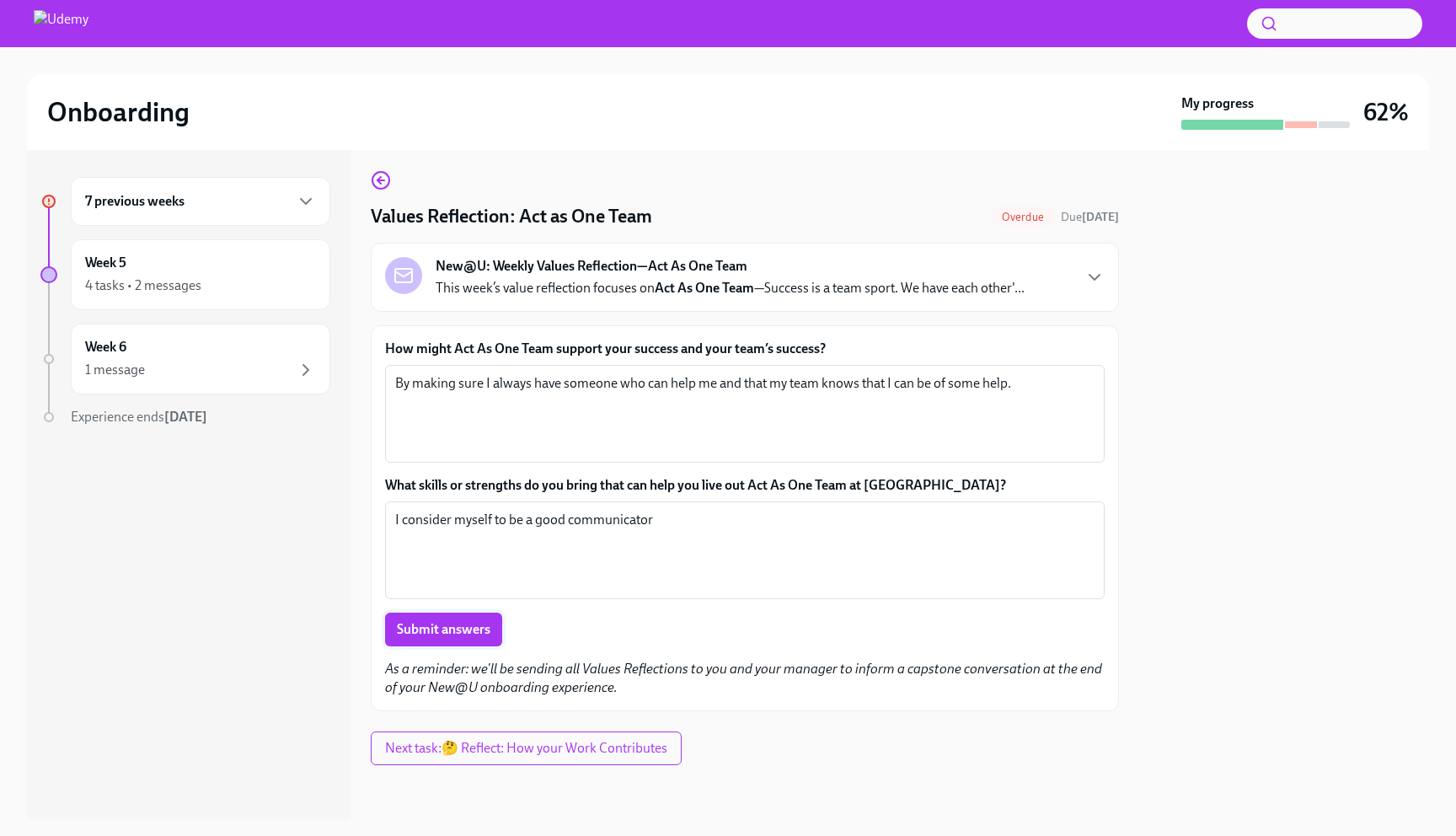
click at [474, 618] on button "Submit answers" at bounding box center [443, 629] width 117 height 33
